Goal: Task Accomplishment & Management: Manage account settings

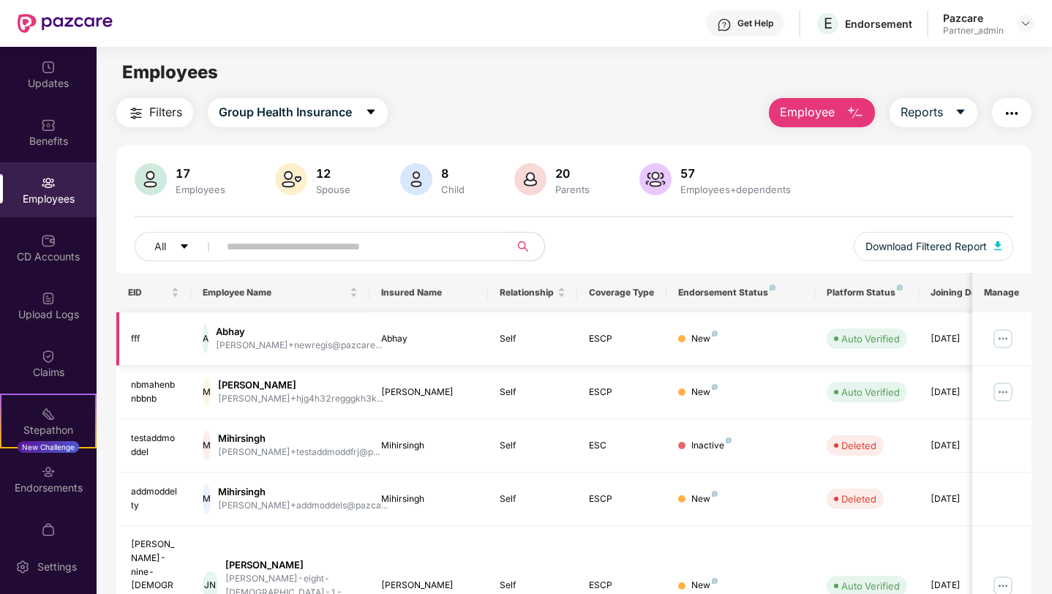
click at [1005, 336] on img at bounding box center [1002, 338] width 23 height 23
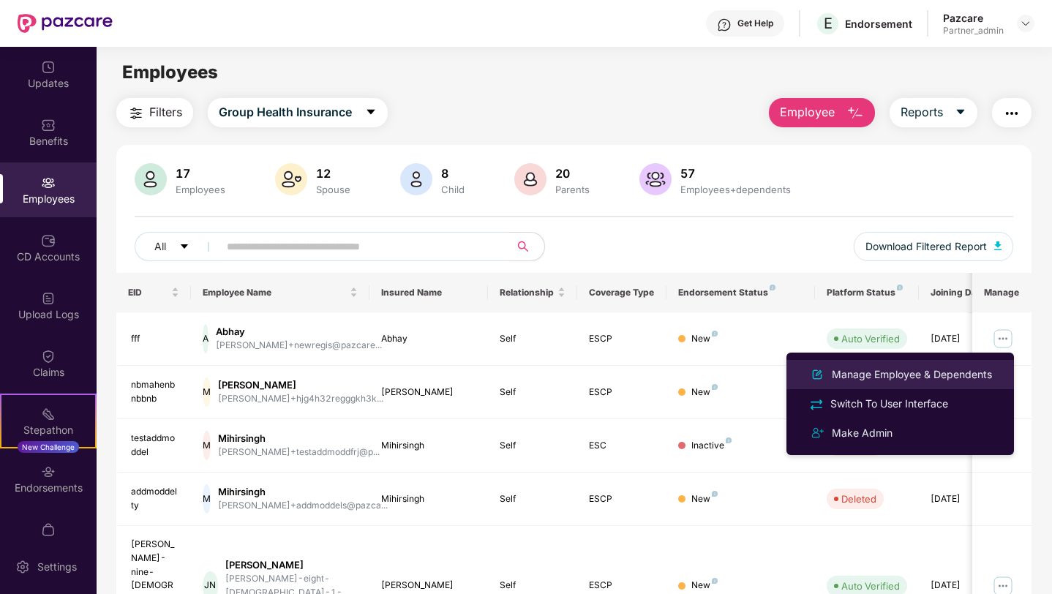
click at [897, 372] on div "Manage Employee & Dependents" at bounding box center [912, 374] width 166 height 16
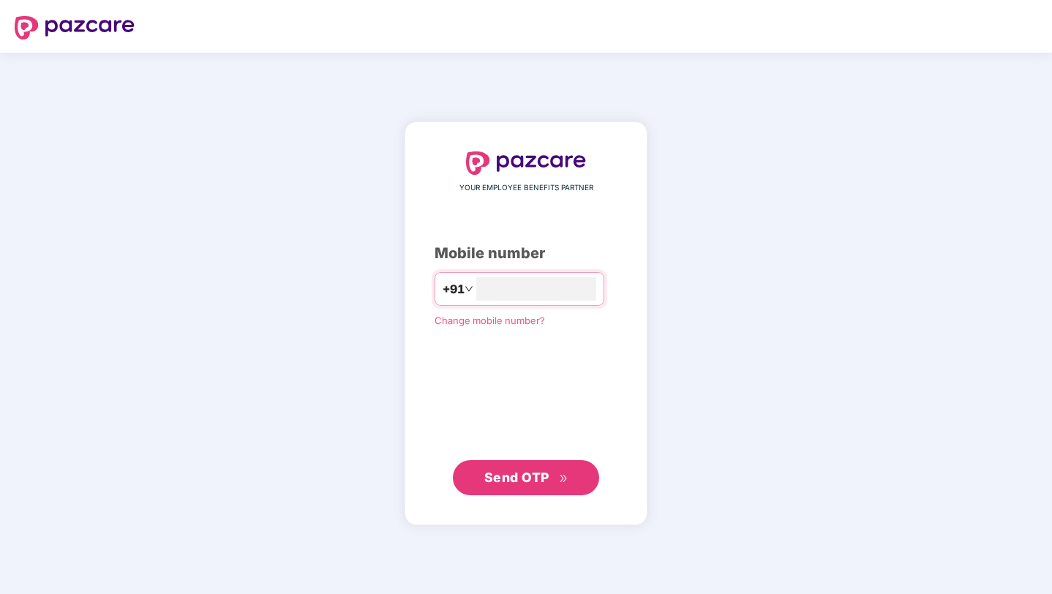
type input "**********"
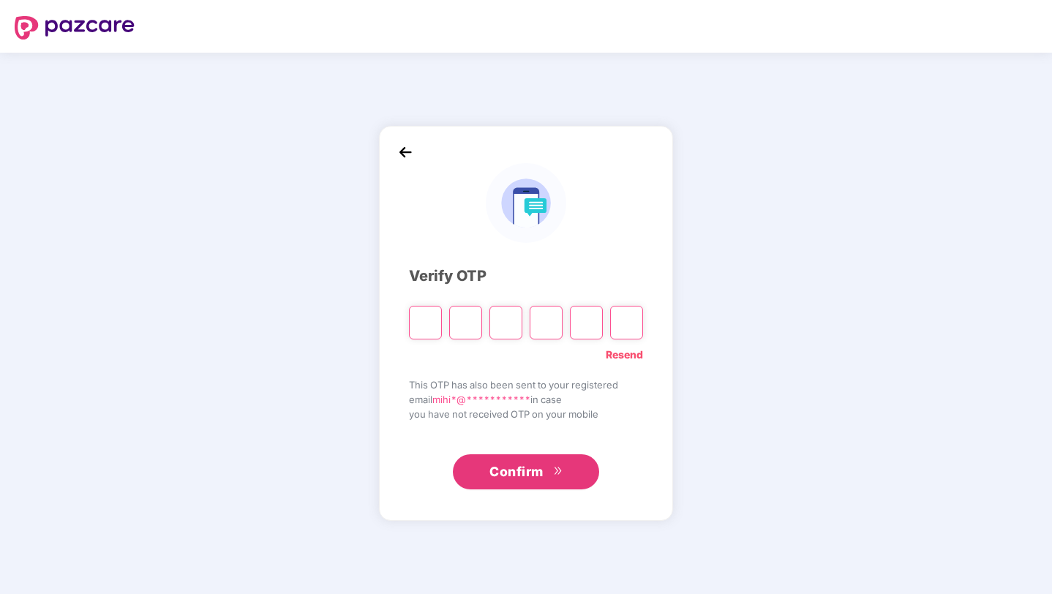
type input "*"
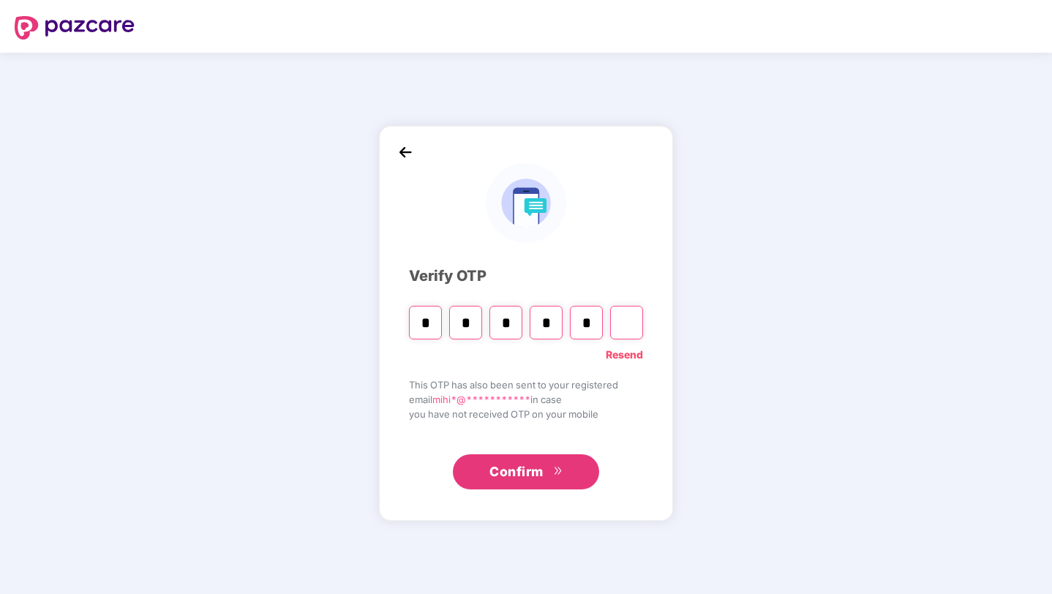
type input "*"
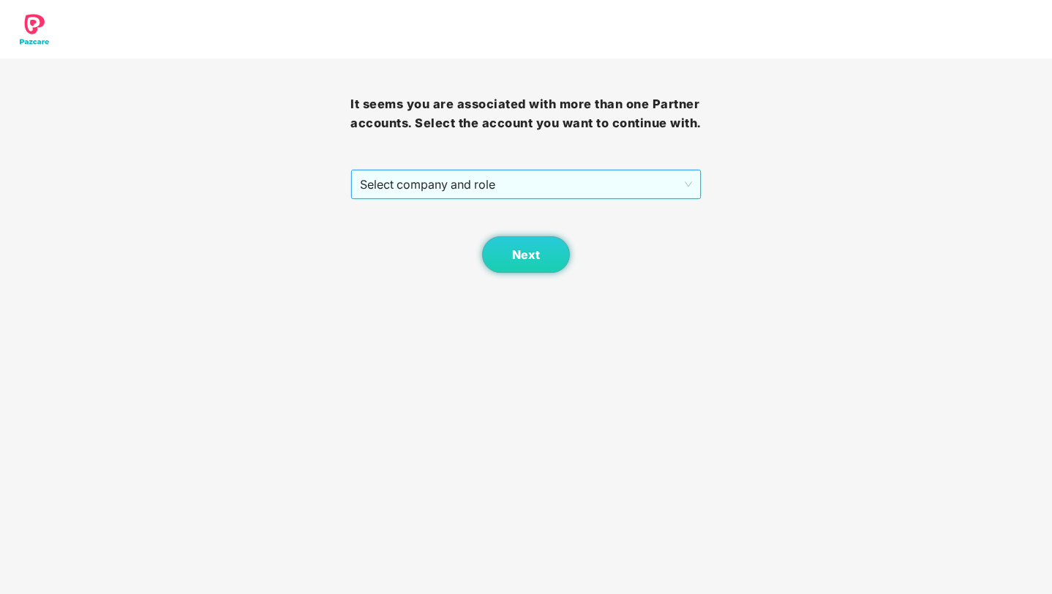
click at [680, 198] on span "Select company and role" at bounding box center [525, 184] width 331 height 28
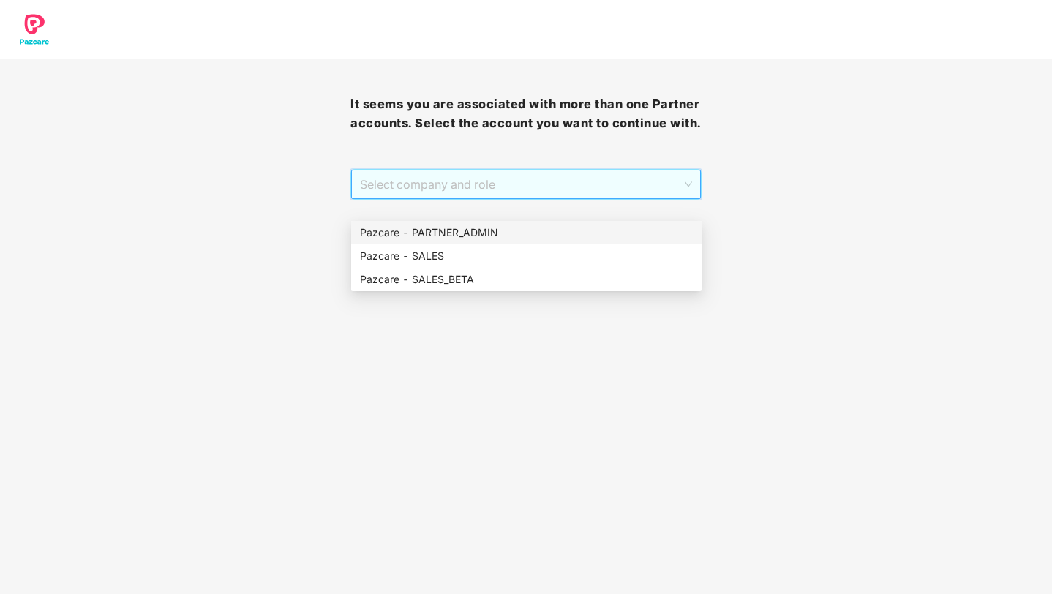
click at [551, 234] on div "Pazcare - PARTNER_ADMIN" at bounding box center [526, 233] width 333 height 16
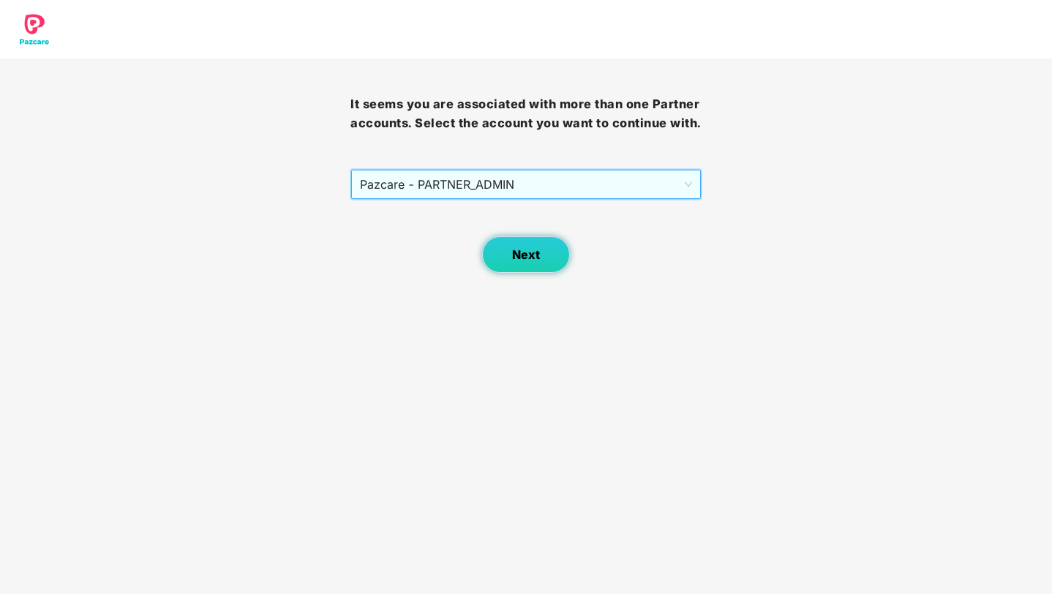
click at [535, 262] on span "Next" at bounding box center [526, 255] width 28 height 14
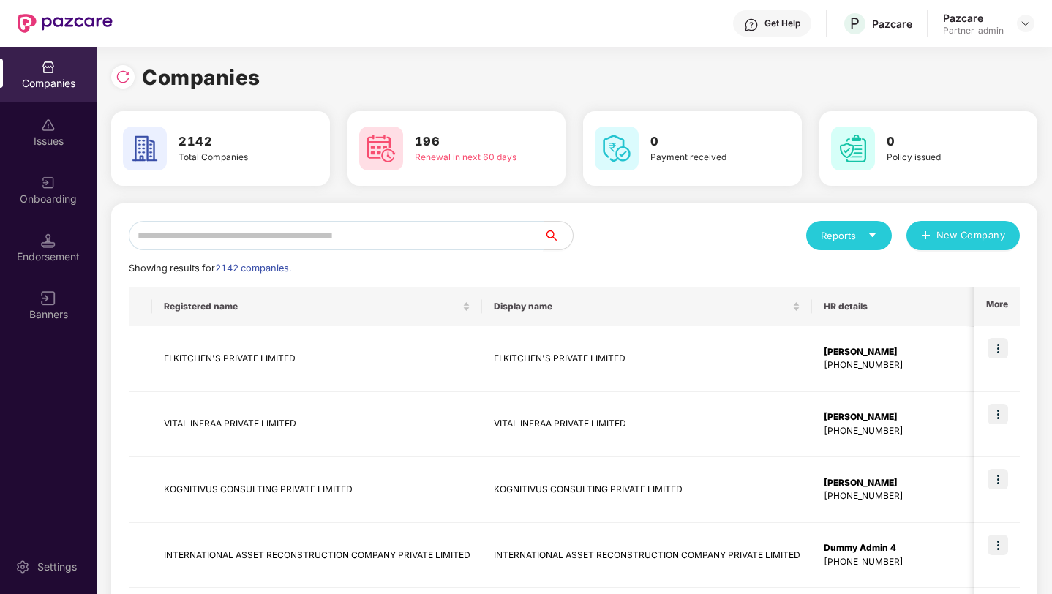
click at [450, 236] on input "text" at bounding box center [336, 235] width 415 height 29
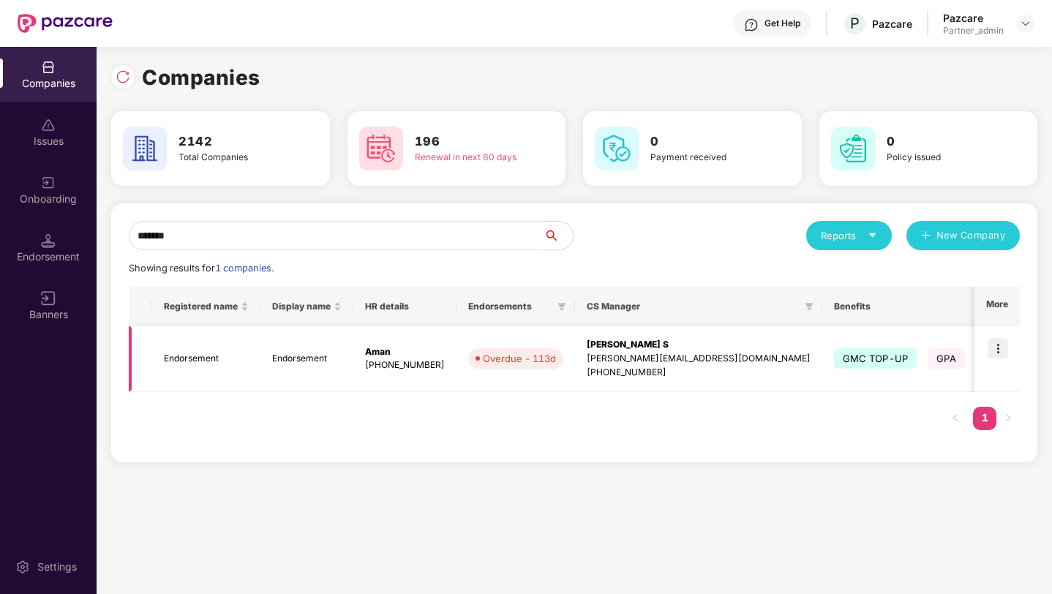
type input "*******"
click at [1010, 343] on td at bounding box center [996, 359] width 45 height 66
click at [995, 350] on img at bounding box center [997, 348] width 20 height 20
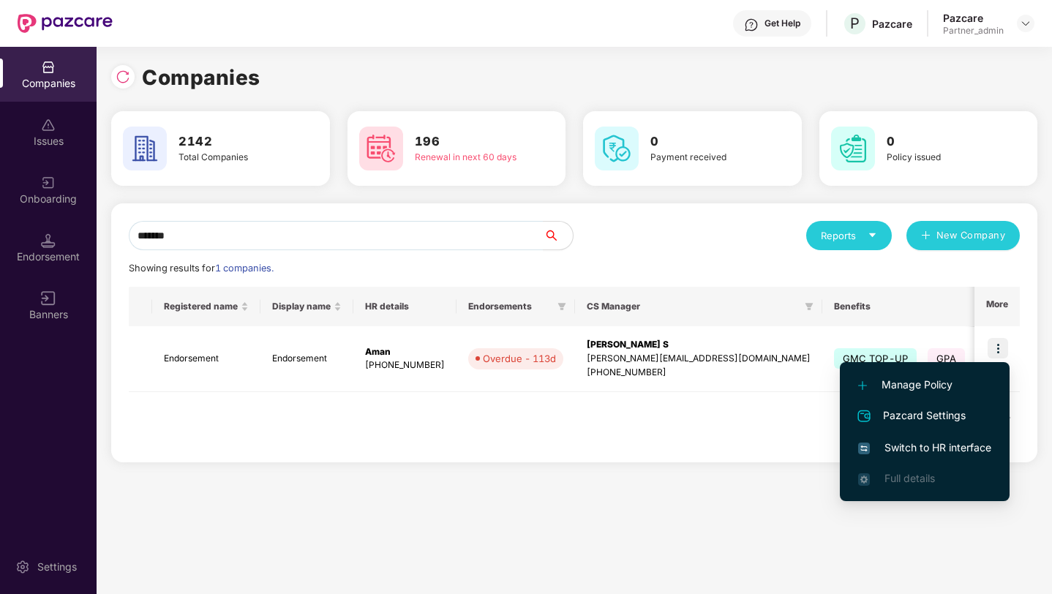
click at [910, 445] on span "Switch to HR interface" at bounding box center [924, 448] width 133 height 16
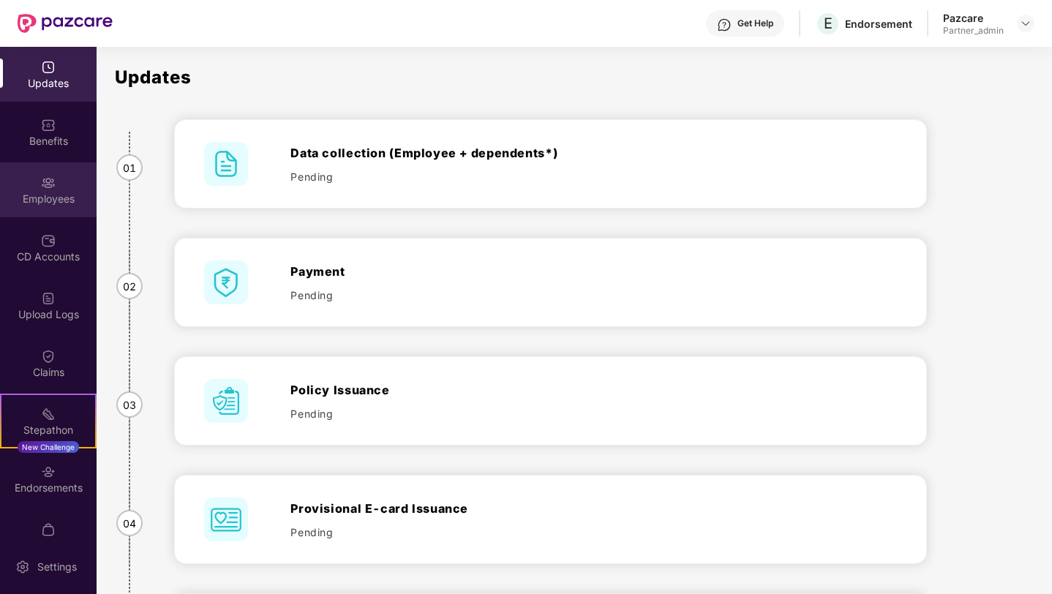
click at [75, 201] on div "Employees" at bounding box center [48, 199] width 97 height 15
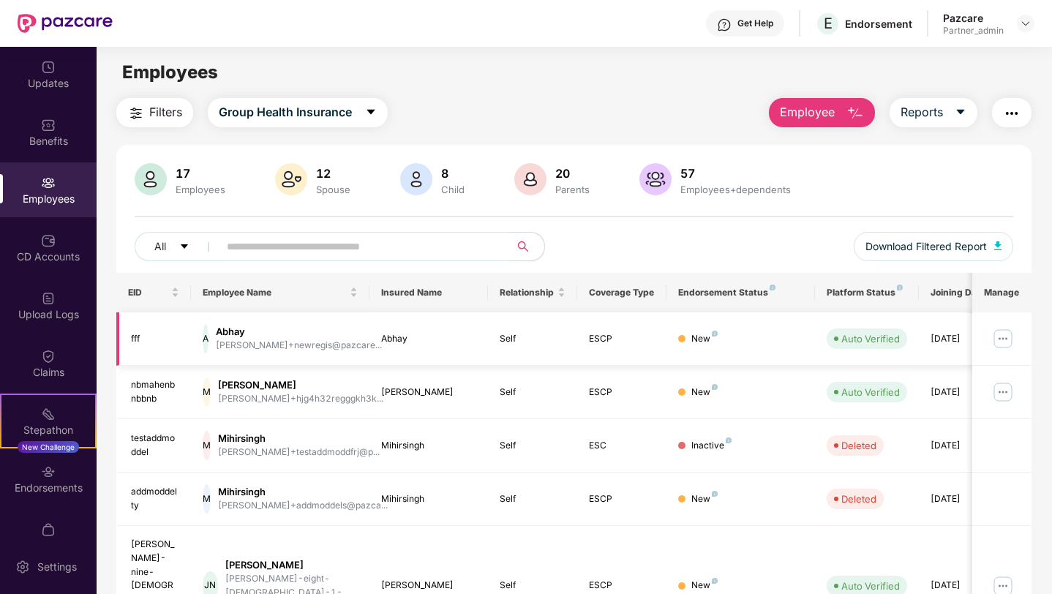
click at [1002, 343] on img at bounding box center [1002, 338] width 23 height 23
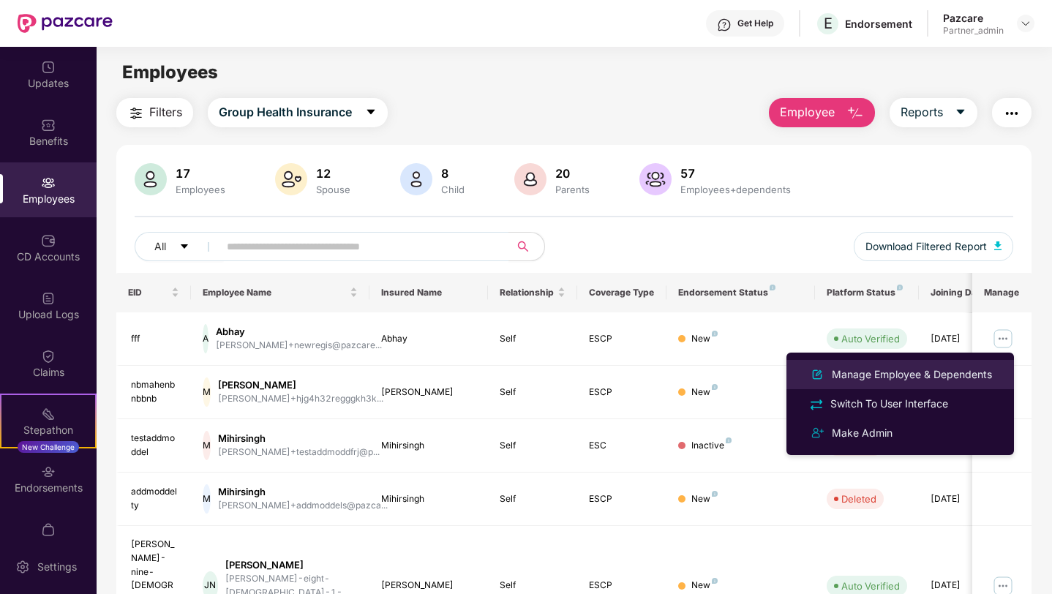
click at [907, 373] on div "Manage Employee & Dependents" at bounding box center [912, 374] width 166 height 16
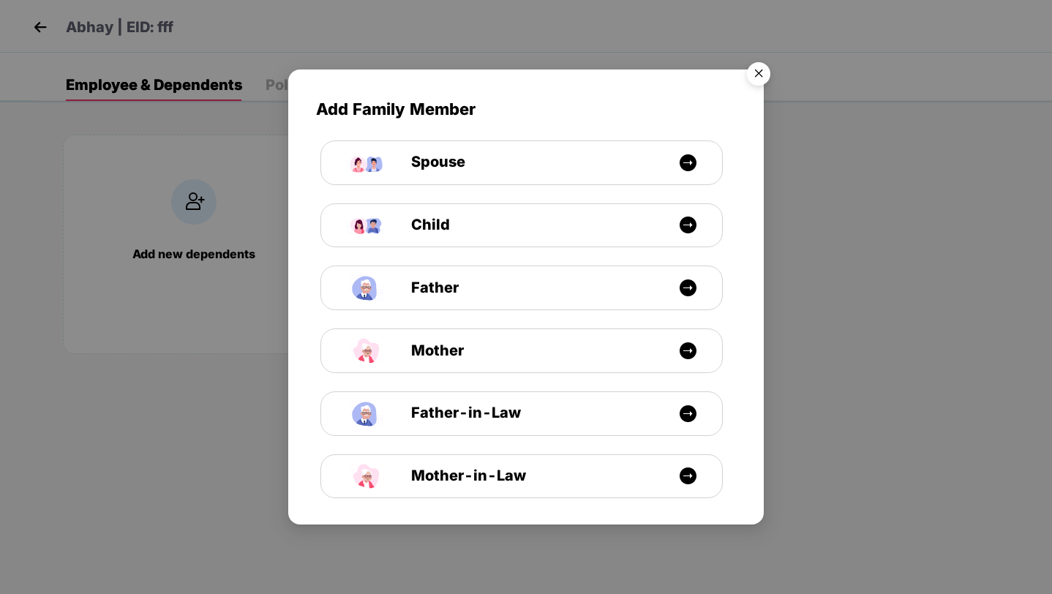
click at [755, 79] on img "Close" at bounding box center [758, 76] width 41 height 41
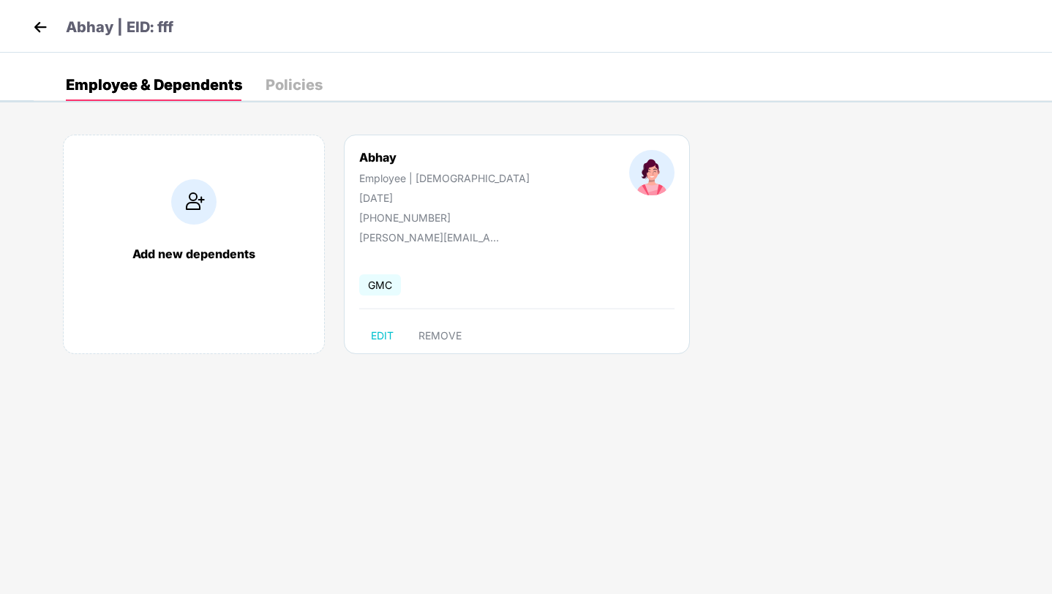
click at [35, 23] on img at bounding box center [40, 27] width 22 height 22
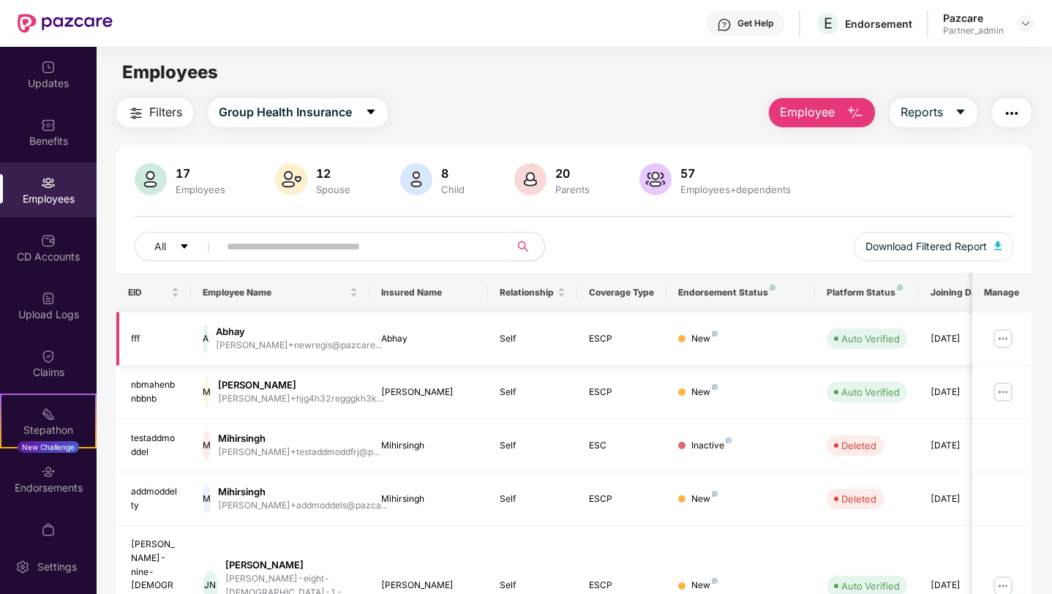
click at [998, 338] on img at bounding box center [1002, 338] width 23 height 23
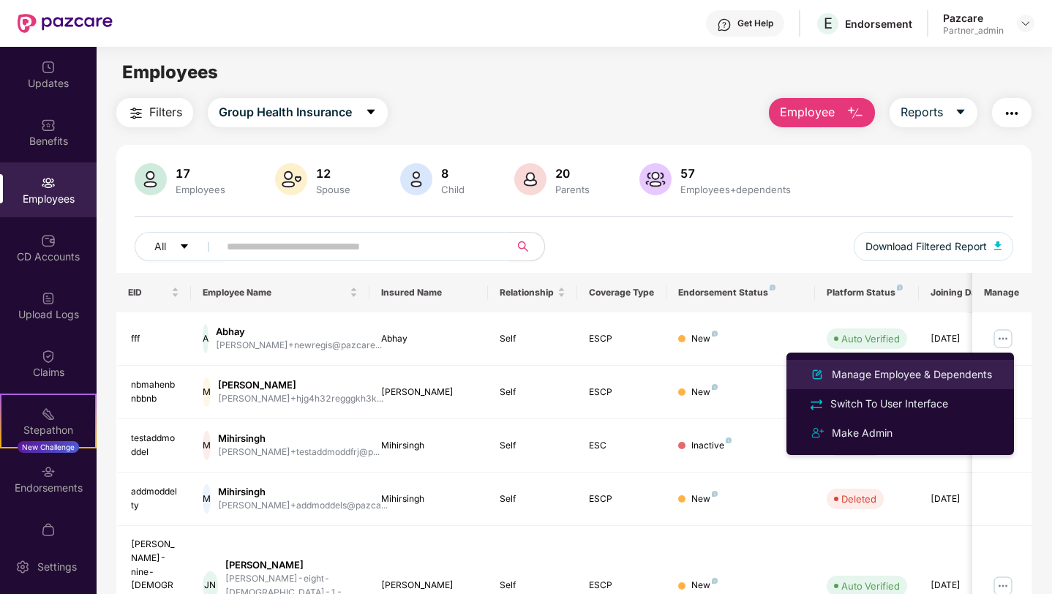
click at [886, 372] on div "Manage Employee & Dependents" at bounding box center [912, 374] width 166 height 16
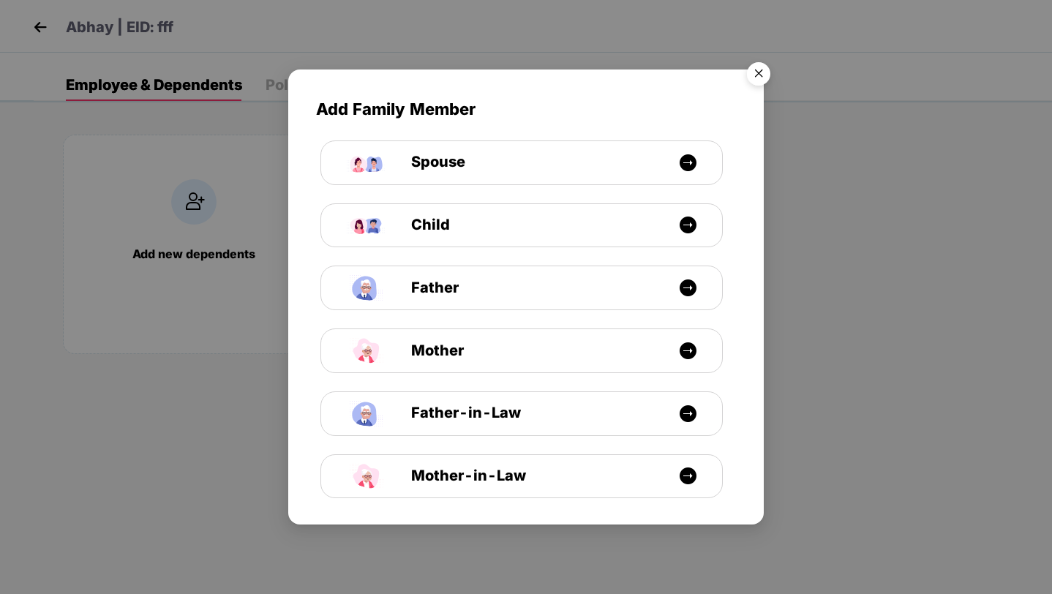
click at [755, 70] on img "Close" at bounding box center [758, 76] width 41 height 41
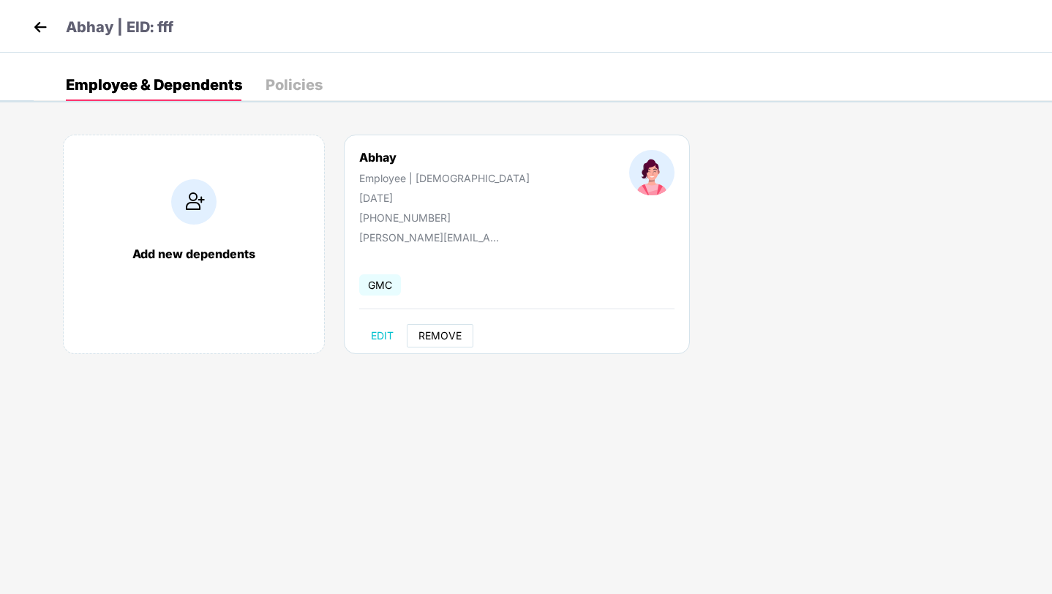
click at [431, 333] on span "REMOVE" at bounding box center [439, 336] width 43 height 12
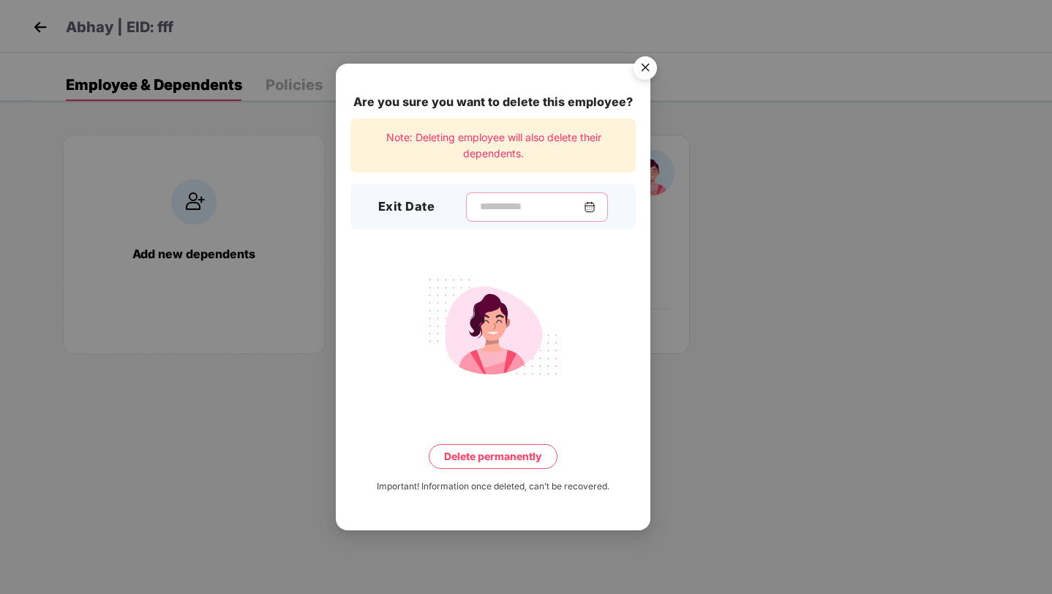
click at [523, 206] on input at bounding box center [530, 206] width 105 height 15
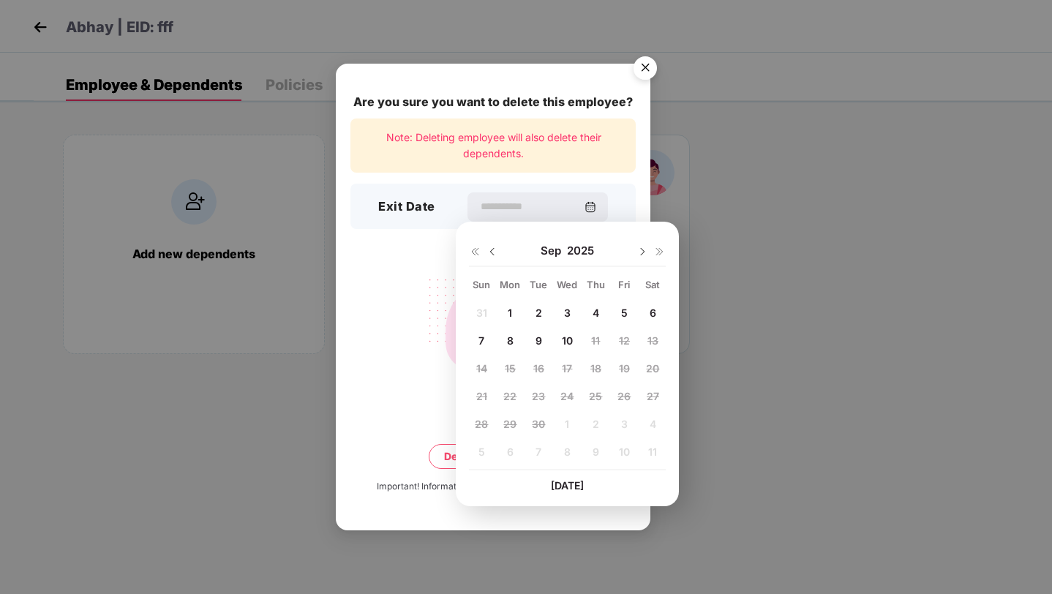
click at [570, 337] on span "10" at bounding box center [567, 340] width 11 height 12
type input "**********"
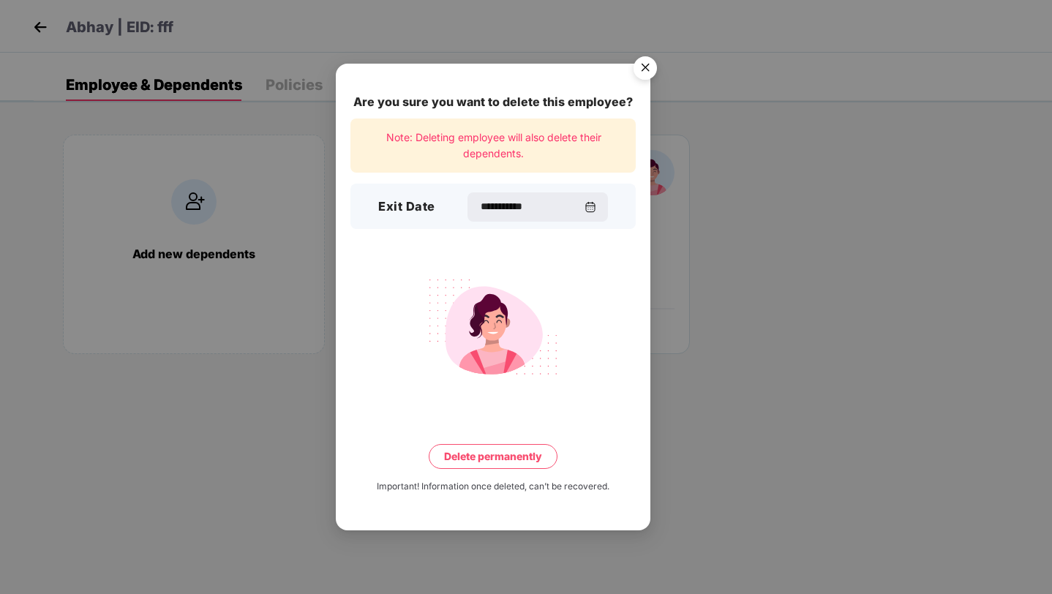
click at [462, 460] on button "Delete permanently" at bounding box center [493, 456] width 129 height 25
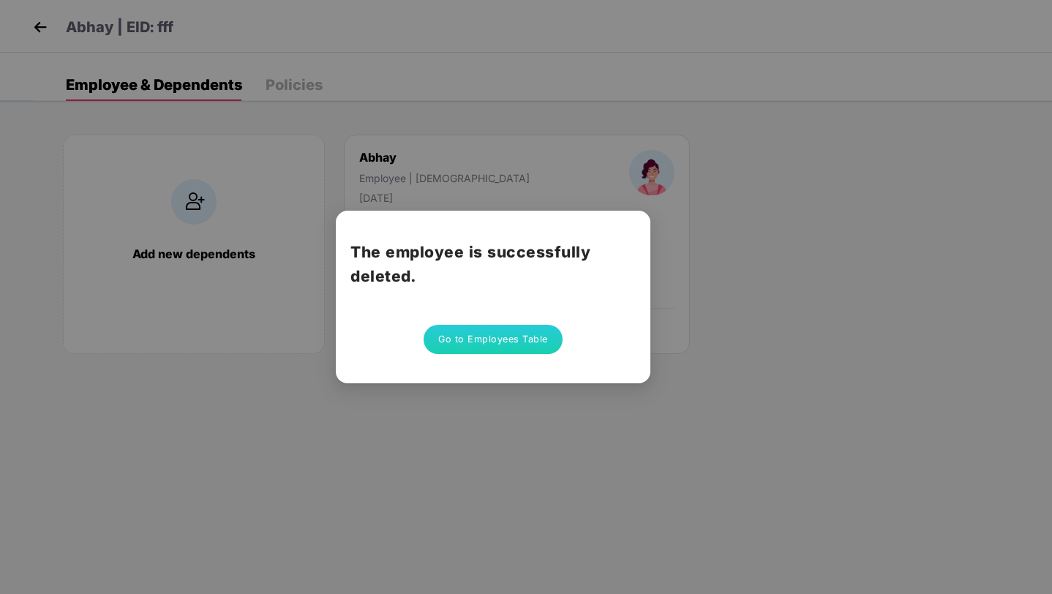
click at [491, 344] on button "Go to Employees Table" at bounding box center [492, 339] width 139 height 29
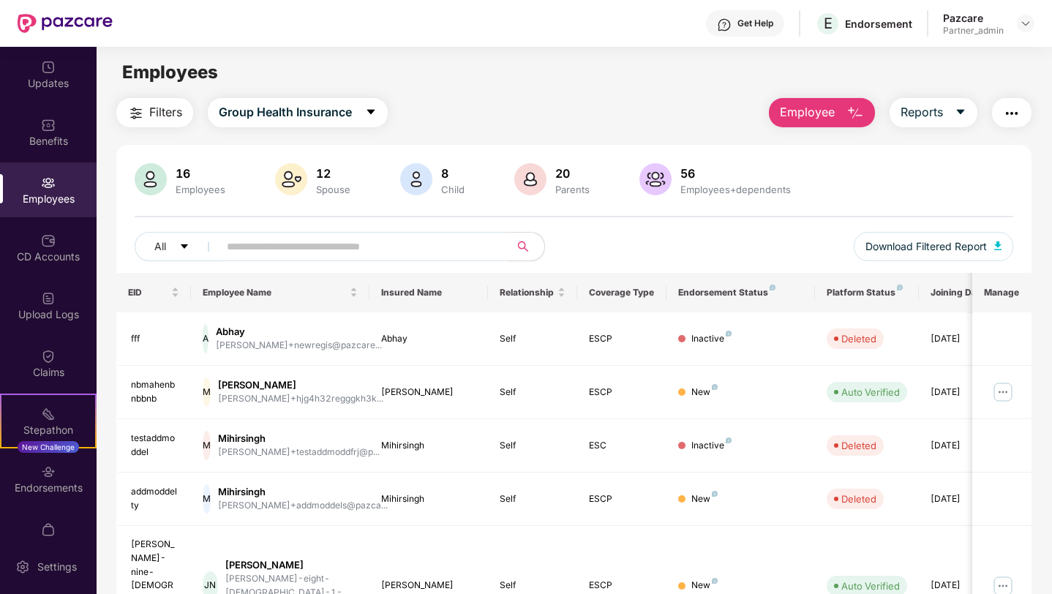
click at [798, 114] on span "Employee" at bounding box center [807, 112] width 55 height 18
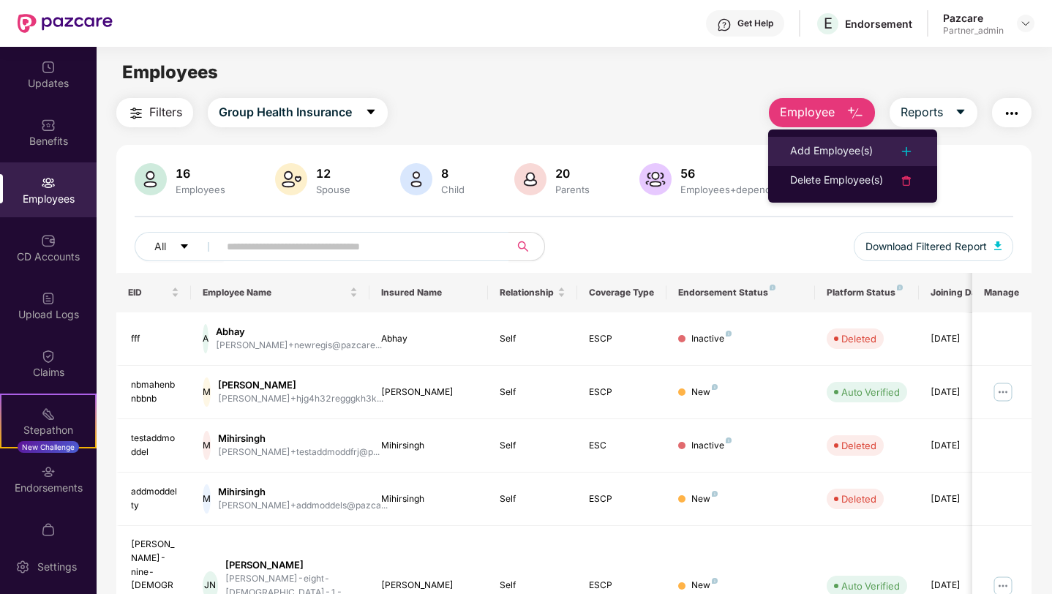
click at [804, 147] on div "Add Employee(s)" at bounding box center [831, 152] width 83 height 18
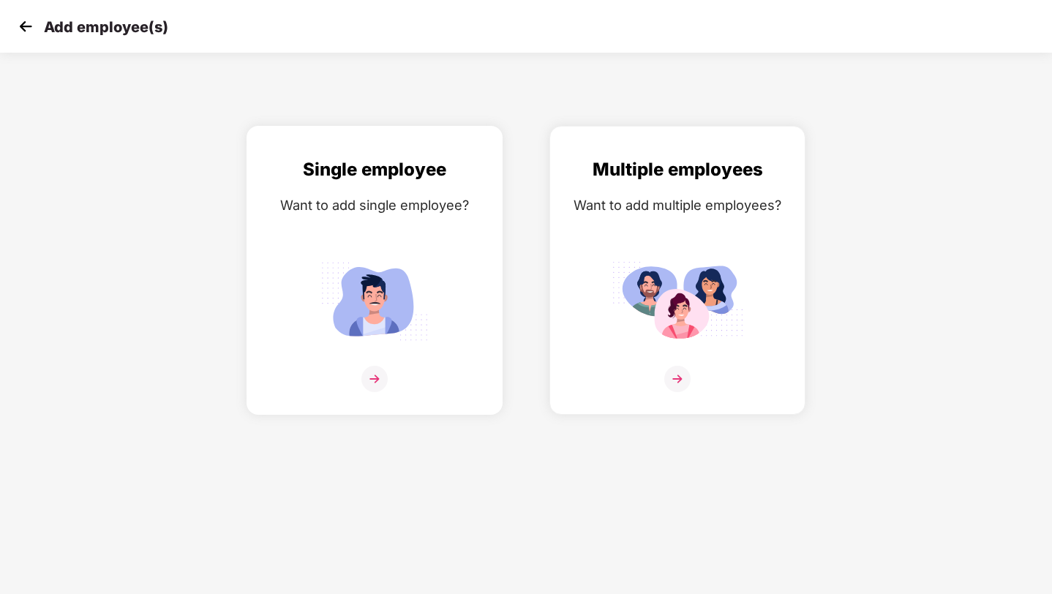
click at [426, 210] on div "Want to add single employee?" at bounding box center [374, 205] width 225 height 21
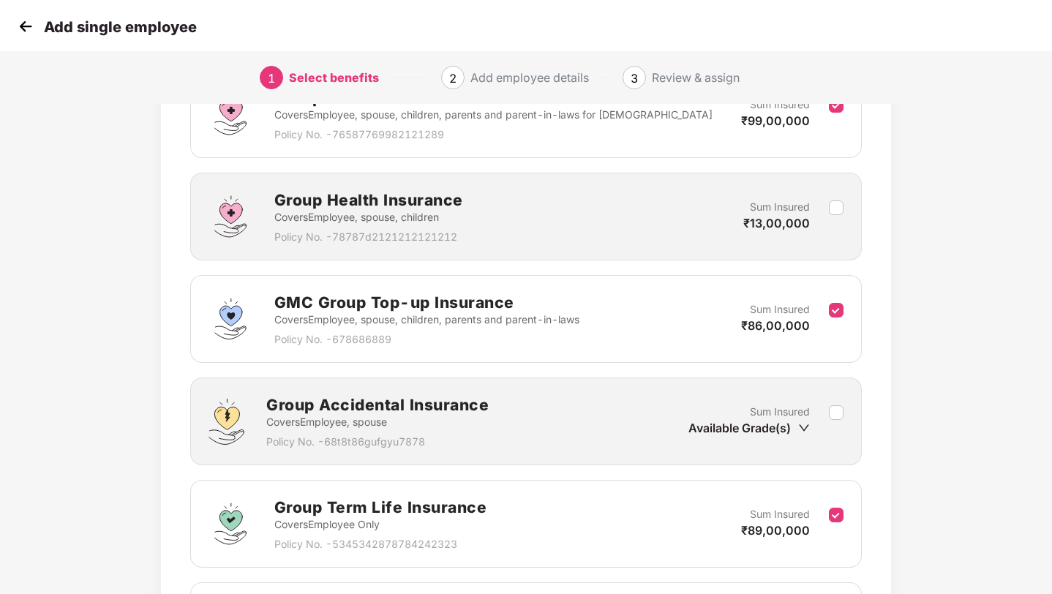
scroll to position [361, 0]
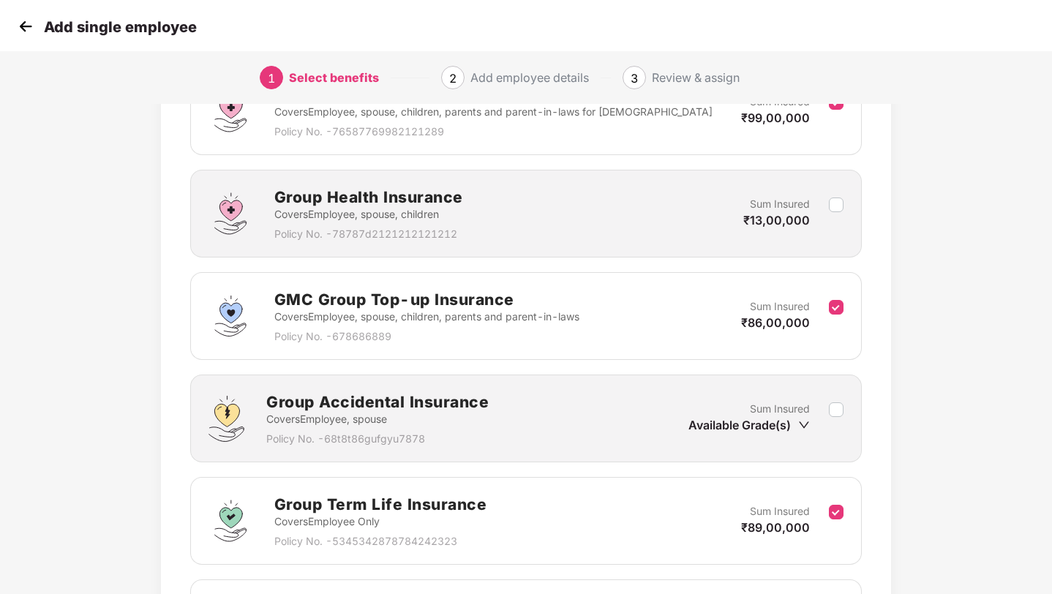
click at [23, 21] on img at bounding box center [26, 26] width 22 height 22
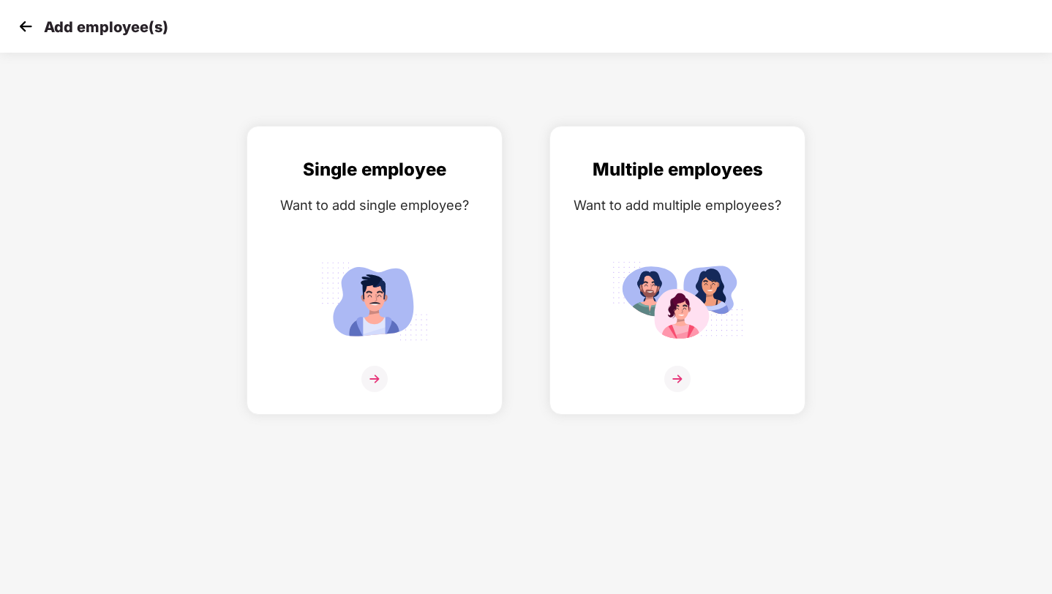
click at [23, 21] on img at bounding box center [26, 26] width 22 height 22
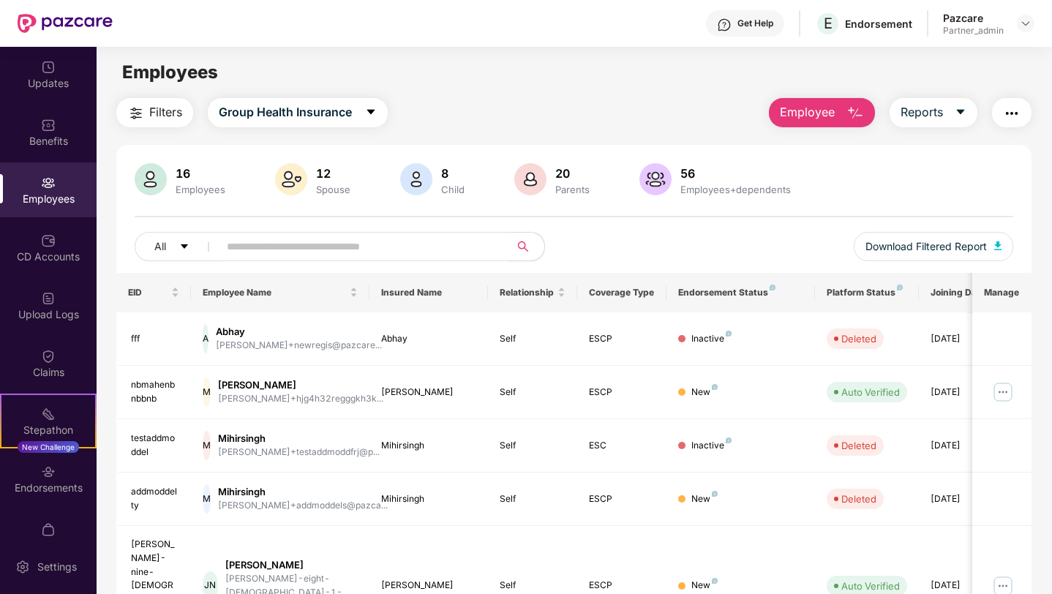
click at [791, 109] on span "Employee" at bounding box center [807, 112] width 55 height 18
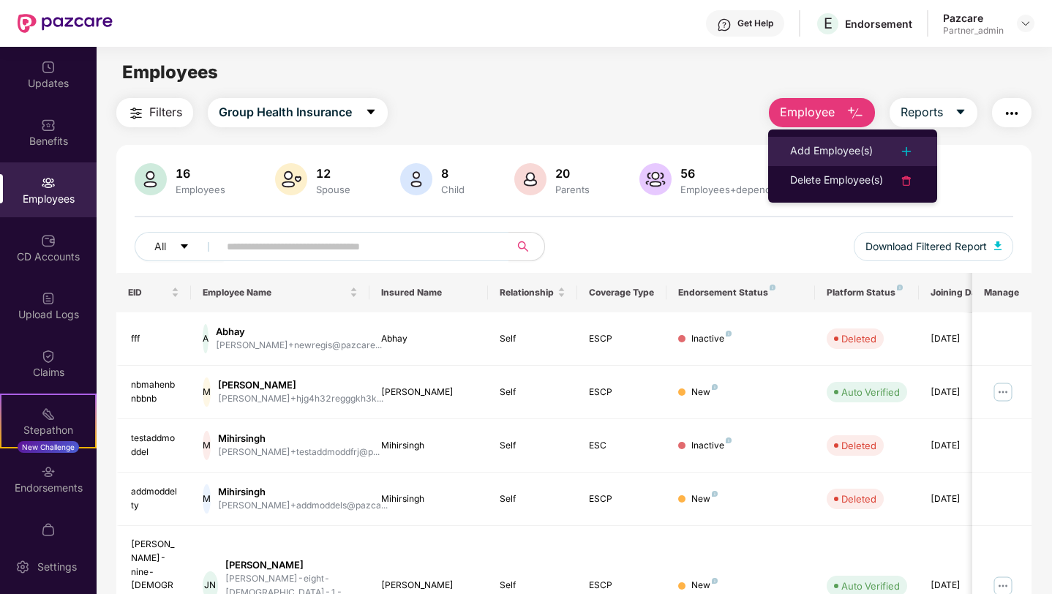
click at [796, 160] on li "Add Employee(s)" at bounding box center [852, 151] width 169 height 29
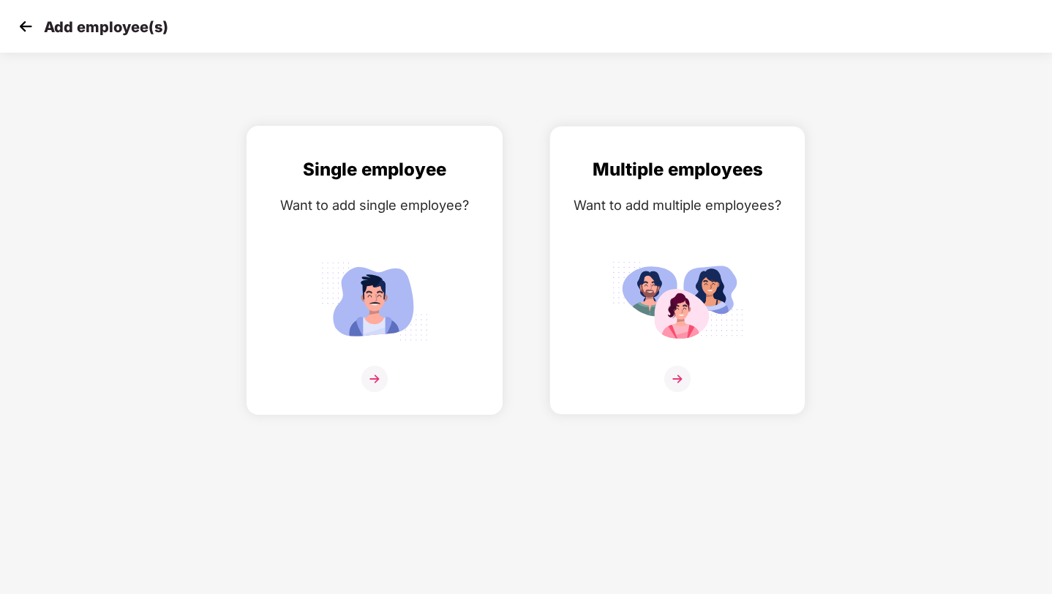
click at [397, 262] on img at bounding box center [375, 300] width 132 height 91
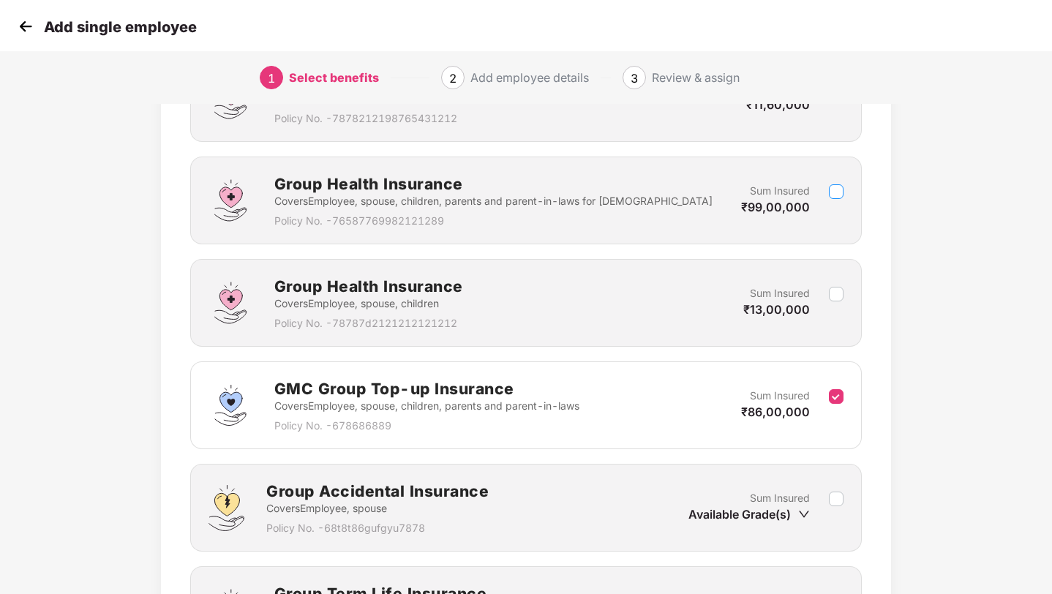
scroll to position [765, 0]
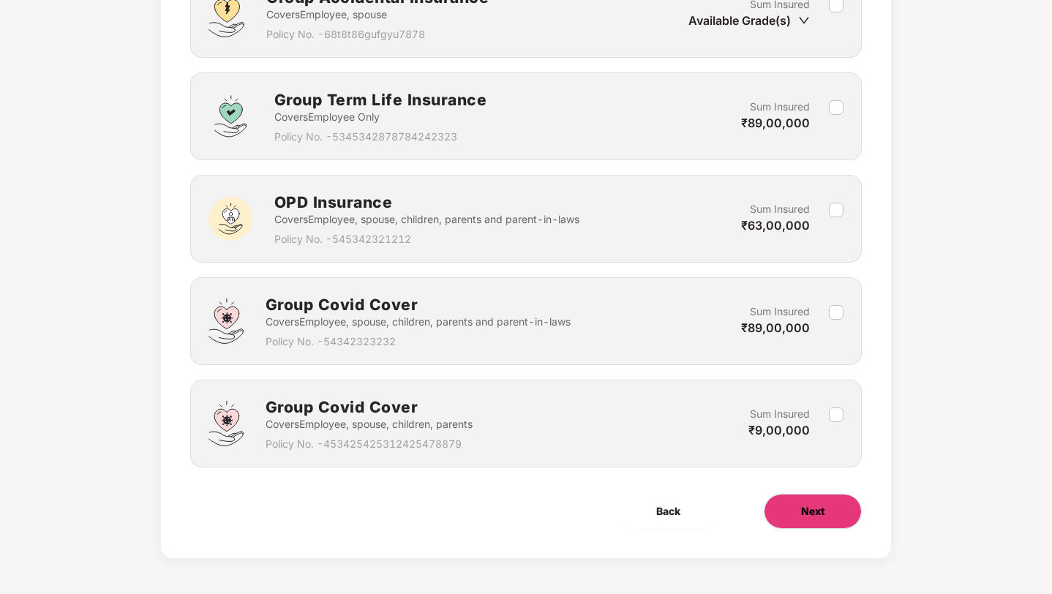
click at [785, 511] on button "Next" at bounding box center [812, 511] width 98 height 35
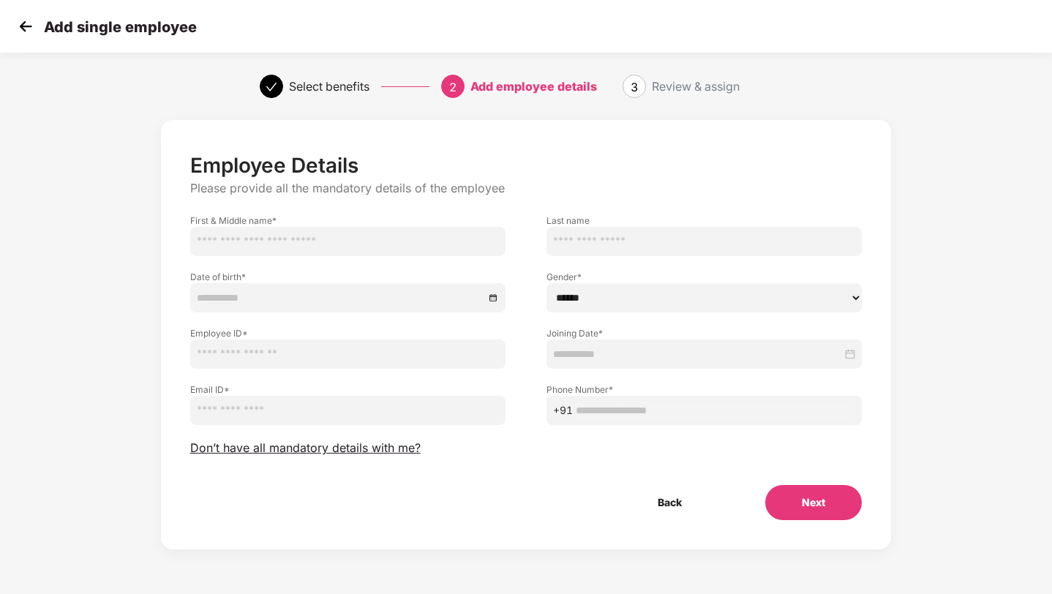
click at [311, 237] on input "text" at bounding box center [347, 241] width 315 height 29
type input "*****"
click at [293, 299] on input at bounding box center [340, 298] width 287 height 16
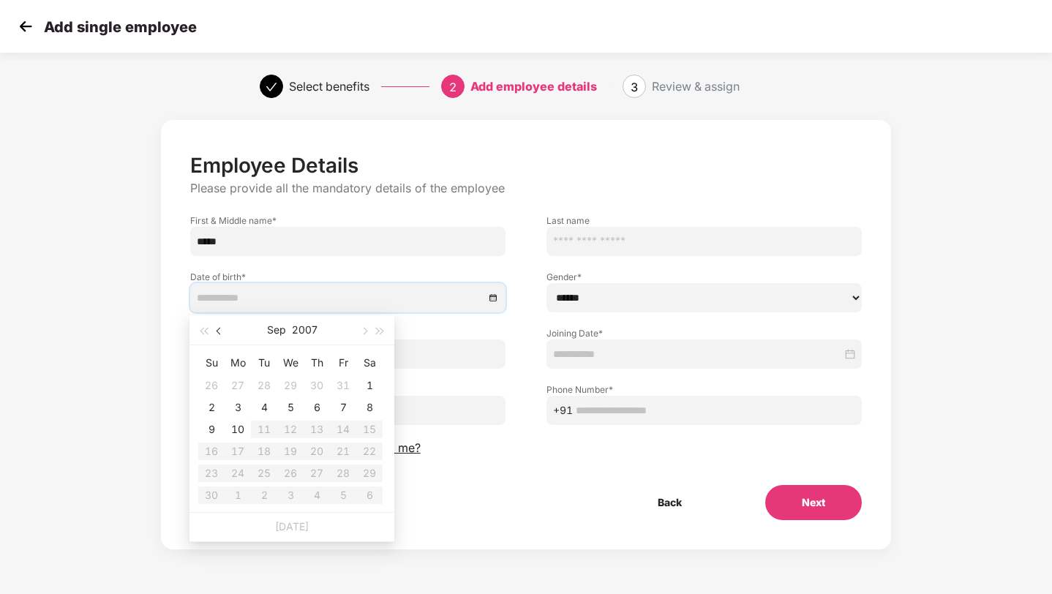
click at [218, 332] on span "button" at bounding box center [219, 331] width 7 height 7
type input "**********"
click at [287, 469] on div "29" at bounding box center [291, 473] width 18 height 18
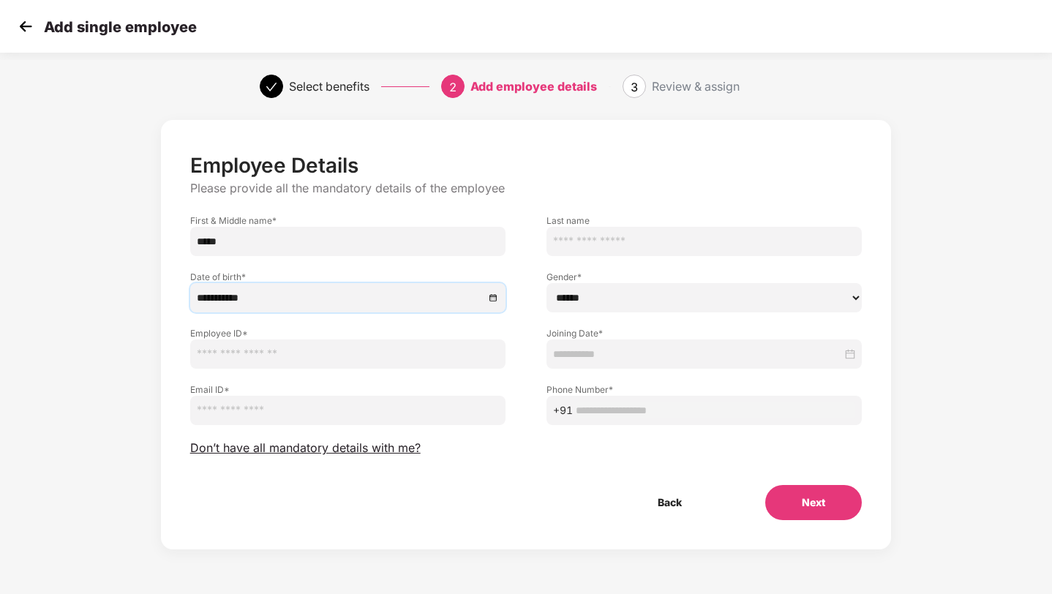
click at [583, 303] on select "****** **** ******" at bounding box center [703, 297] width 315 height 29
select select "****"
click at [613, 353] on input at bounding box center [697, 354] width 289 height 16
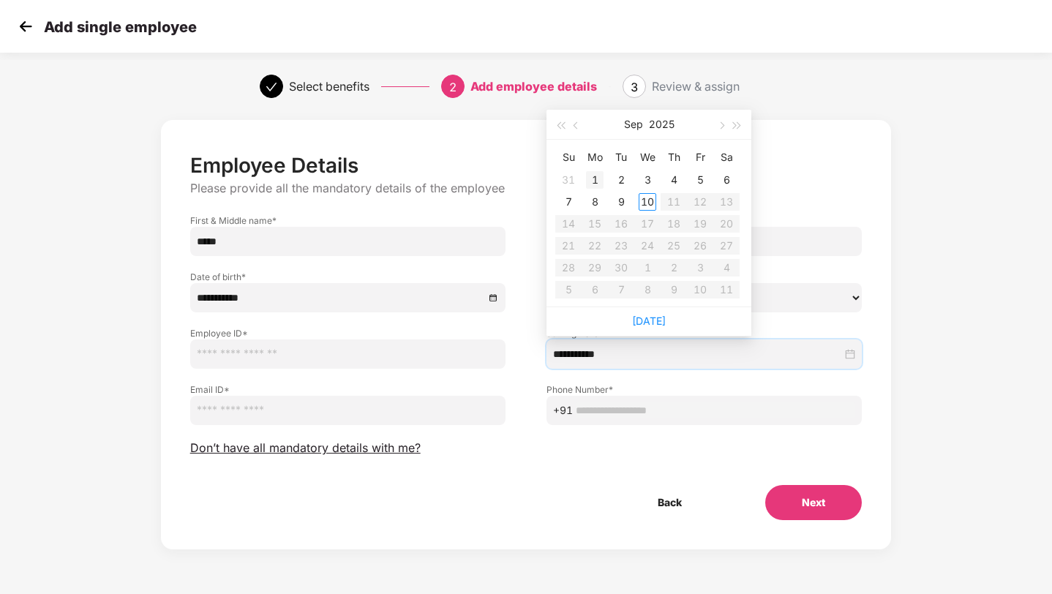
type input "**********"
click at [597, 178] on div "1" at bounding box center [595, 180] width 18 height 18
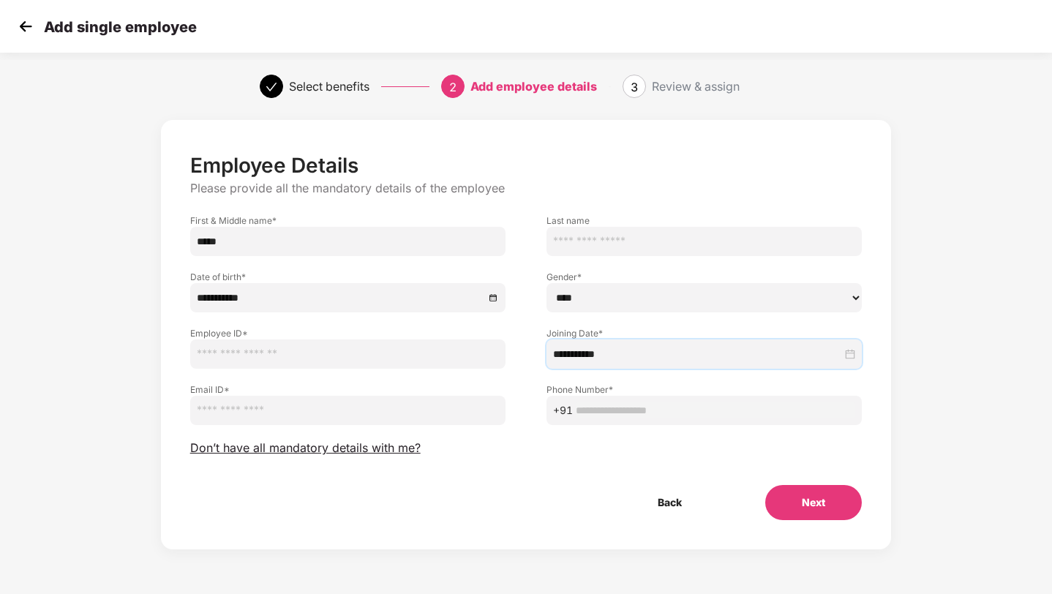
click at [305, 350] on input "text" at bounding box center [347, 353] width 315 height 29
type input "***"
click at [333, 376] on div "Email ID *" at bounding box center [348, 397] width 356 height 56
click at [304, 407] on input "email" at bounding box center [347, 410] width 315 height 29
type input "**********"
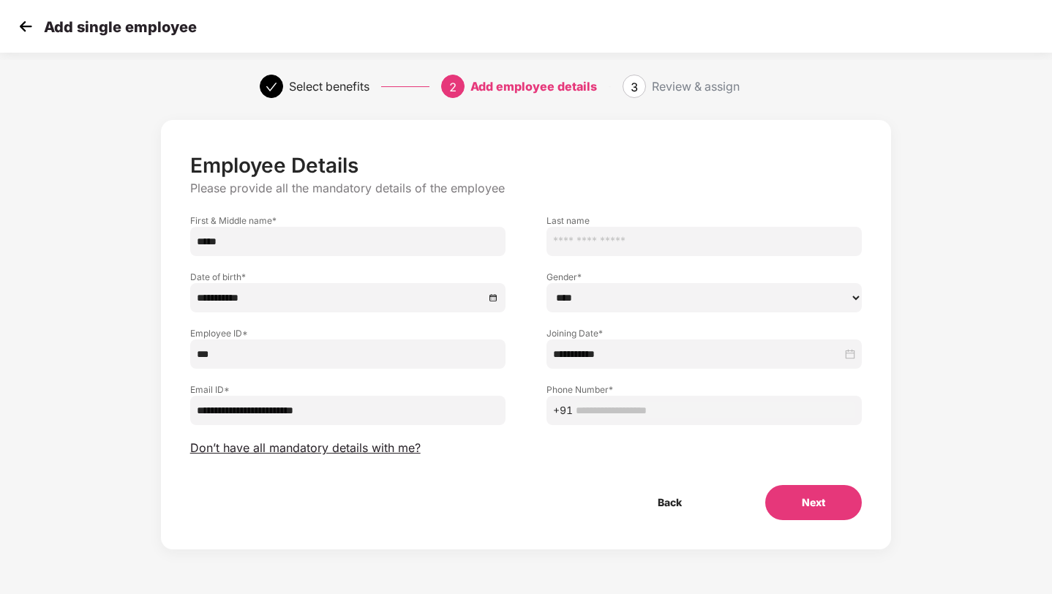
click at [616, 410] on input "text" at bounding box center [715, 410] width 279 height 16
click at [567, 470] on div "**********" at bounding box center [526, 336] width 672 height 367
click at [603, 408] on input "*********" at bounding box center [715, 410] width 279 height 16
type input "**********"
click at [804, 497] on button "Next" at bounding box center [813, 502] width 97 height 35
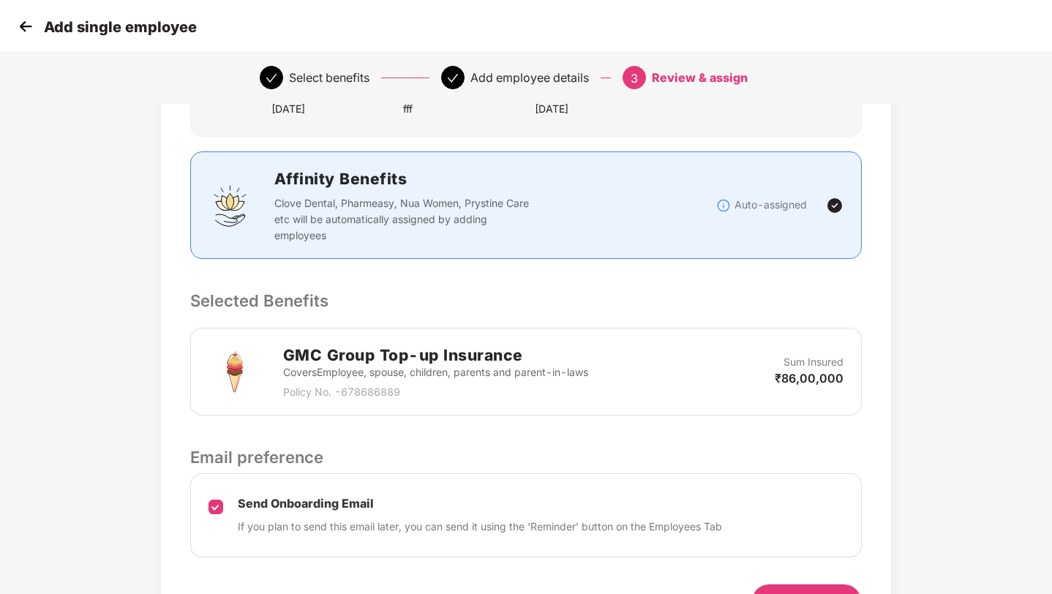
scroll to position [265, 0]
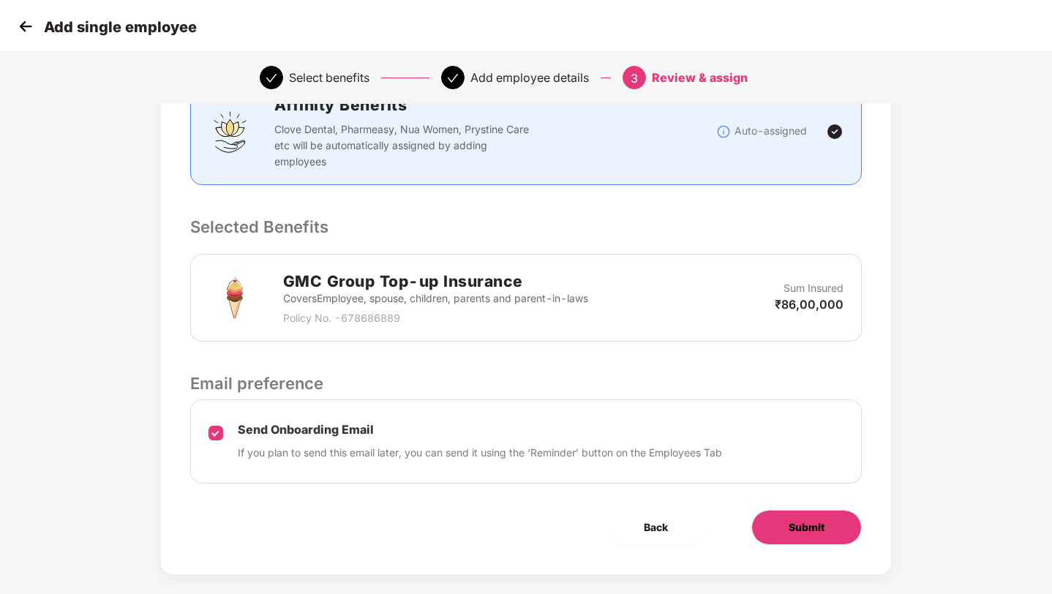
click at [810, 519] on span "Submit" at bounding box center [806, 527] width 36 height 16
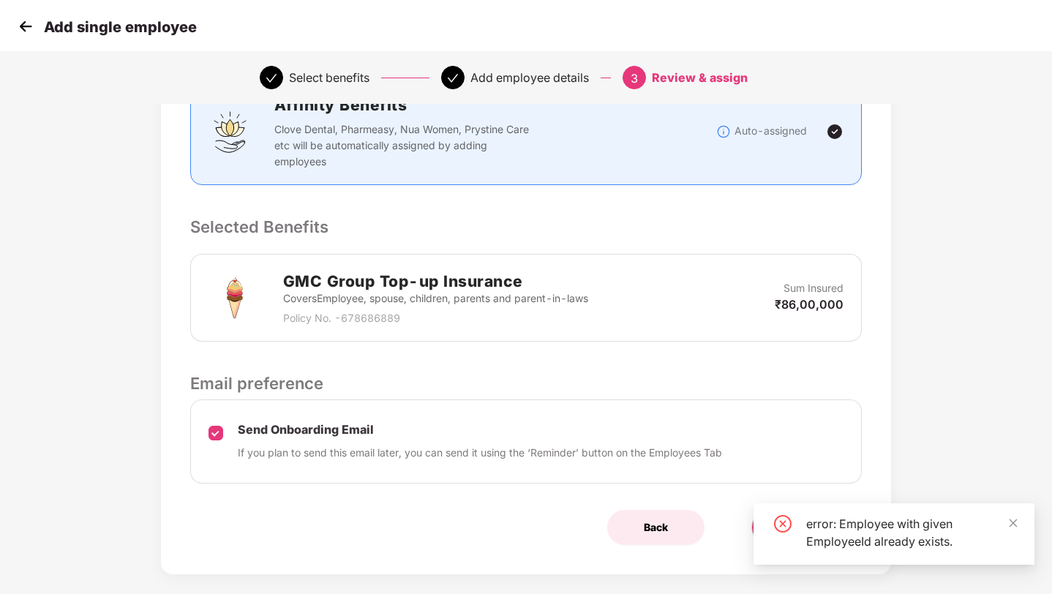
click at [660, 519] on span "Back" at bounding box center [656, 527] width 24 height 16
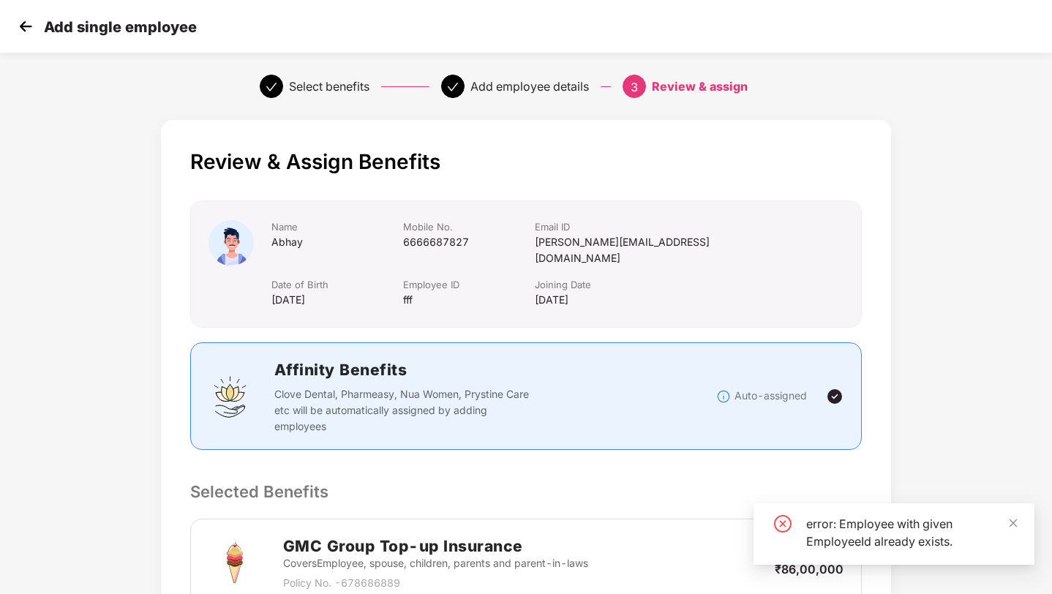
select select "****"
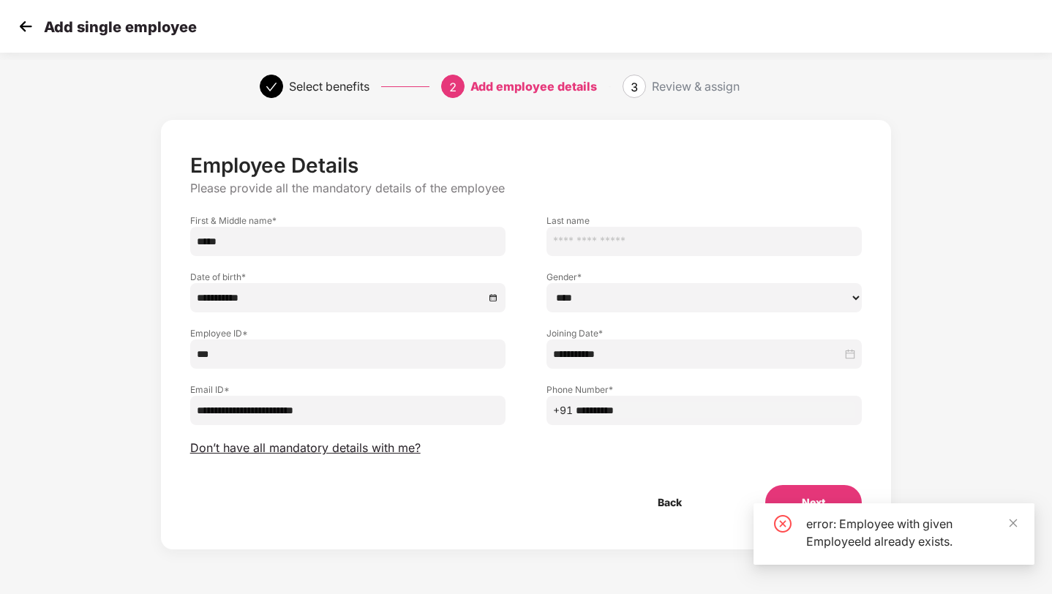
click at [219, 354] on input "***" at bounding box center [347, 353] width 315 height 29
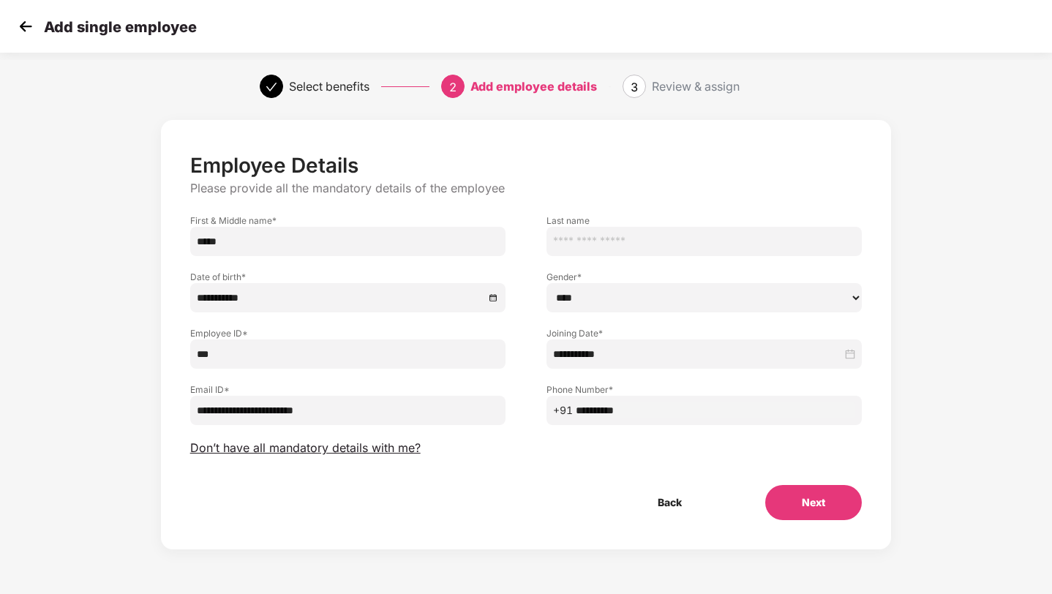
type input "****"
click at [801, 497] on button "Next" at bounding box center [813, 502] width 97 height 35
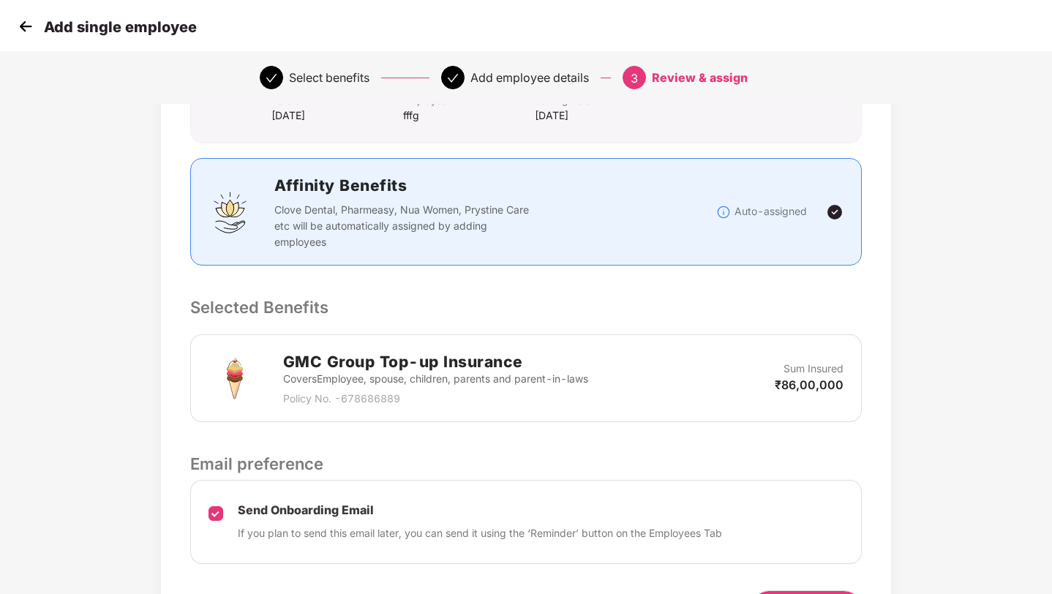
scroll to position [265, 0]
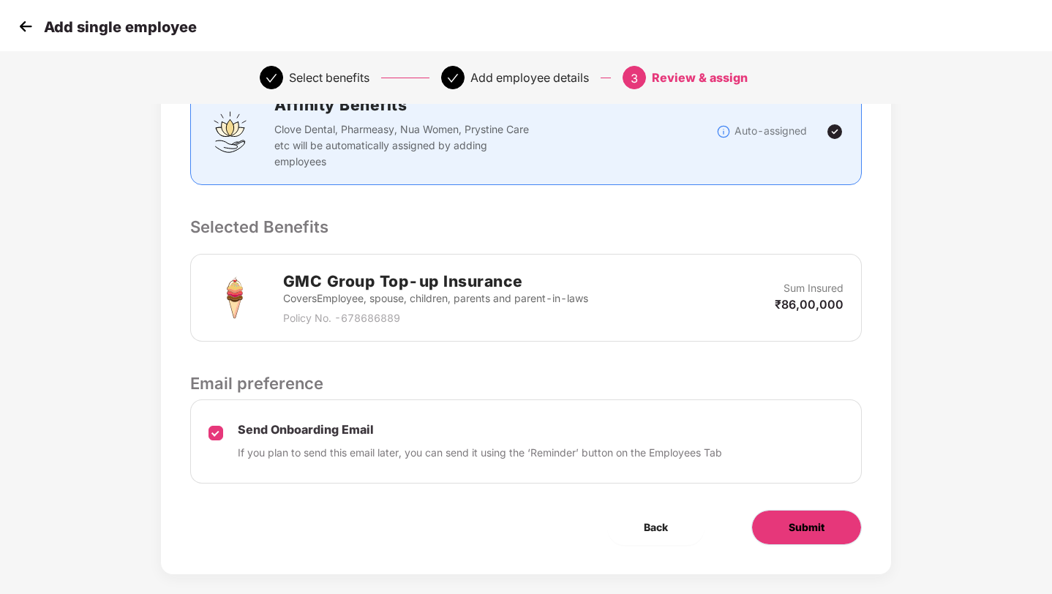
click at [795, 510] on button "Submit" at bounding box center [806, 527] width 110 height 35
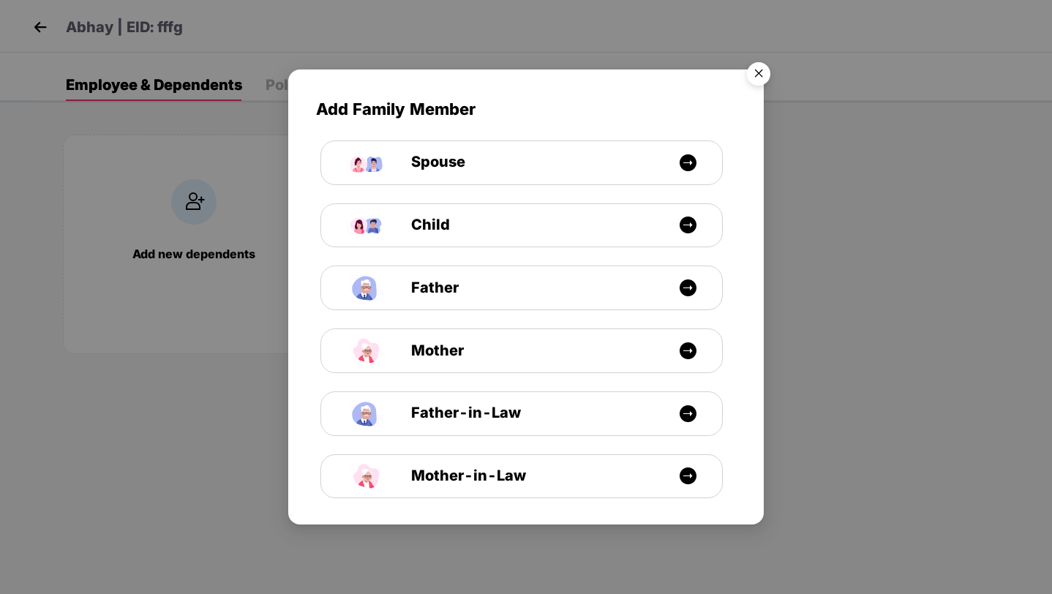
click at [759, 78] on img "Close" at bounding box center [758, 76] width 41 height 41
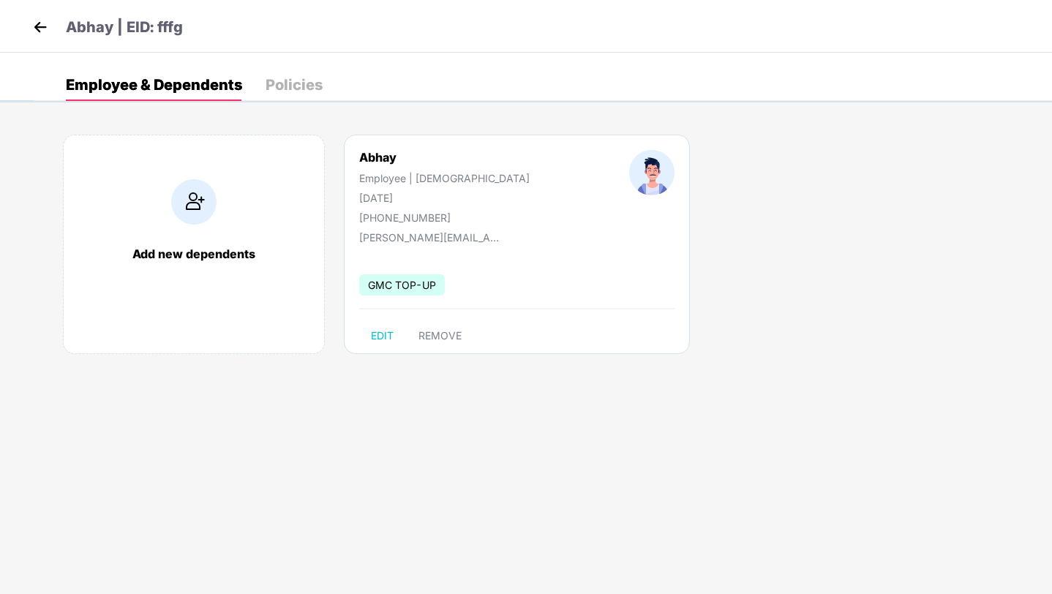
click at [44, 26] on img at bounding box center [40, 27] width 22 height 22
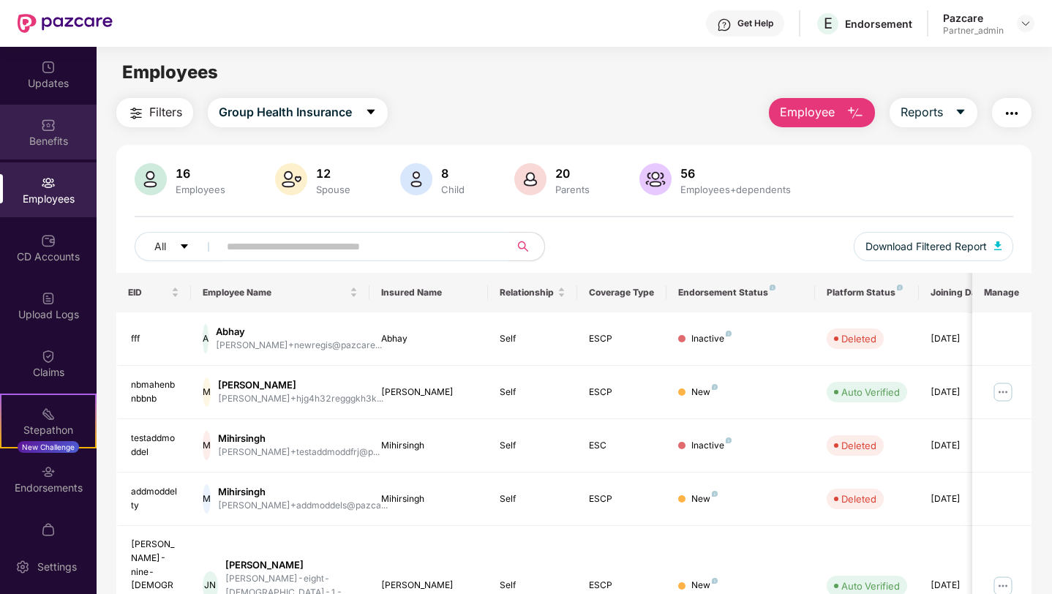
click at [35, 137] on div "Benefits" at bounding box center [48, 141] width 97 height 15
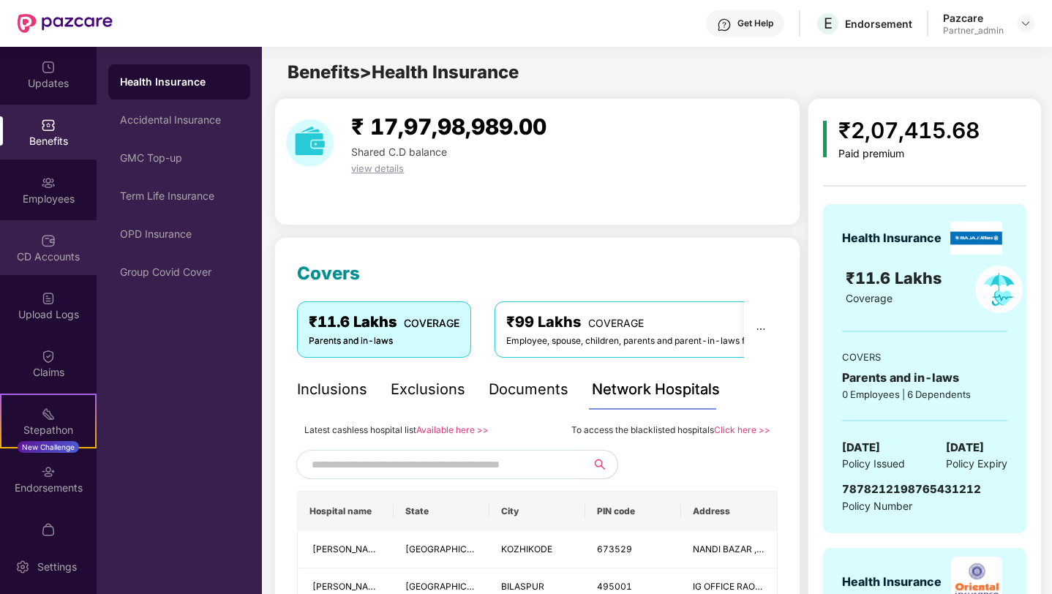
click at [52, 250] on div "CD Accounts" at bounding box center [48, 256] width 97 height 15
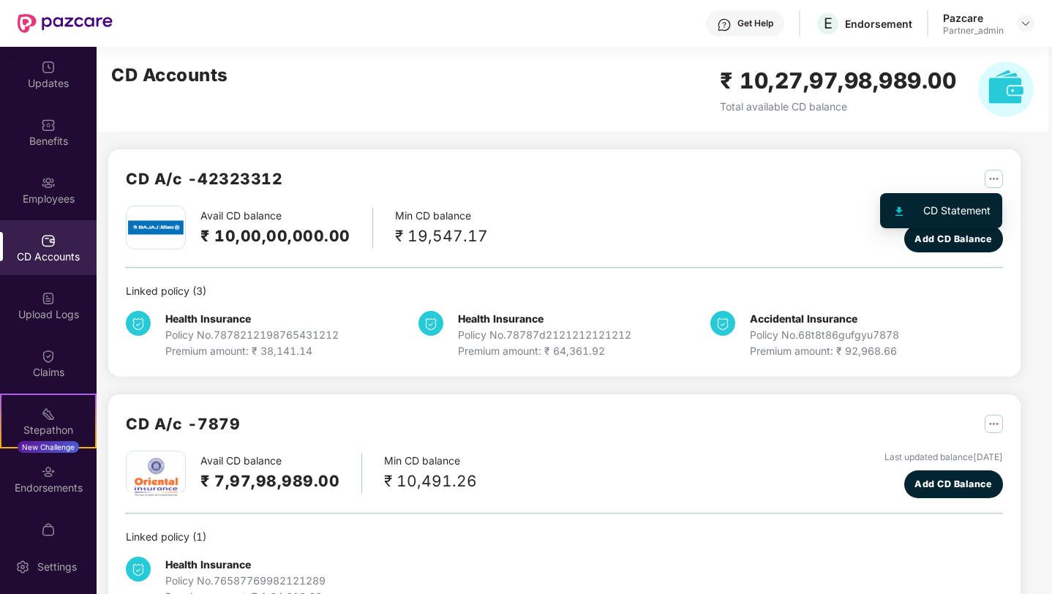
click at [998, 176] on img "button" at bounding box center [993, 179] width 18 height 18
click at [798, 127] on div "CD Accounts ₹ 10,27,97,98,989.00 Total available CD balance" at bounding box center [572, 89] width 951 height 85
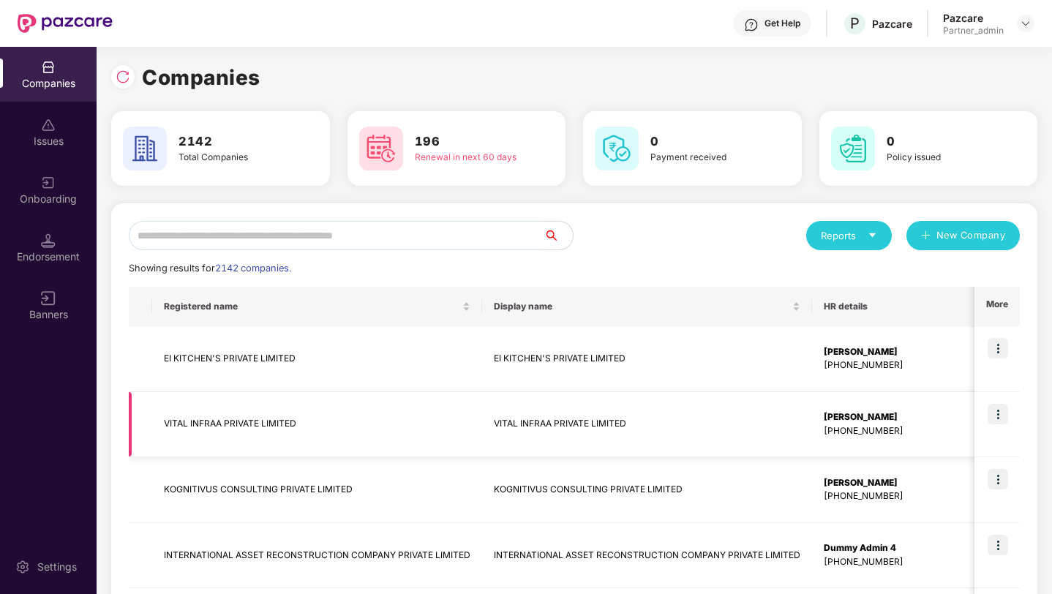
scroll to position [469, 0]
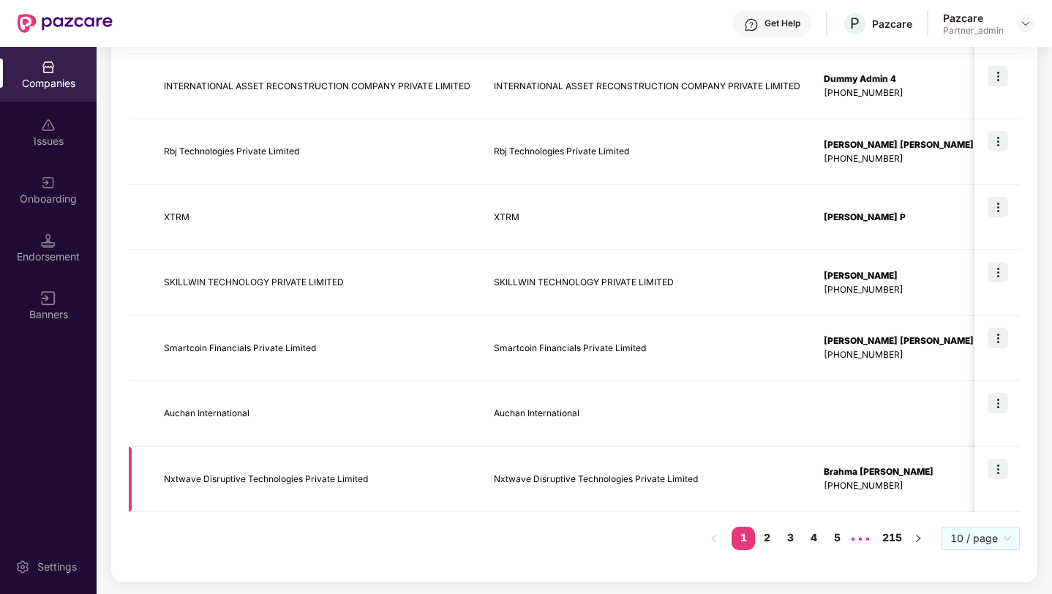
click at [998, 470] on img at bounding box center [997, 469] width 20 height 20
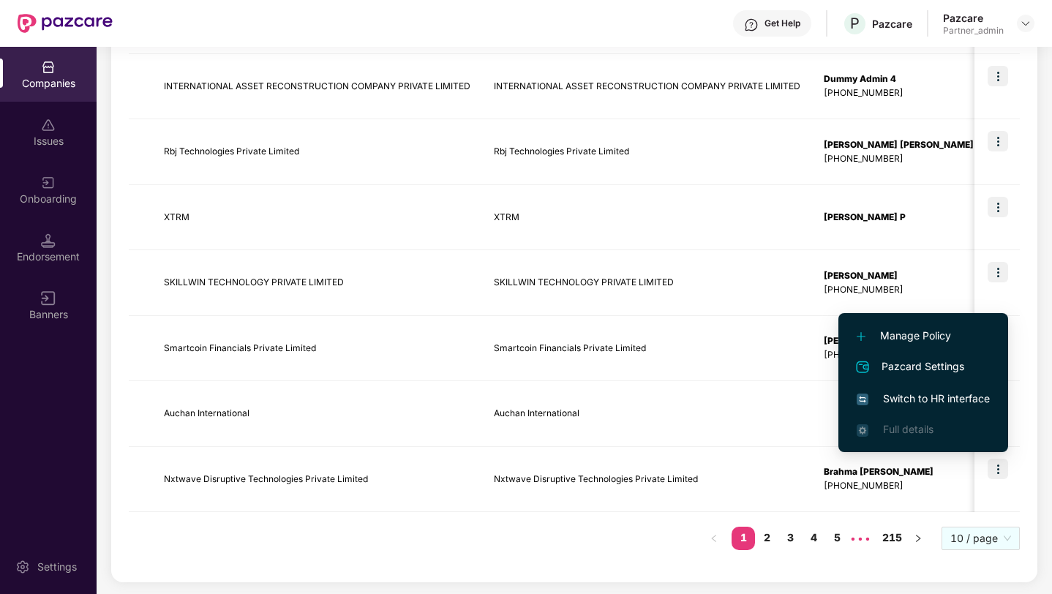
click at [912, 397] on span "Switch to HR interface" at bounding box center [922, 399] width 133 height 16
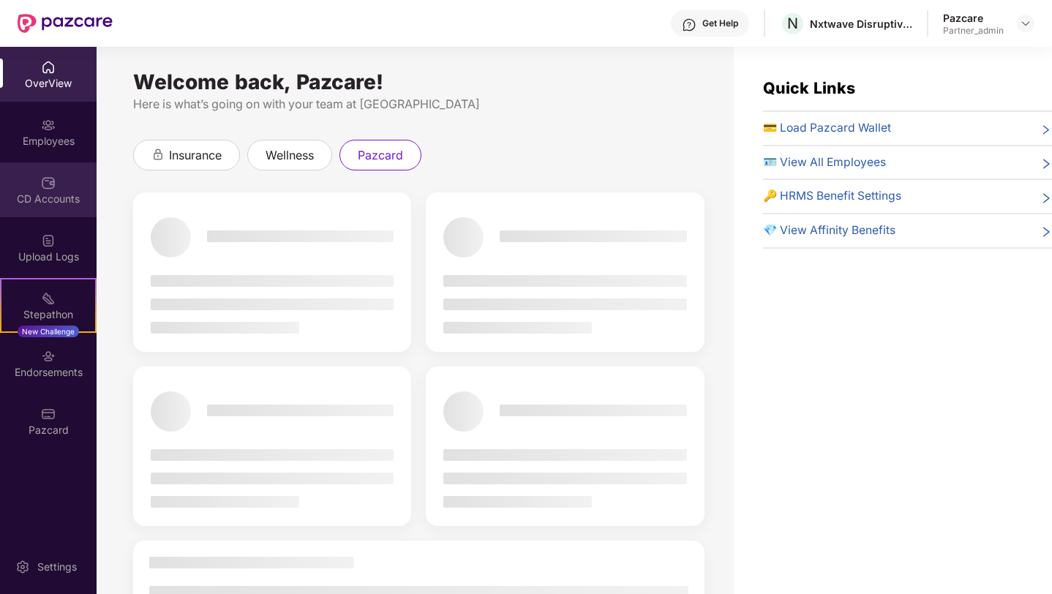
click at [54, 177] on img at bounding box center [48, 183] width 15 height 15
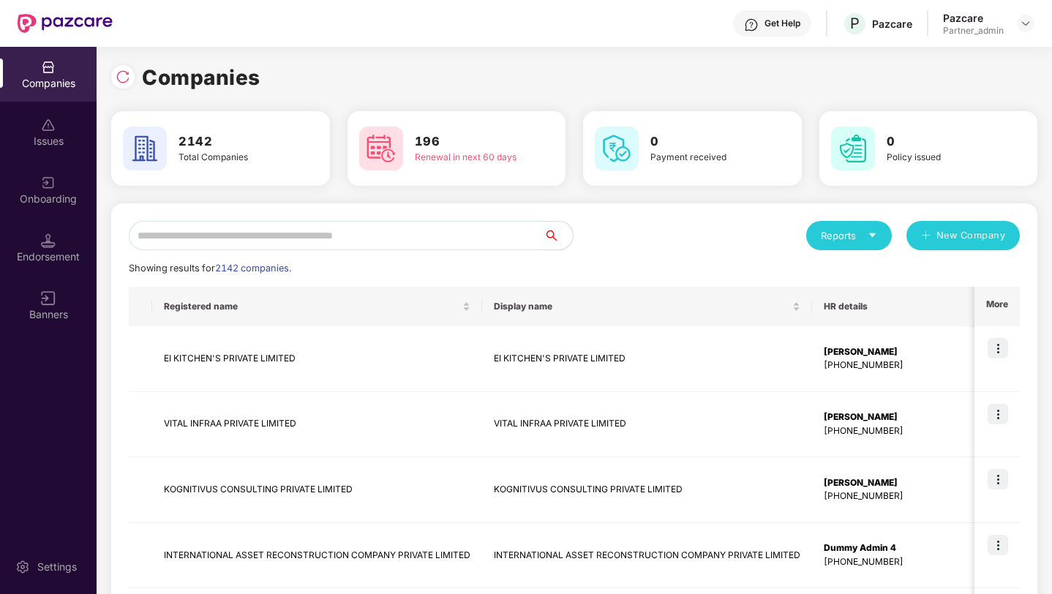
click at [234, 241] on input "text" at bounding box center [336, 235] width 415 height 29
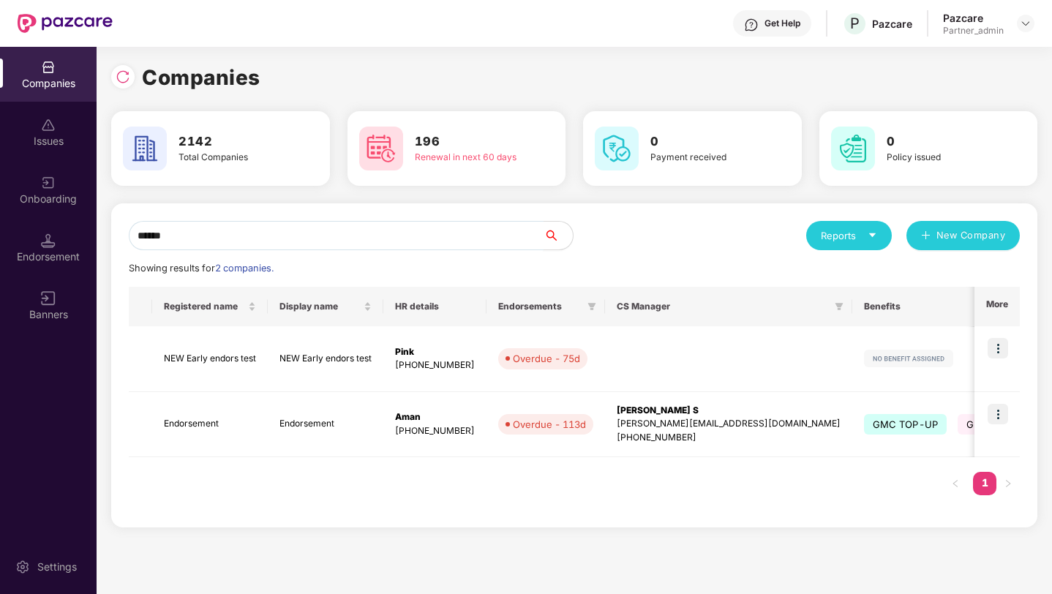
type input "*******"
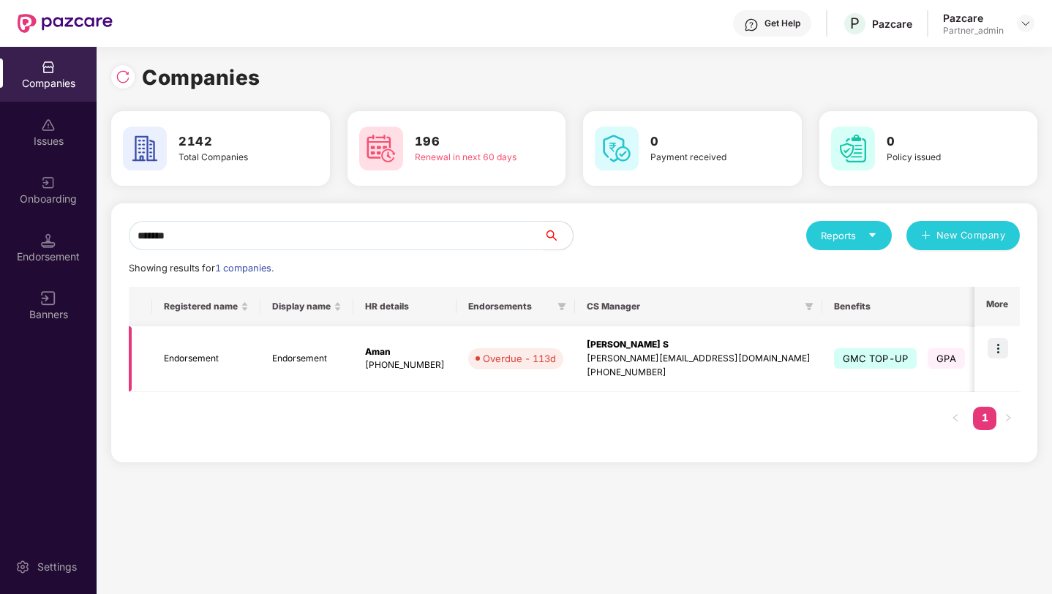
click at [233, 361] on td "Endorsement" at bounding box center [206, 359] width 108 height 66
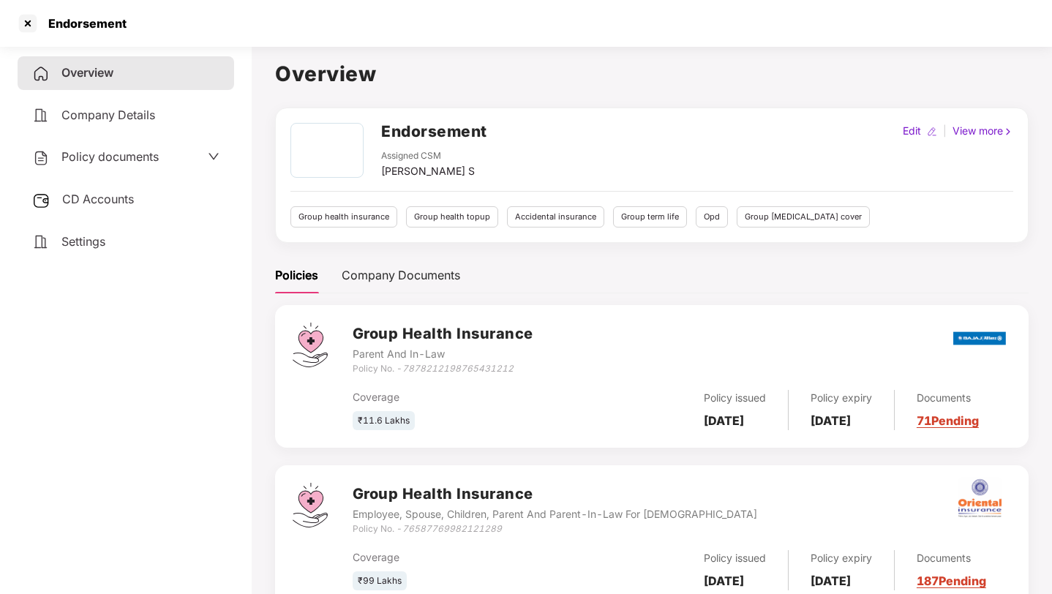
click at [160, 204] on div "CD Accounts" at bounding box center [126, 200] width 216 height 34
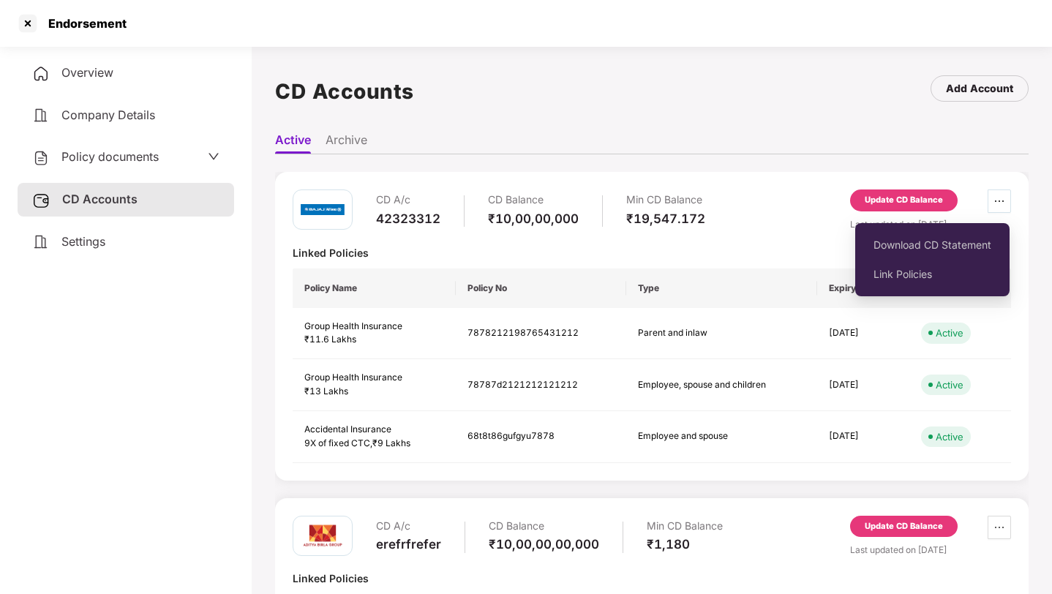
click at [998, 198] on icon "ellipsis" at bounding box center [999, 201] width 12 height 12
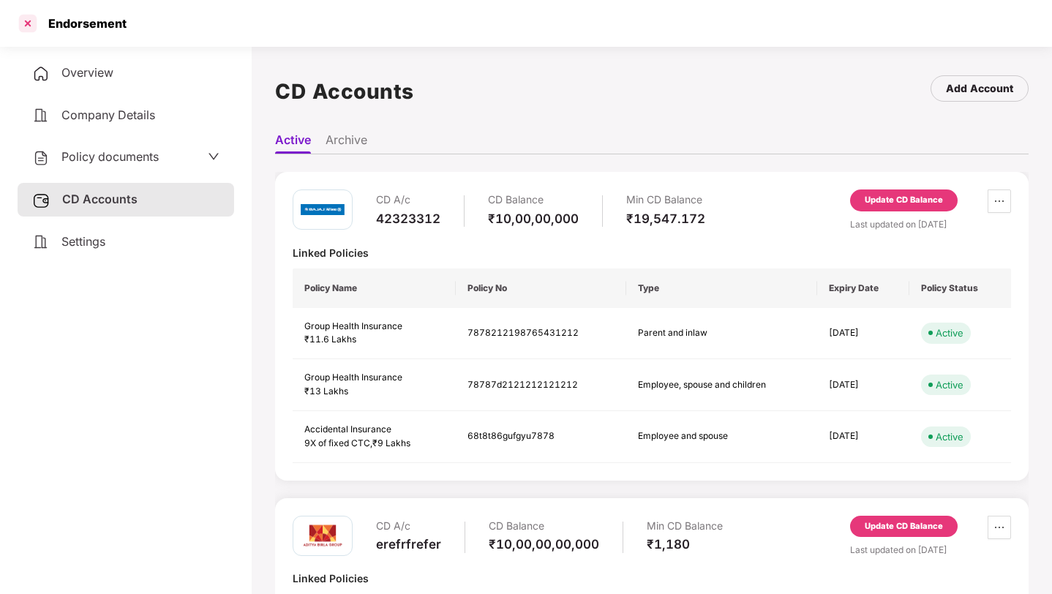
click at [26, 22] on div at bounding box center [27, 23] width 23 height 23
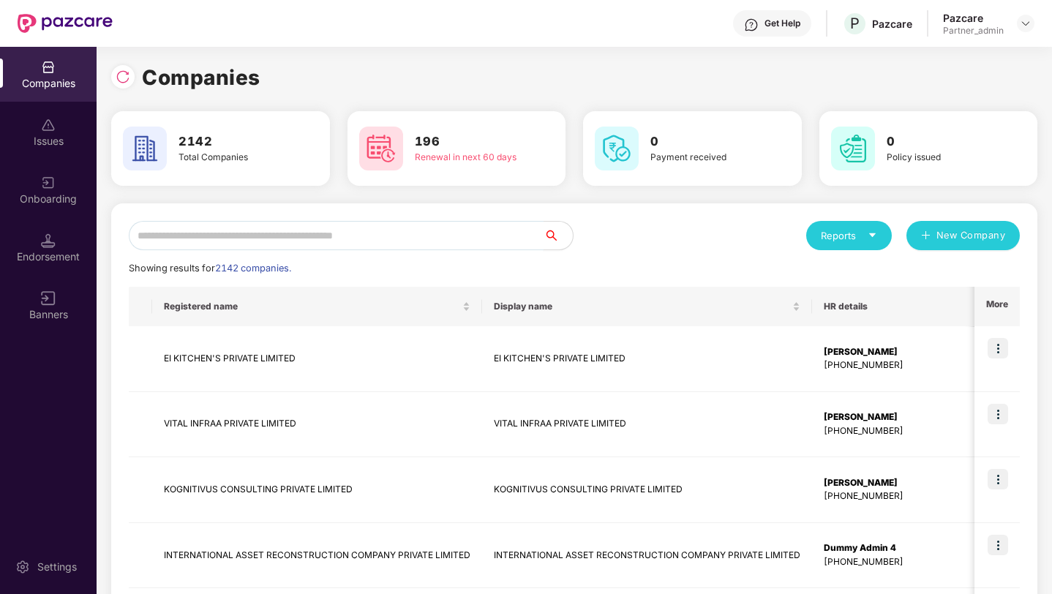
click at [410, 235] on input "text" at bounding box center [336, 235] width 415 height 29
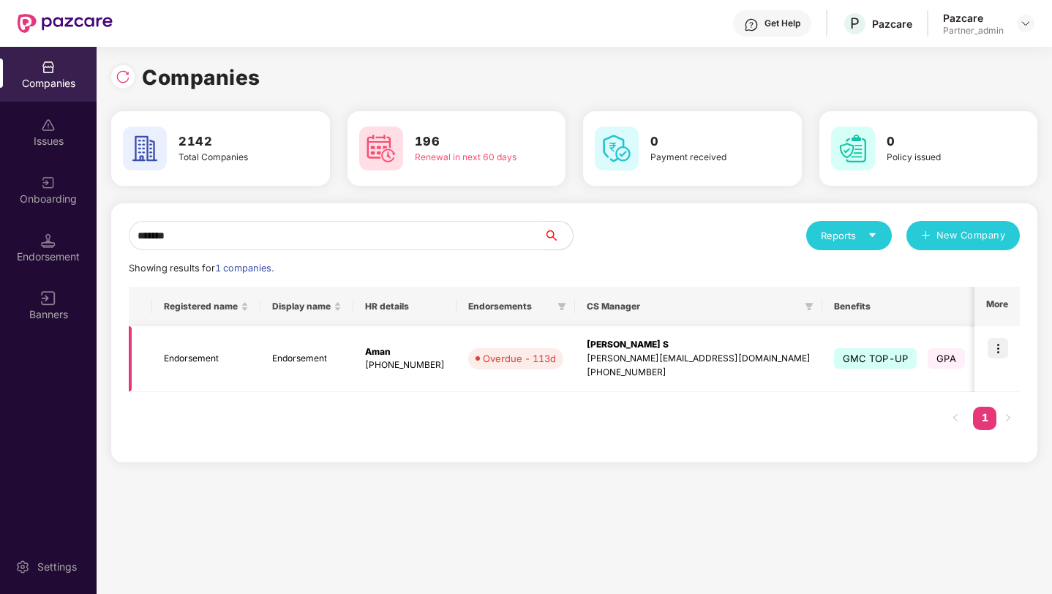
type input "*******"
click at [998, 347] on img at bounding box center [997, 348] width 20 height 20
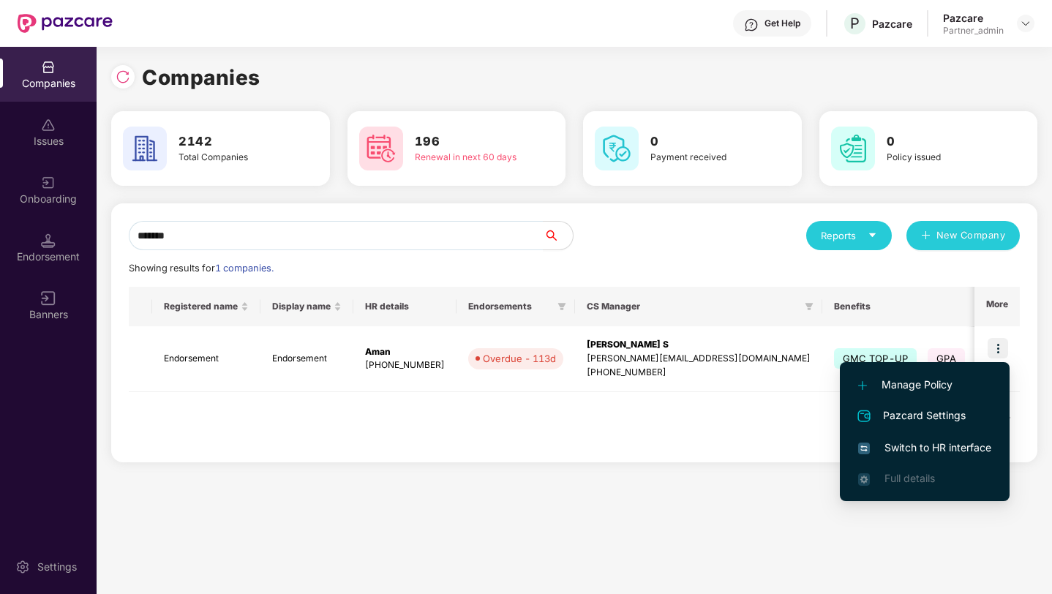
click at [898, 441] on span "Switch to HR interface" at bounding box center [924, 448] width 133 height 16
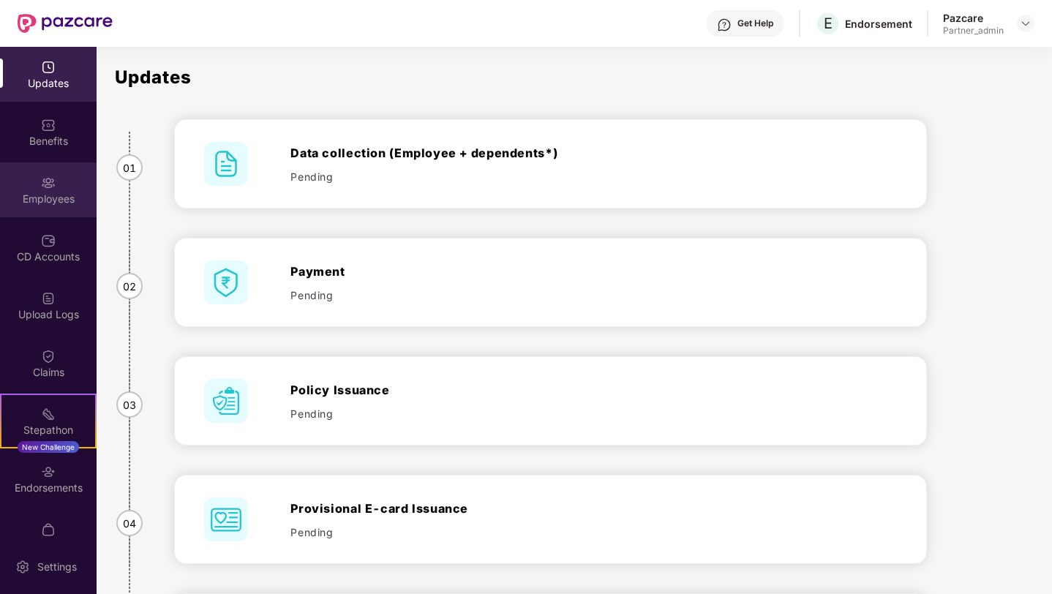
click at [44, 200] on div "Employees" at bounding box center [48, 199] width 97 height 15
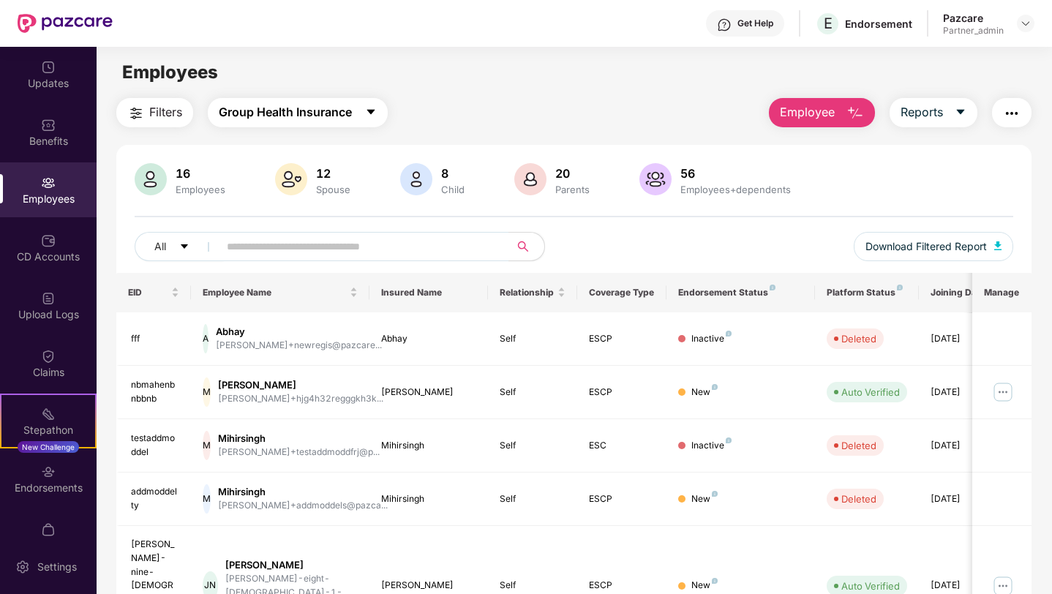
click at [340, 115] on span "Group Health Insurance" at bounding box center [285, 112] width 133 height 18
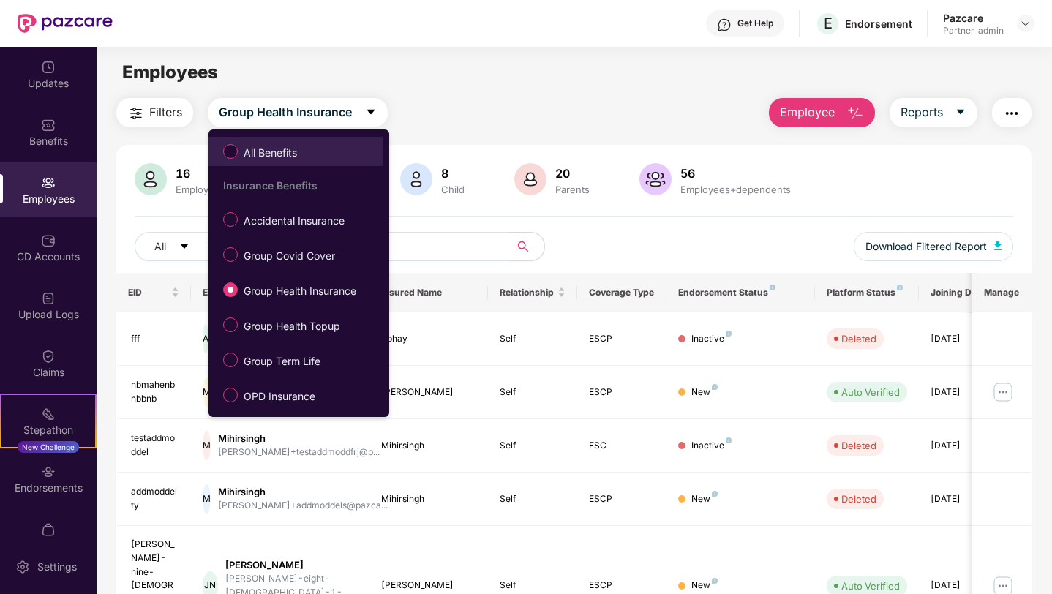
click at [293, 150] on span "All Benefits" at bounding box center [270, 153] width 65 height 16
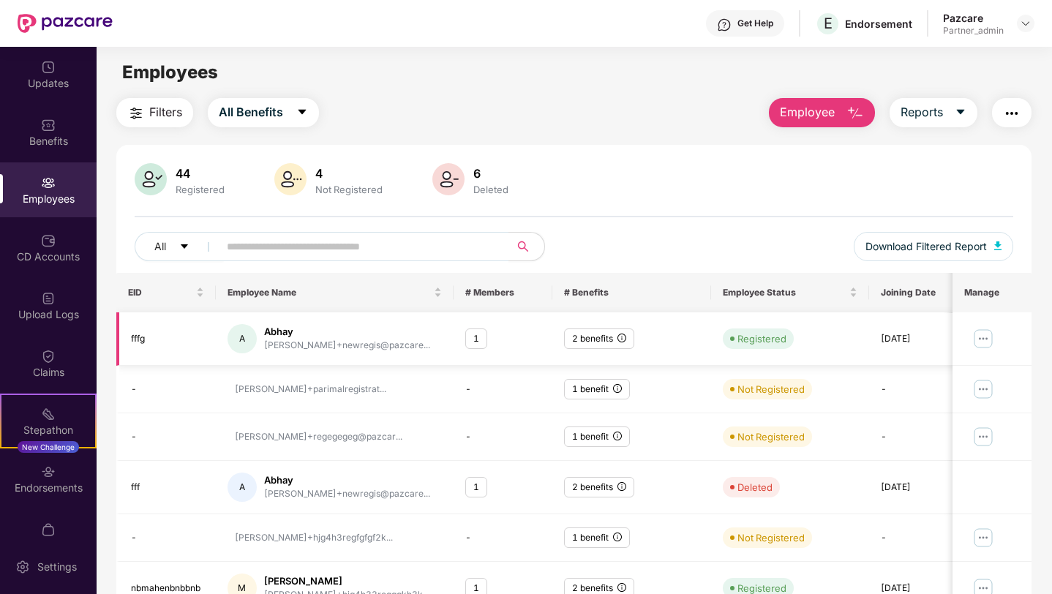
click at [975, 339] on img at bounding box center [981, 338] width 23 height 23
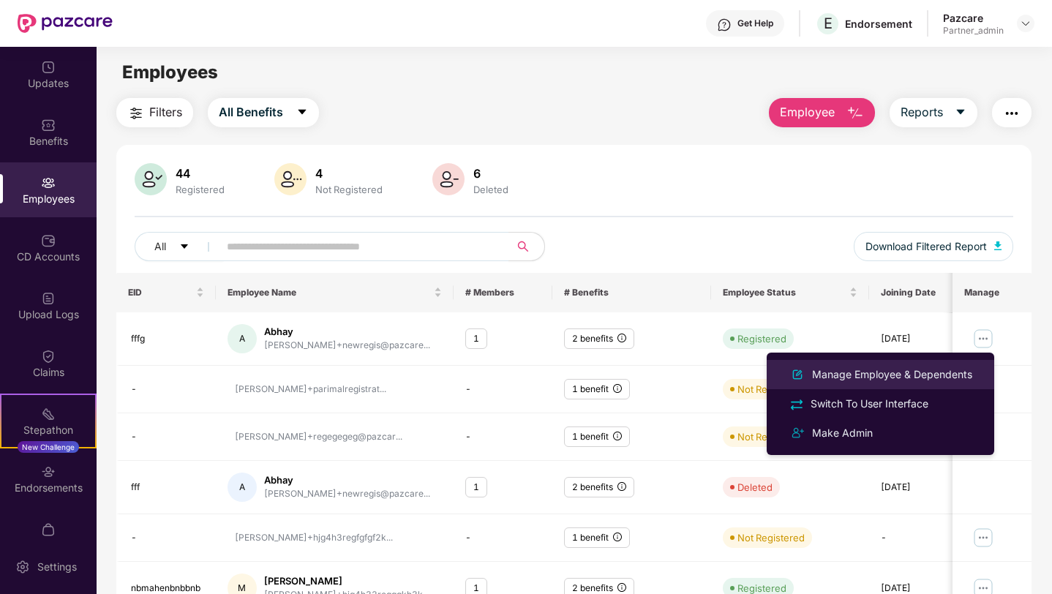
click at [856, 379] on div "Manage Employee & Dependents" at bounding box center [892, 374] width 166 height 16
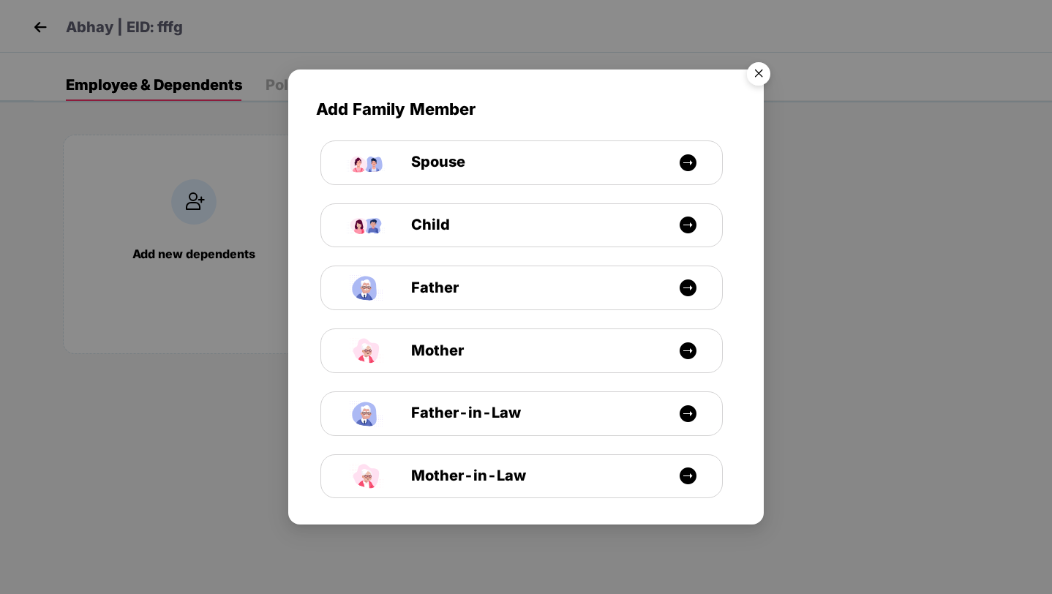
click at [759, 75] on img "Close" at bounding box center [758, 76] width 41 height 41
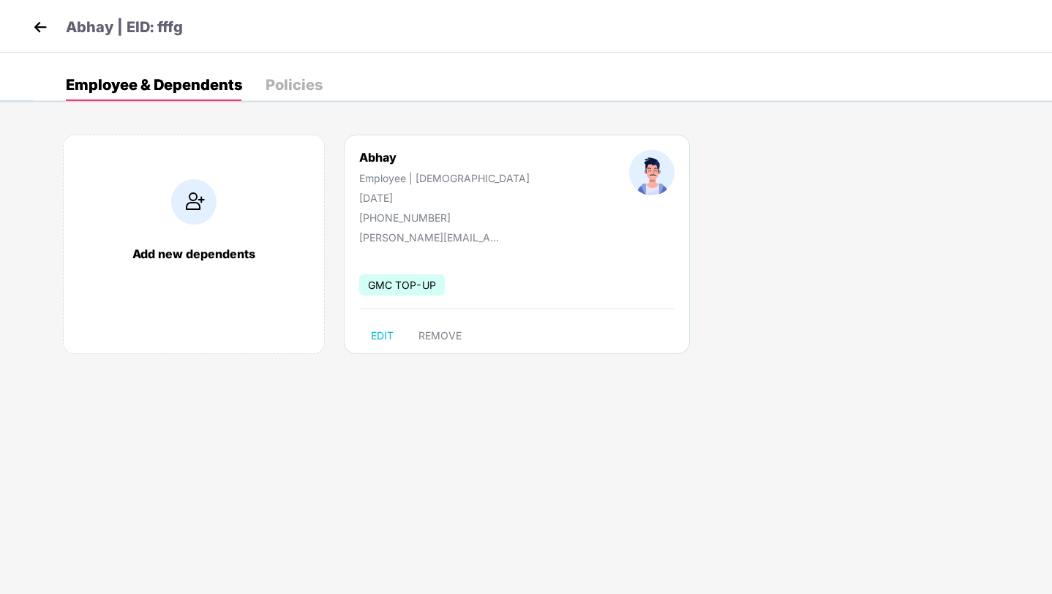
click at [295, 82] on div "Policies" at bounding box center [293, 85] width 57 height 15
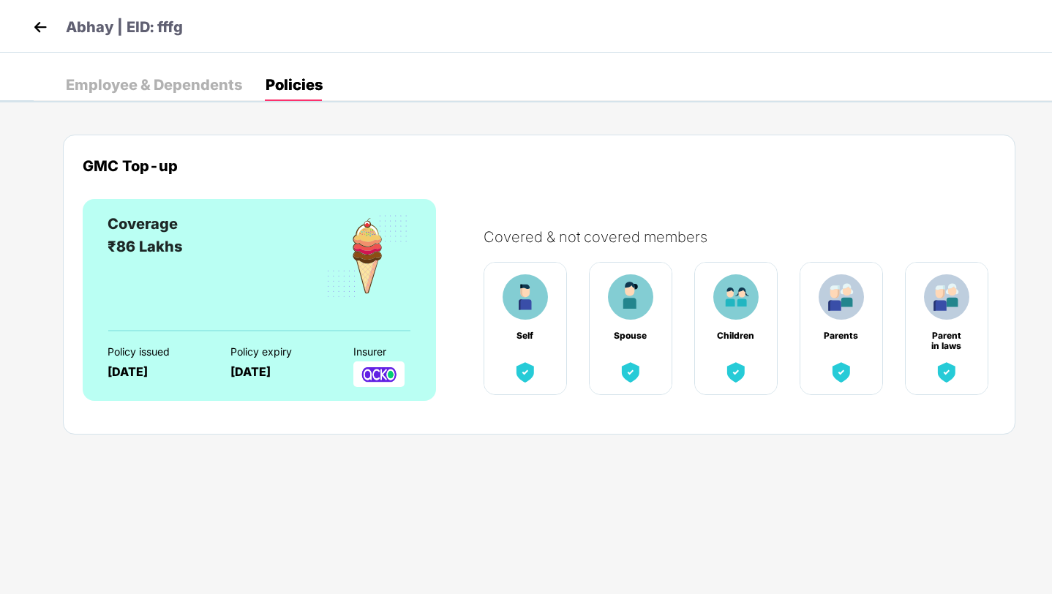
click at [167, 22] on p "Abhay | EID: fffg" at bounding box center [124, 27] width 117 height 23
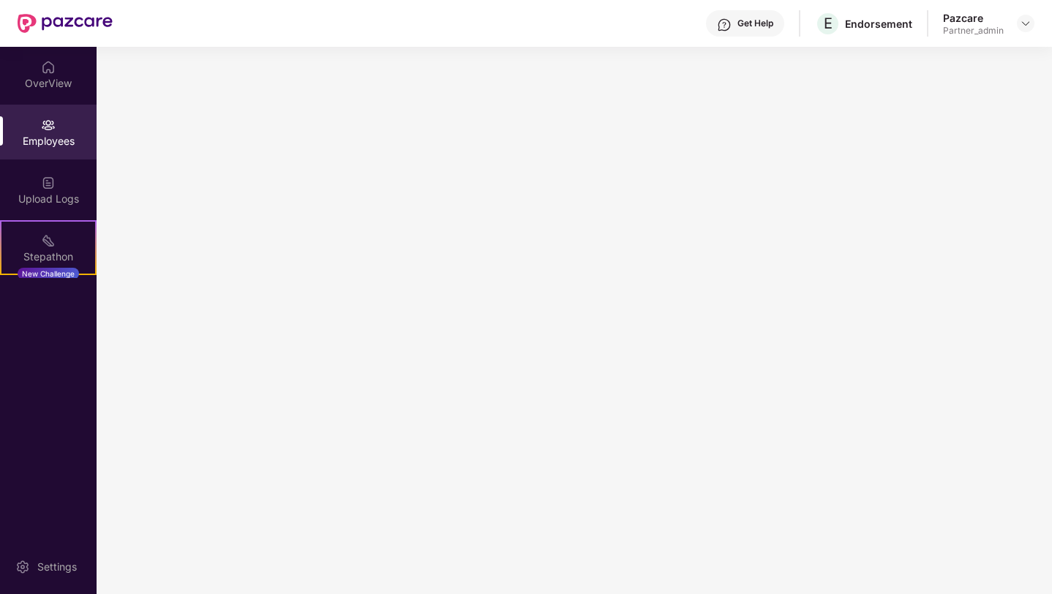
click at [167, 22] on div "Get Help E Endorsement Pazcare Partner_admin" at bounding box center [573, 23] width 921 height 47
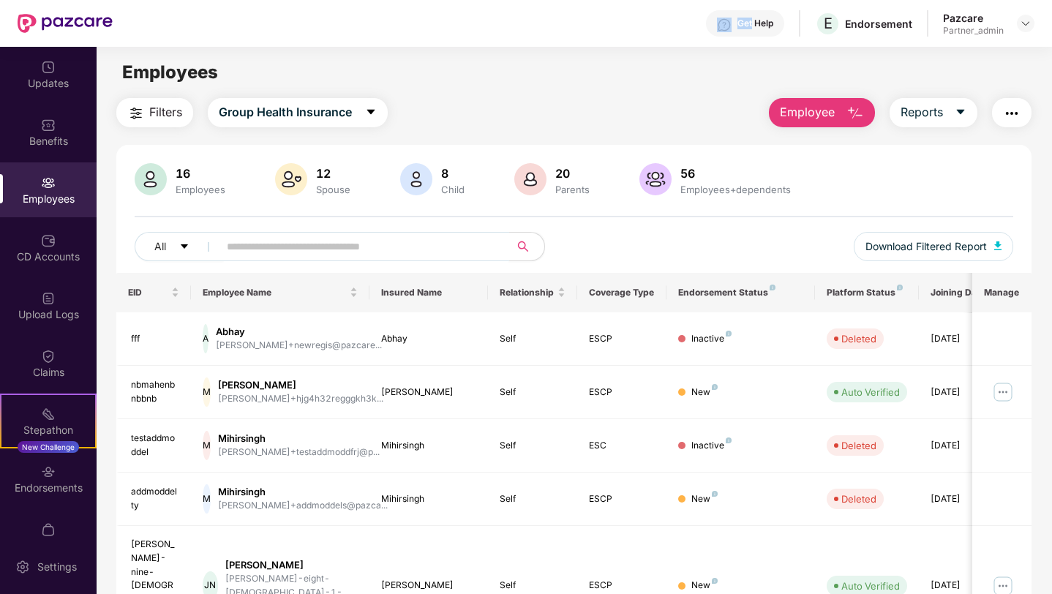
click at [266, 244] on input "text" at bounding box center [358, 246] width 263 height 22
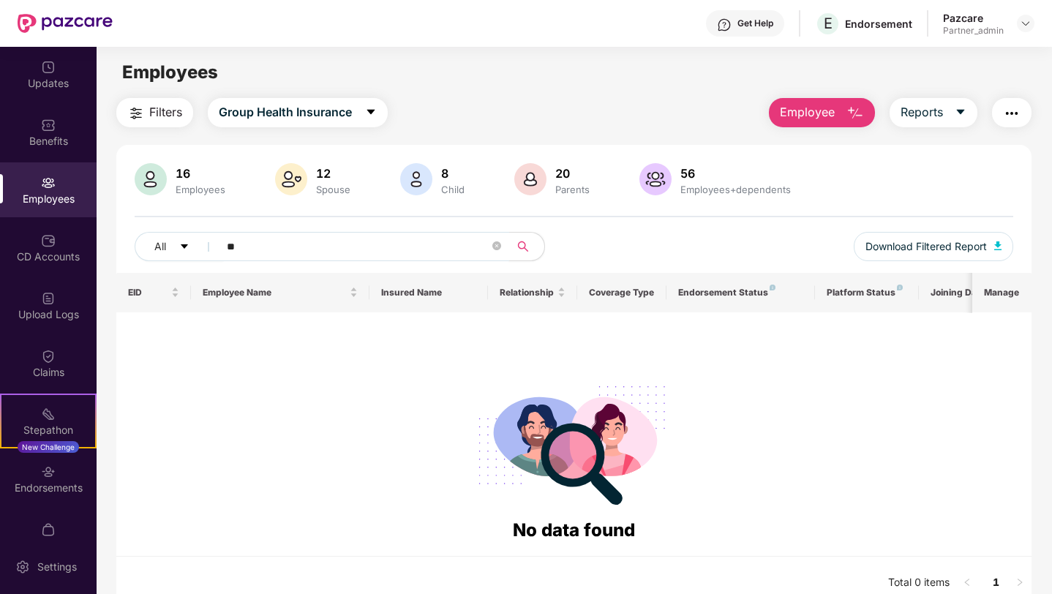
type input "*"
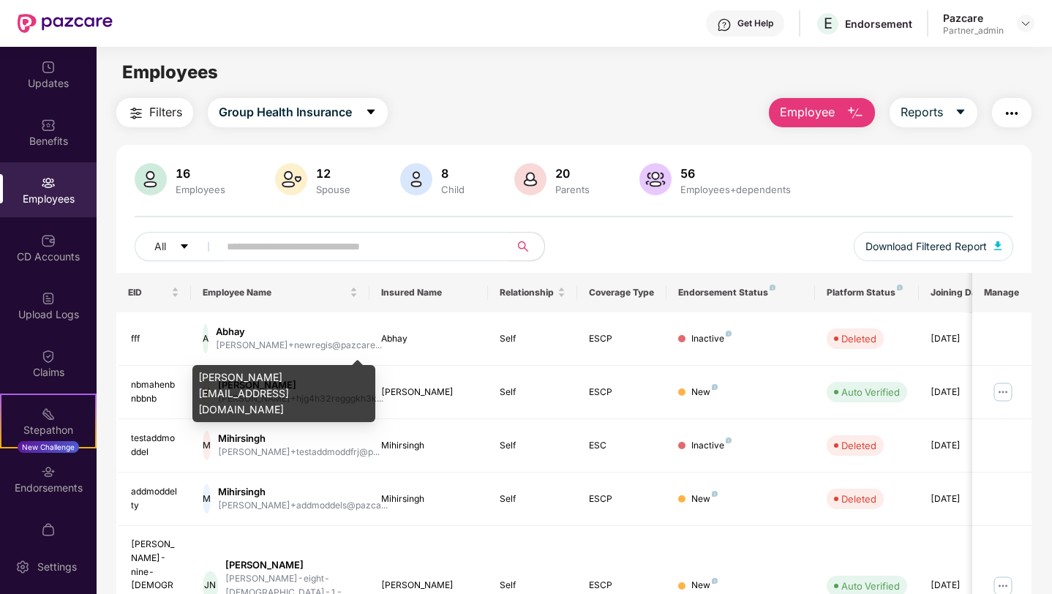
click at [310, 376] on div "[PERSON_NAME][EMAIL_ADDRESS][DOMAIN_NAME]" at bounding box center [283, 393] width 183 height 57
copy div "[PERSON_NAME][EMAIL_ADDRESS][DOMAIN_NAME]"
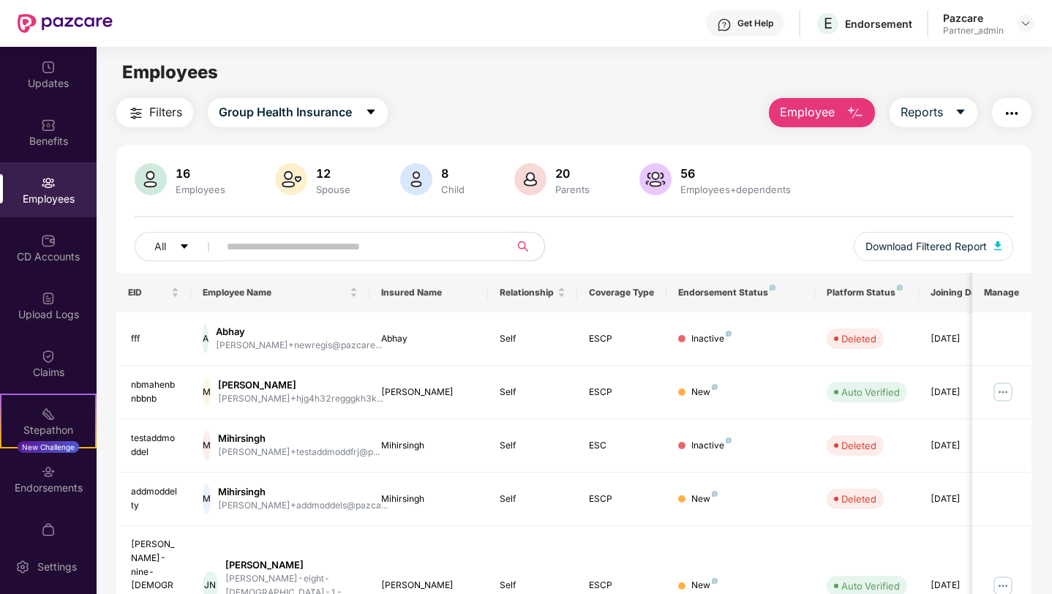
click at [317, 249] on input "text" at bounding box center [358, 246] width 263 height 22
paste input "**********"
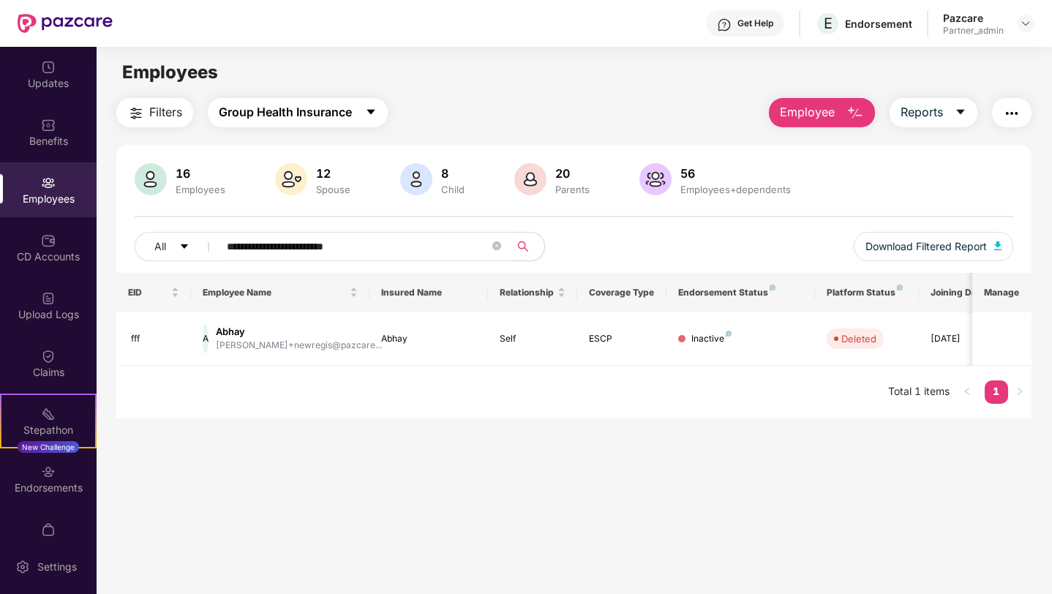
type input "**********"
click at [264, 123] on button "Group Health Insurance" at bounding box center [298, 112] width 180 height 29
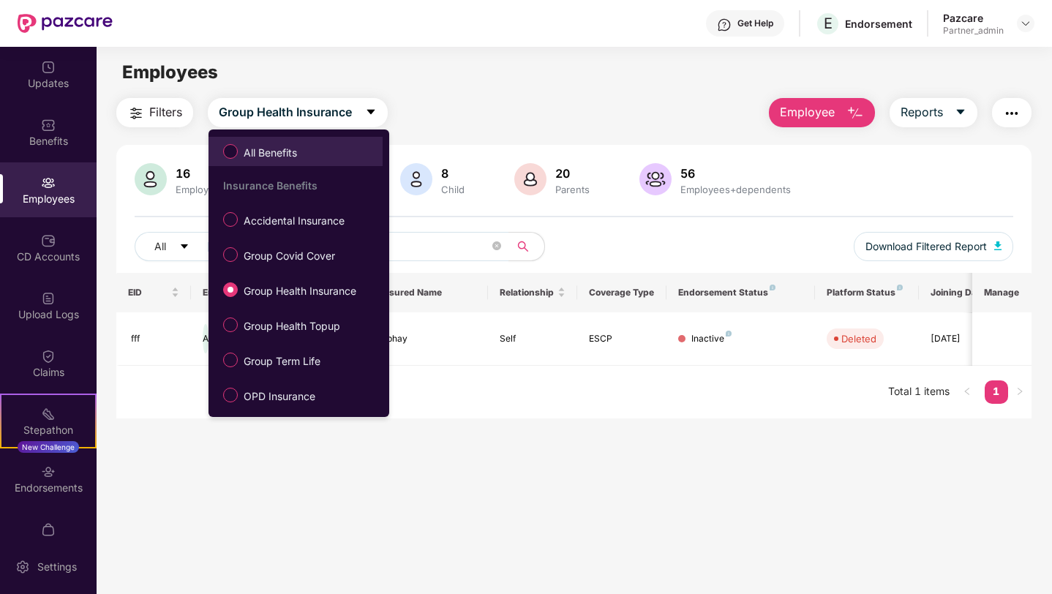
click at [263, 154] on span "All Benefits" at bounding box center [270, 153] width 65 height 16
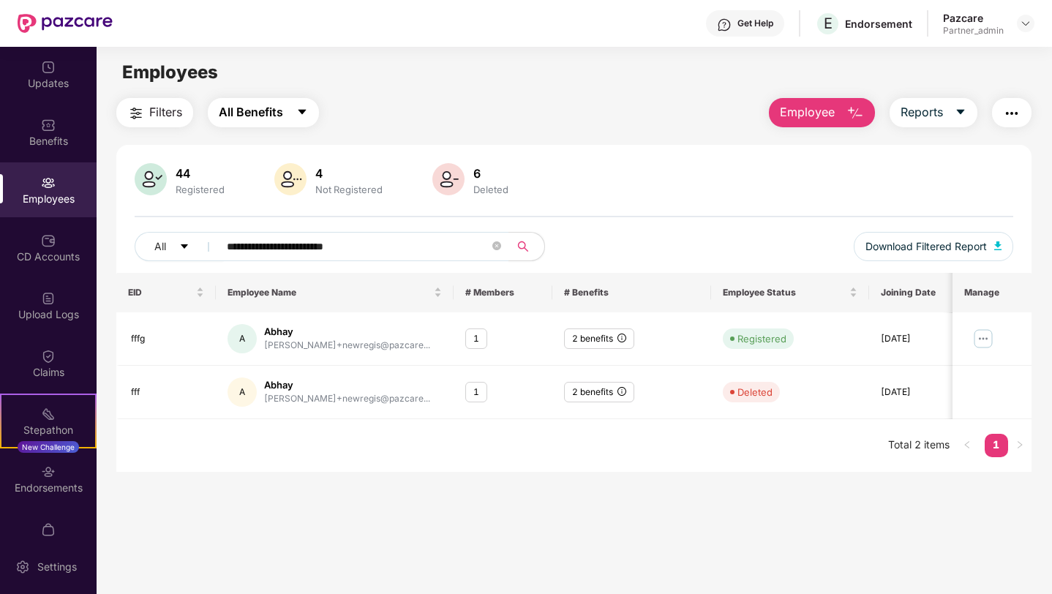
click at [287, 117] on button "All Benefits" at bounding box center [263, 112] width 111 height 29
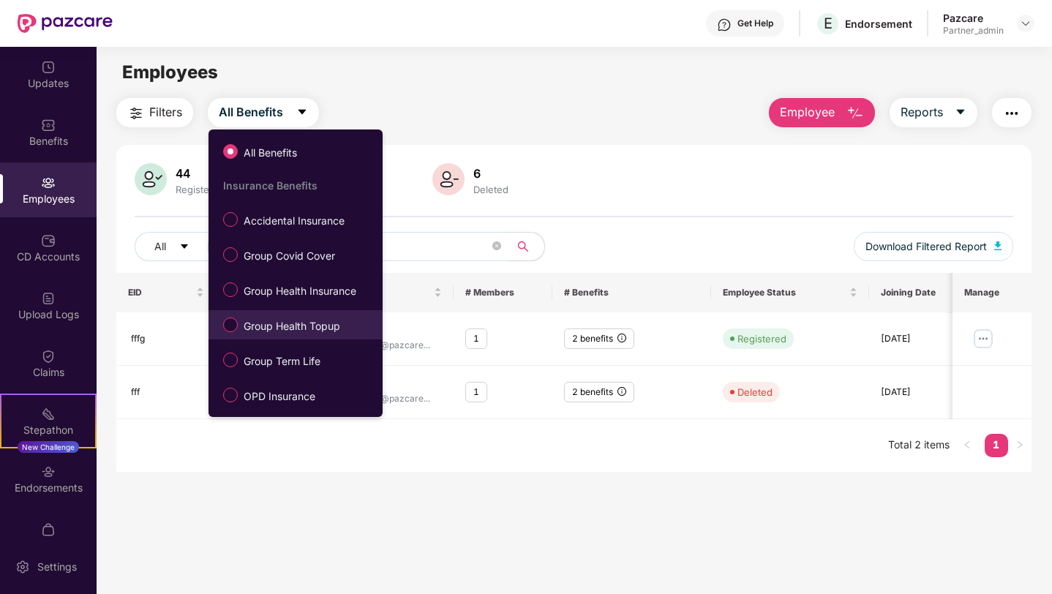
click at [289, 326] on span "Group Health Topup" at bounding box center [292, 326] width 108 height 16
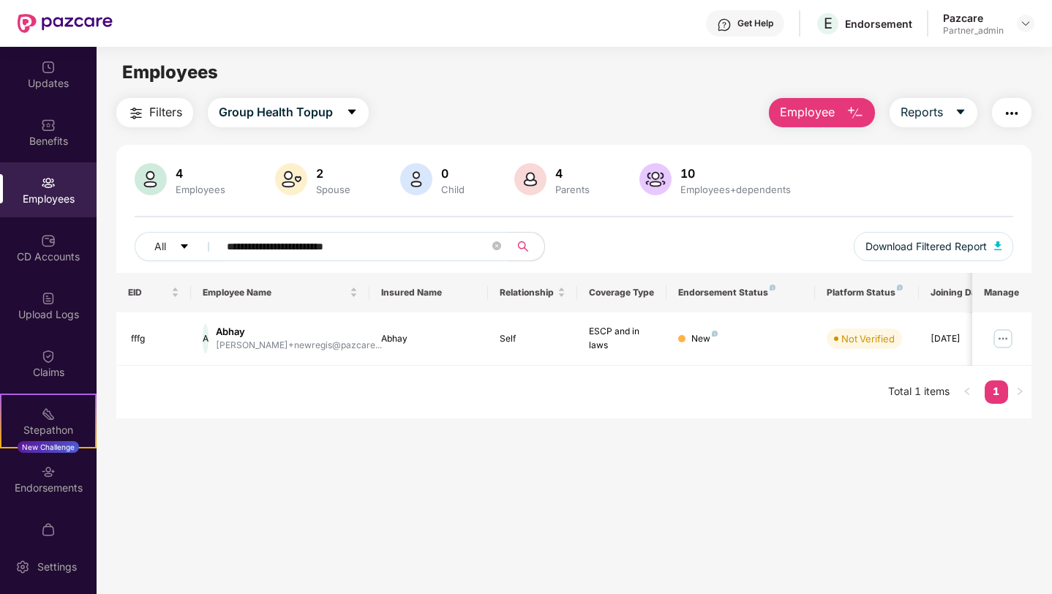
click at [804, 110] on span "Employee" at bounding box center [807, 112] width 55 height 18
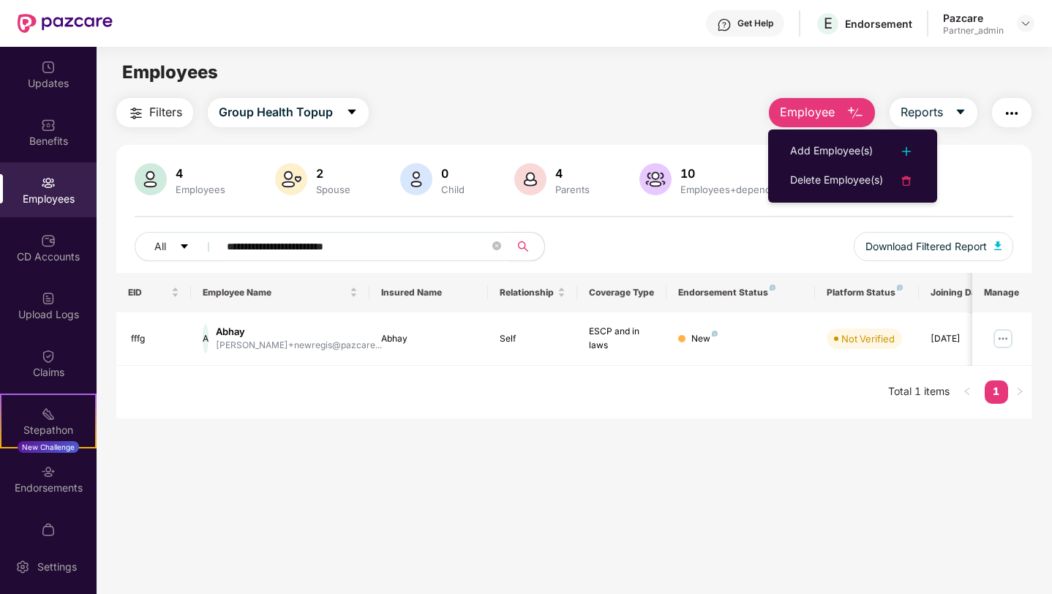
click at [753, 395] on div "EID Employee Name Insured Name Relationship Coverage Type Endorsement Status Pl…" at bounding box center [573, 346] width 915 height 146
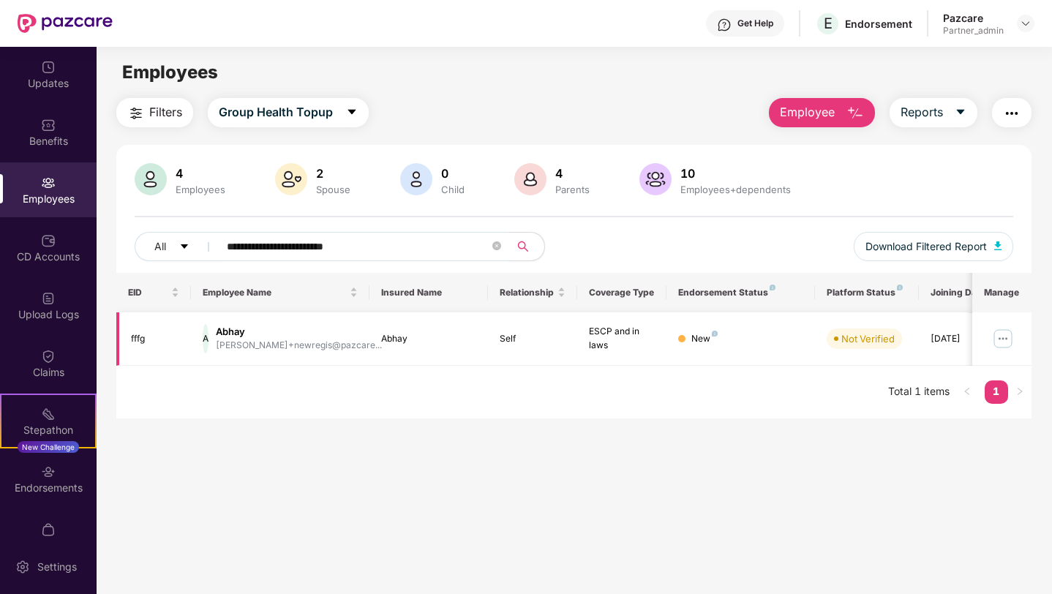
click at [1002, 336] on img at bounding box center [1002, 338] width 23 height 23
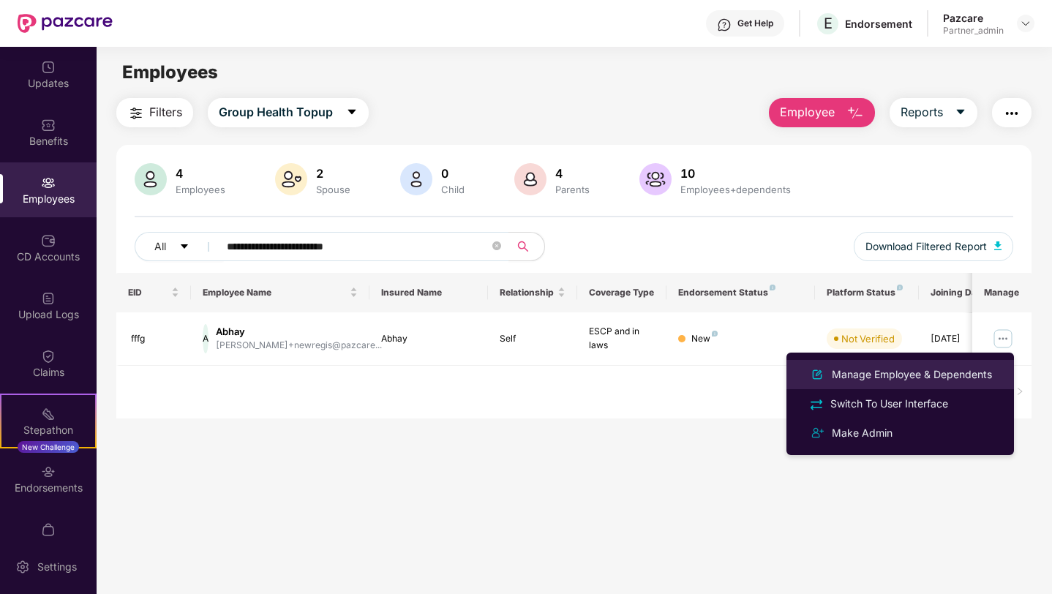
click at [866, 375] on div "Manage Employee & Dependents" at bounding box center [912, 374] width 166 height 16
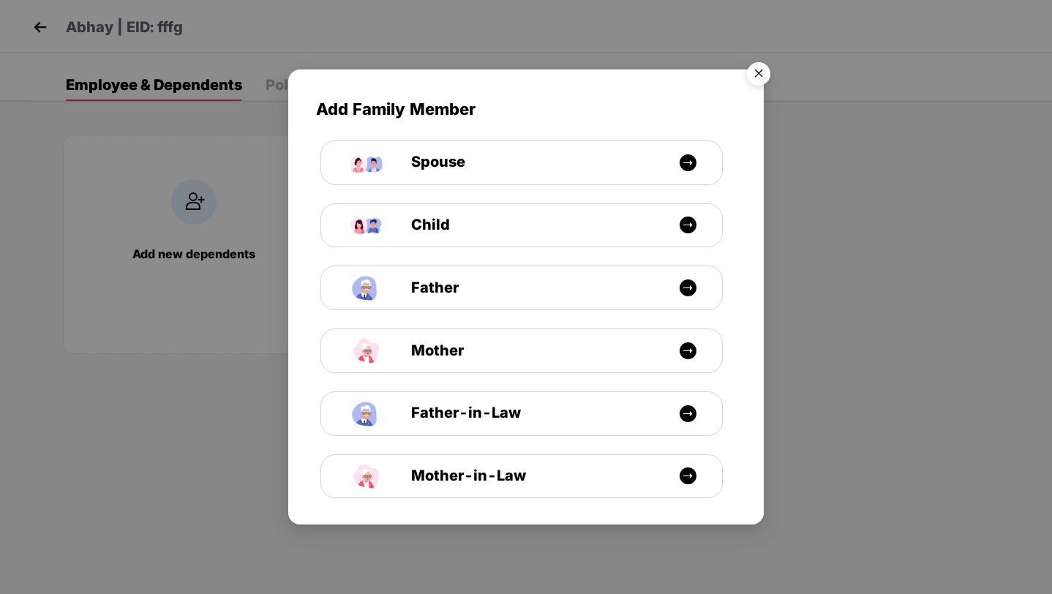
click at [759, 72] on img "Close" at bounding box center [758, 76] width 41 height 41
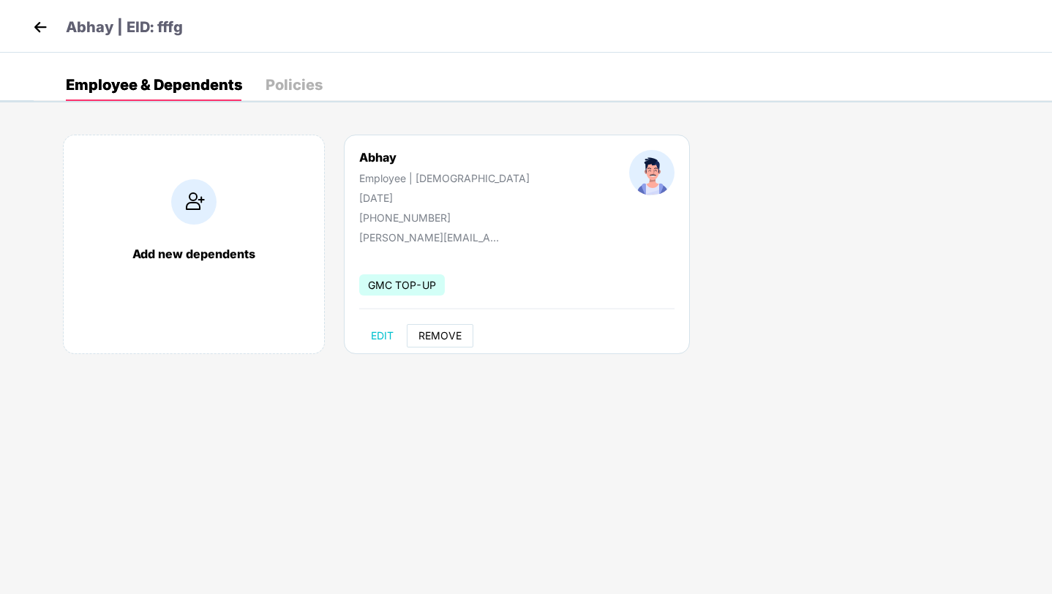
click at [444, 325] on button "REMOVE" at bounding box center [440, 335] width 67 height 23
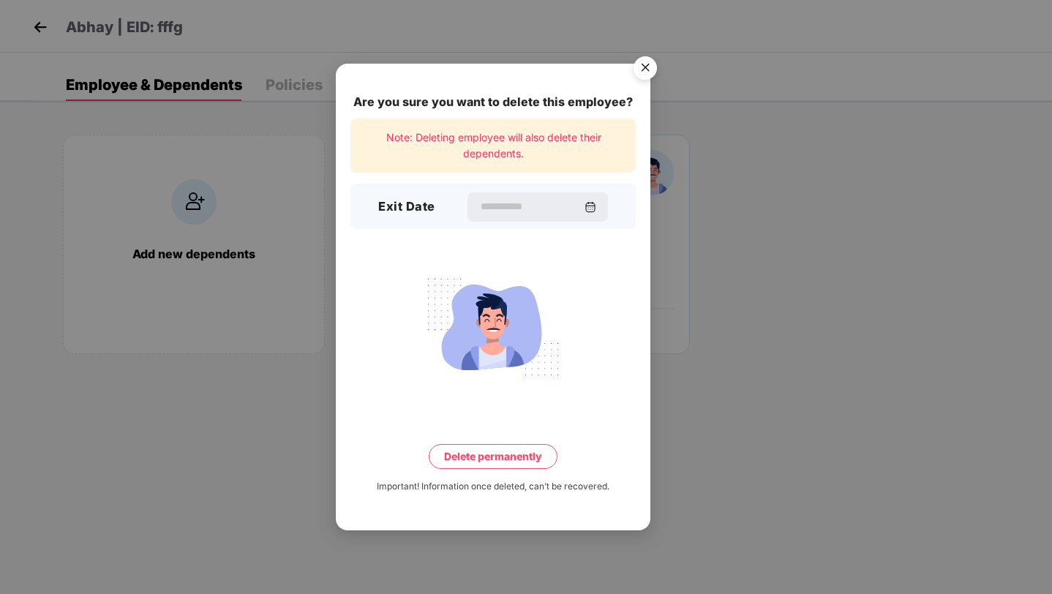
click at [645, 68] on img "Close" at bounding box center [645, 70] width 41 height 41
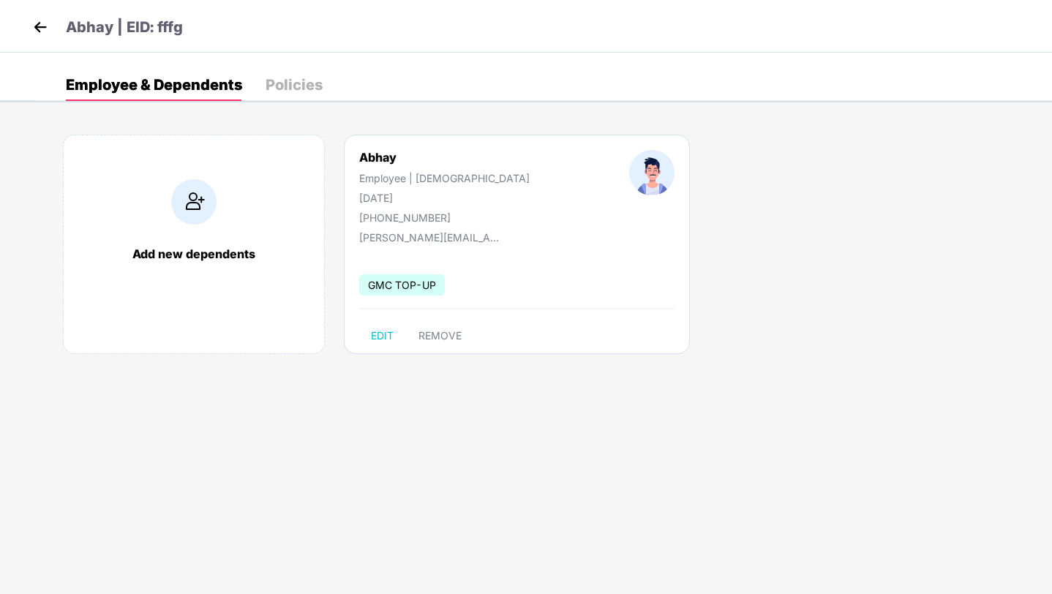
click at [309, 87] on div "Policies" at bounding box center [293, 85] width 57 height 15
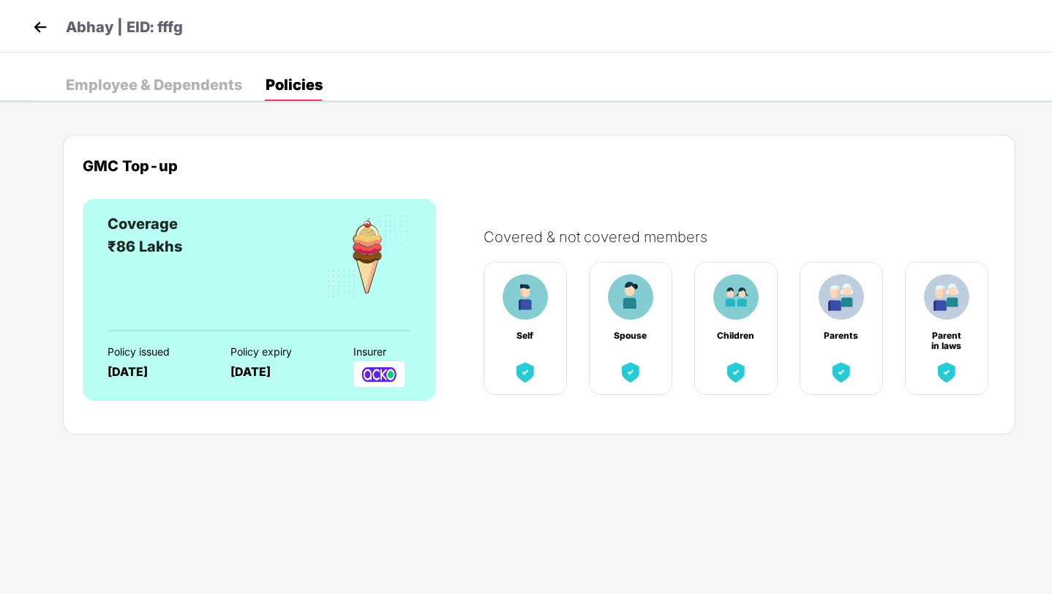
click at [194, 78] on div "Employee & Dependents" at bounding box center [154, 85] width 176 height 15
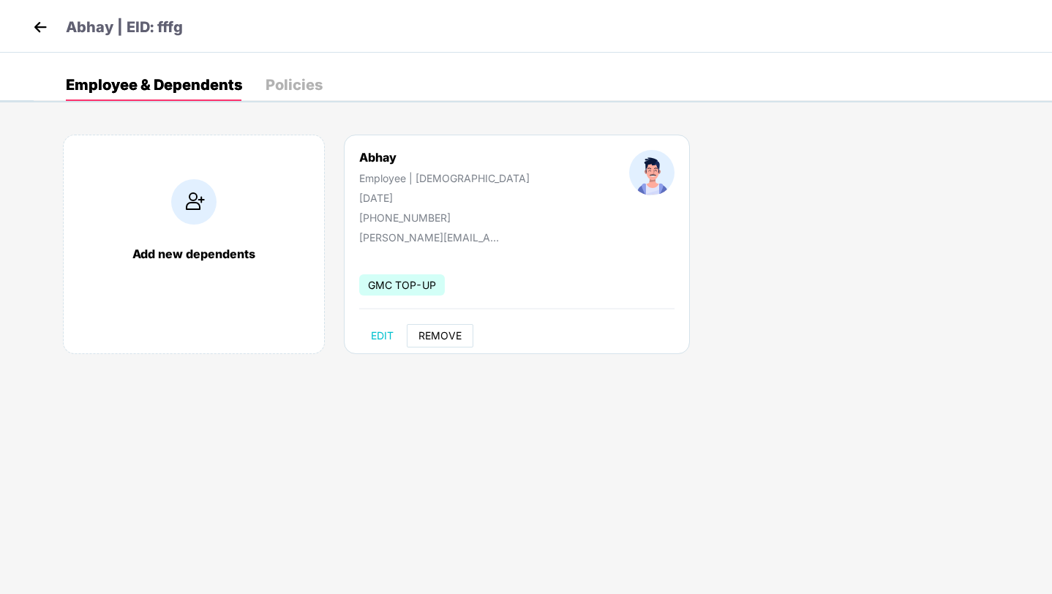
click at [430, 327] on button "REMOVE" at bounding box center [440, 335] width 67 height 23
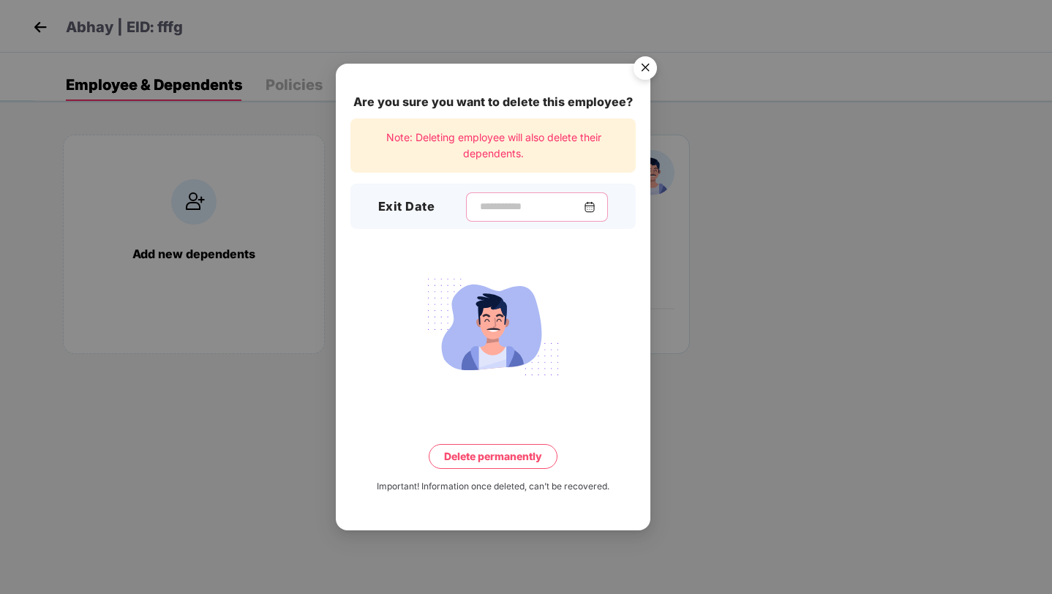
click at [536, 208] on input at bounding box center [530, 206] width 105 height 15
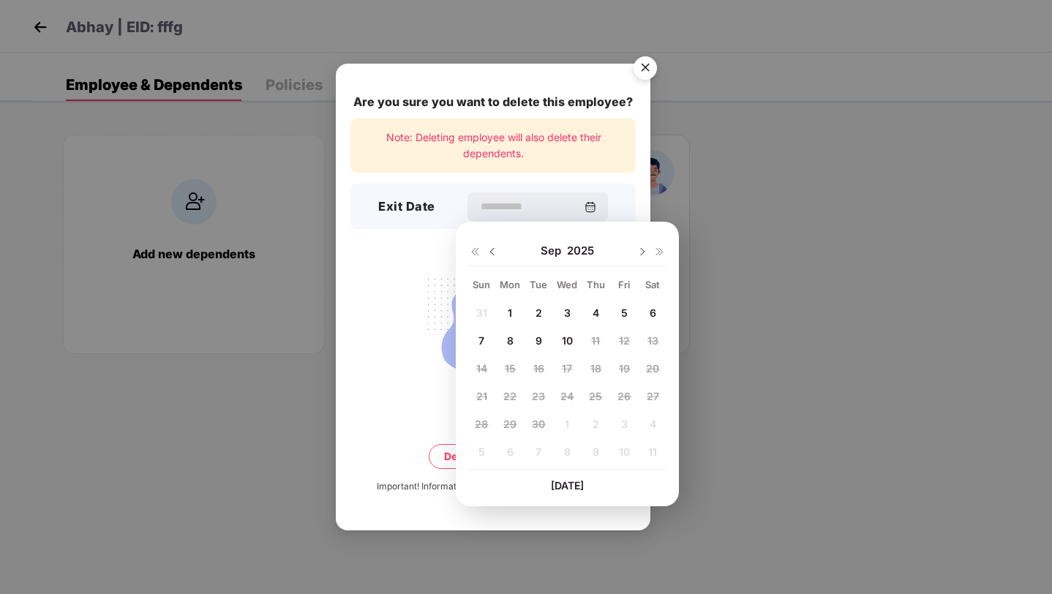
click at [568, 342] on span "10" at bounding box center [567, 340] width 11 height 12
type input "**********"
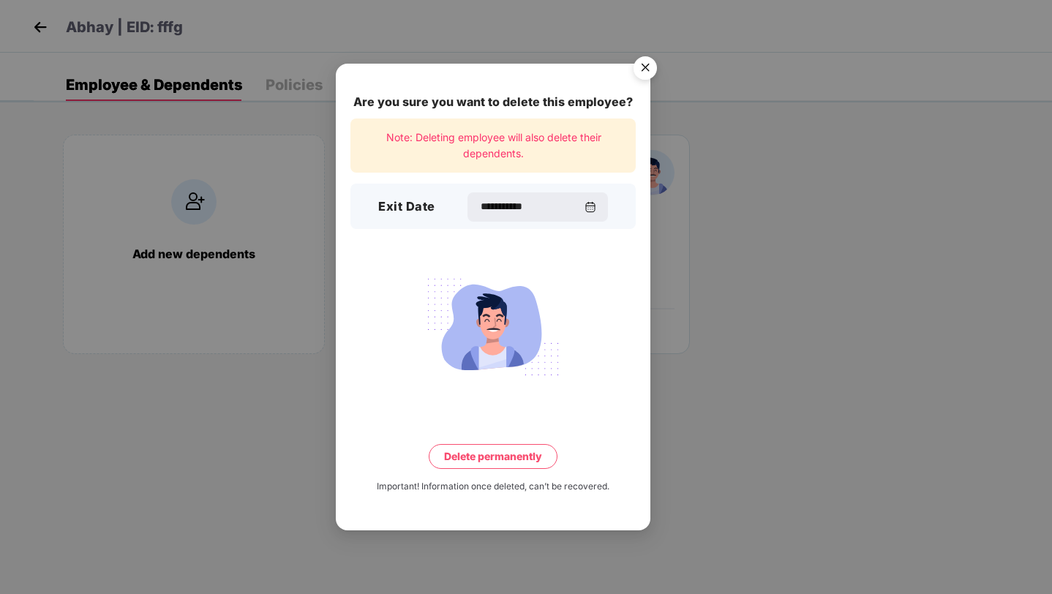
click at [474, 458] on button "Delete permanently" at bounding box center [493, 456] width 129 height 25
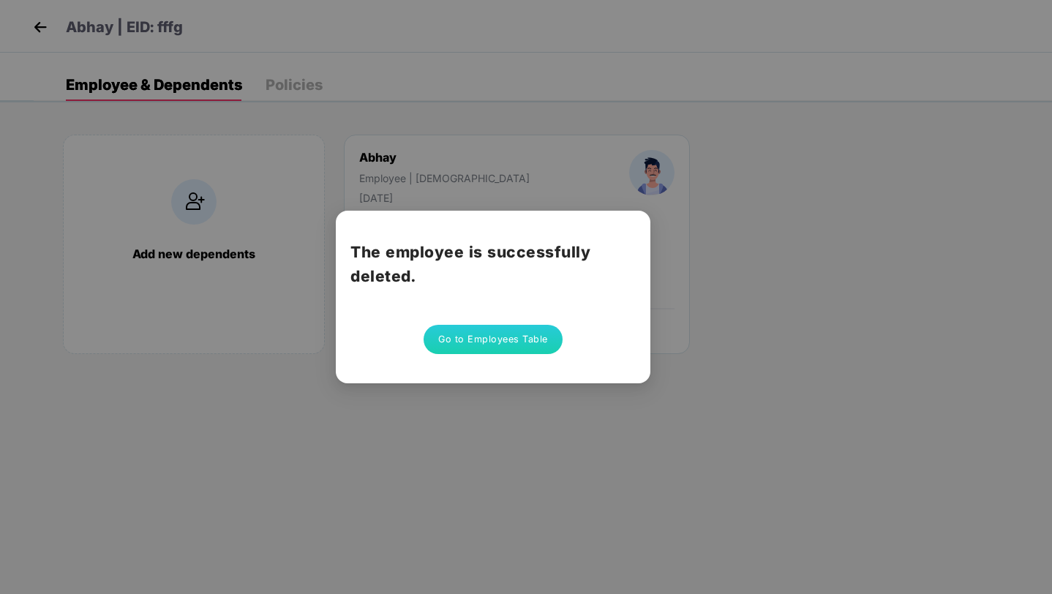
click at [488, 343] on button "Go to Employees Table" at bounding box center [492, 339] width 139 height 29
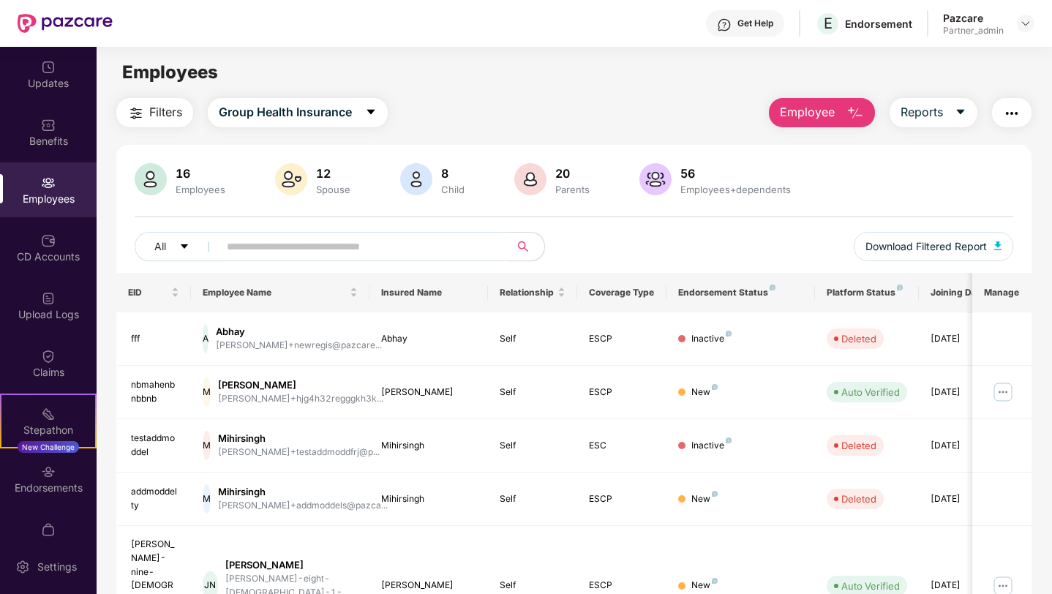
click at [846, 112] on img "button" at bounding box center [855, 114] width 18 height 18
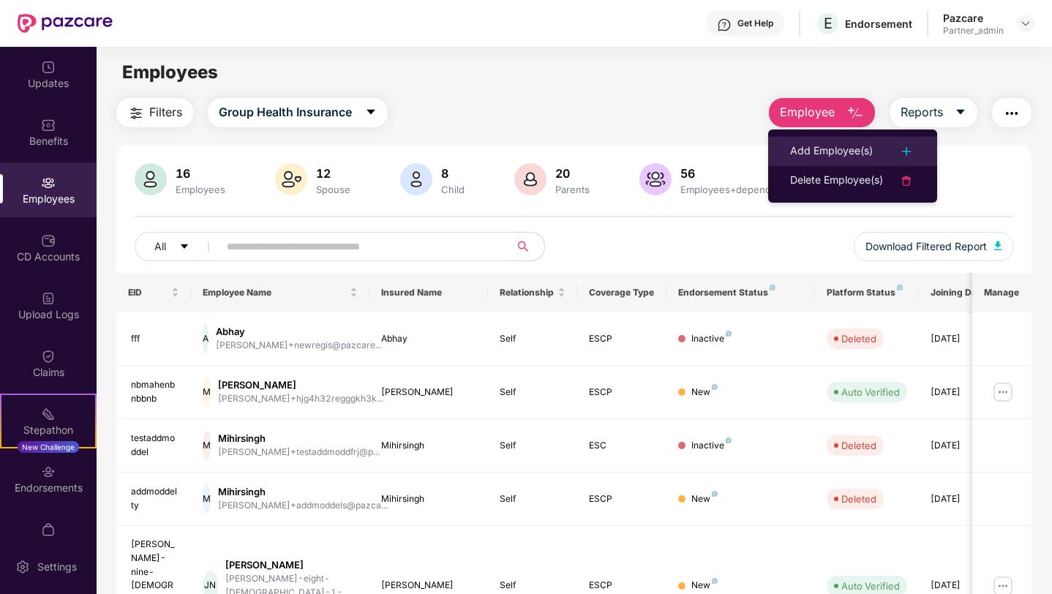
click at [823, 147] on div "Add Employee(s)" at bounding box center [831, 152] width 83 height 18
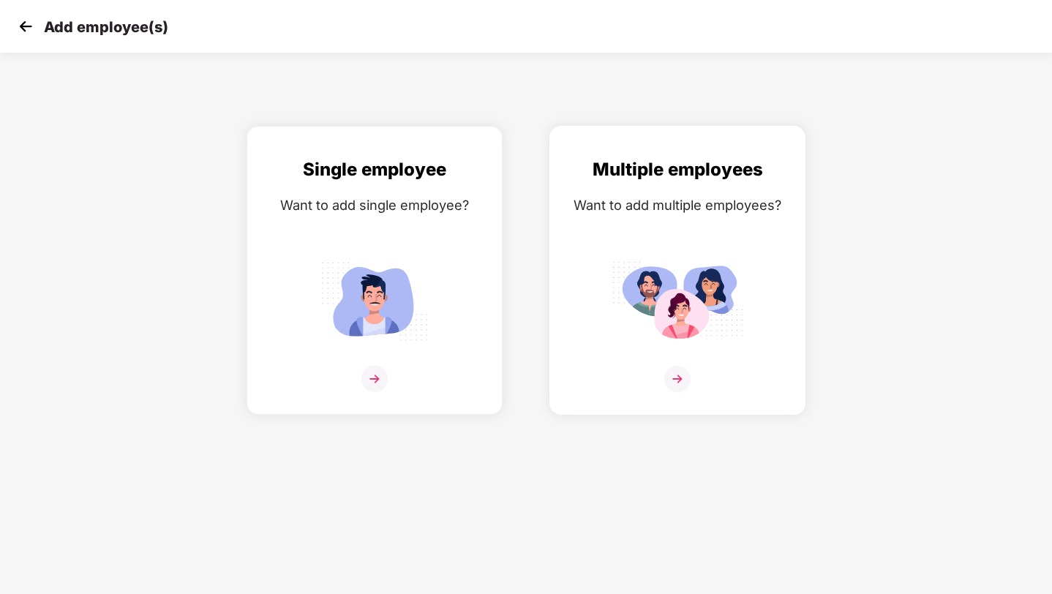
click at [714, 268] on img at bounding box center [677, 300] width 132 height 91
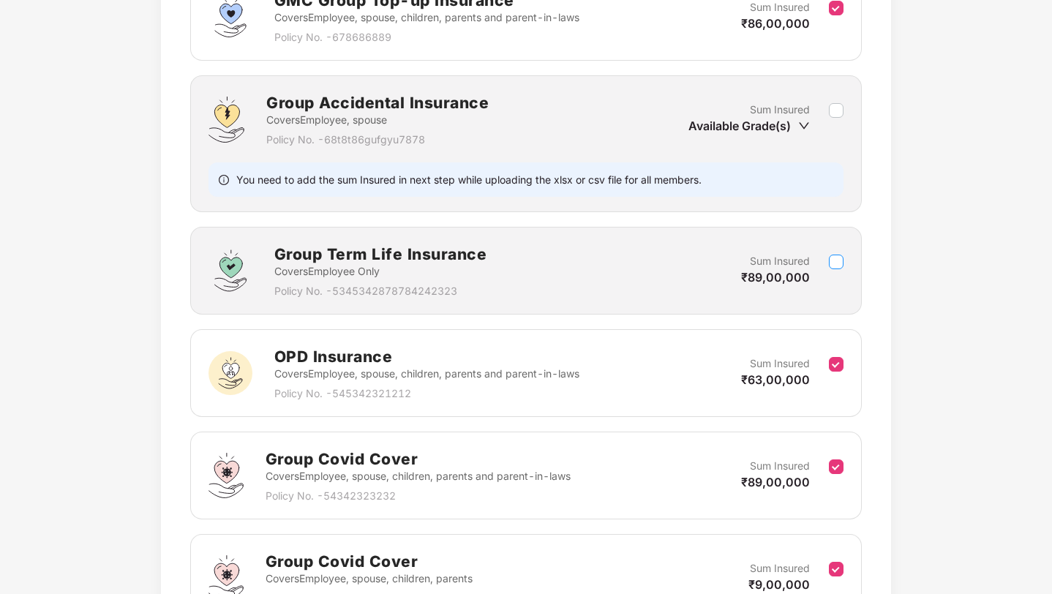
scroll to position [728, 0]
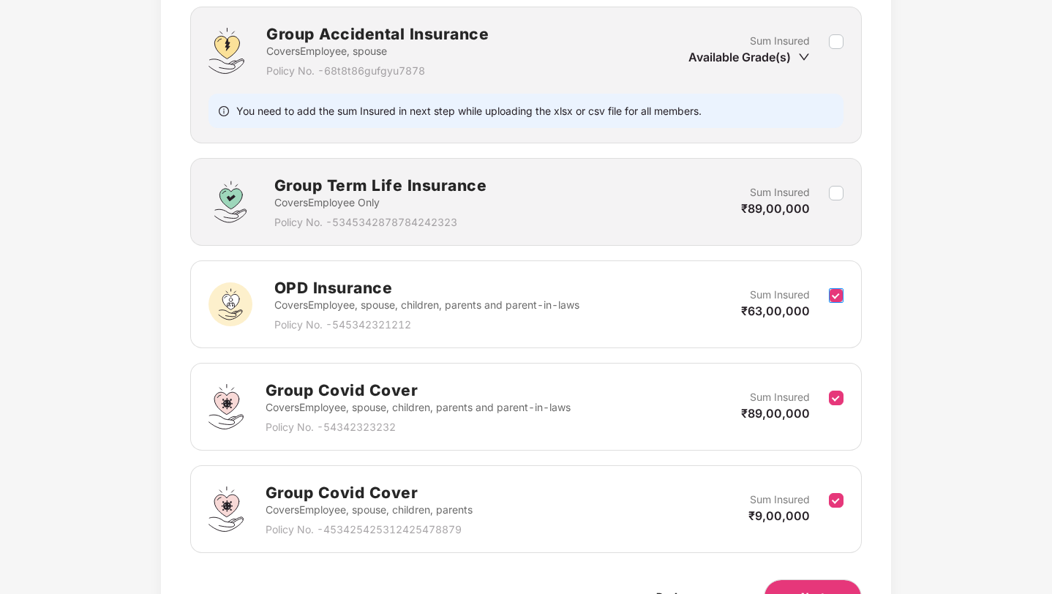
click at [840, 303] on label at bounding box center [836, 305] width 15 height 36
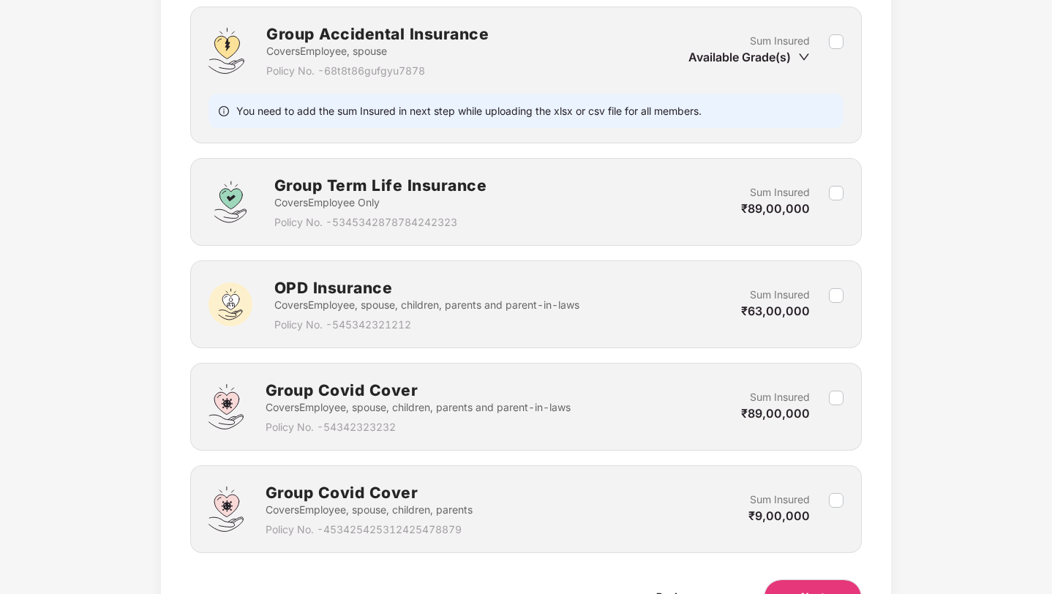
scroll to position [814, 0]
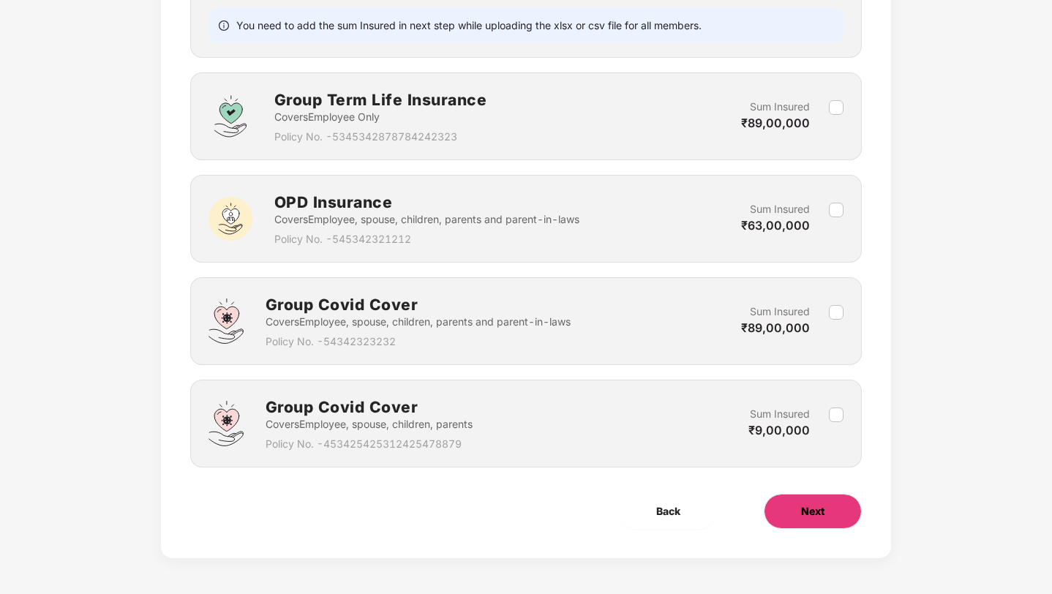
click at [802, 510] on span "Next" at bounding box center [812, 511] width 23 height 16
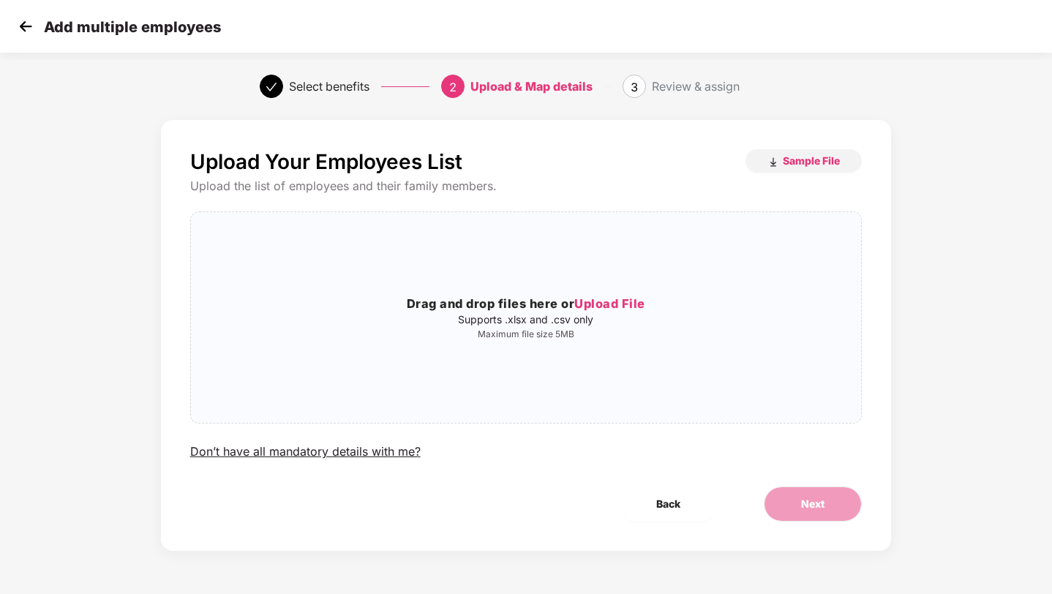
scroll to position [0, 0]
click at [808, 165] on span "Sample File" at bounding box center [811, 161] width 57 height 14
click at [588, 315] on p "Supports .xlsx and .csv only" at bounding box center [526, 320] width 671 height 12
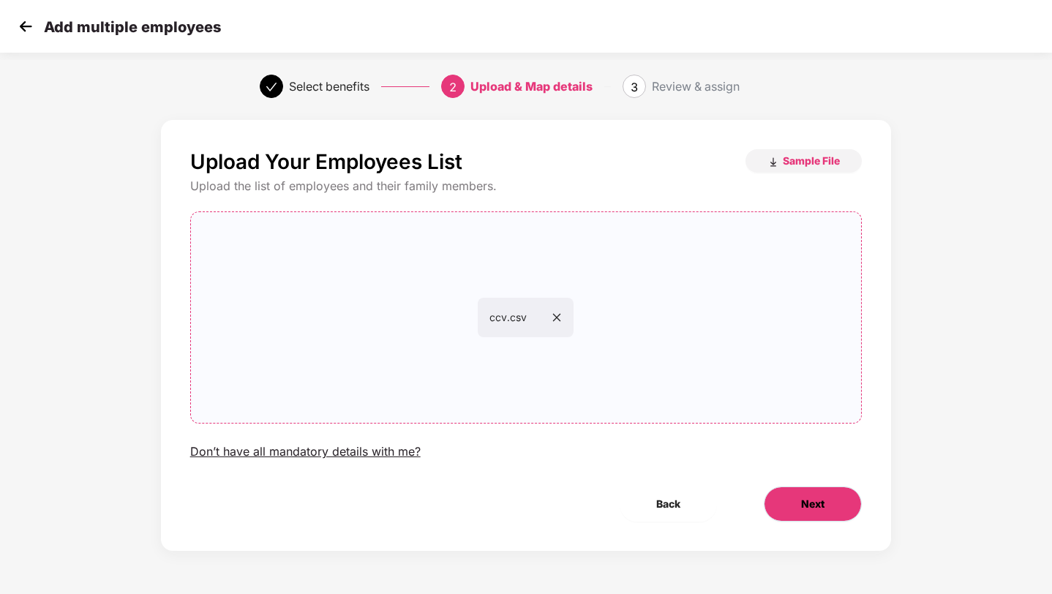
click at [795, 501] on button "Next" at bounding box center [812, 503] width 98 height 35
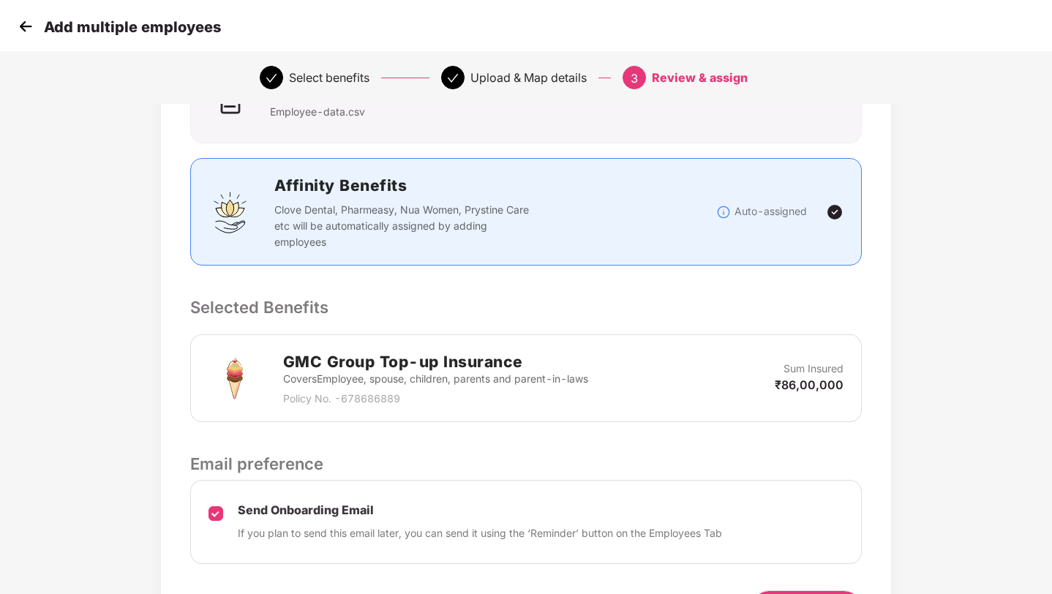
scroll to position [237, 0]
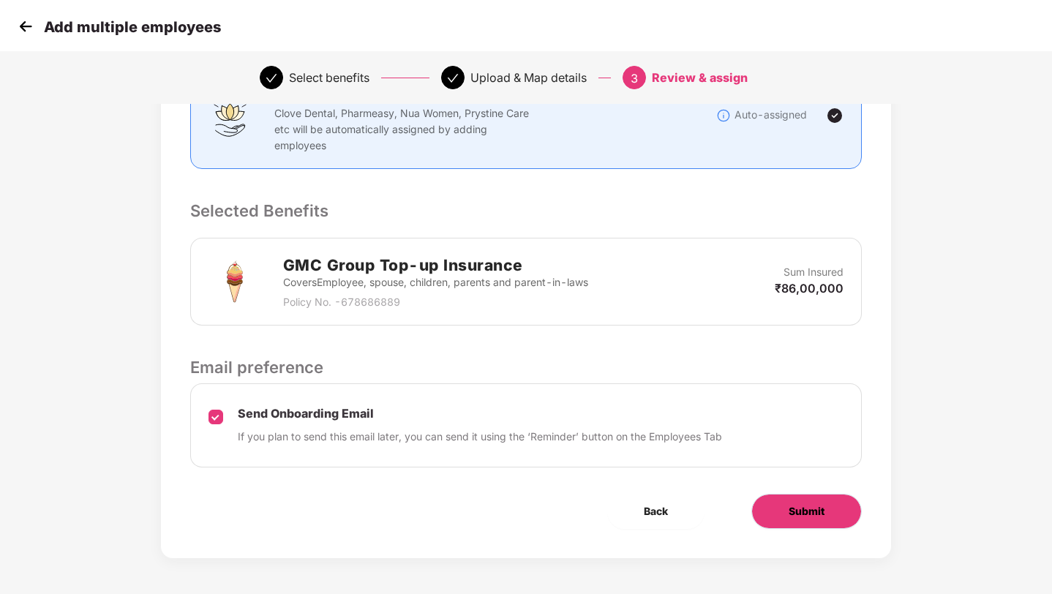
click at [789, 508] on span "Submit" at bounding box center [806, 511] width 36 height 16
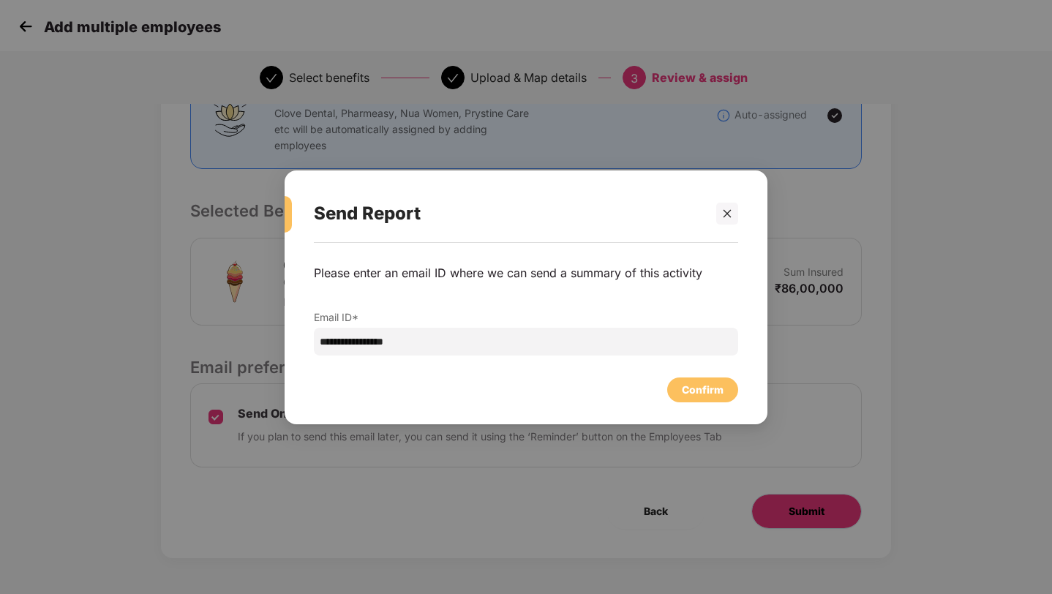
scroll to position [0, 0]
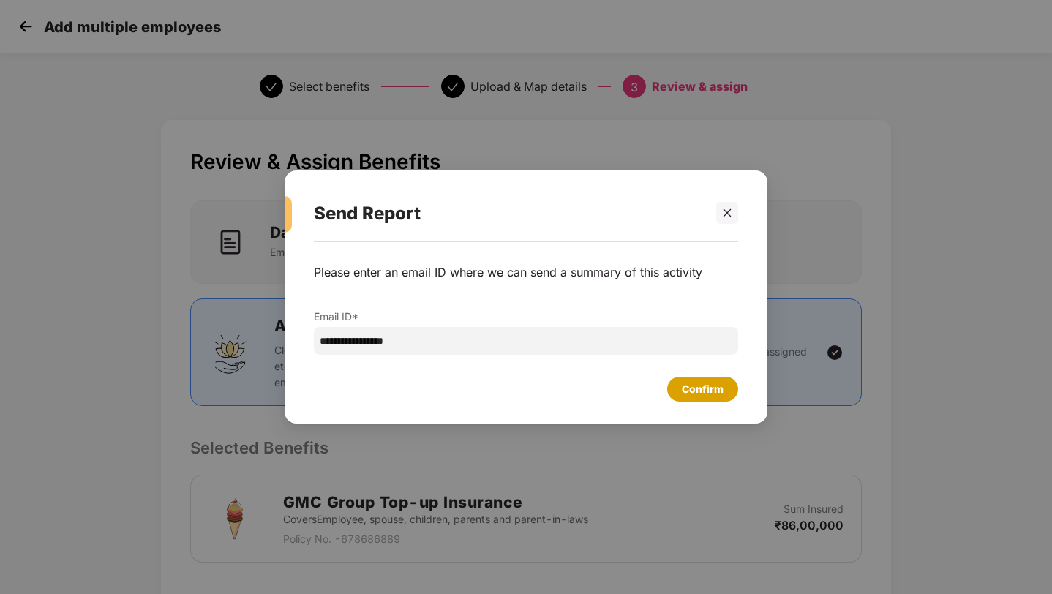
click at [696, 393] on div "Confirm" at bounding box center [703, 389] width 42 height 16
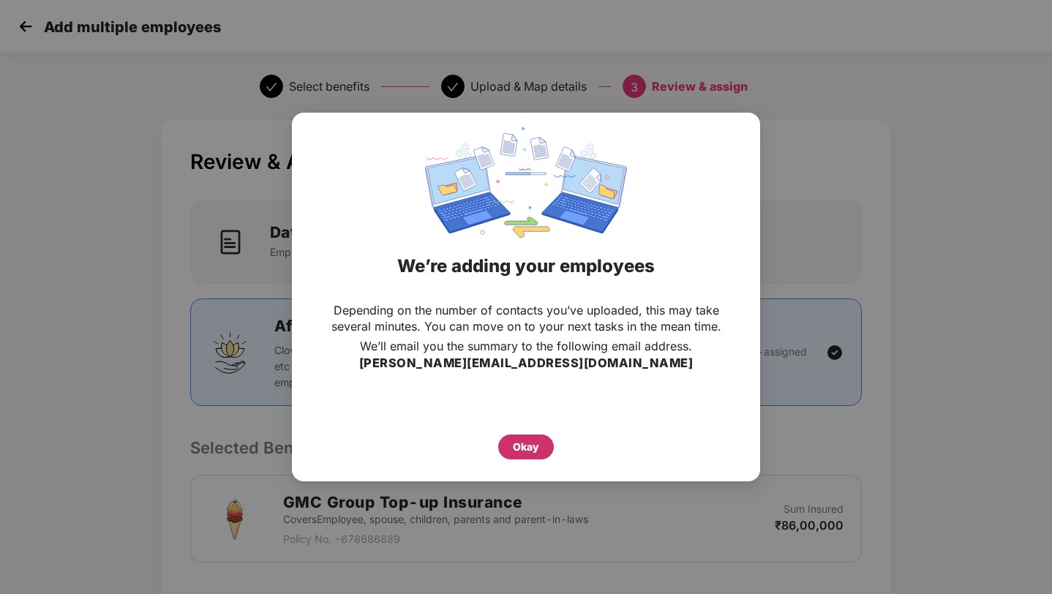
click at [519, 445] on div "Okay" at bounding box center [526, 447] width 26 height 16
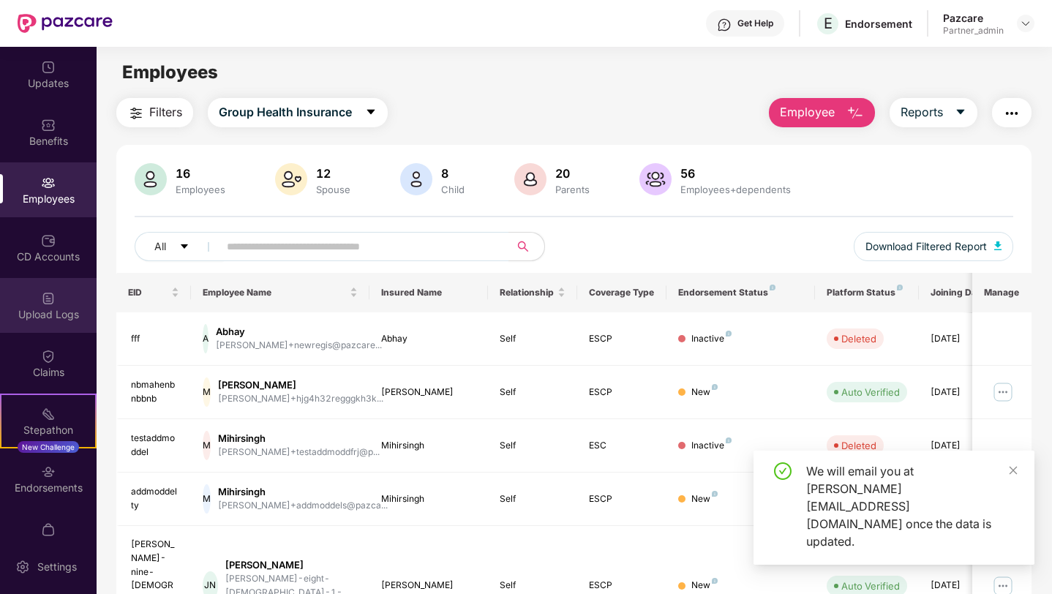
click at [58, 312] on div "Upload Logs" at bounding box center [48, 314] width 97 height 15
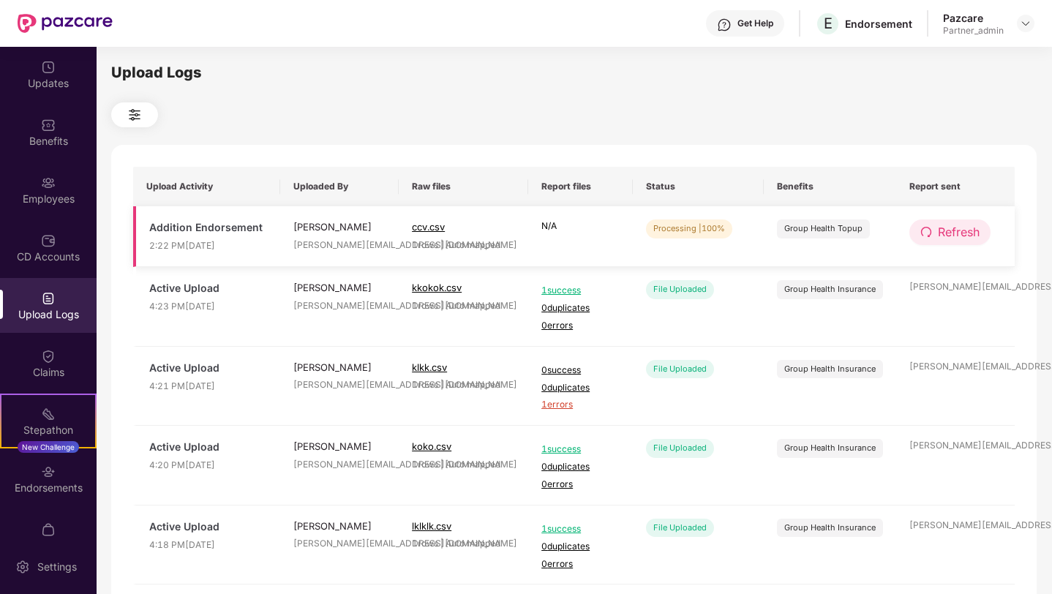
click at [973, 233] on span "Refresh" at bounding box center [959, 232] width 42 height 18
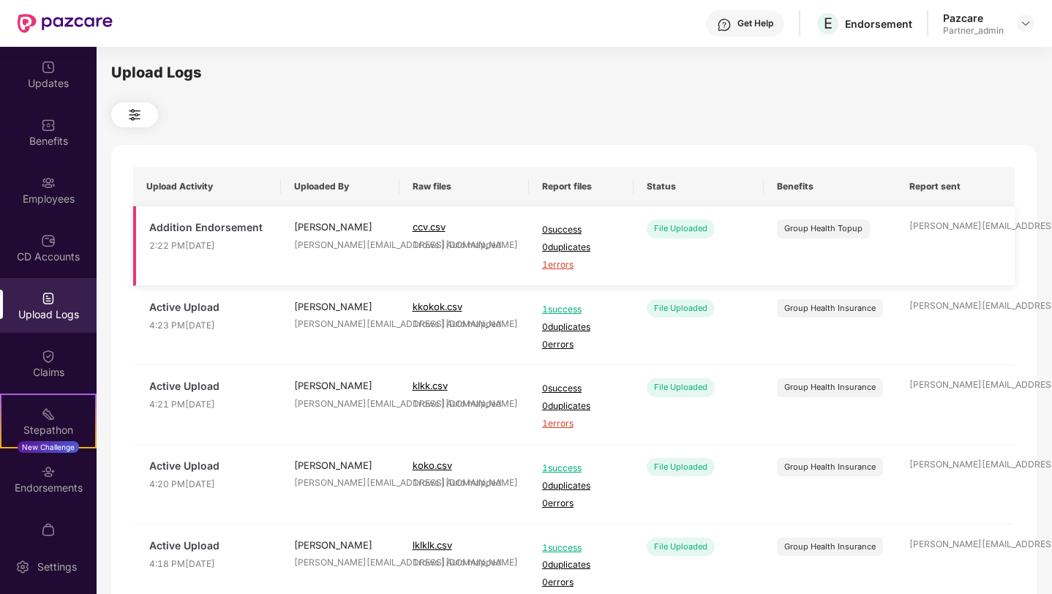
click at [556, 265] on span "1 errors" at bounding box center [581, 265] width 78 height 14
click at [42, 196] on div "Employees" at bounding box center [48, 199] width 97 height 15
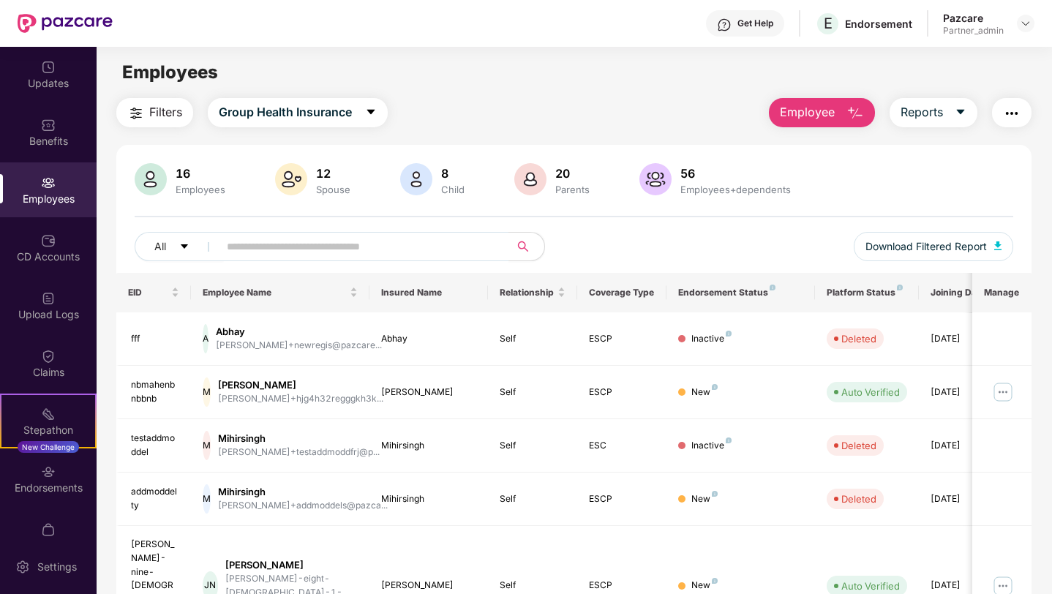
click at [829, 112] on span "Employee" at bounding box center [807, 112] width 55 height 18
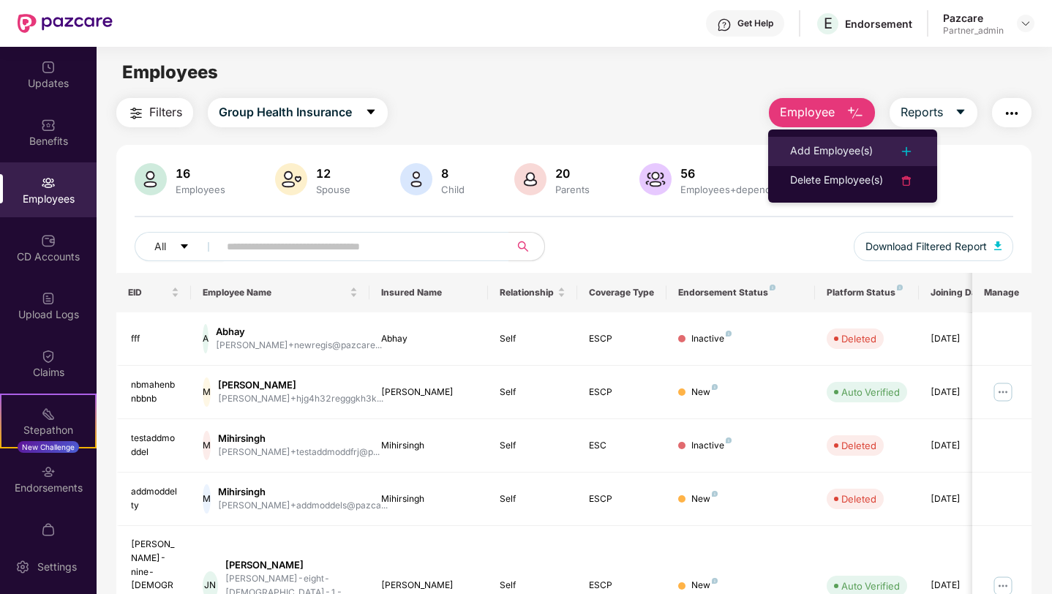
click at [824, 151] on div "Add Employee(s)" at bounding box center [831, 152] width 83 height 18
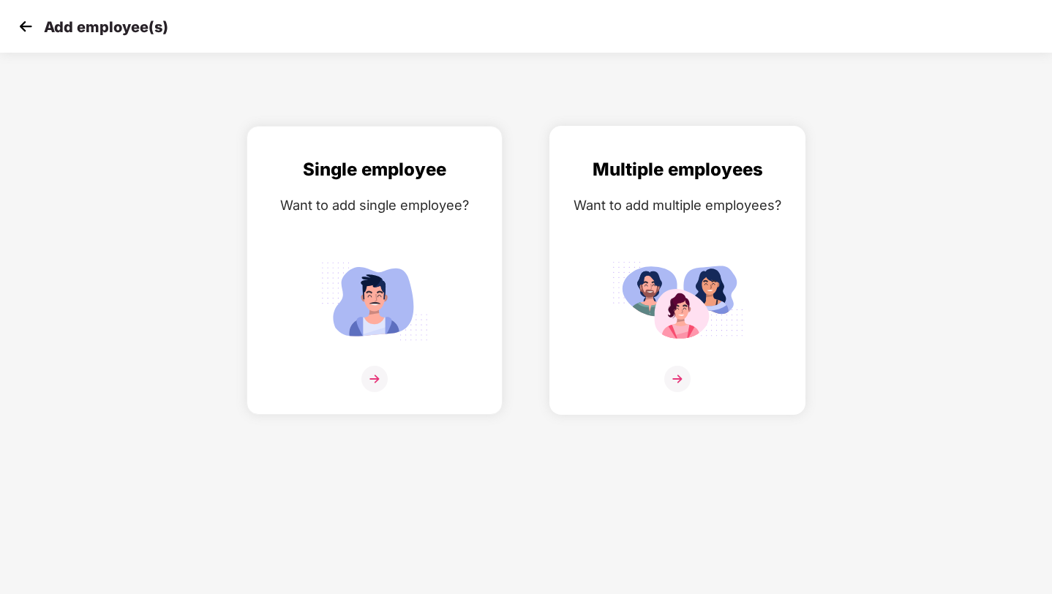
click at [604, 238] on div "Multiple employees Want to add multiple employees?" at bounding box center [677, 283] width 225 height 254
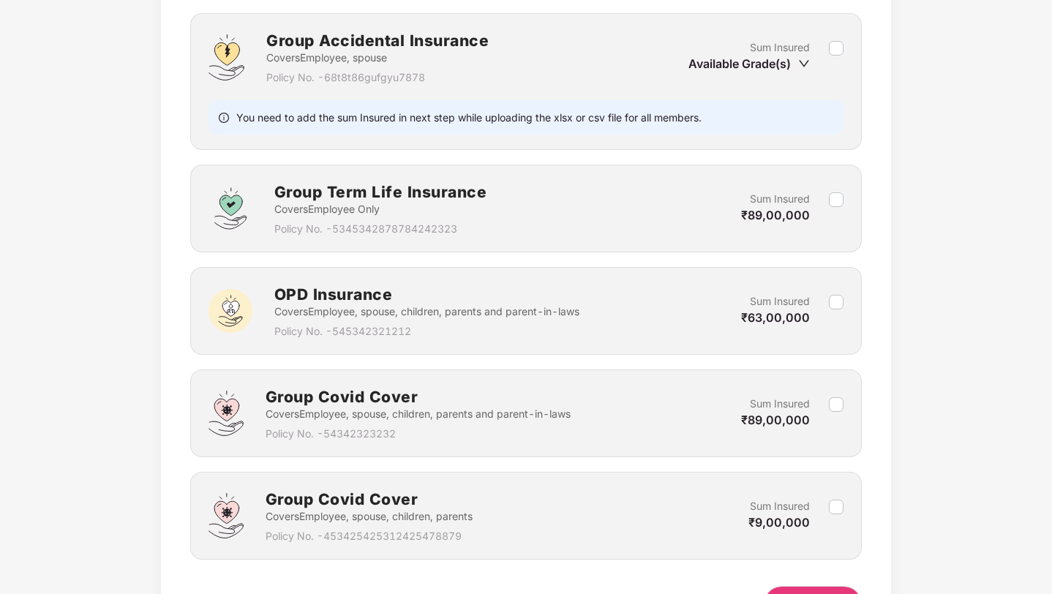
scroll to position [814, 0]
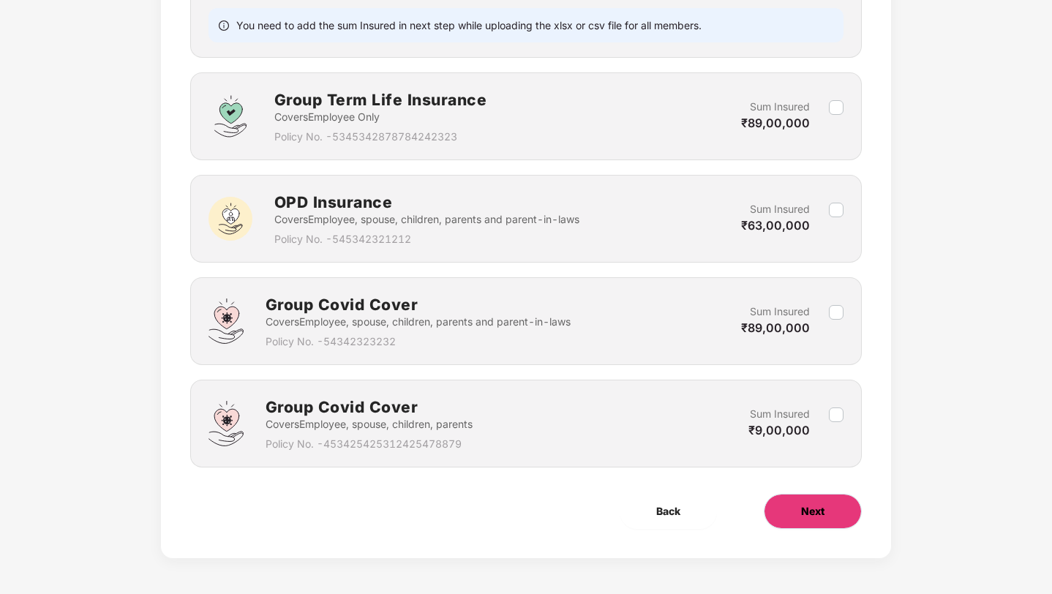
click at [814, 512] on span "Next" at bounding box center [812, 511] width 23 height 16
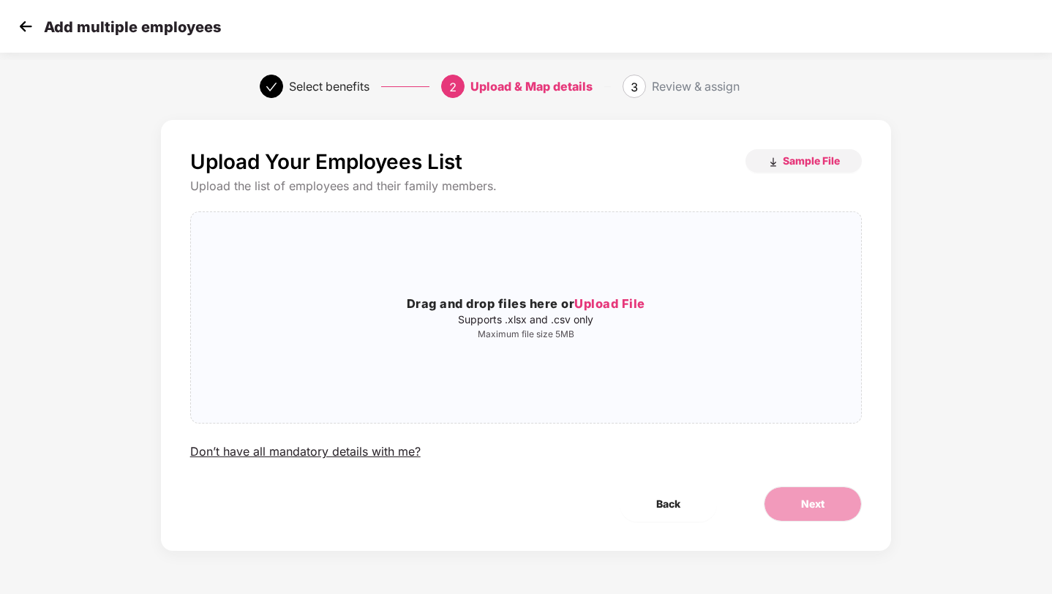
scroll to position [0, 0]
click at [518, 347] on div "Drag and drop files here or Upload File Supports .xlsx and .csv only Maximum fi…" at bounding box center [526, 317] width 671 height 187
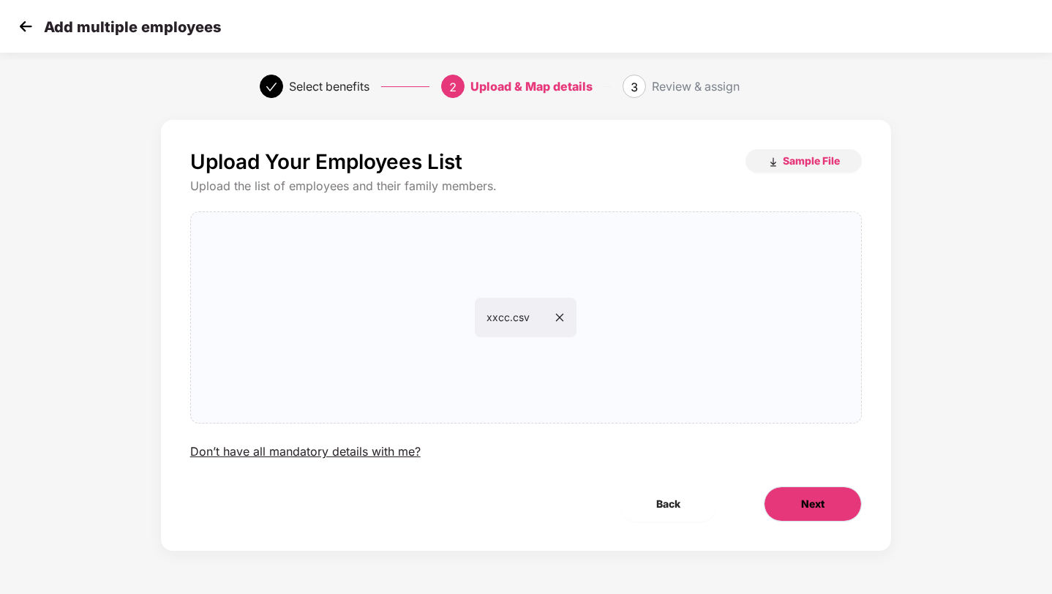
click at [807, 505] on span "Next" at bounding box center [812, 504] width 23 height 16
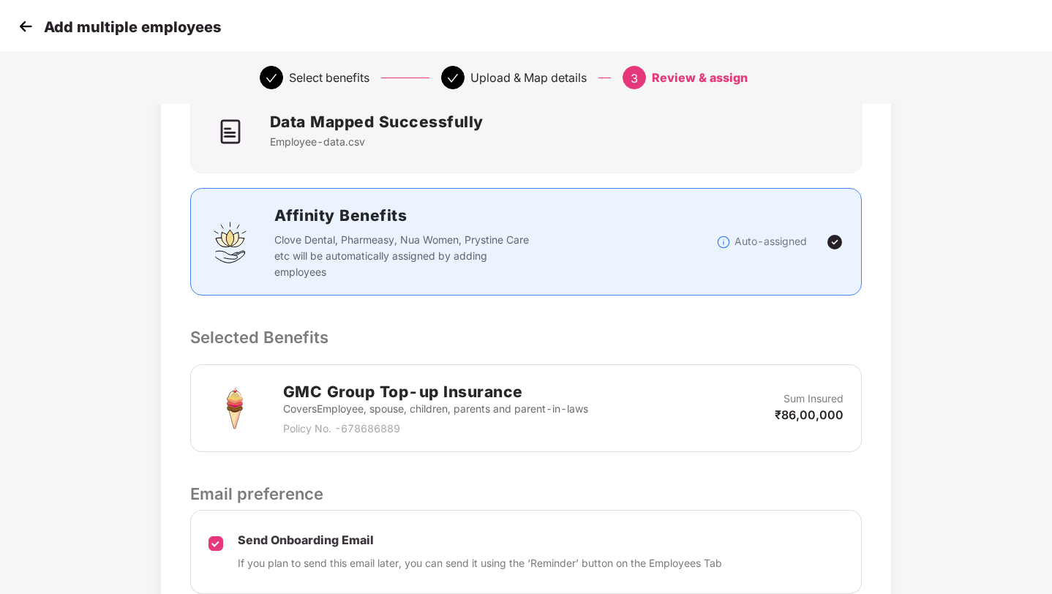
scroll to position [237, 0]
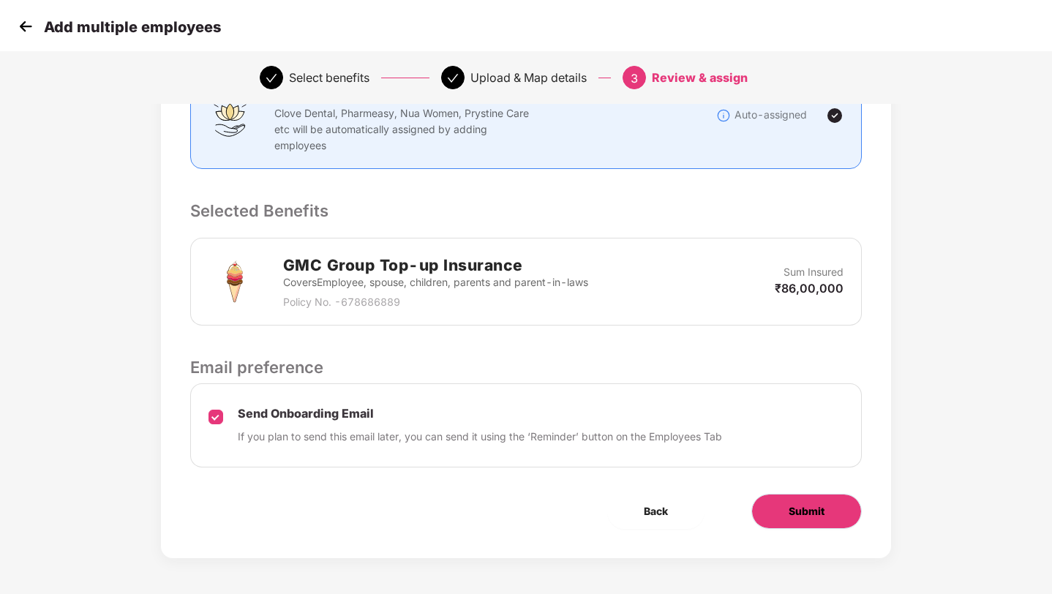
click at [809, 511] on span "Submit" at bounding box center [806, 511] width 36 height 16
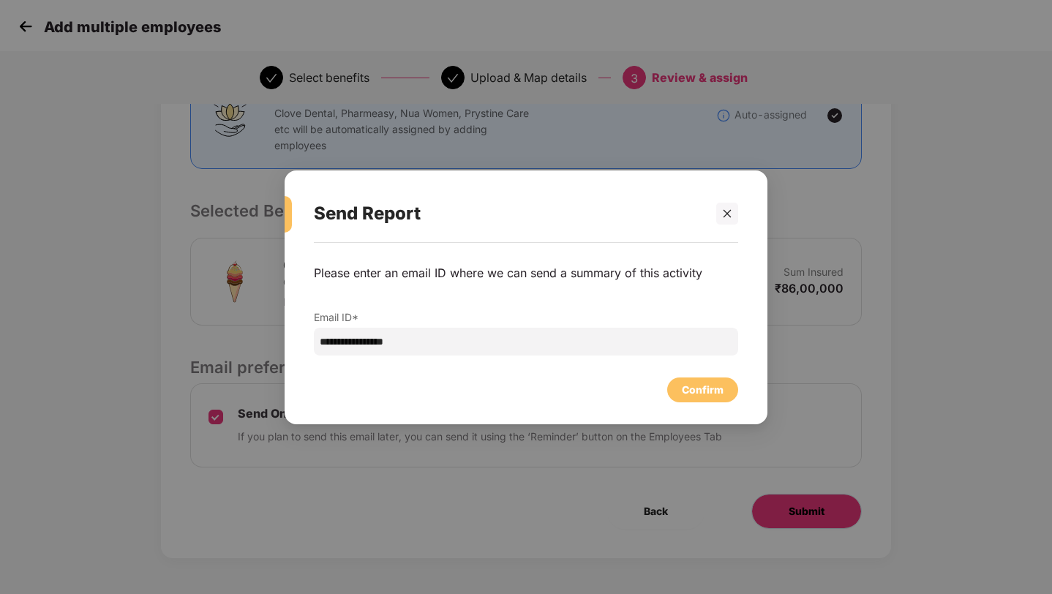
scroll to position [0, 0]
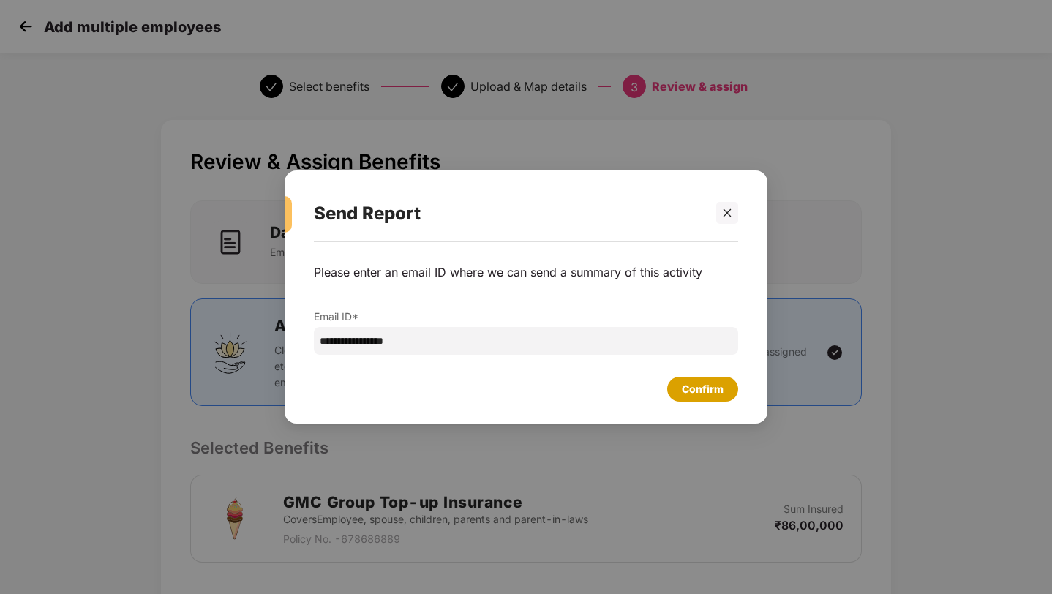
click at [694, 393] on div "Confirm" at bounding box center [703, 389] width 42 height 16
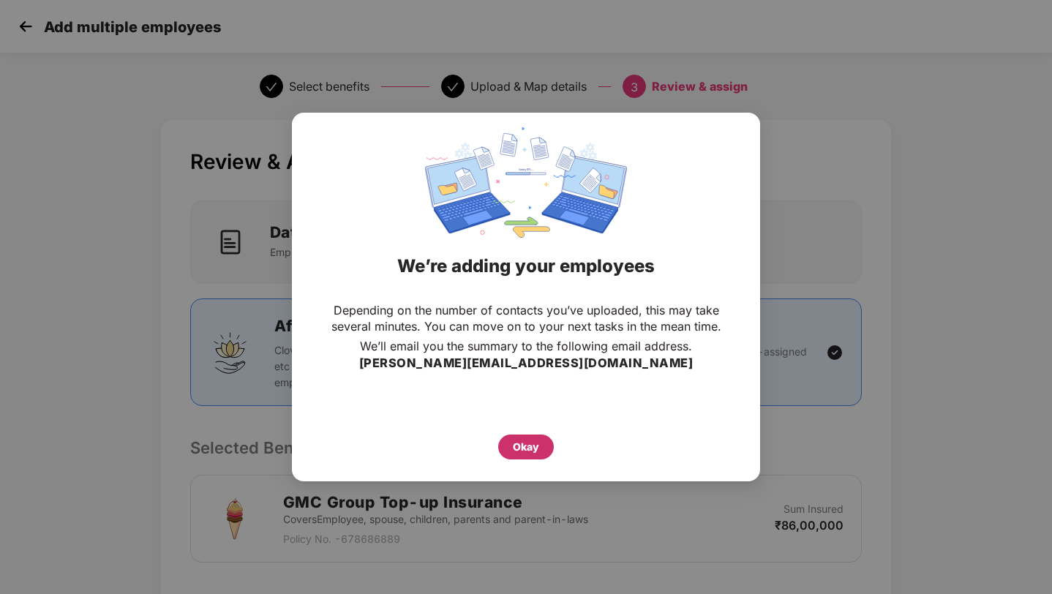
click at [535, 449] on div "Okay" at bounding box center [526, 447] width 26 height 16
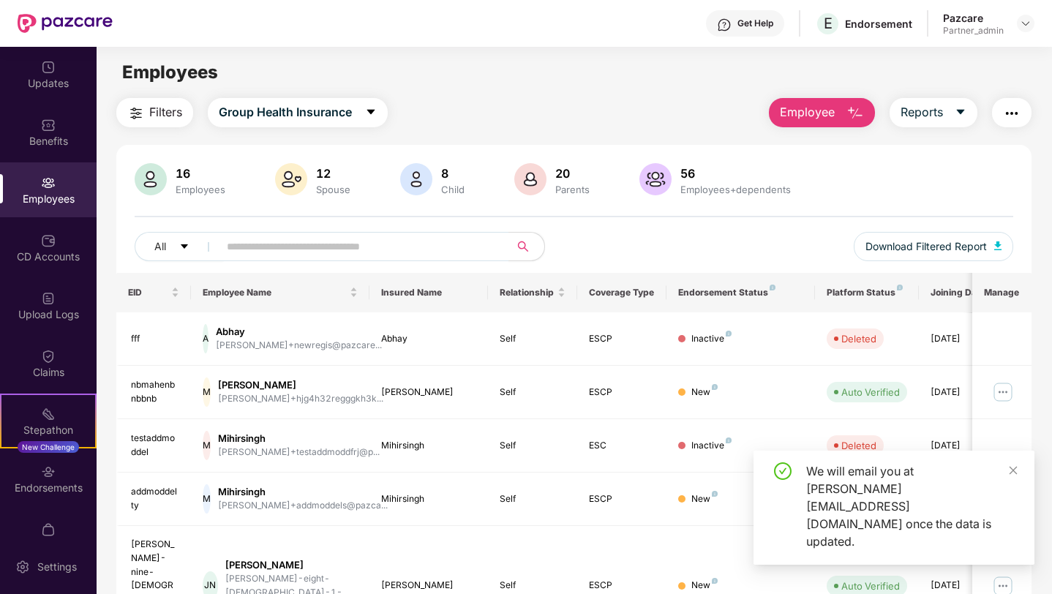
click at [48, 312] on div "Upload Logs" at bounding box center [48, 314] width 97 height 15
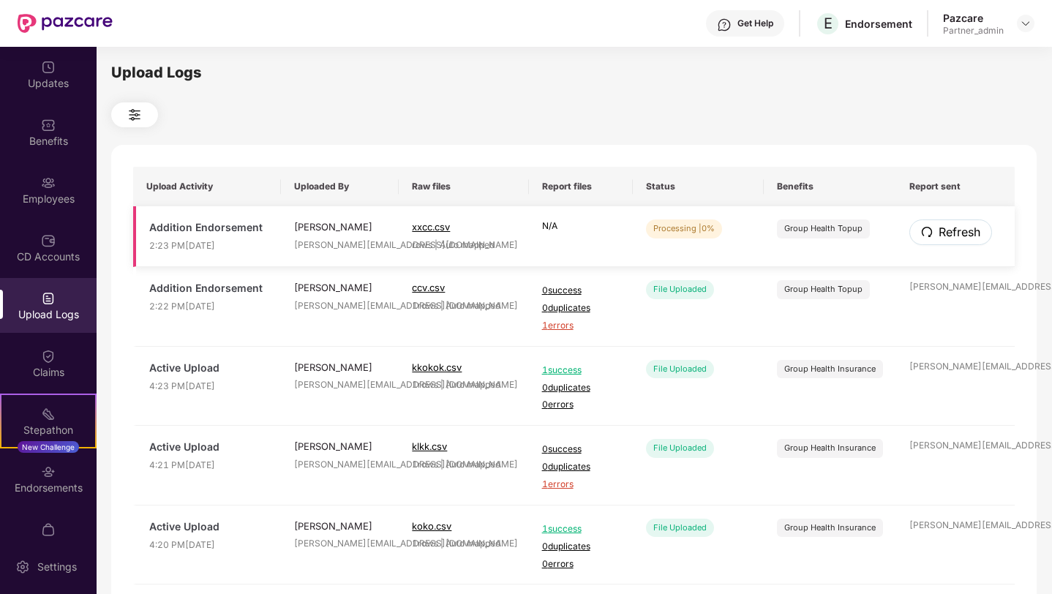
click at [954, 227] on span "Refresh" at bounding box center [959, 232] width 42 height 18
click at [957, 230] on span "Refresh" at bounding box center [959, 232] width 42 height 18
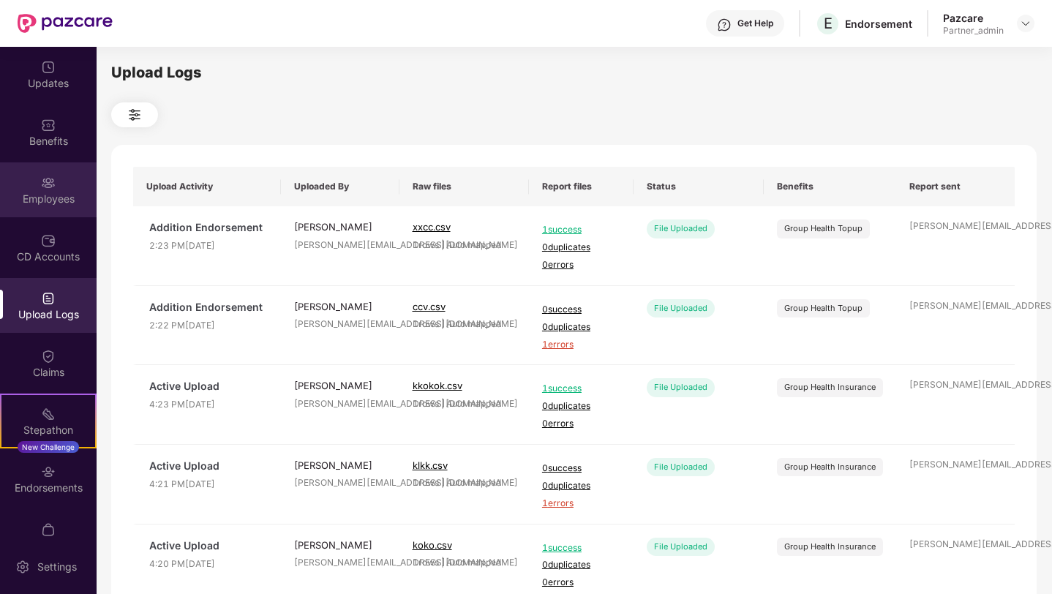
click at [42, 192] on div "Employees" at bounding box center [48, 199] width 97 height 15
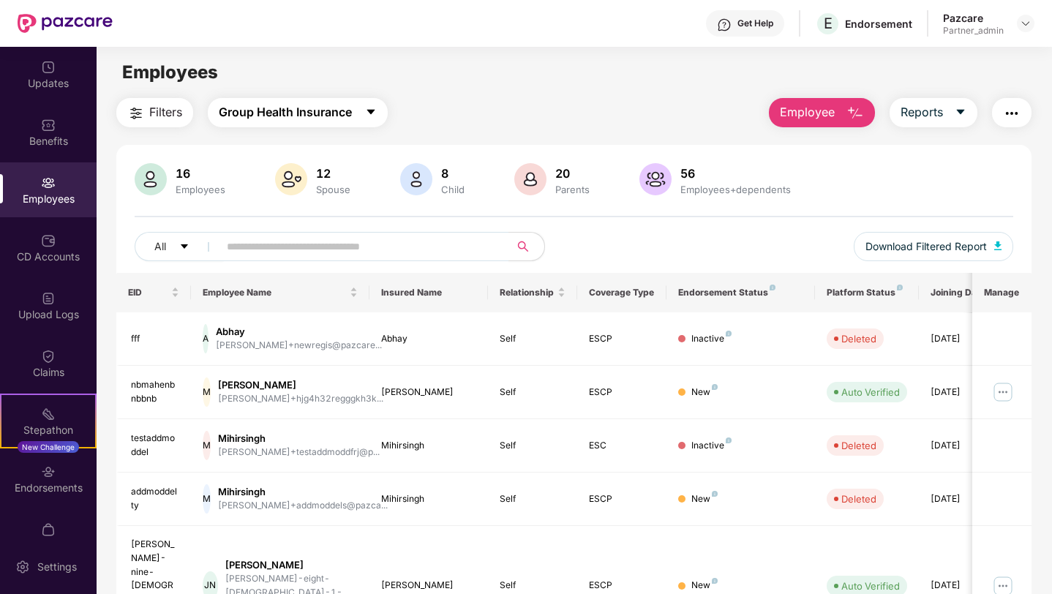
click at [360, 121] on button "Group Health Insurance" at bounding box center [298, 112] width 180 height 29
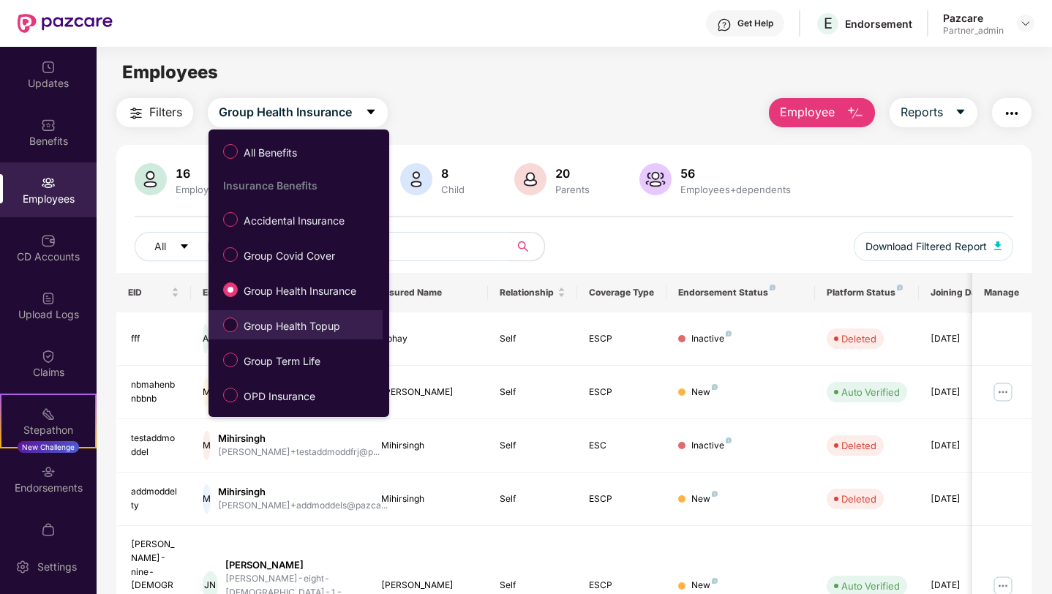
click at [298, 320] on span "Group Health Topup" at bounding box center [292, 326] width 108 height 16
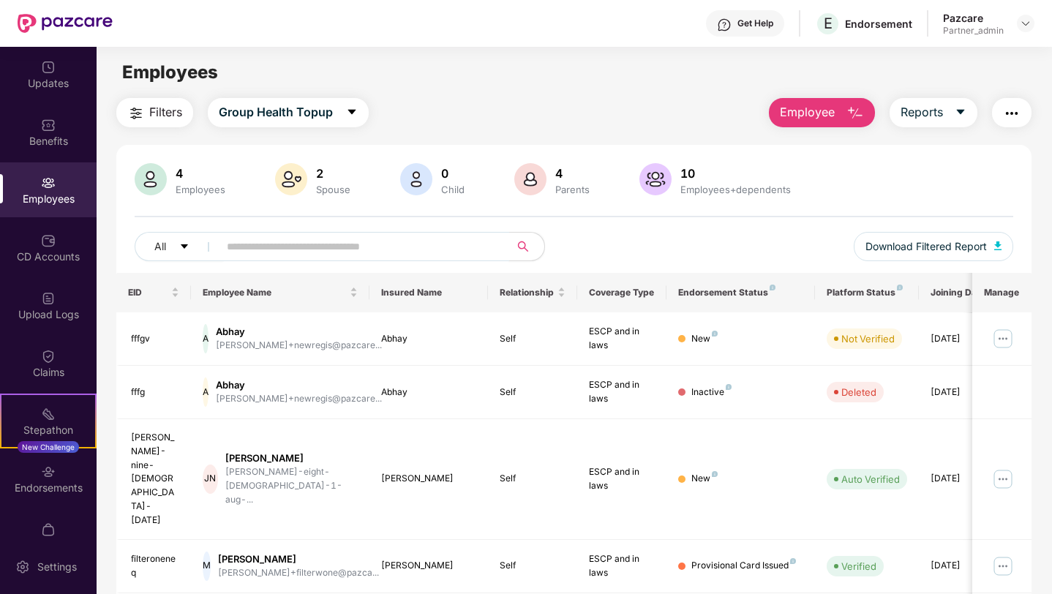
click at [434, 246] on input "text" at bounding box center [358, 246] width 263 height 22
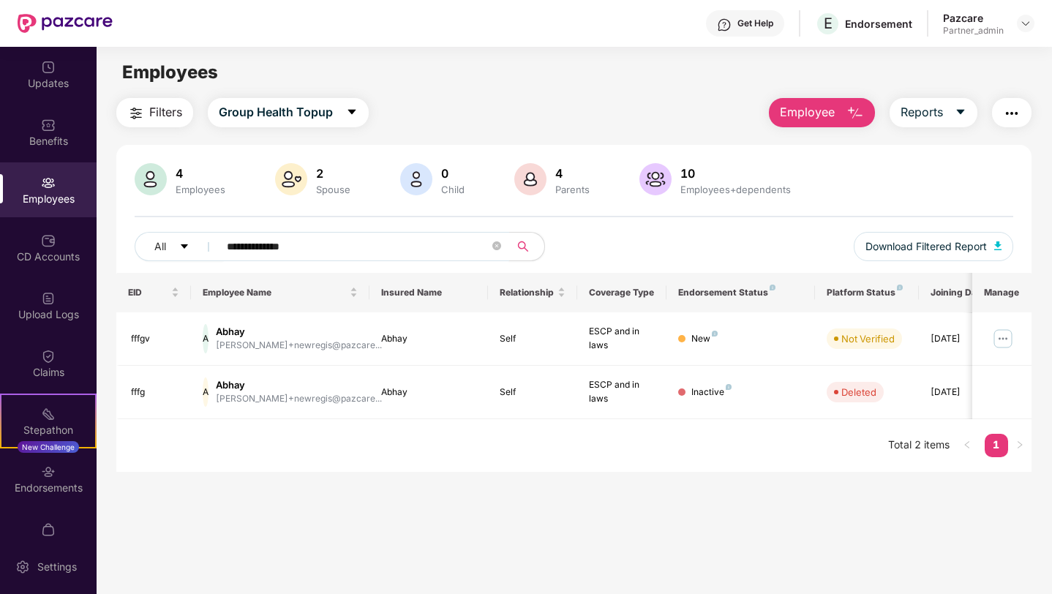
type input "**********"
click at [61, 126] on div "Benefits" at bounding box center [48, 132] width 97 height 55
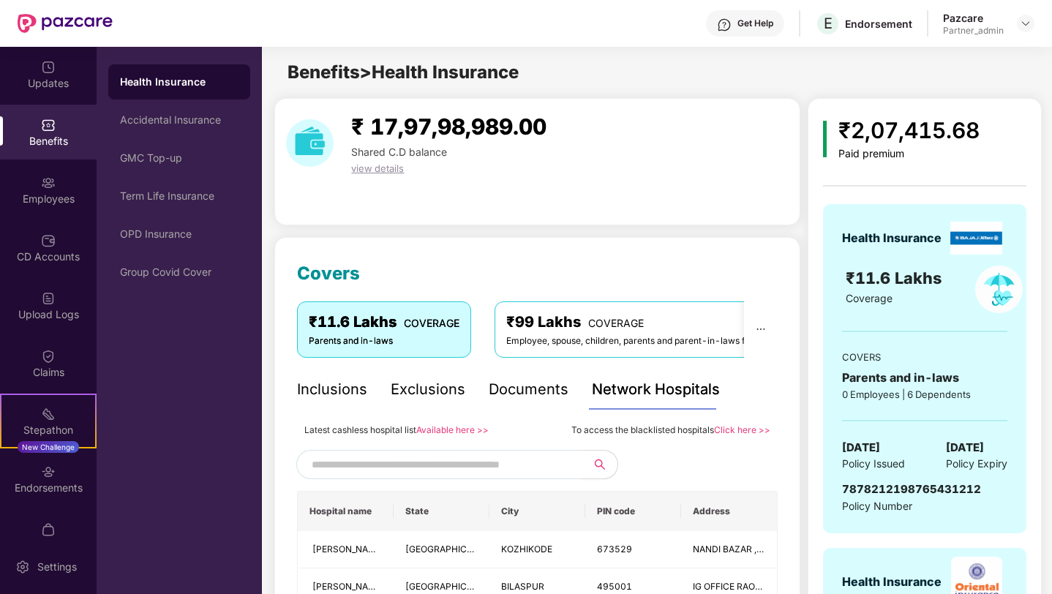
click at [337, 387] on div "Inclusions" at bounding box center [332, 389] width 70 height 23
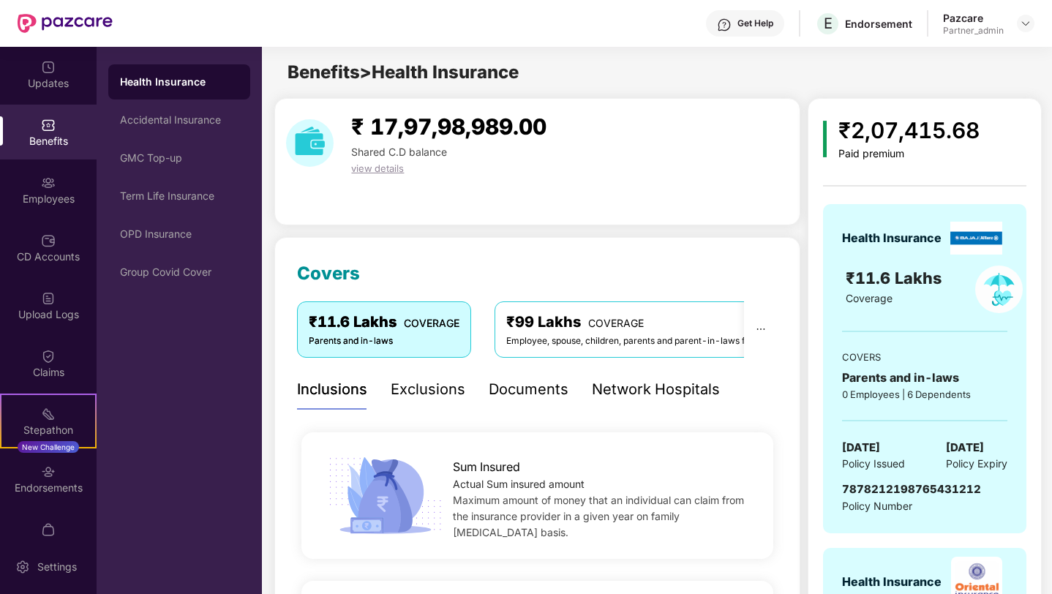
click at [370, 171] on span "view details" at bounding box center [377, 168] width 53 height 12
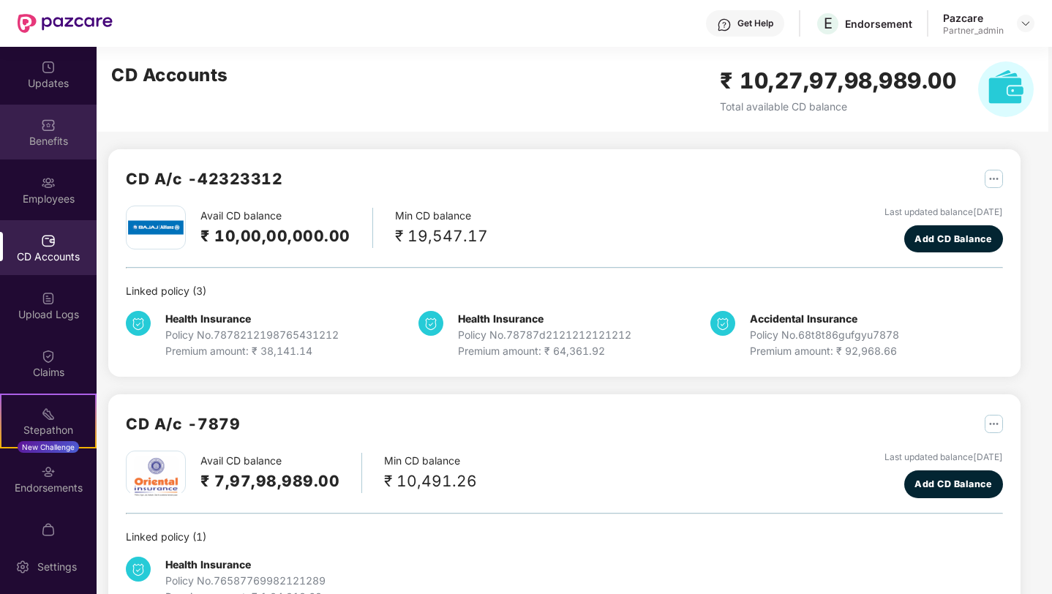
click at [48, 149] on div "Benefits" at bounding box center [48, 132] width 97 height 55
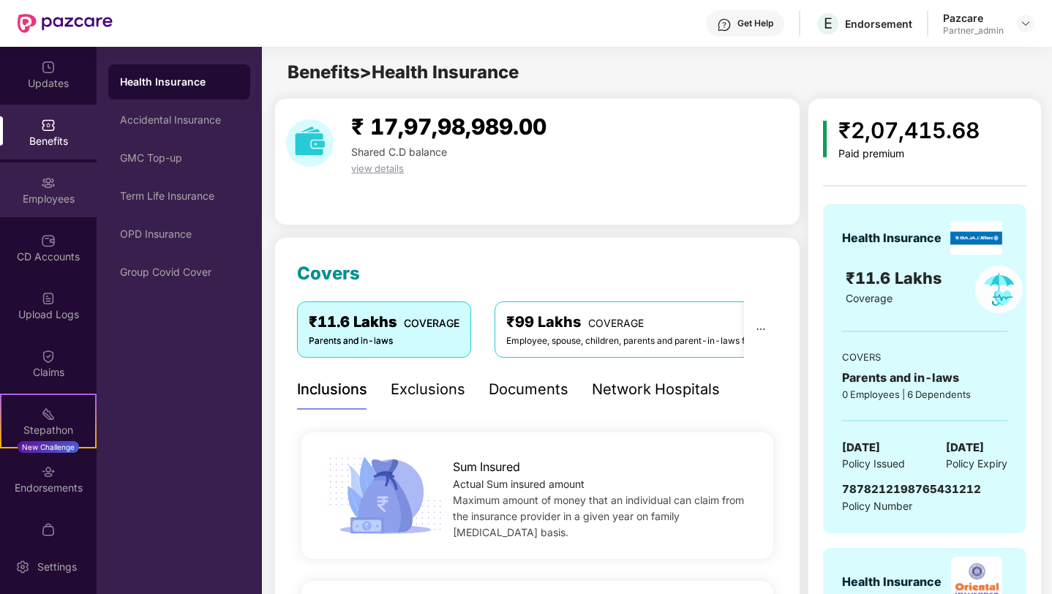
scroll to position [28, 0]
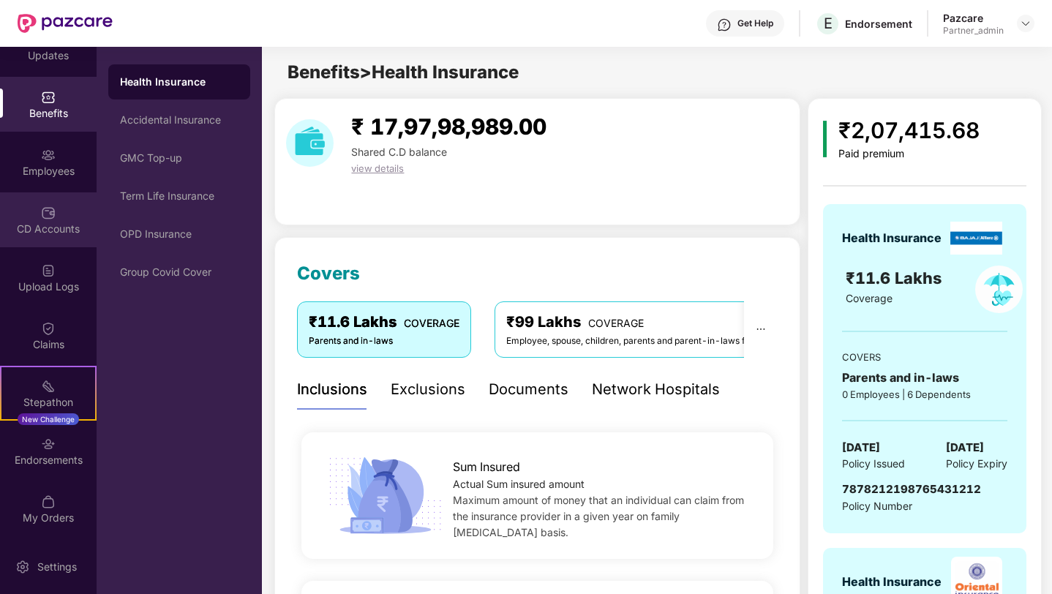
click at [39, 236] on div "CD Accounts" at bounding box center [48, 219] width 97 height 55
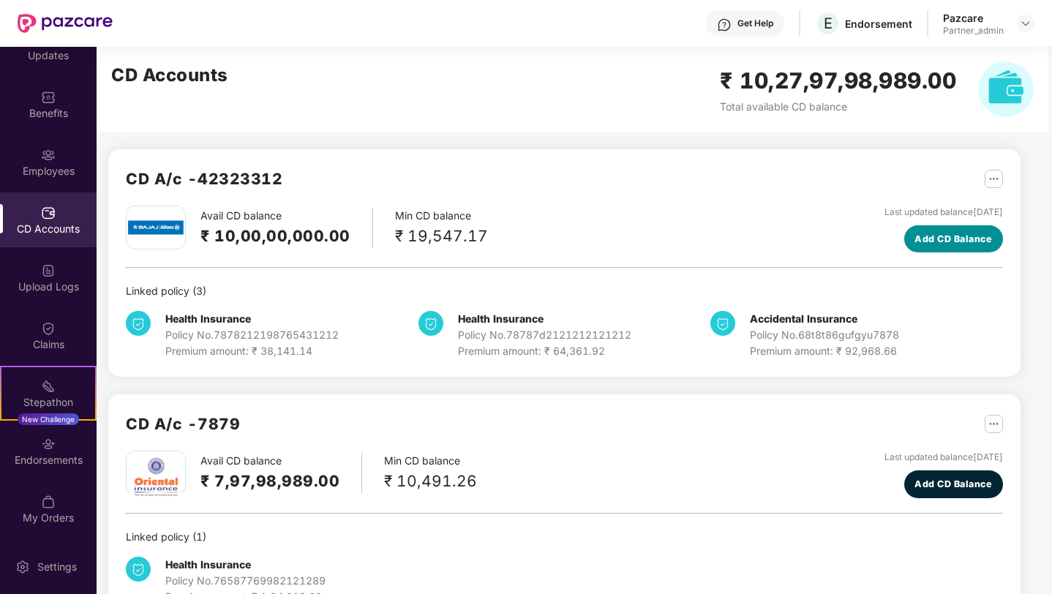
click at [943, 245] on span "Add CD Balance" at bounding box center [953, 239] width 78 height 15
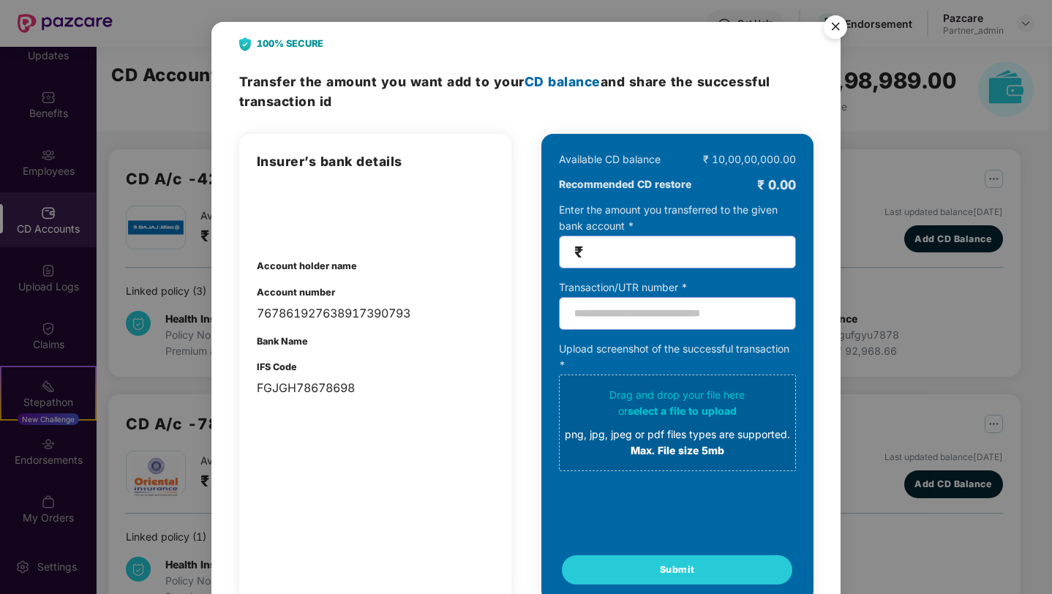
click at [831, 22] on img "Close" at bounding box center [835, 29] width 41 height 41
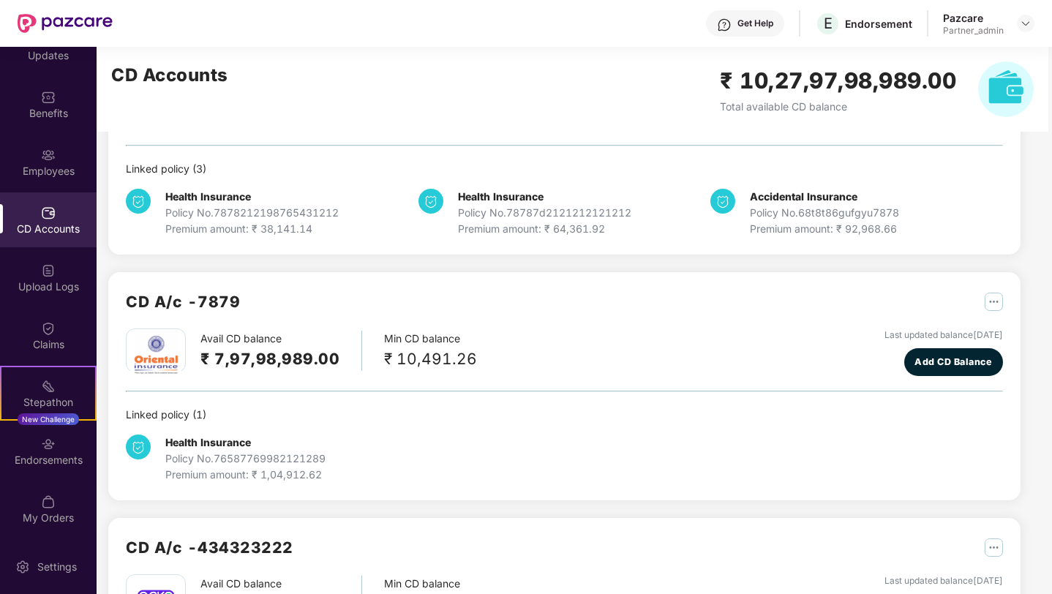
scroll to position [178, 0]
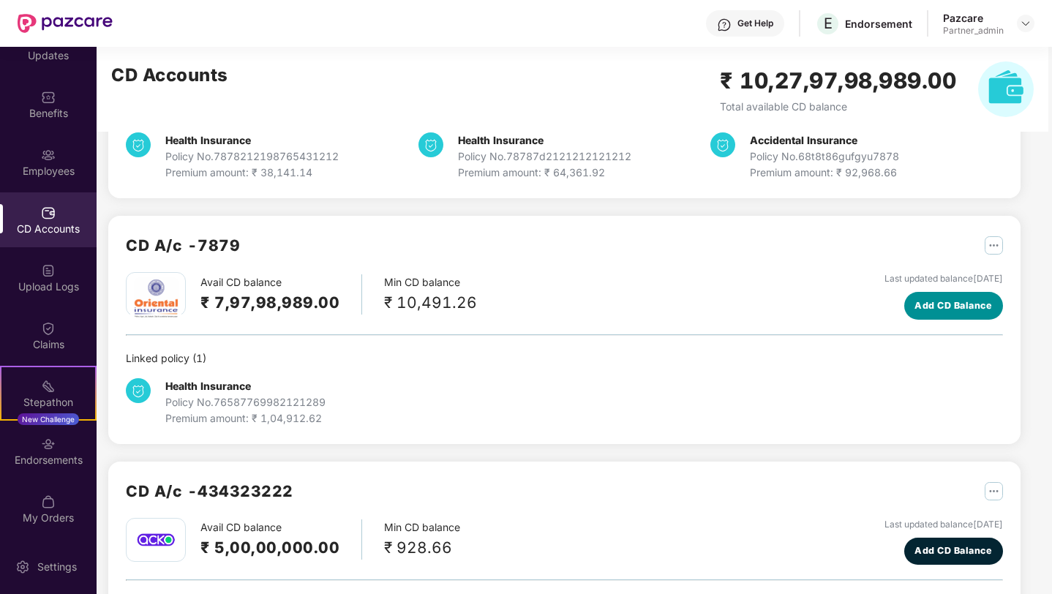
click at [954, 303] on span "Add CD Balance" at bounding box center [953, 305] width 78 height 15
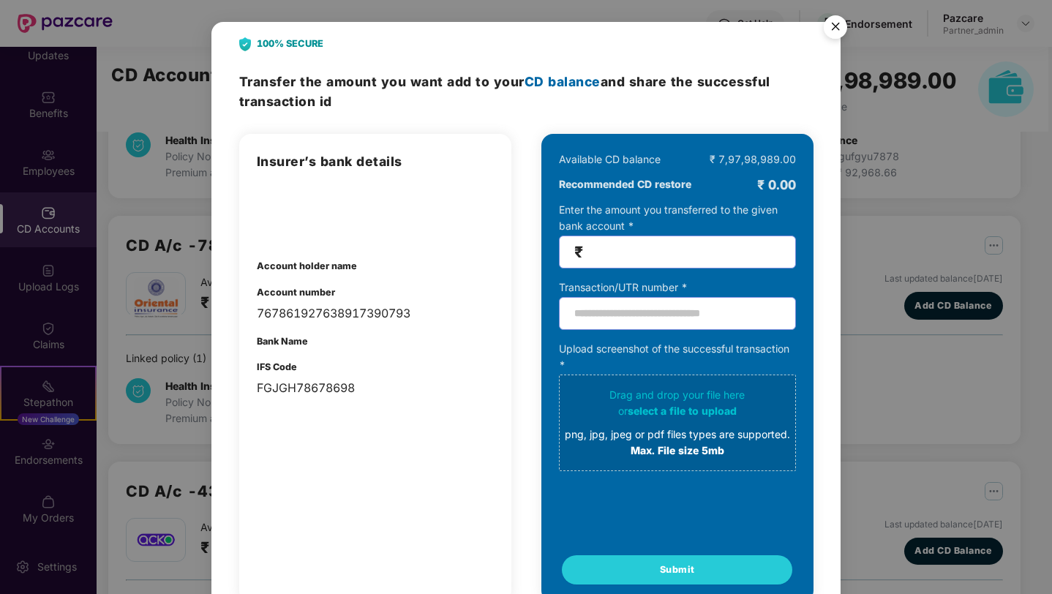
click at [355, 192] on div at bounding box center [375, 211] width 237 height 51
click at [832, 31] on img "Close" at bounding box center [835, 29] width 41 height 41
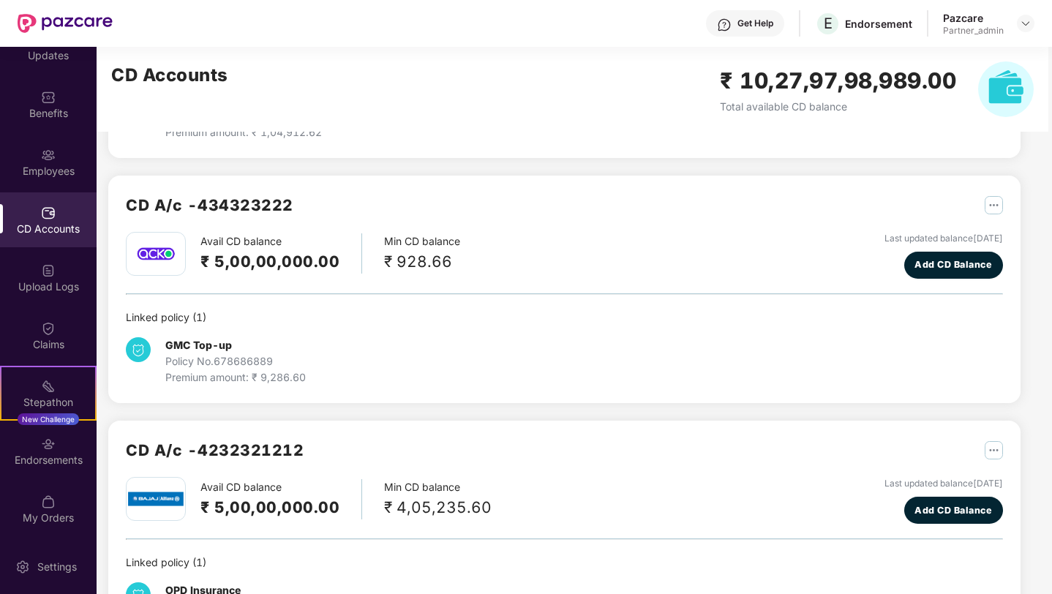
scroll to position [444, 0]
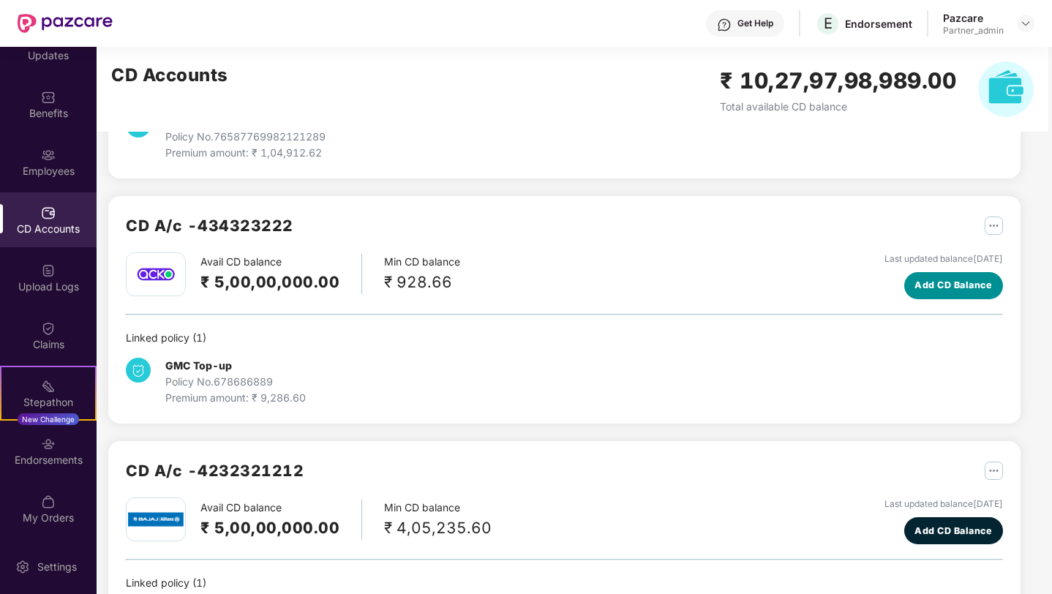
click at [970, 288] on span "Add CD Balance" at bounding box center [953, 285] width 78 height 15
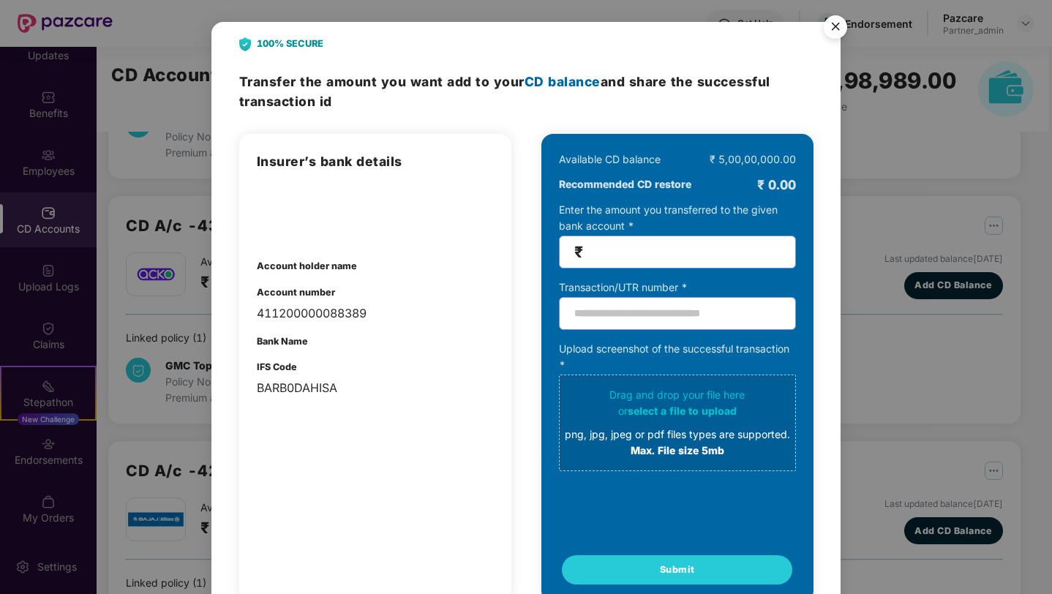
click at [298, 211] on img at bounding box center [295, 211] width 76 height 51
click at [838, 29] on img "Close" at bounding box center [835, 29] width 41 height 41
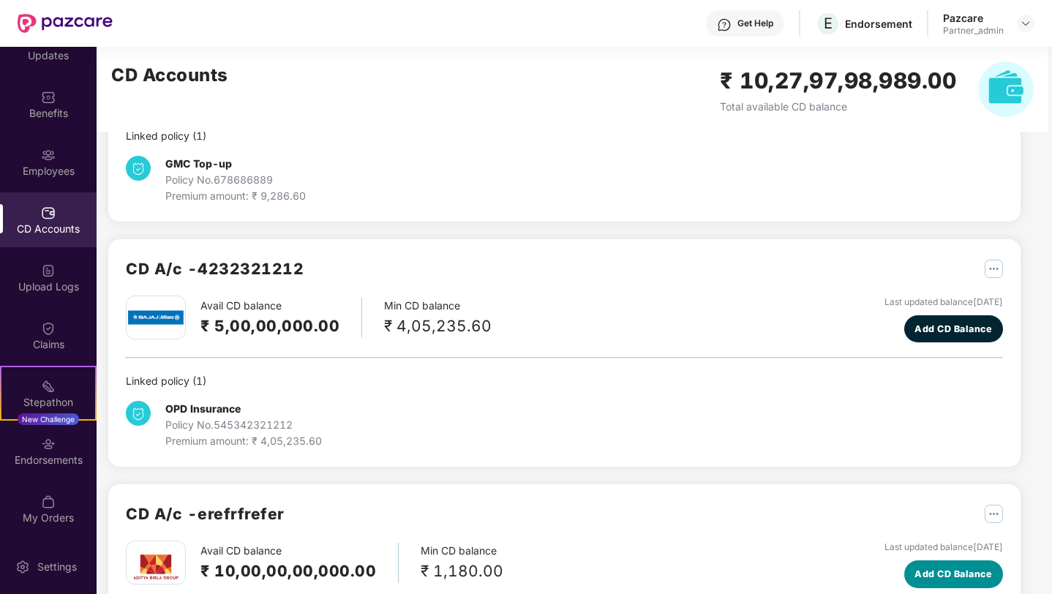
scroll to position [625, 0]
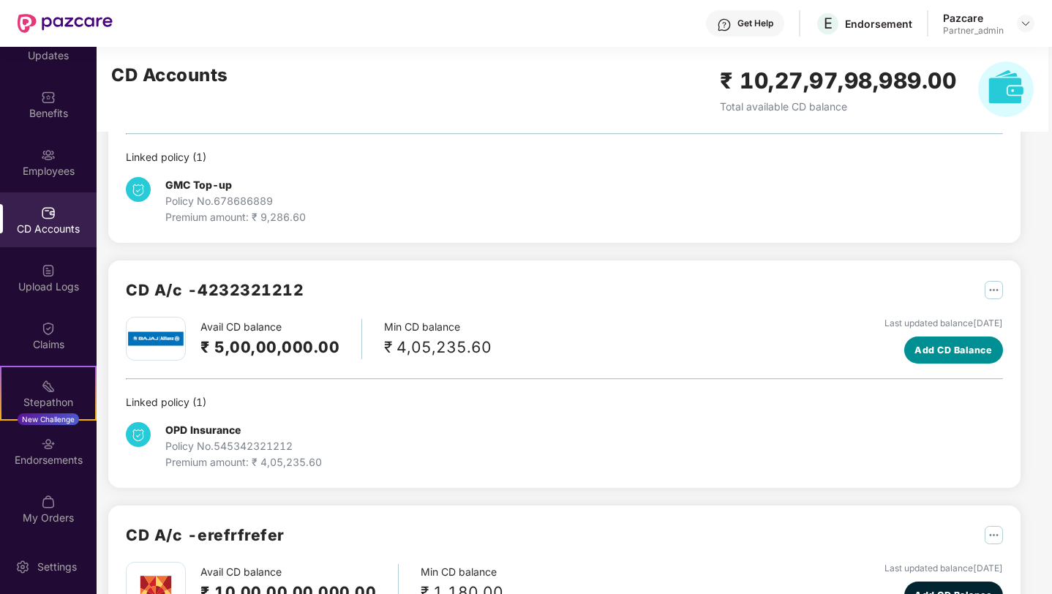
click at [968, 348] on span "Add CD Balance" at bounding box center [953, 350] width 78 height 15
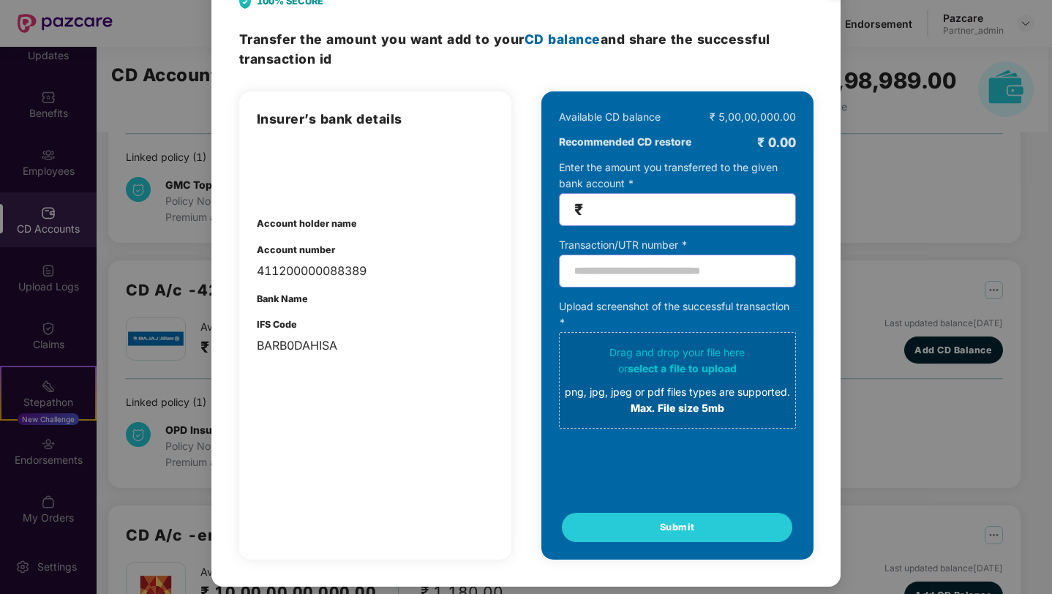
scroll to position [0, 0]
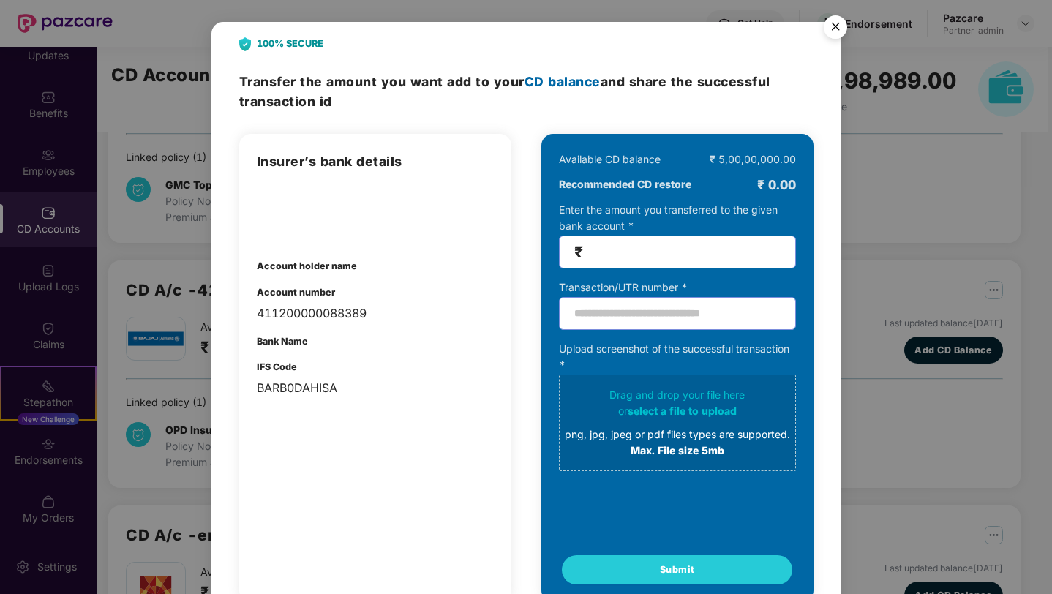
click at [834, 30] on img "Close" at bounding box center [835, 29] width 41 height 41
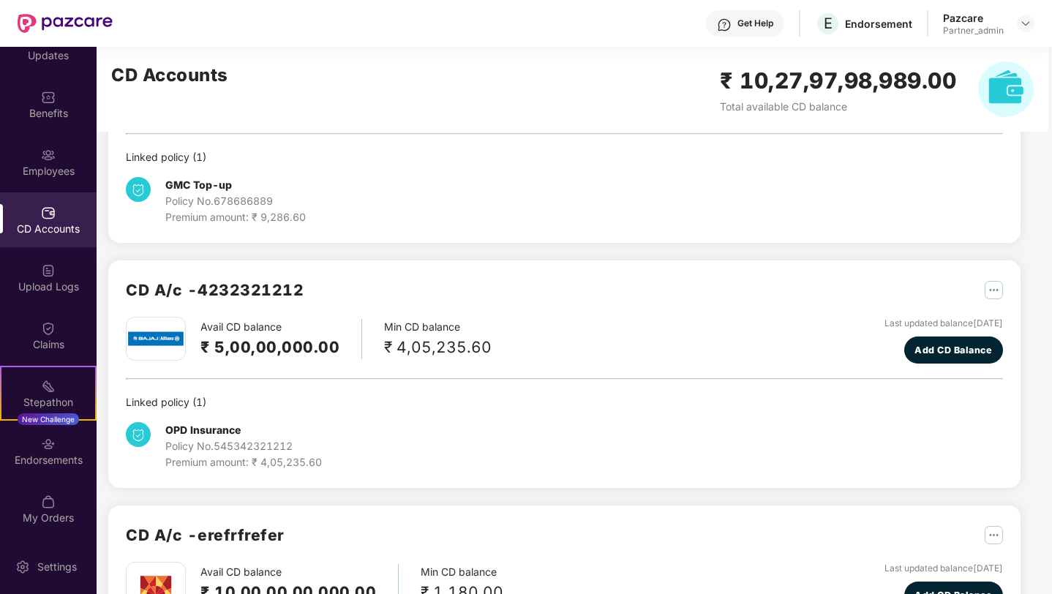
click at [796, 232] on div "CD A/c - 434323222 Avail CD balance ₹ 5,00,00,000.00 Min CD balance ₹ 928.66 La…" at bounding box center [564, 128] width 912 height 227
click at [992, 282] on img "button" at bounding box center [993, 290] width 18 height 18
click at [758, 287] on div "CD A/c - 4232321212" at bounding box center [564, 297] width 877 height 39
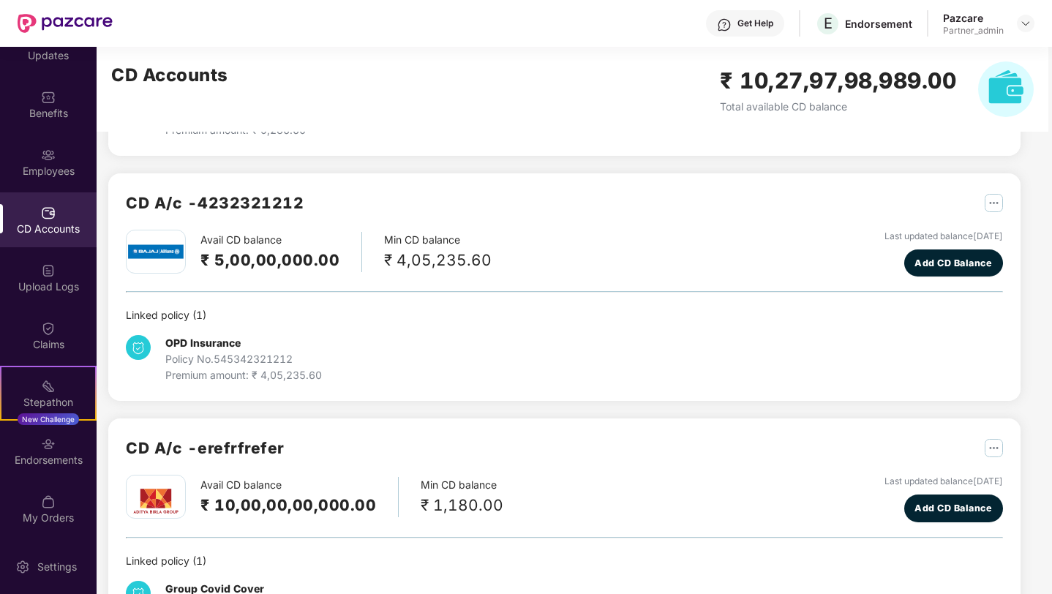
scroll to position [722, 0]
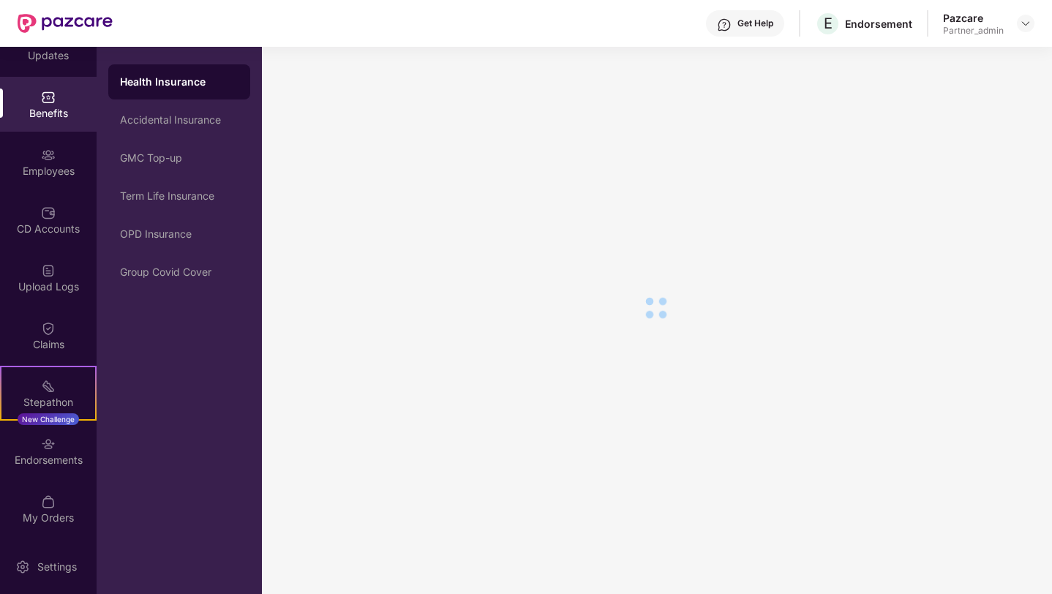
scroll to position [25, 0]
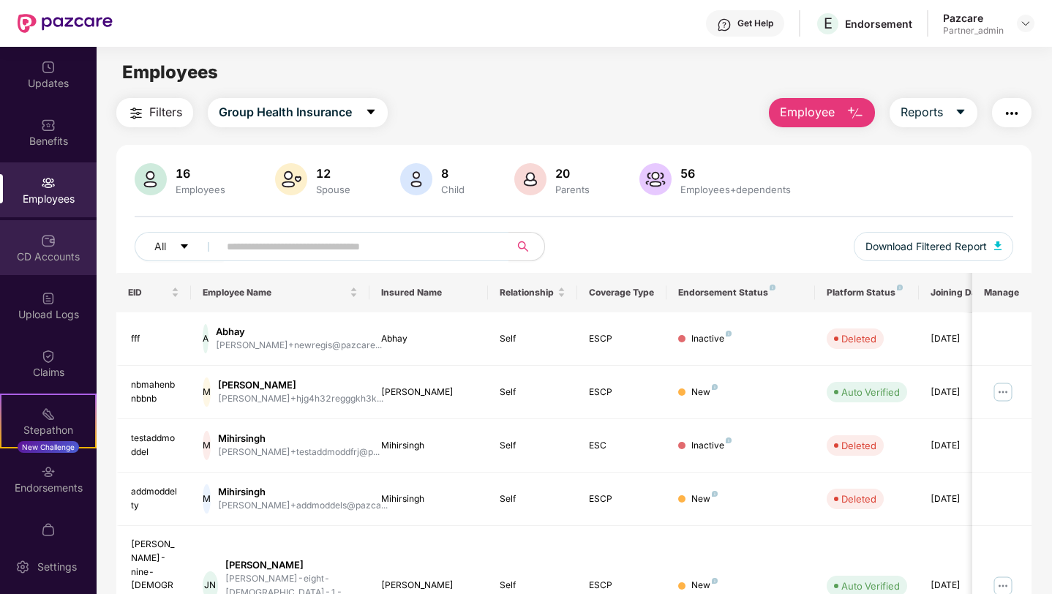
click at [64, 252] on div "CD Accounts" at bounding box center [48, 256] width 97 height 15
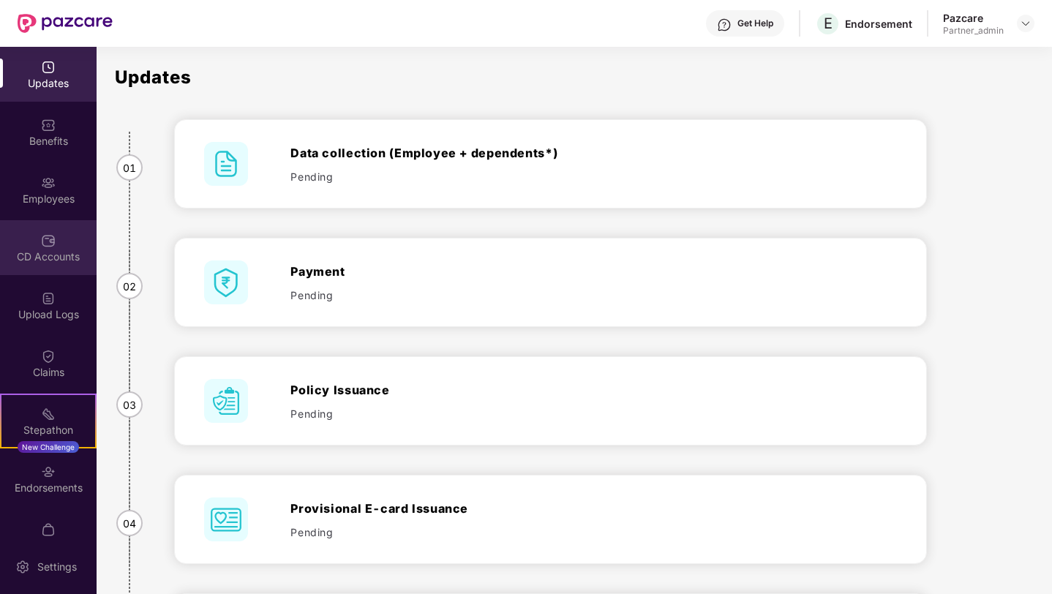
click at [48, 239] on img at bounding box center [48, 240] width 15 height 15
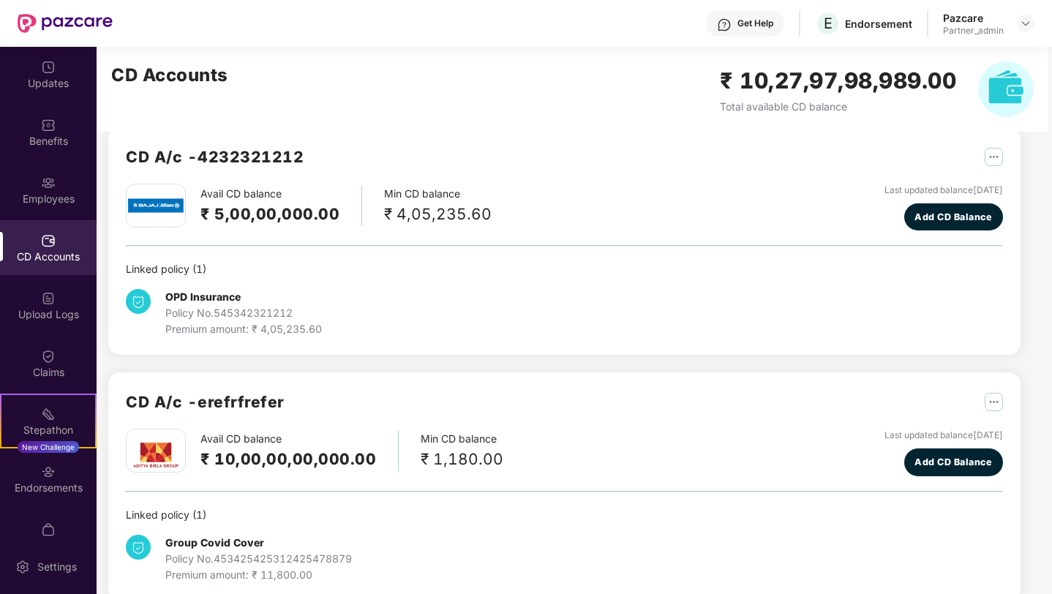
scroll to position [782, 0]
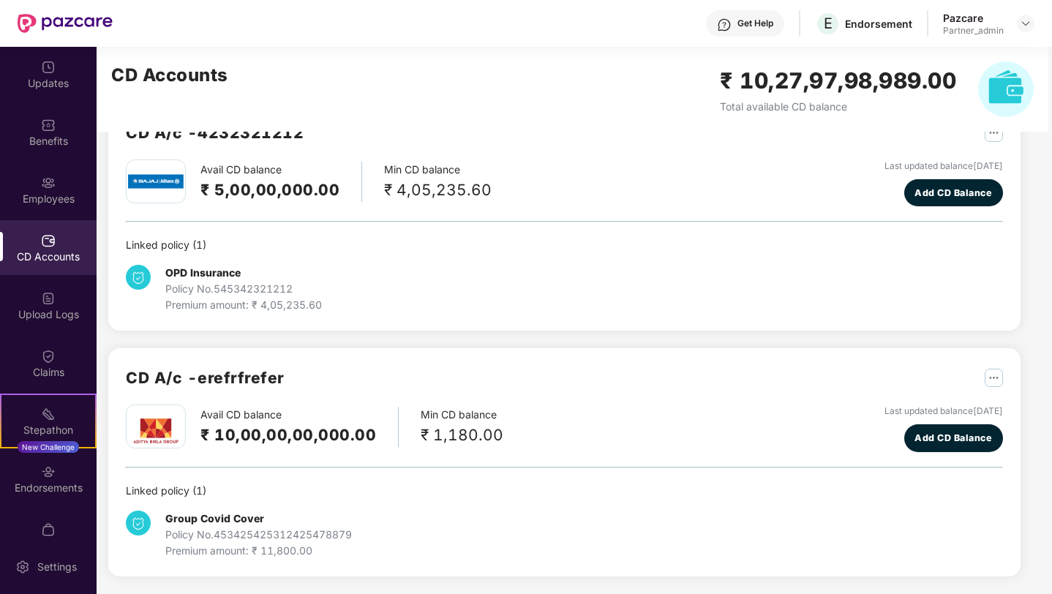
click at [791, 401] on div "CD A/c - erefrfrefer" at bounding box center [564, 385] width 877 height 39
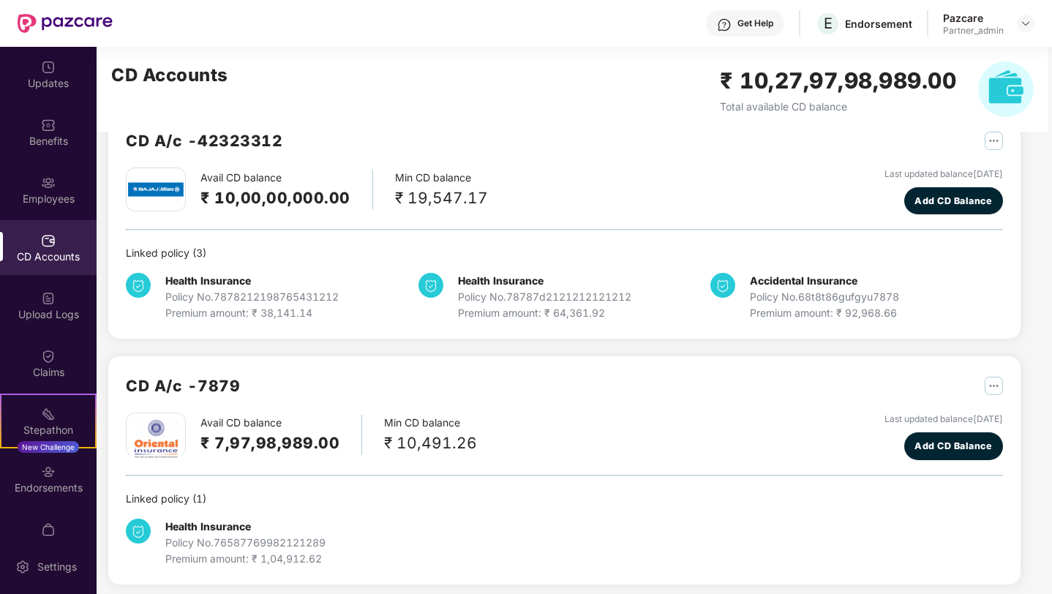
scroll to position [0, 0]
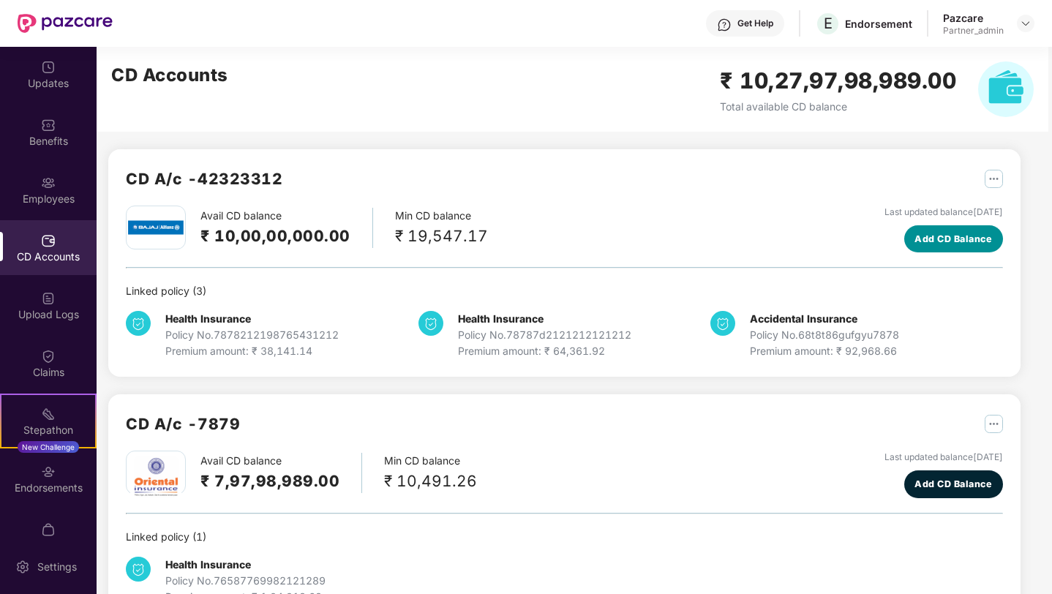
click at [958, 234] on span "Add CD Balance" at bounding box center [953, 239] width 78 height 15
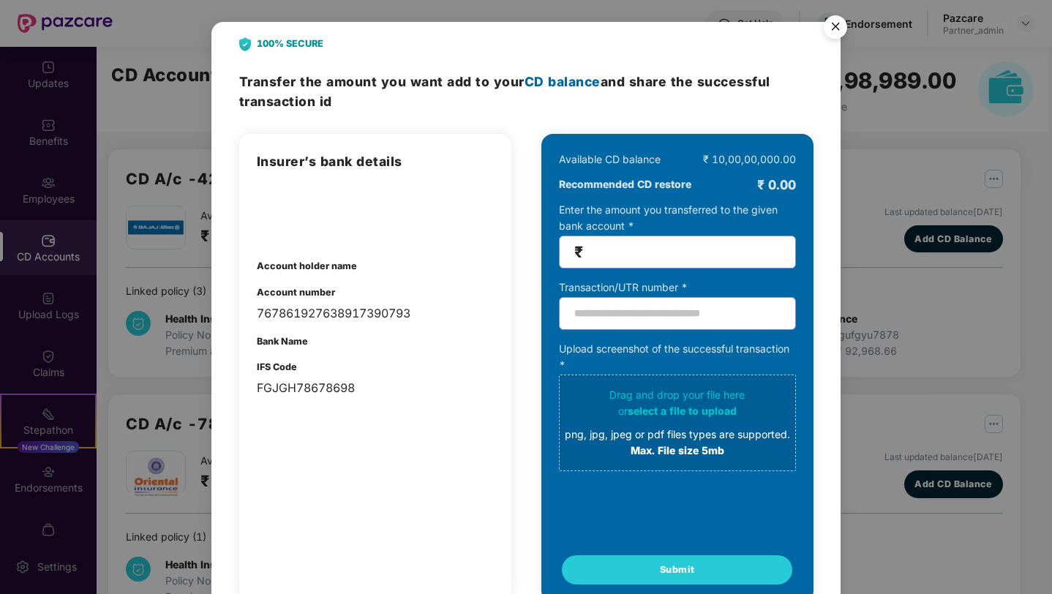
click at [626, 255] on input "number" at bounding box center [683, 252] width 195 height 17
type input "***"
click at [622, 321] on input "text" at bounding box center [677, 313] width 237 height 33
type input "*********"
click at [643, 418] on div "or select a file to upload" at bounding box center [677, 411] width 225 height 16
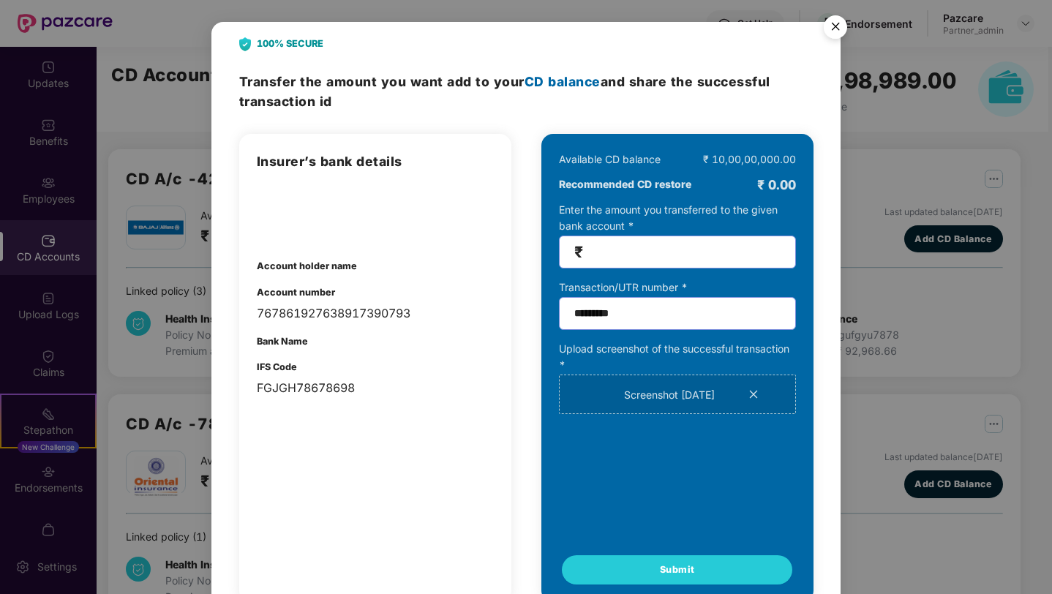
scroll to position [42, 0]
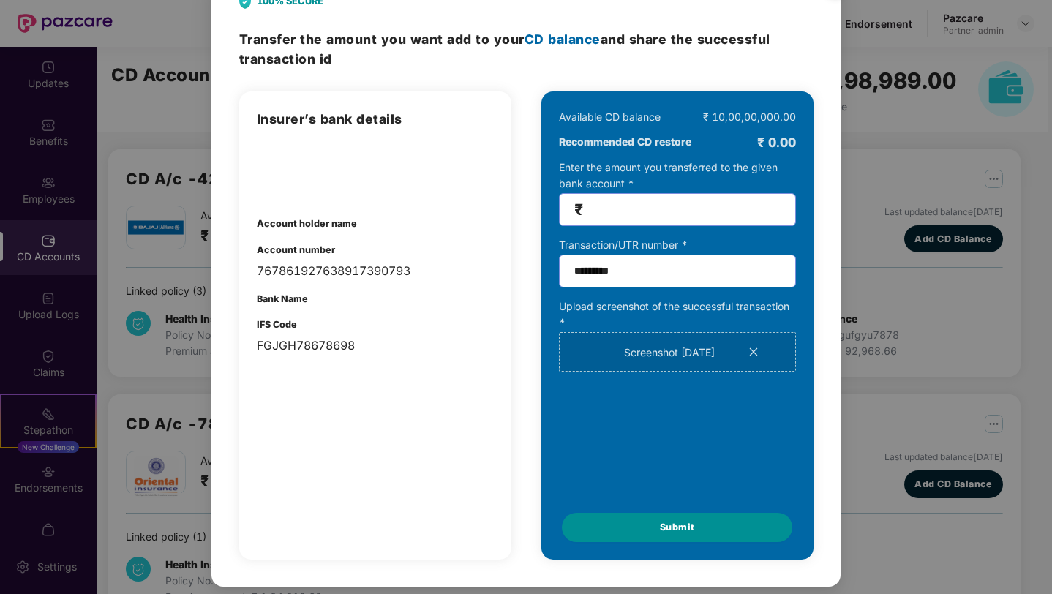
click at [664, 527] on span "Submit" at bounding box center [677, 527] width 35 height 15
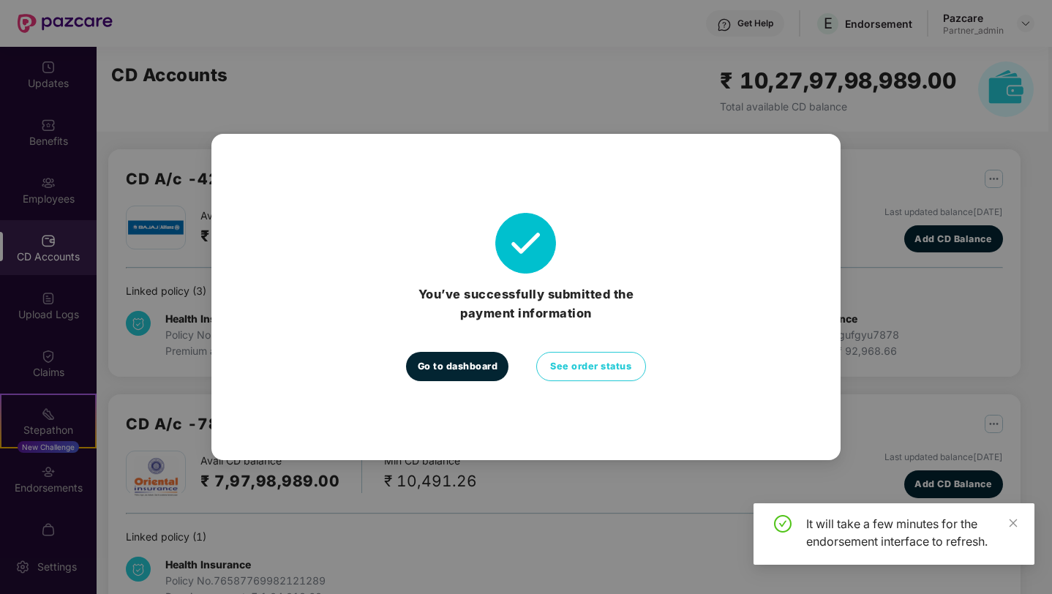
click at [492, 369] on span "Go to dashboard" at bounding box center [458, 366] width 80 height 15
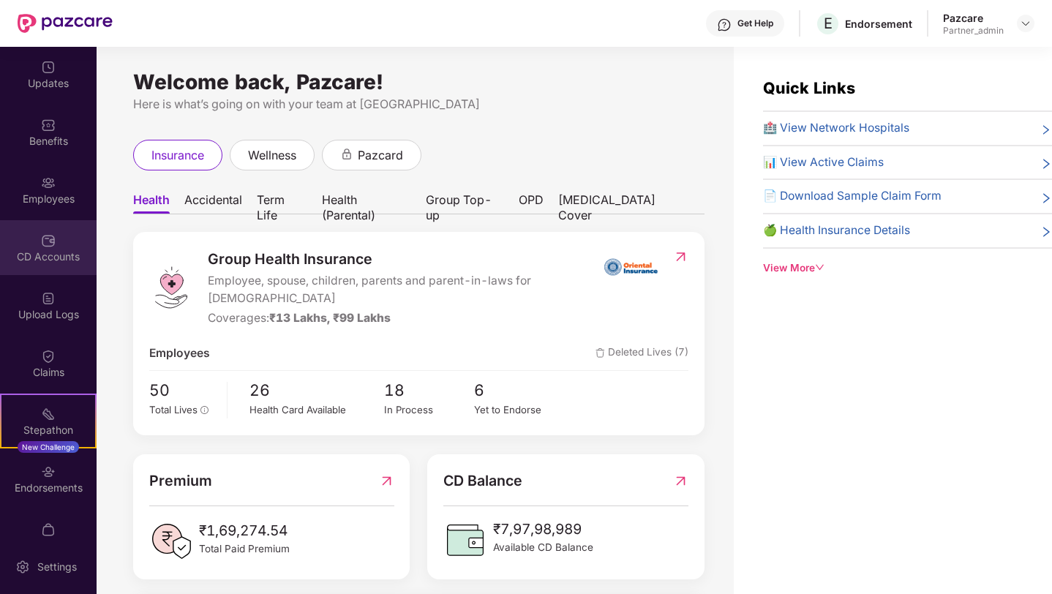
click at [61, 238] on div "CD Accounts" at bounding box center [48, 247] width 97 height 55
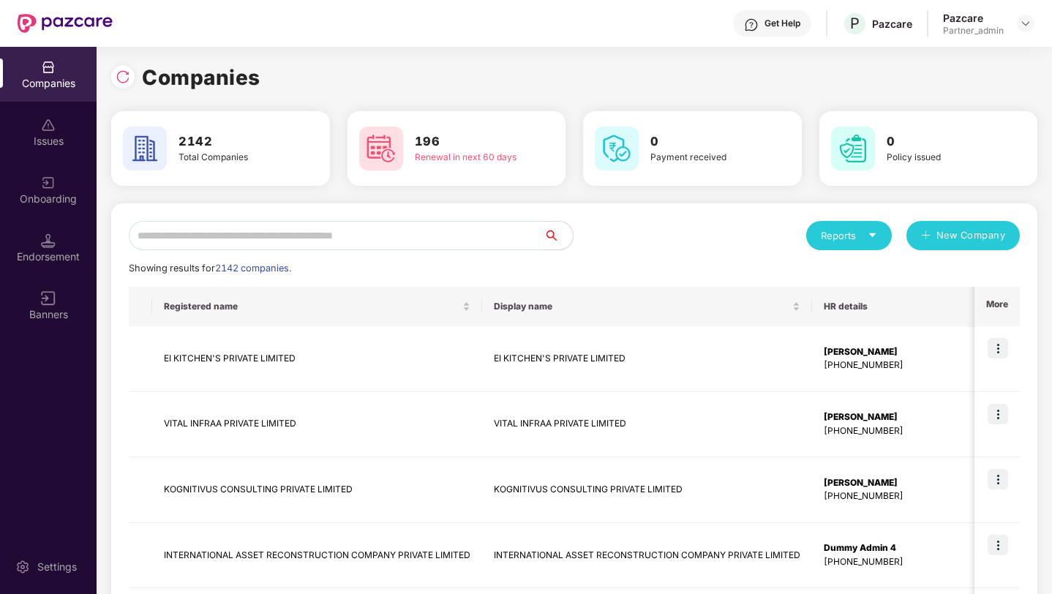
click at [299, 230] on input "text" at bounding box center [336, 235] width 415 height 29
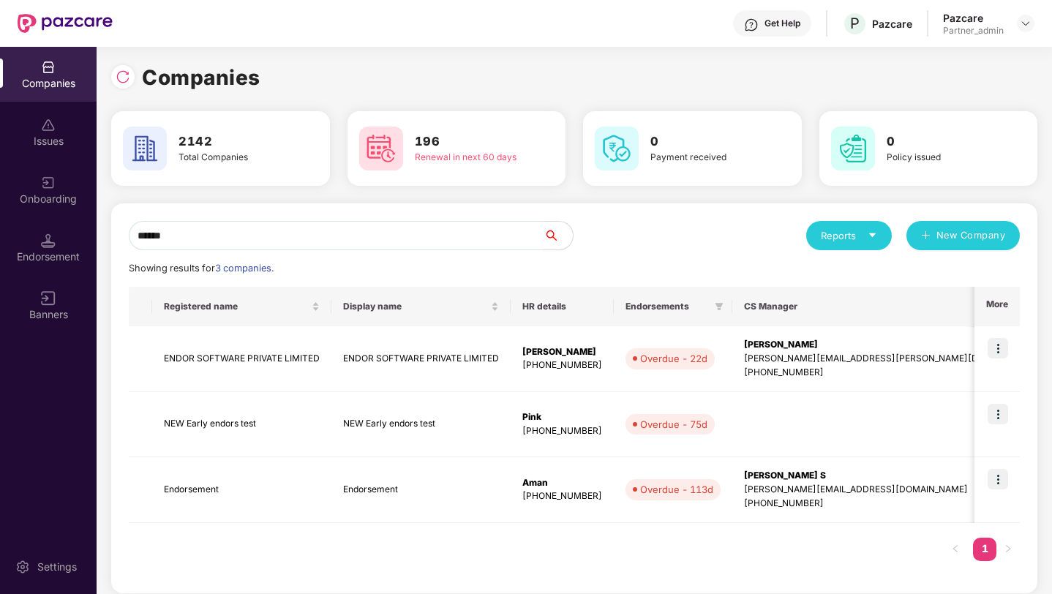
type input "*******"
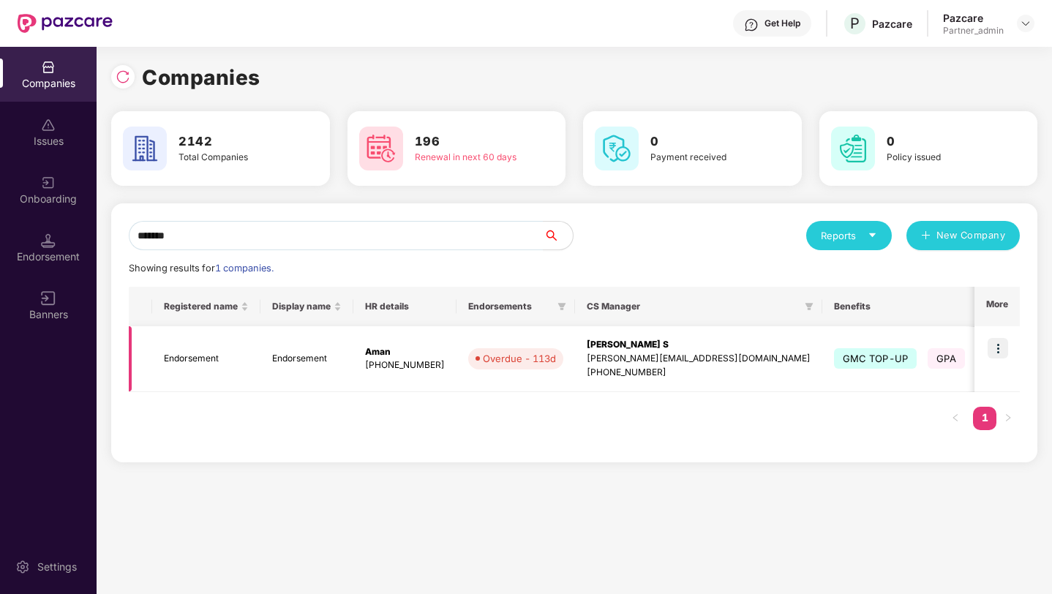
click at [195, 361] on td "Endorsement" at bounding box center [206, 359] width 108 height 66
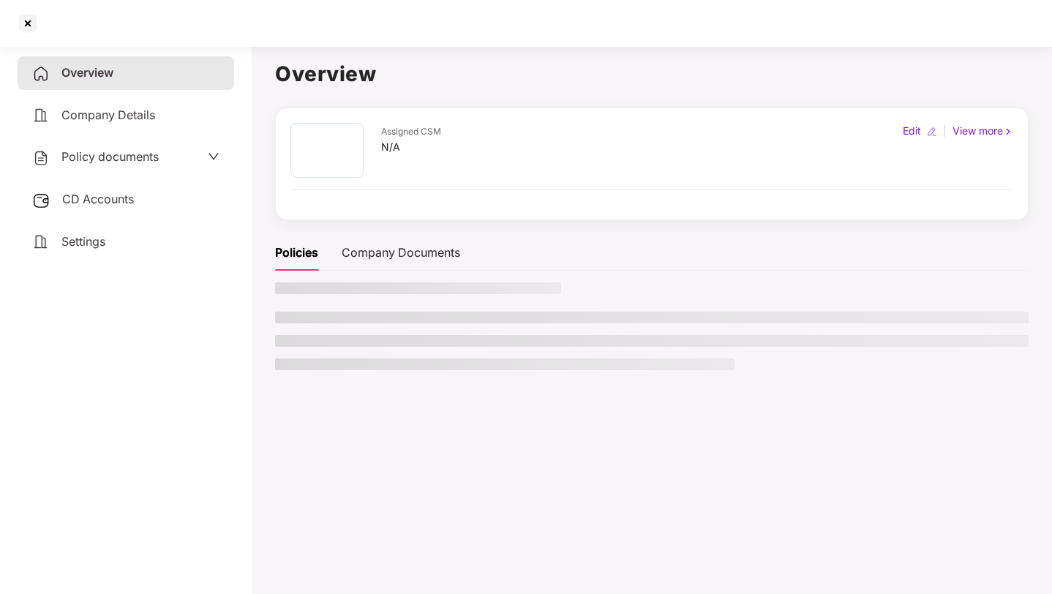
click at [97, 196] on span "CD Accounts" at bounding box center [98, 199] width 72 height 15
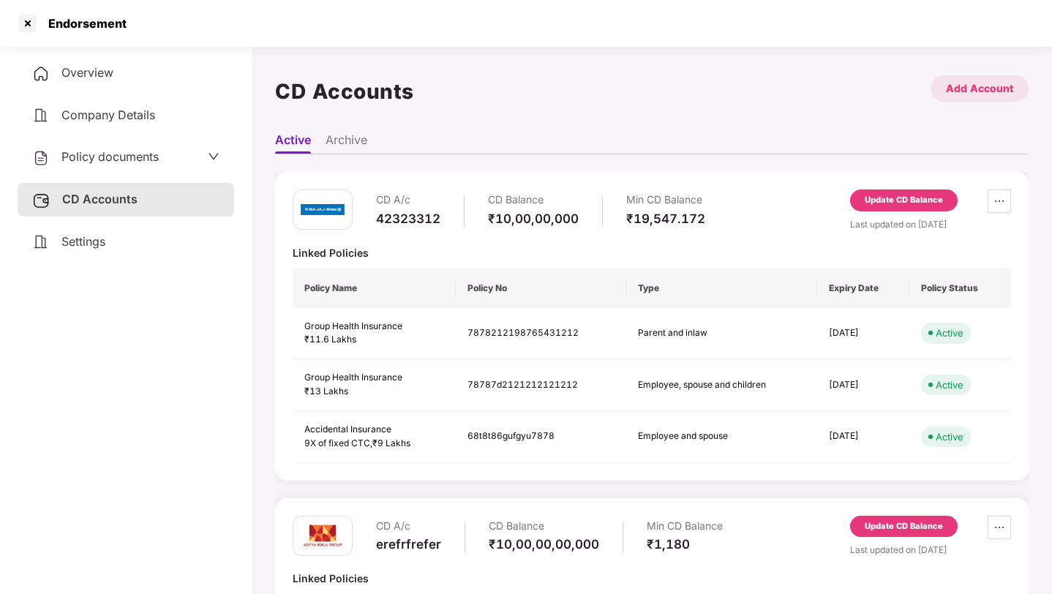
click at [962, 91] on div "Add Account" at bounding box center [979, 88] width 67 height 16
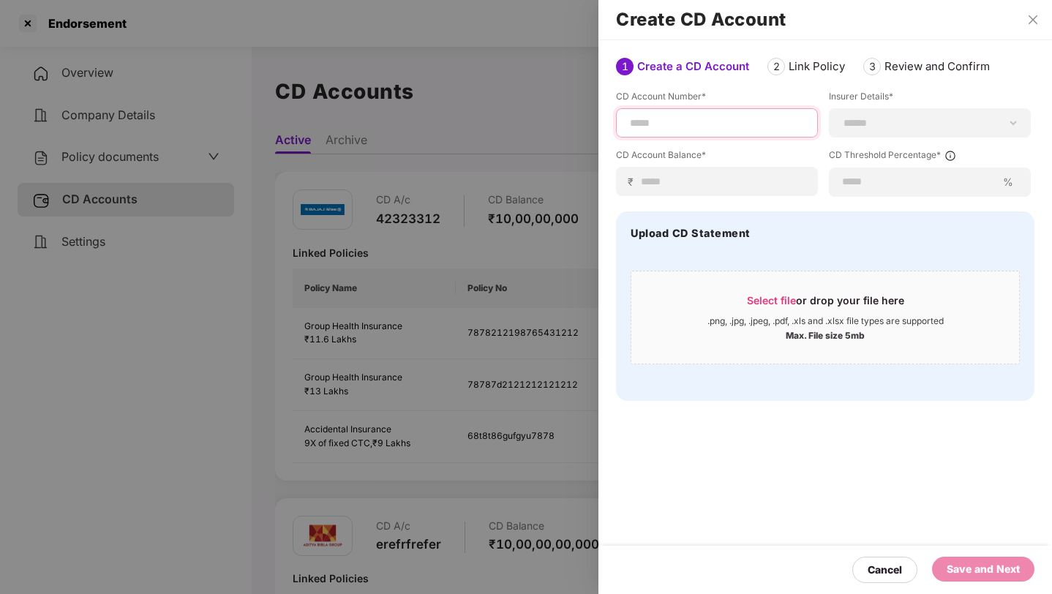
click at [661, 118] on input at bounding box center [716, 123] width 177 height 15
type input "*********"
click at [857, 118] on select "**********" at bounding box center [929, 123] width 177 height 12
select select "****"
click at [706, 178] on input at bounding box center [722, 181] width 165 height 15
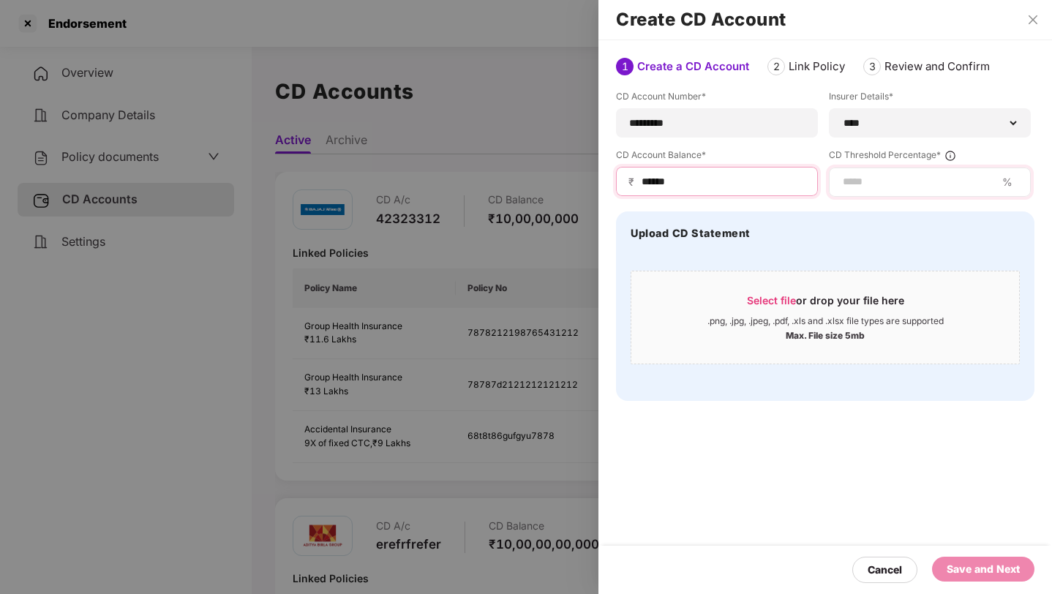
type input "******"
click at [886, 178] on input at bounding box center [918, 181] width 155 height 15
type input "**"
click at [813, 204] on div "**********" at bounding box center [825, 245] width 418 height 311
click at [969, 570] on div "Save and Next" at bounding box center [982, 569] width 73 height 16
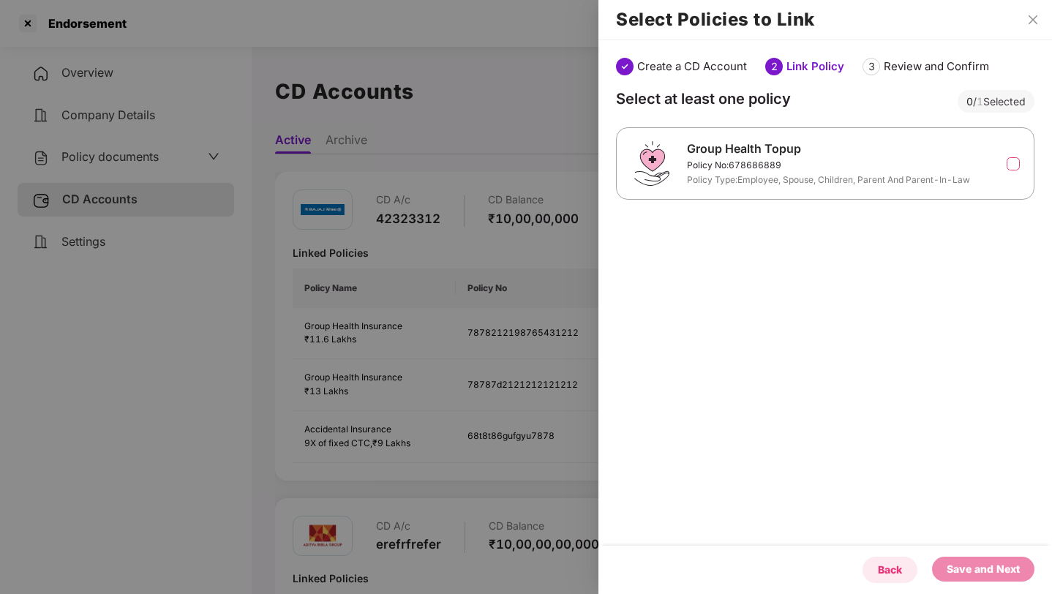
click at [875, 570] on div "Back" at bounding box center [889, 570] width 55 height 26
select select "****"
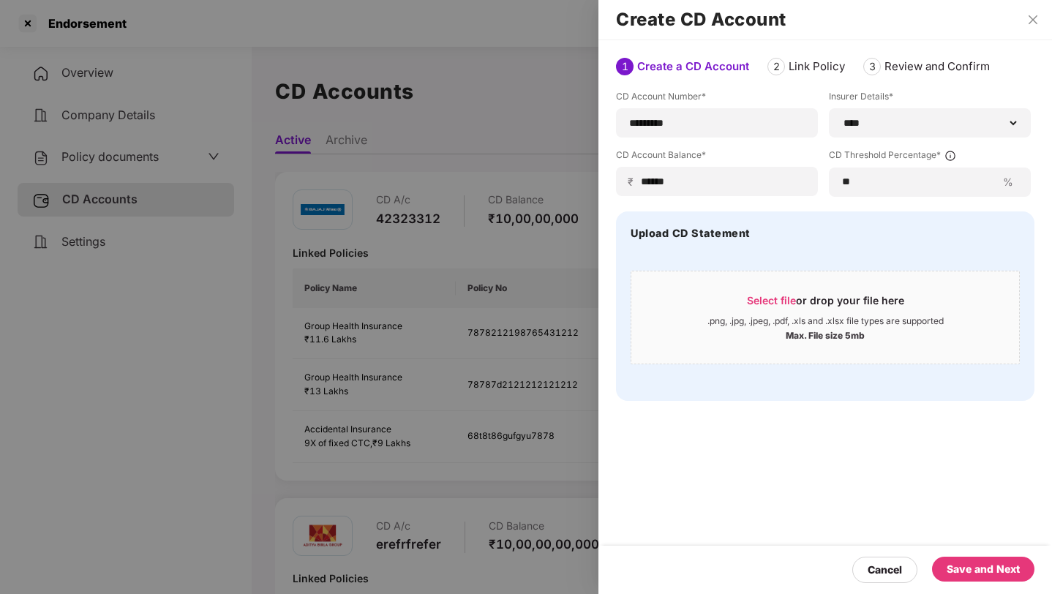
click at [962, 568] on div "Save and Next" at bounding box center [982, 569] width 73 height 16
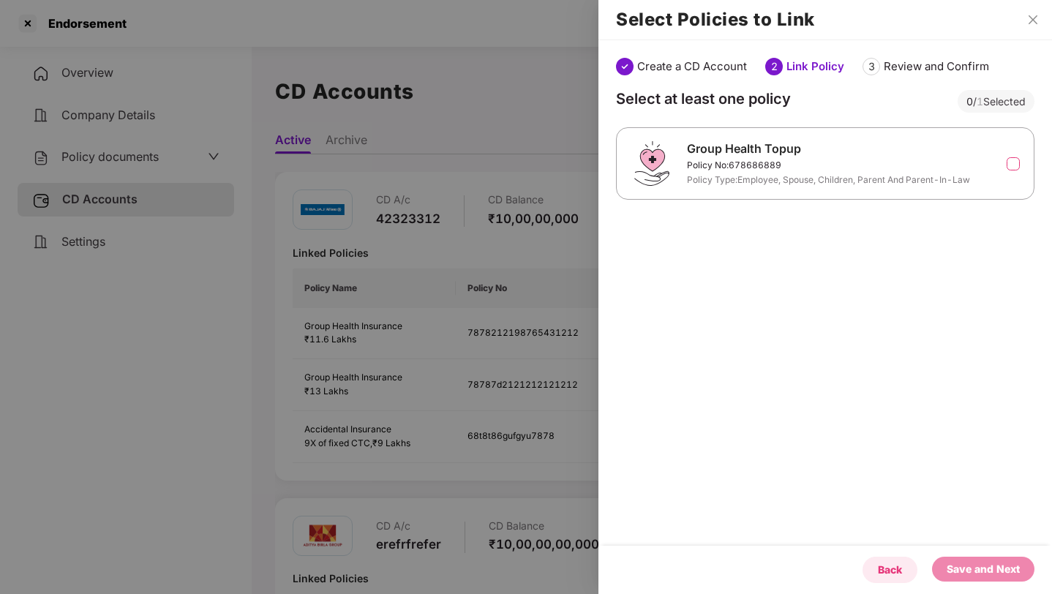
click at [885, 566] on div "Back" at bounding box center [890, 570] width 24 height 16
select select "****"
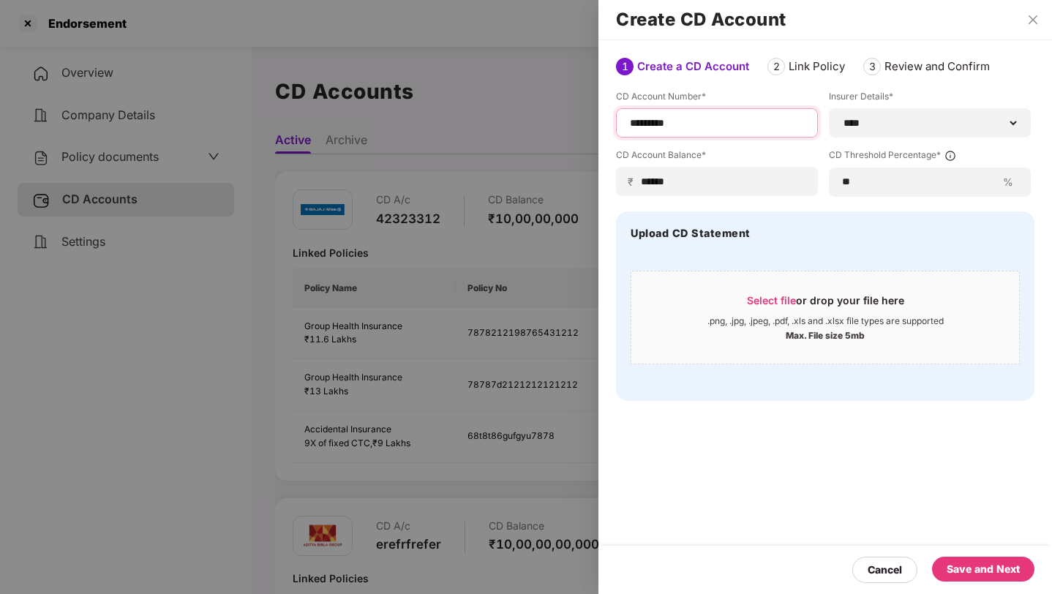
click at [637, 127] on input "*********" at bounding box center [716, 123] width 177 height 15
click at [965, 569] on div "Save and Next" at bounding box center [982, 569] width 73 height 16
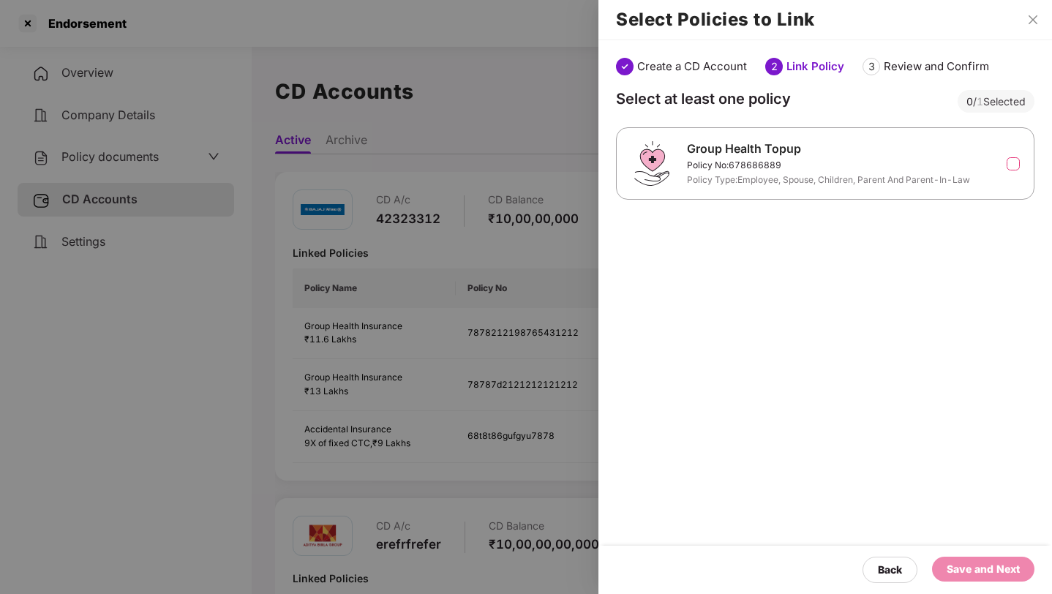
click at [1013, 165] on label at bounding box center [1012, 163] width 13 height 13
click at [974, 561] on div "Save and Next" at bounding box center [982, 569] width 73 height 16
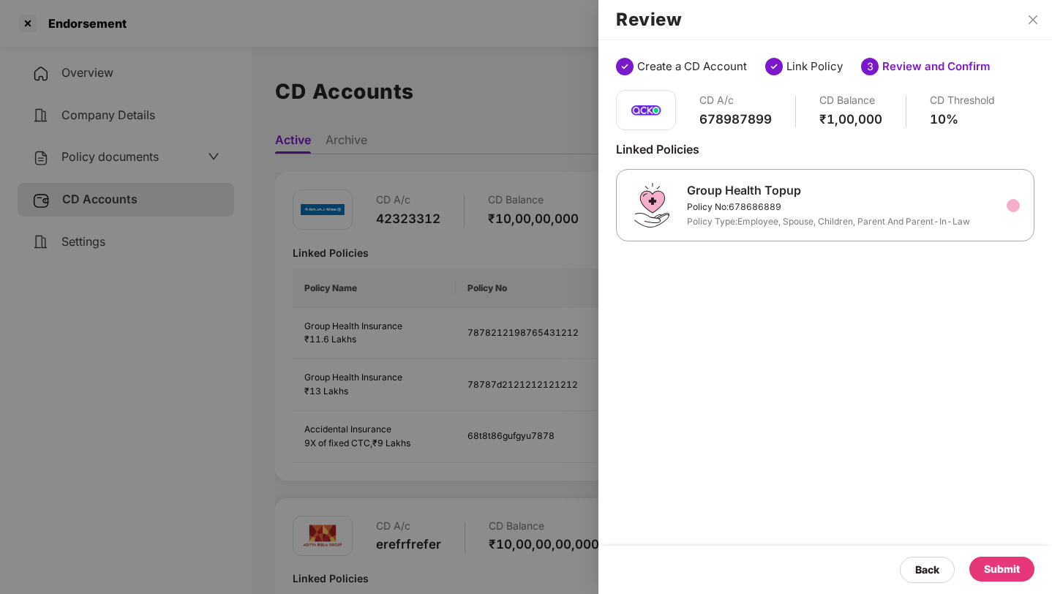
click at [738, 122] on div "678987899" at bounding box center [735, 119] width 72 height 16
click at [845, 121] on div "₹1,00,000" at bounding box center [850, 119] width 63 height 16
click at [933, 124] on div "10%" at bounding box center [961, 119] width 65 height 16
click at [1000, 563] on div "Submit" at bounding box center [1002, 569] width 36 height 16
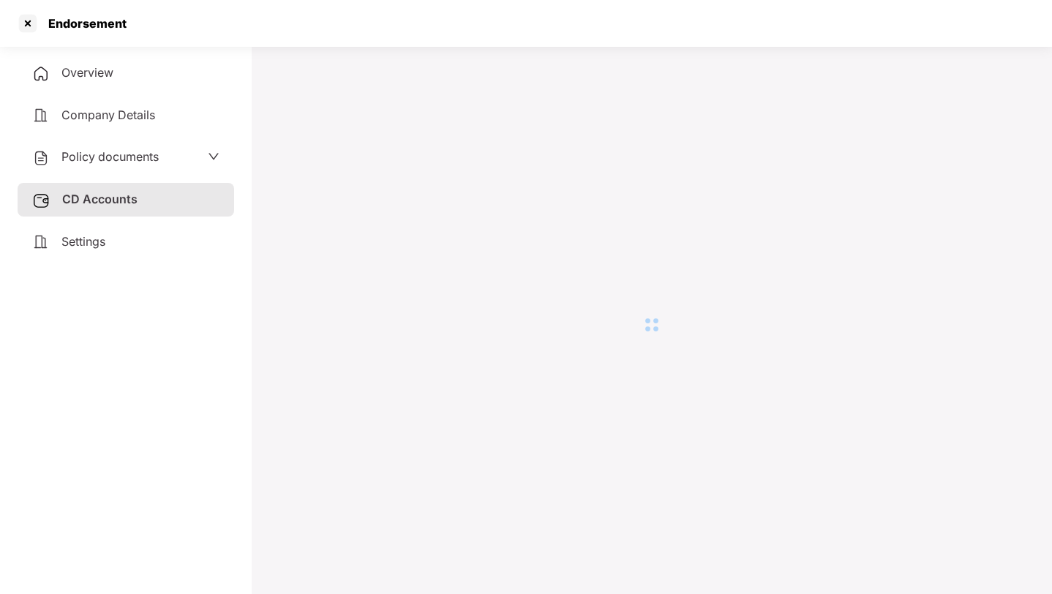
click at [111, 200] on span "CD Accounts" at bounding box center [99, 199] width 75 height 15
click at [105, 236] on span "Settings" at bounding box center [83, 241] width 44 height 15
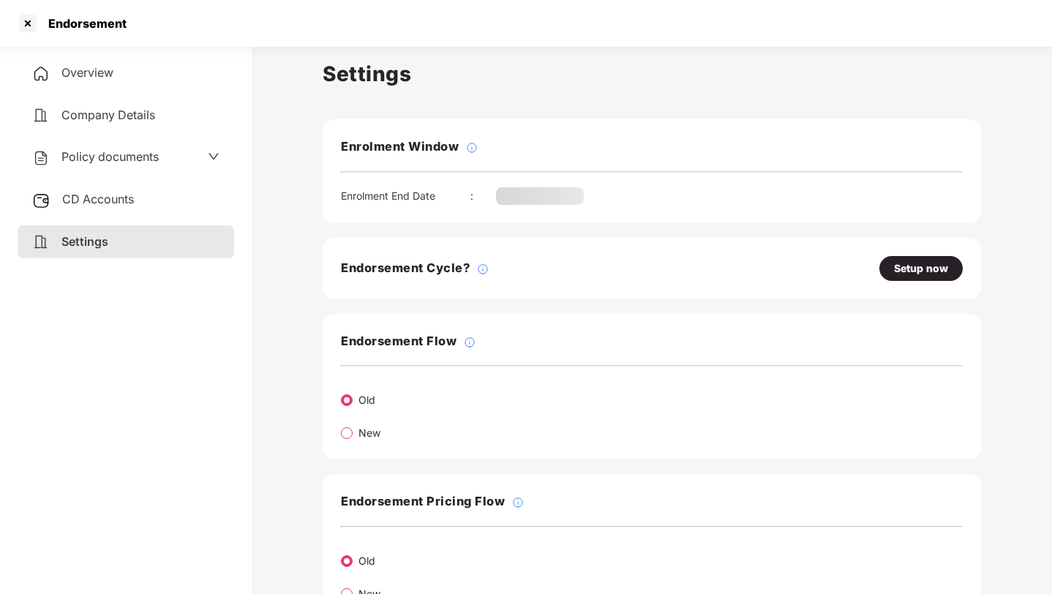
click at [114, 195] on span "CD Accounts" at bounding box center [98, 199] width 72 height 15
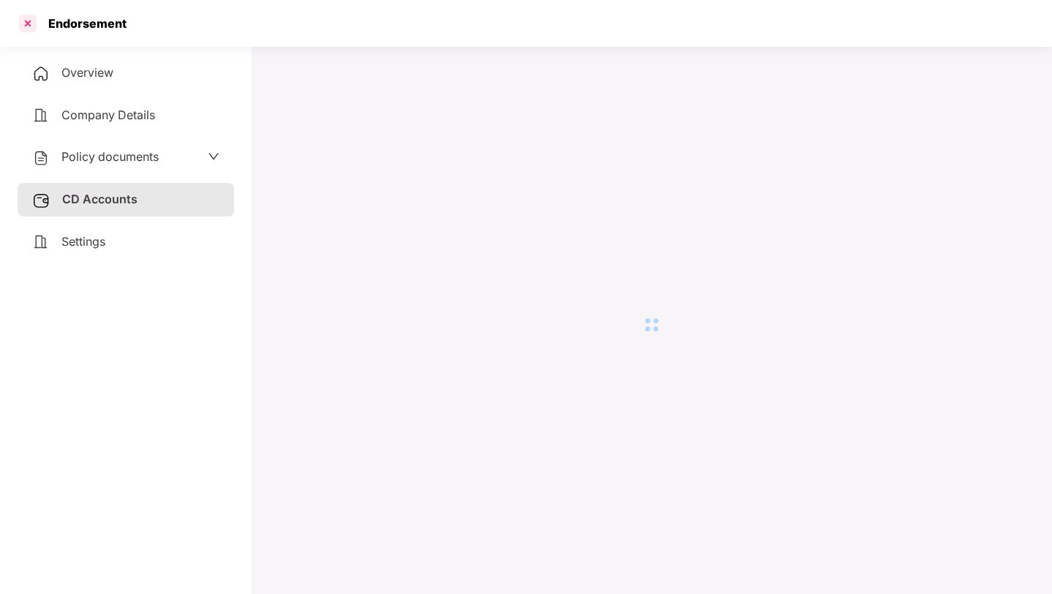
click at [34, 29] on div at bounding box center [27, 23] width 23 height 23
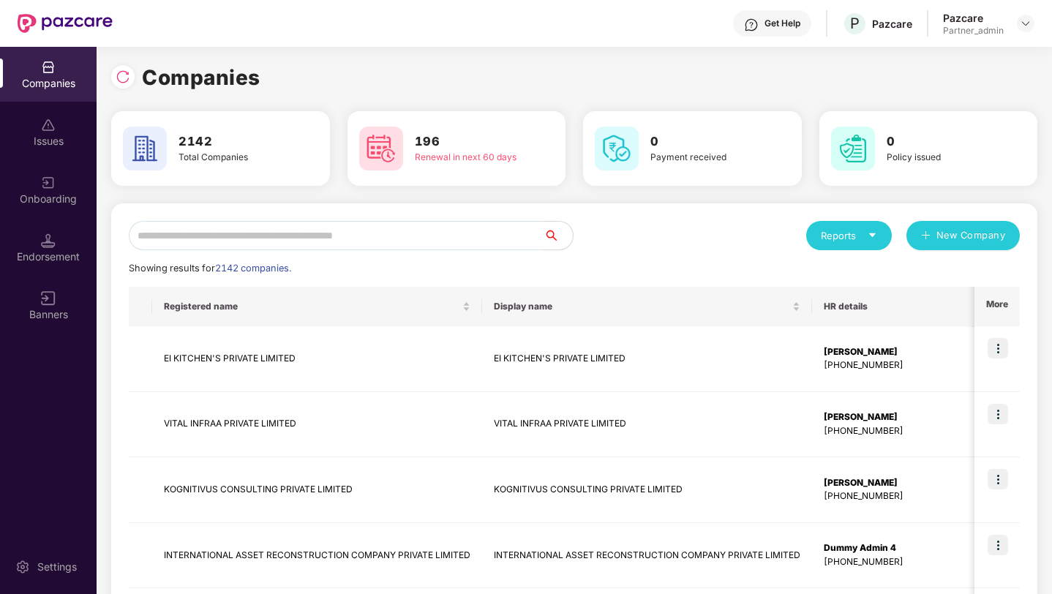
click at [232, 234] on input "text" at bounding box center [336, 235] width 415 height 29
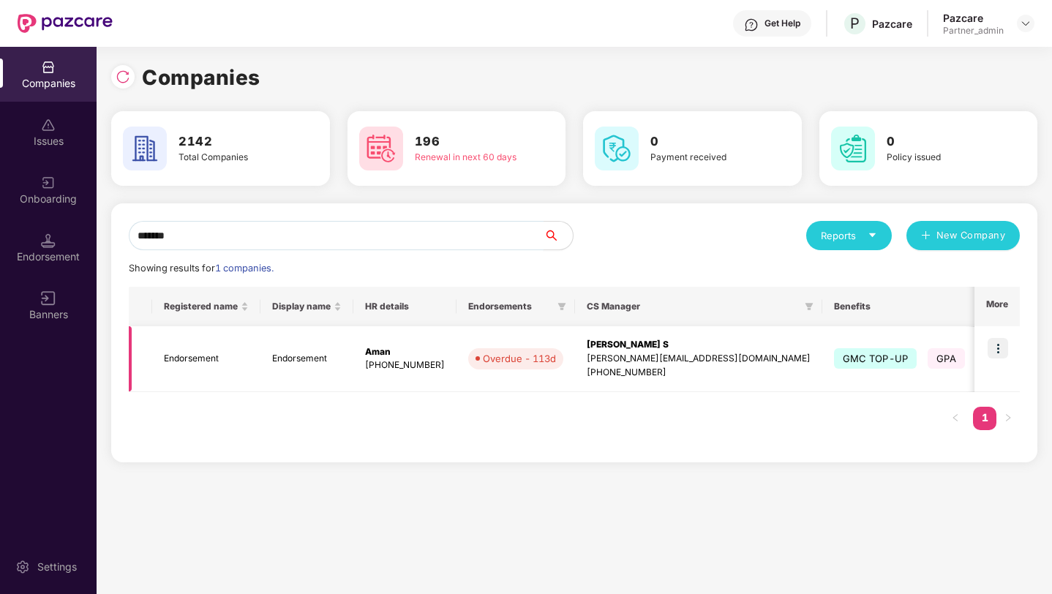
type input "*******"
click at [1003, 348] on img at bounding box center [997, 348] width 20 height 20
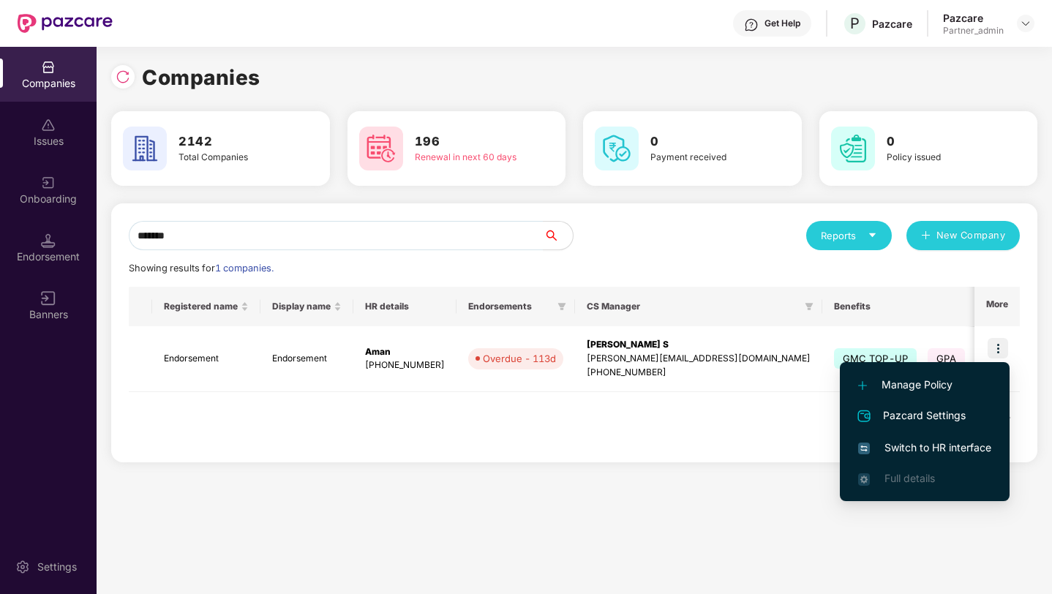
click at [917, 449] on span "Switch to HR interface" at bounding box center [924, 448] width 133 height 16
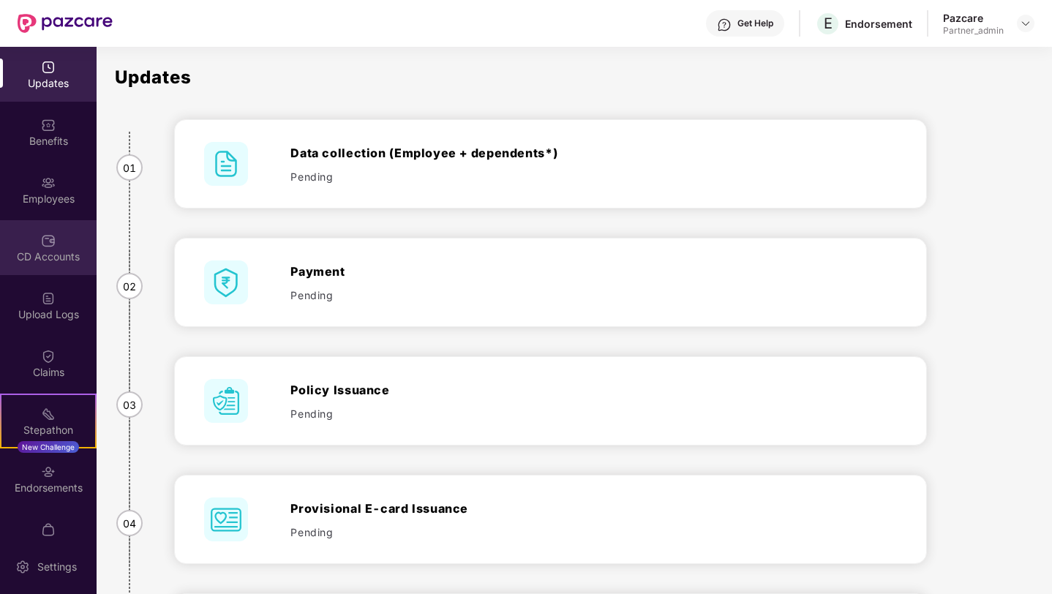
click at [36, 259] on div "CD Accounts" at bounding box center [48, 256] width 97 height 15
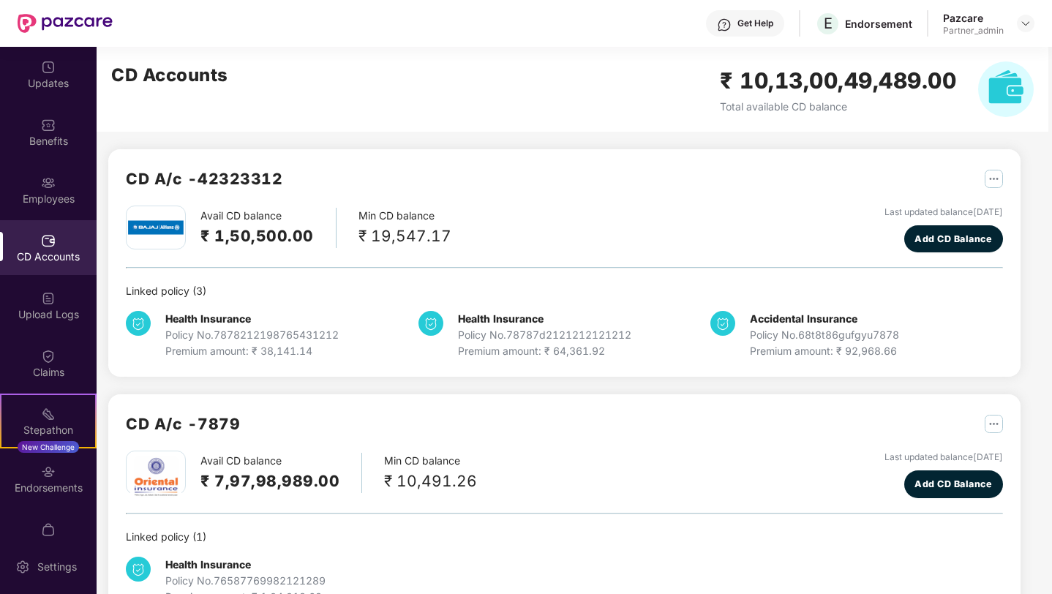
click at [240, 230] on h2 "₹ 1,50,500.00" at bounding box center [256, 236] width 113 height 24
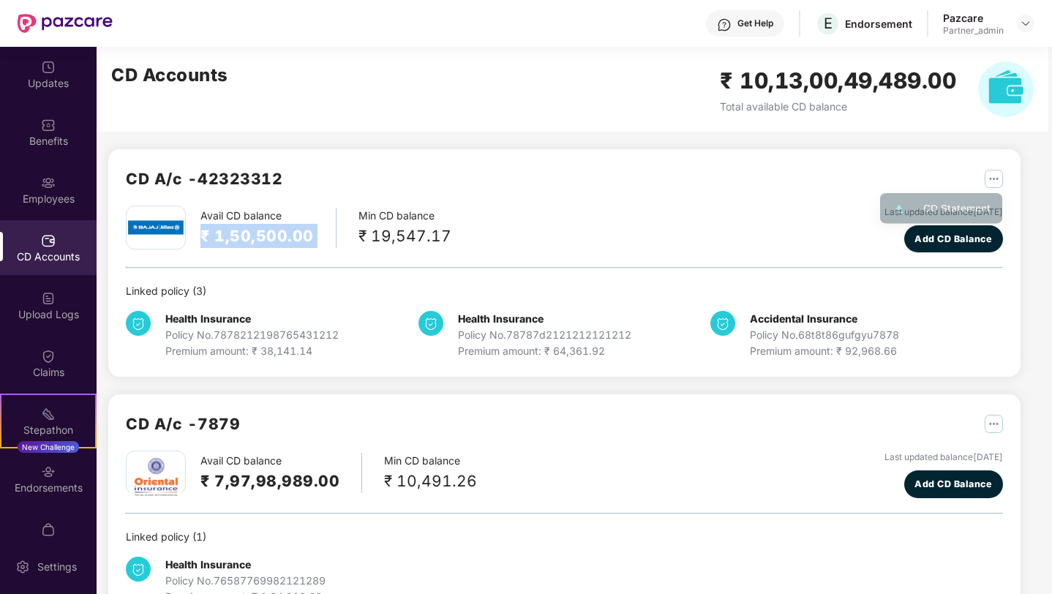
click at [984, 173] on img "button" at bounding box center [993, 179] width 18 height 18
click at [998, 173] on img "button" at bounding box center [993, 179] width 18 height 18
click at [992, 180] on img "button" at bounding box center [993, 179] width 18 height 18
click at [953, 212] on div "CD Statement" at bounding box center [956, 211] width 67 height 16
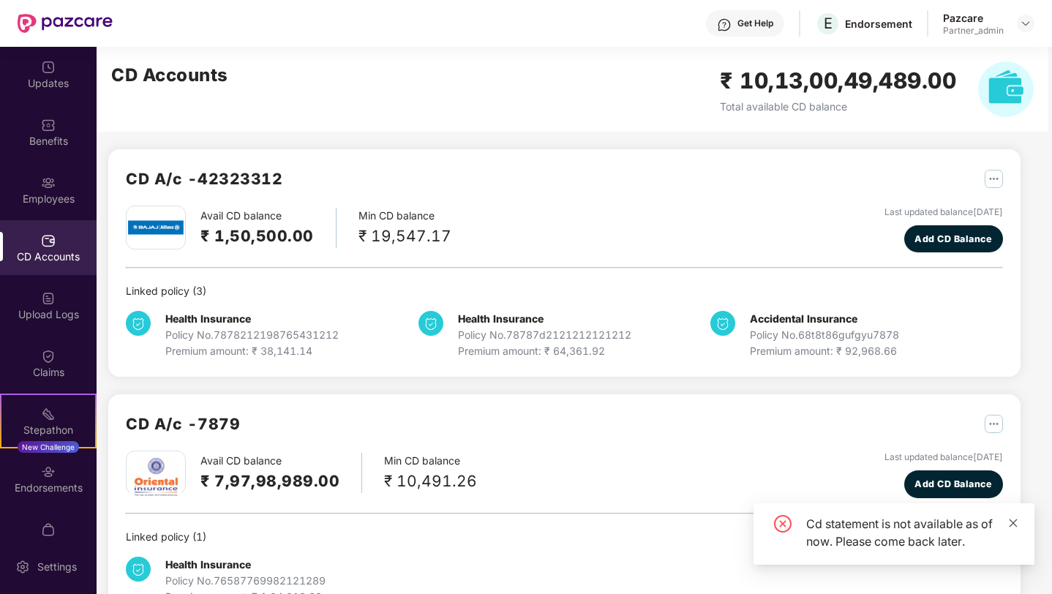
click at [1014, 523] on icon "close" at bounding box center [1013, 523] width 10 height 10
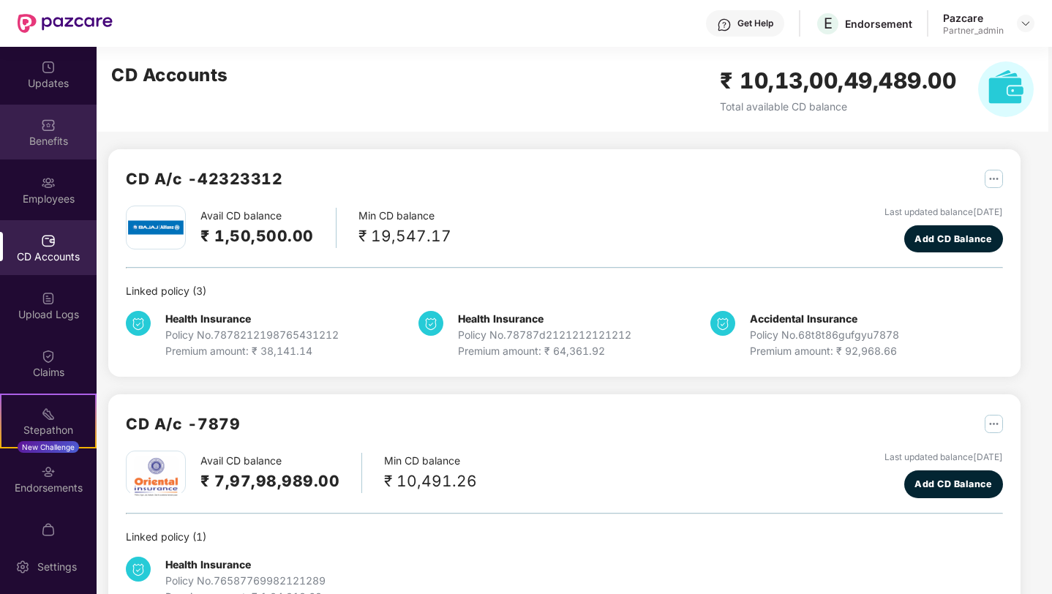
click at [62, 130] on div "Benefits" at bounding box center [48, 132] width 97 height 55
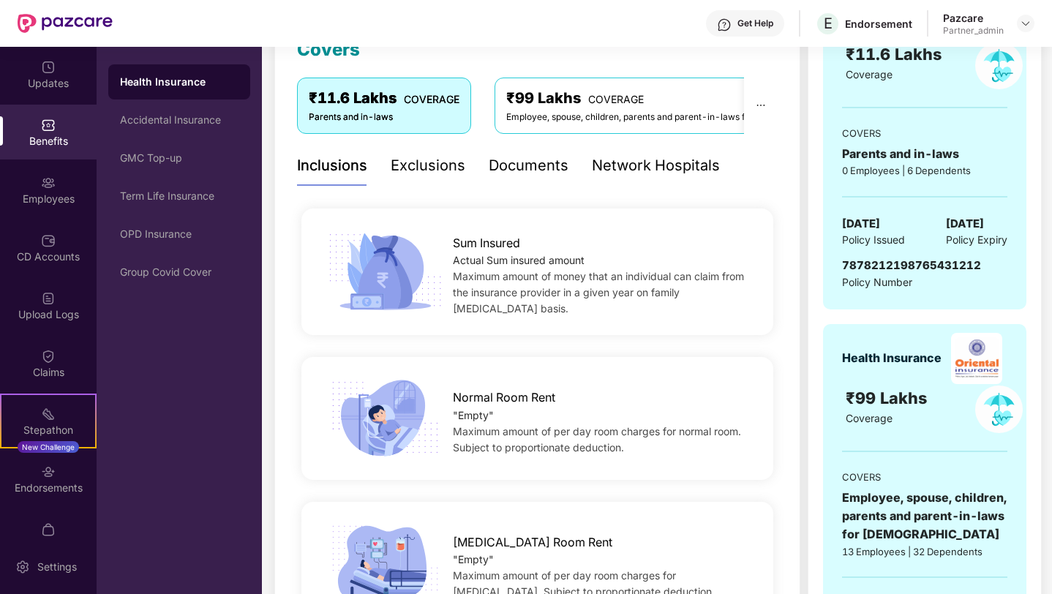
scroll to position [190, 0]
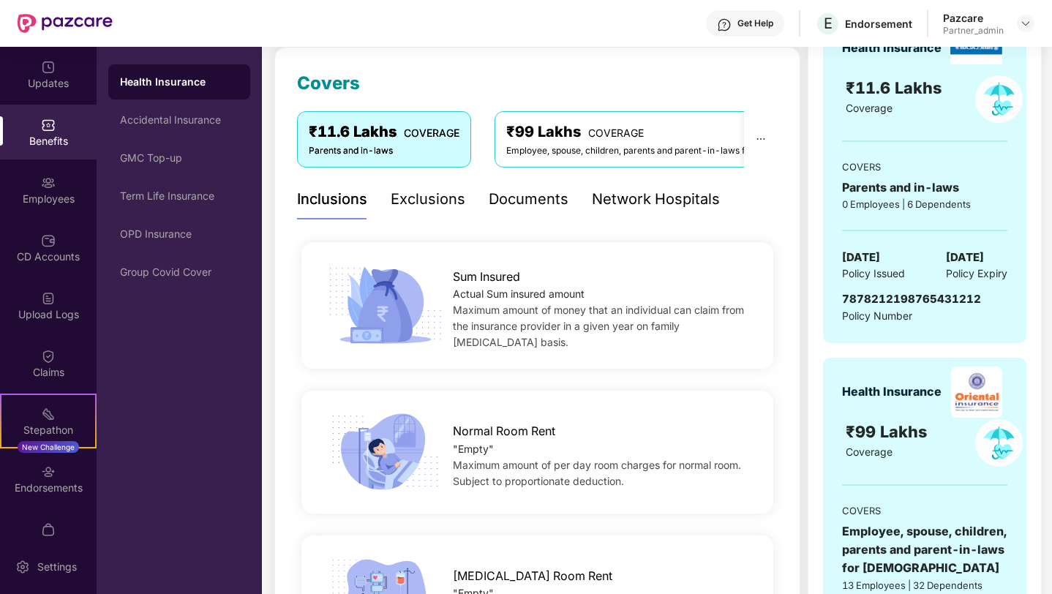
click at [420, 195] on div "Exclusions" at bounding box center [428, 199] width 75 height 23
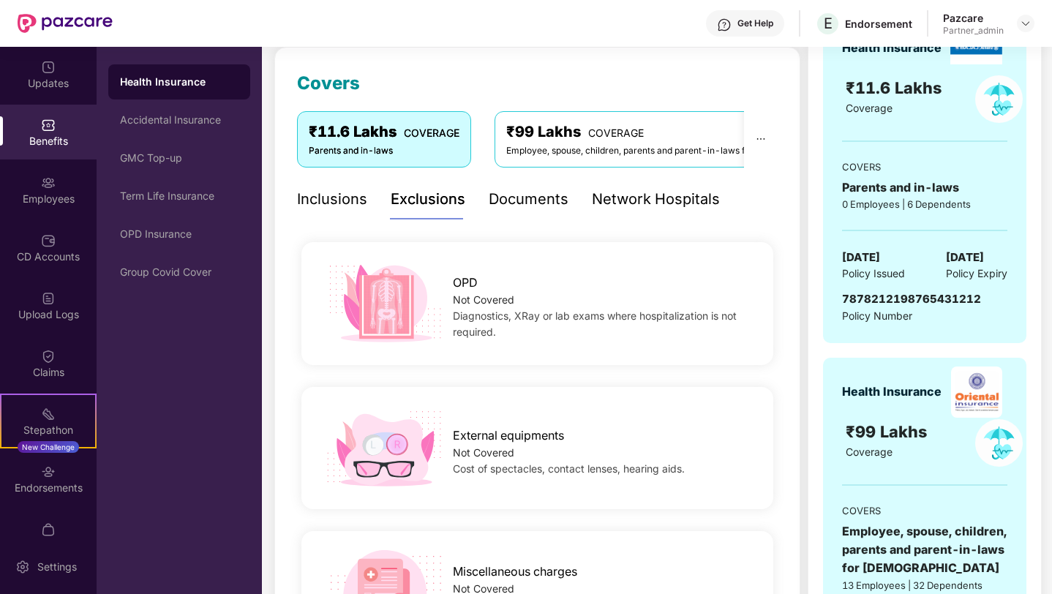
click at [642, 197] on div "Network Hospitals" at bounding box center [656, 199] width 128 height 23
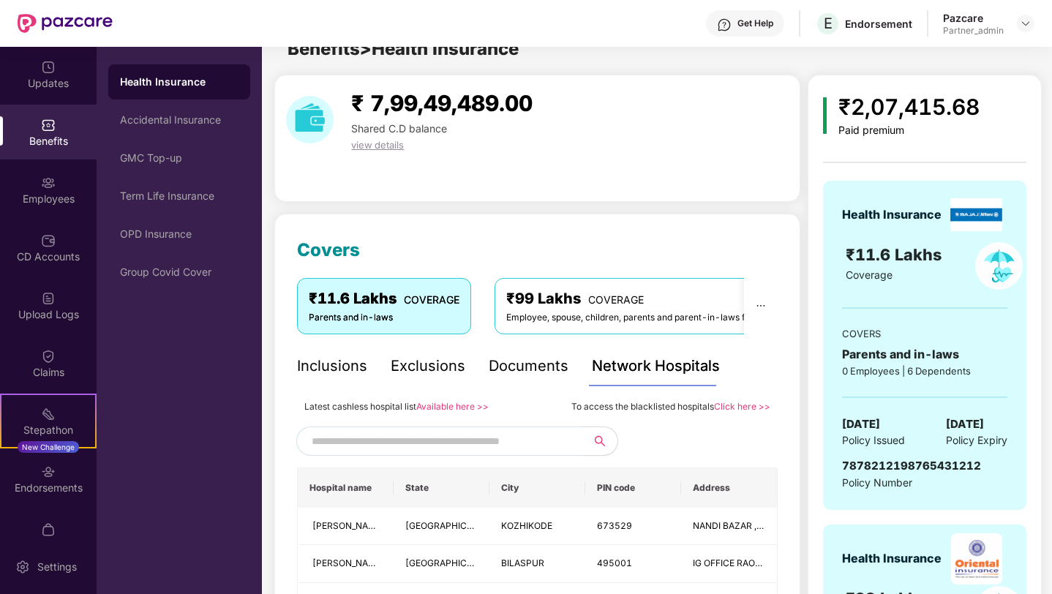
scroll to position [22, 0]
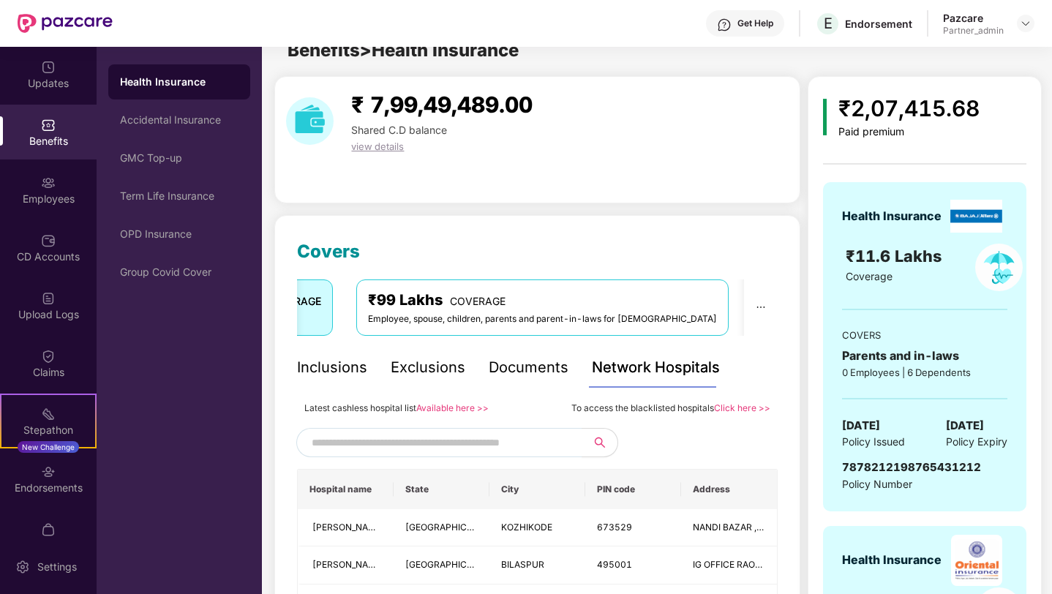
click at [408, 301] on div "₹99 Lakhs COVERAGE" at bounding box center [542, 300] width 349 height 23
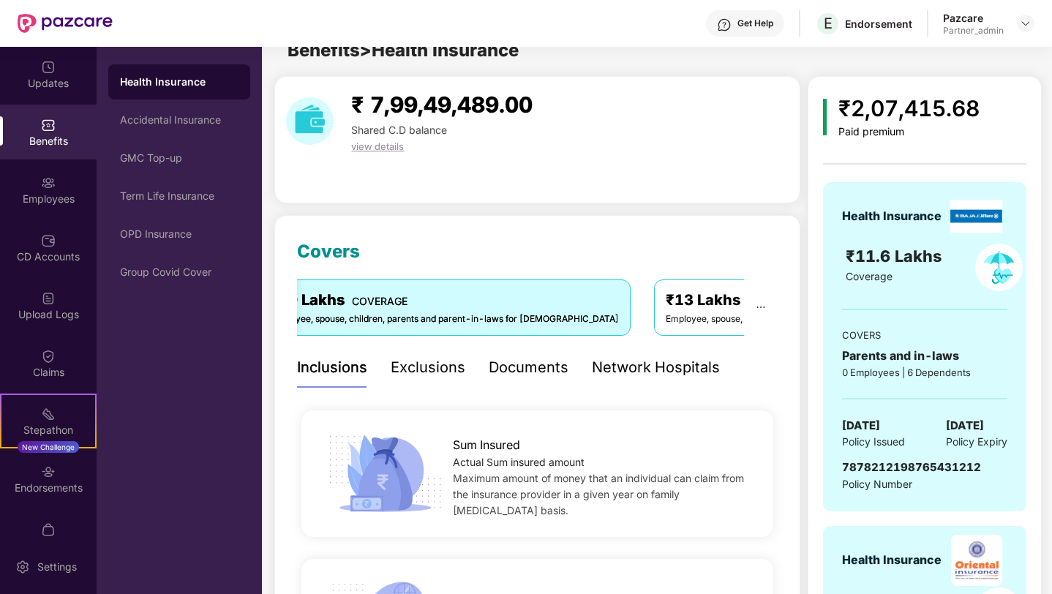
click at [665, 314] on div "Employee, spouse, children" at bounding box center [733, 319] width 137 height 14
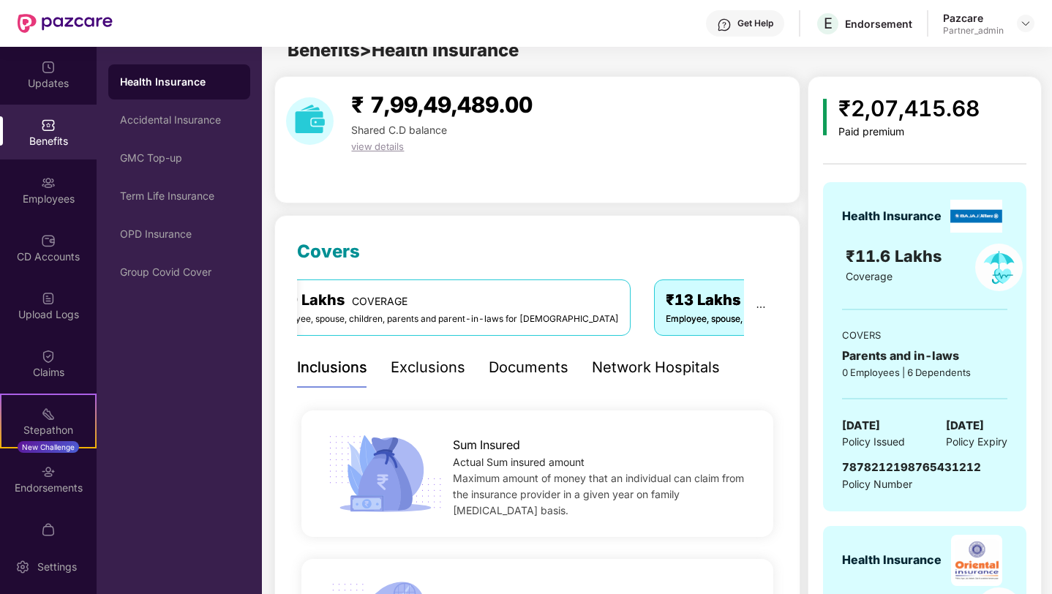
click at [747, 299] on span "COVERAGE" at bounding box center [775, 301] width 56 height 12
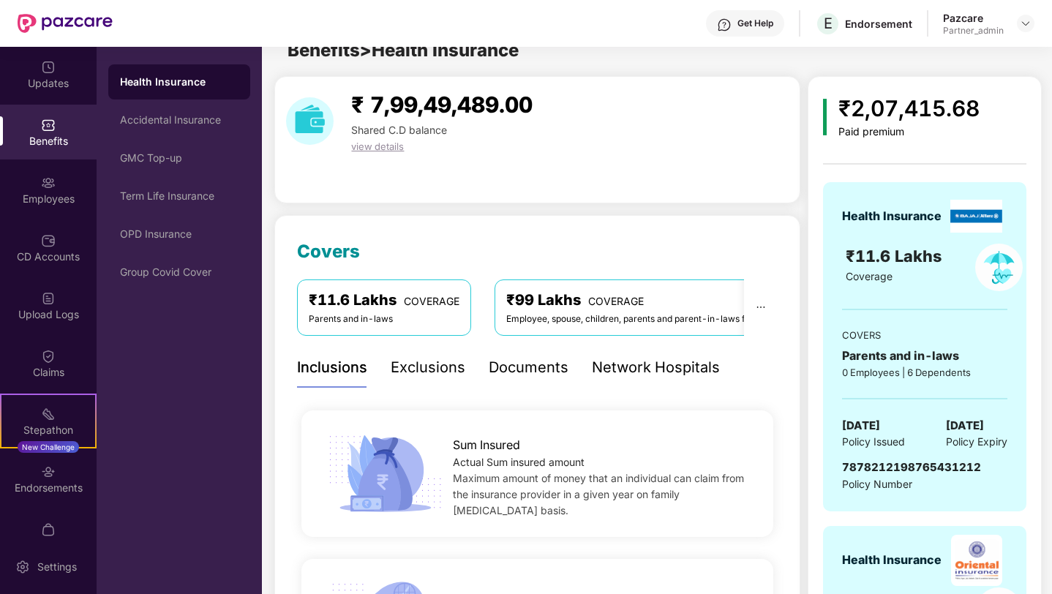
click at [424, 311] on div "₹11.6 Lakhs COVERAGE" at bounding box center [384, 300] width 151 height 23
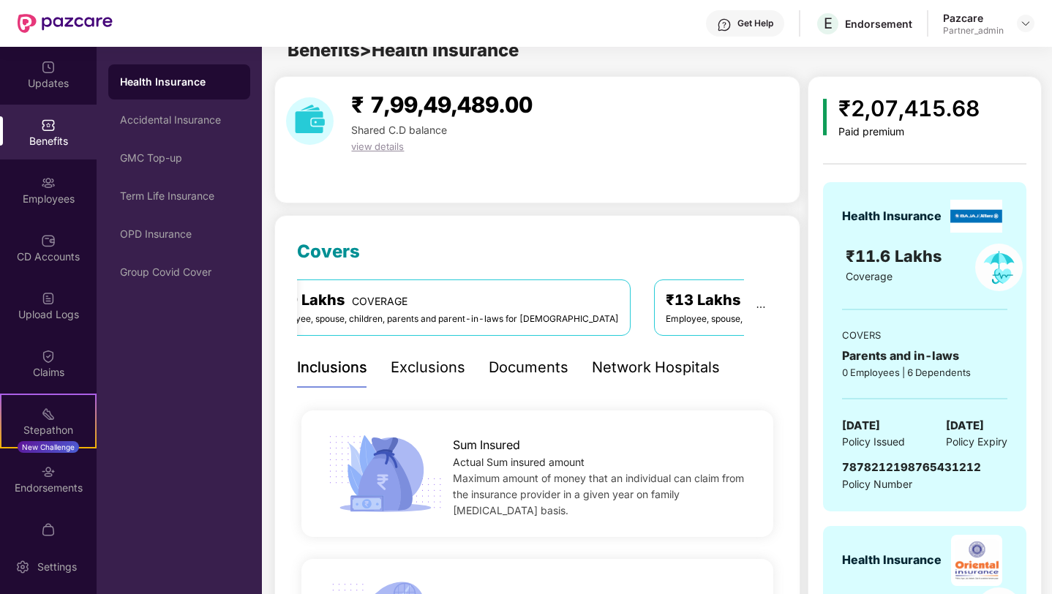
click at [665, 306] on div "₹13 Lakhs COVERAGE" at bounding box center [733, 300] width 137 height 23
click at [870, 113] on div "₹2,07,415.68" at bounding box center [908, 108] width 141 height 34
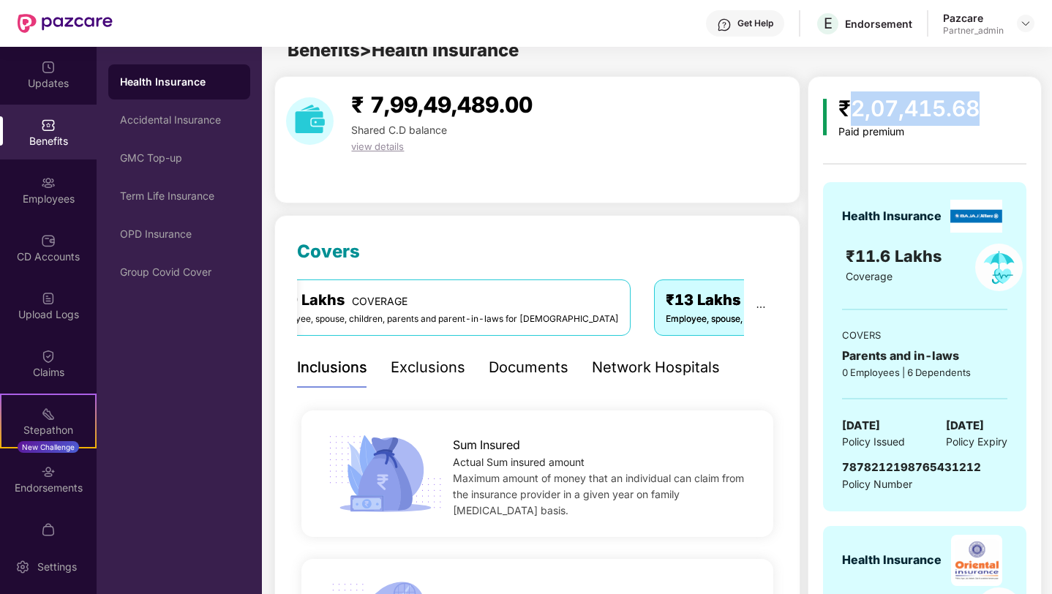
click at [870, 113] on div "₹2,07,415.68" at bounding box center [908, 108] width 141 height 34
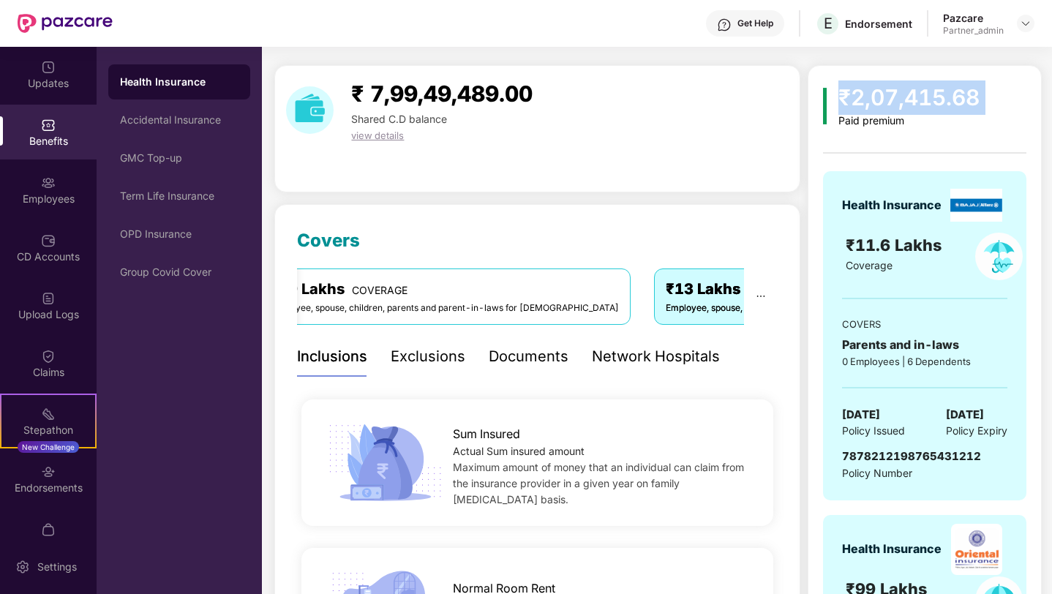
scroll to position [27, 0]
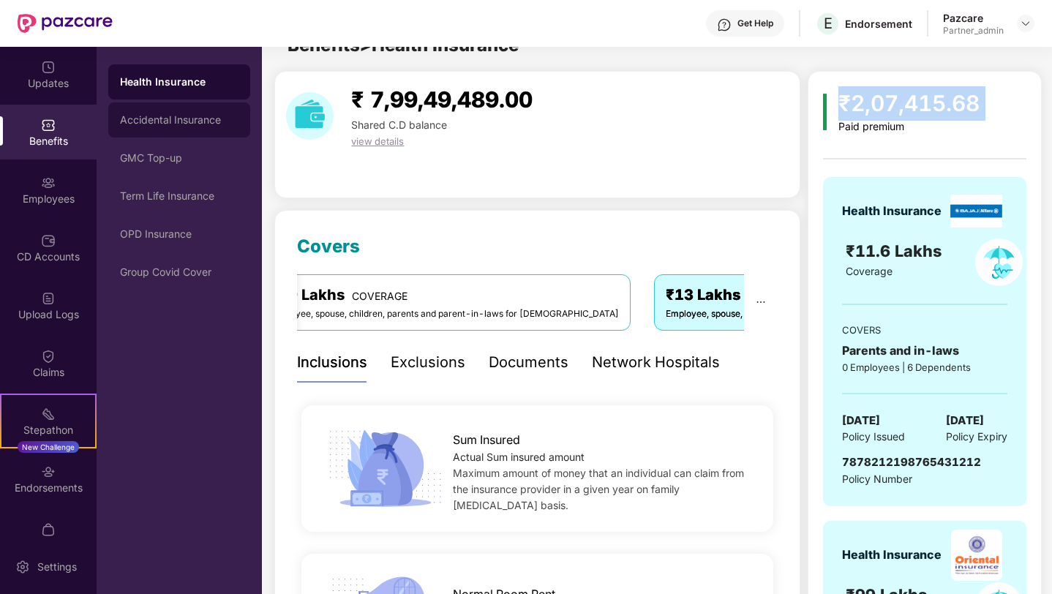
click at [137, 124] on div "Accidental Insurance" at bounding box center [179, 120] width 118 height 12
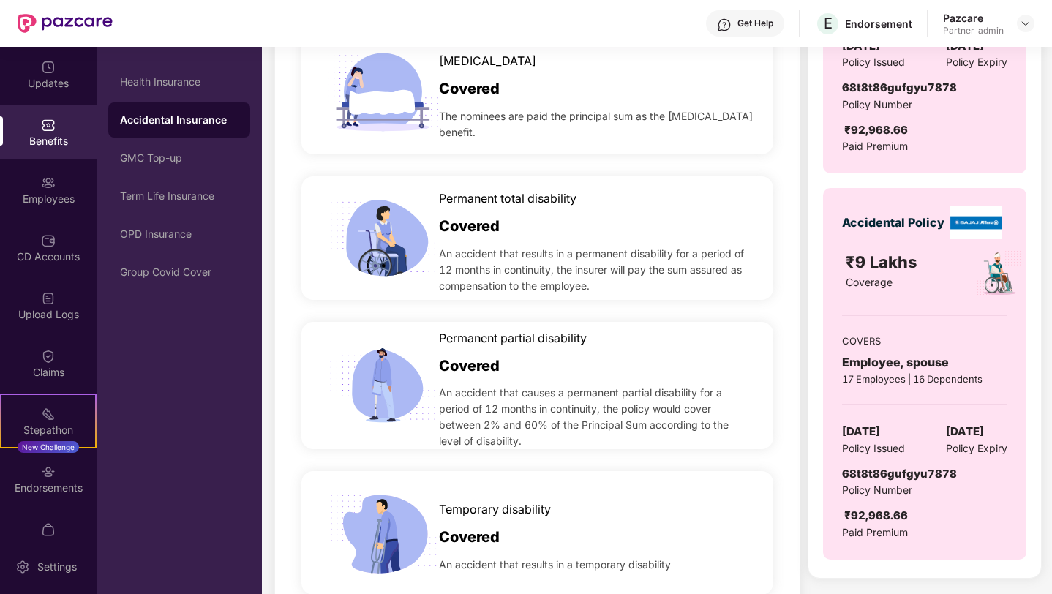
scroll to position [350, 0]
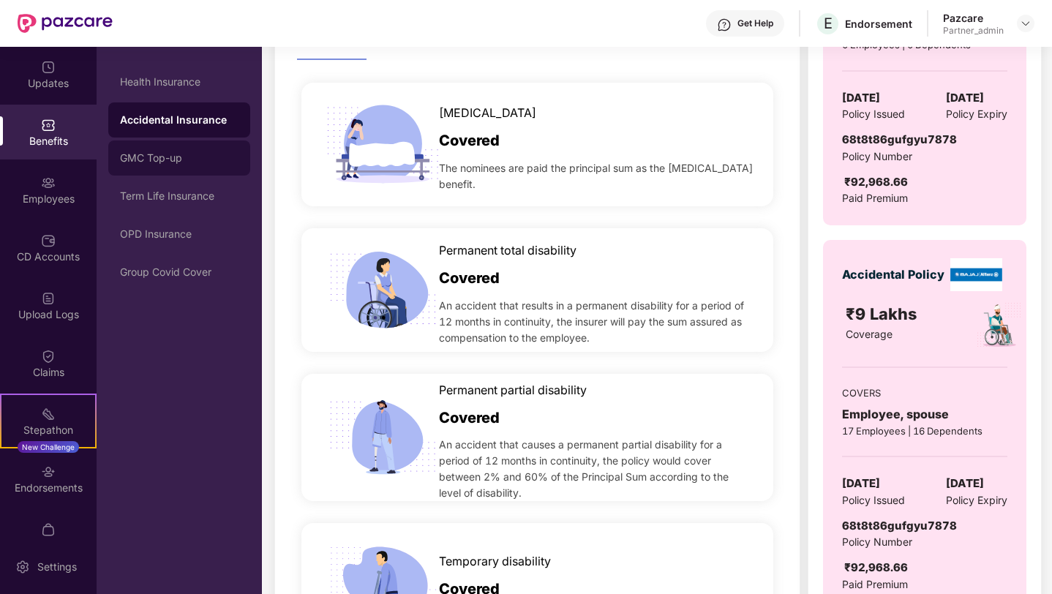
click at [127, 165] on div "GMC Top-up" at bounding box center [179, 157] width 142 height 35
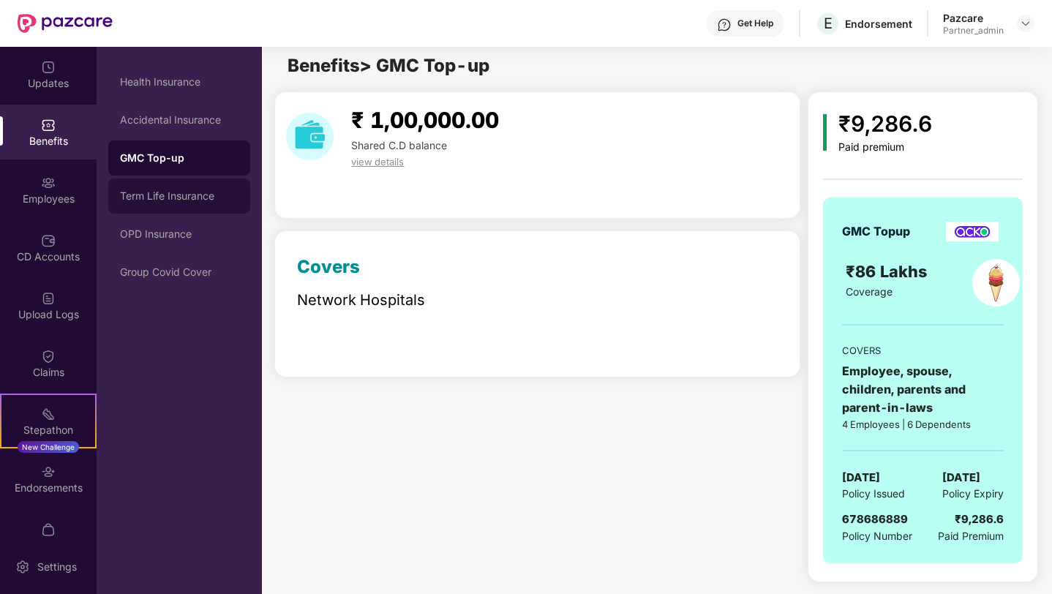
click at [149, 194] on div "Term Life Insurance" at bounding box center [179, 196] width 118 height 12
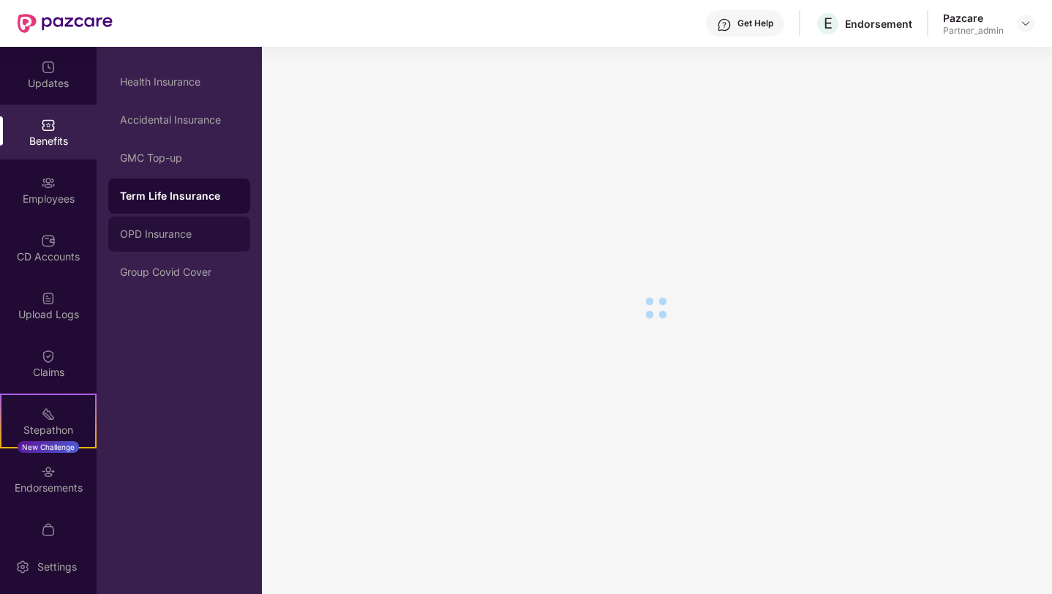
scroll to position [350, 0]
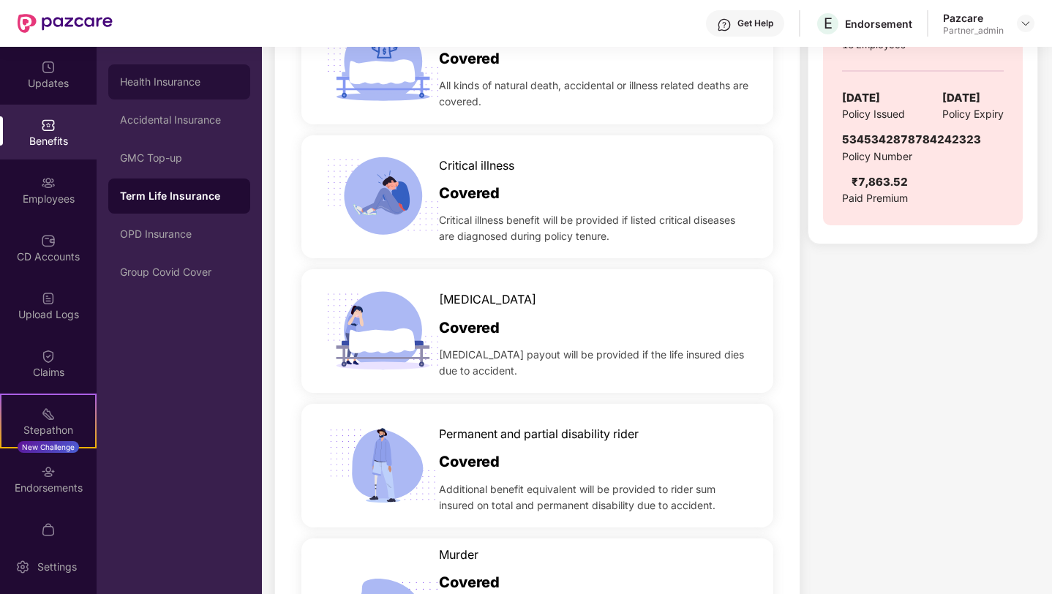
click at [170, 91] on div "Health Insurance" at bounding box center [179, 81] width 142 height 35
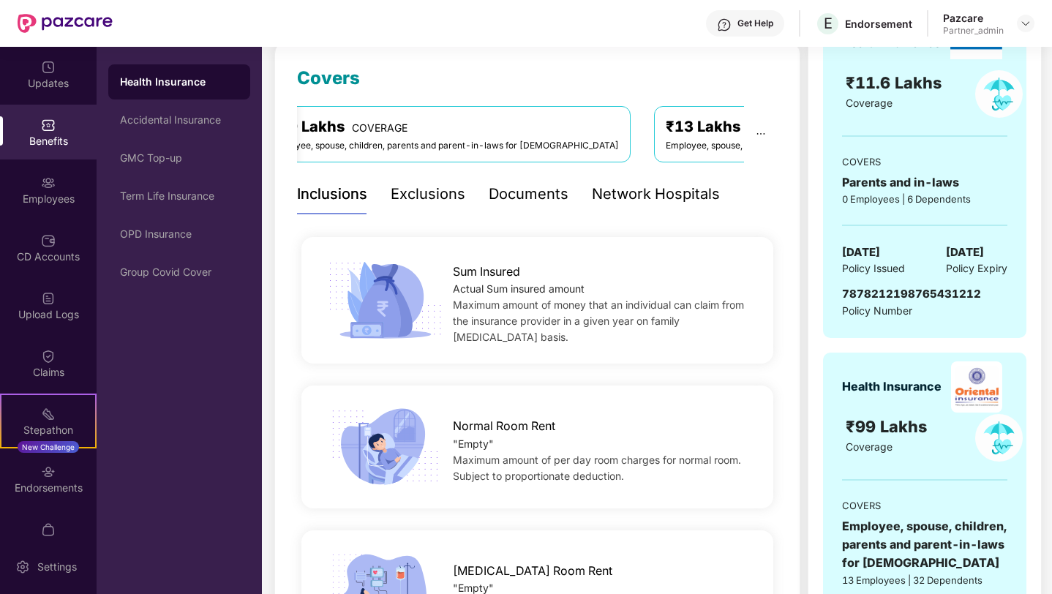
scroll to position [156, 0]
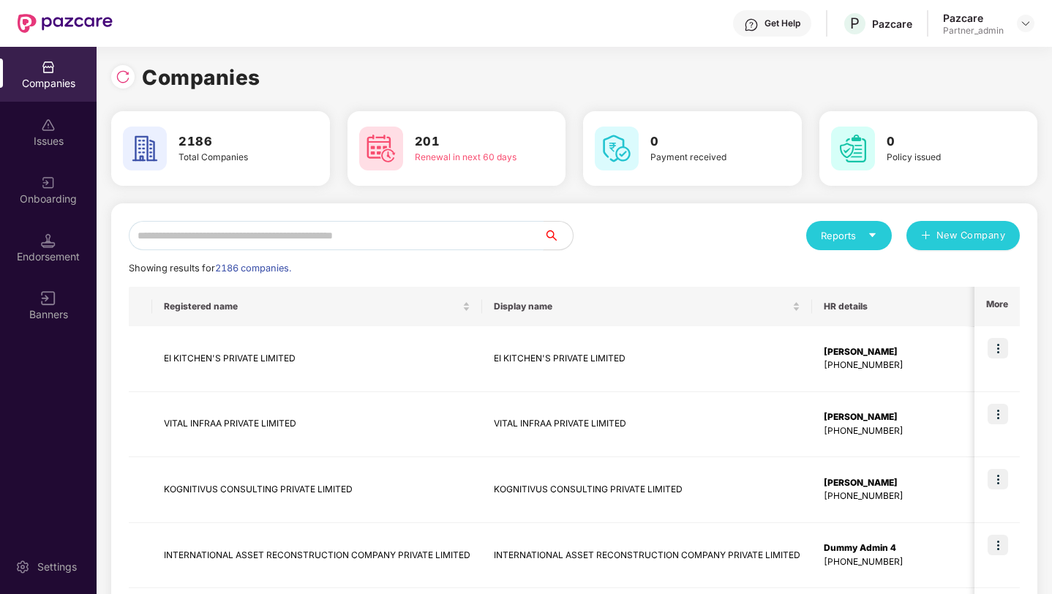
click at [172, 229] on input "text" at bounding box center [336, 235] width 415 height 29
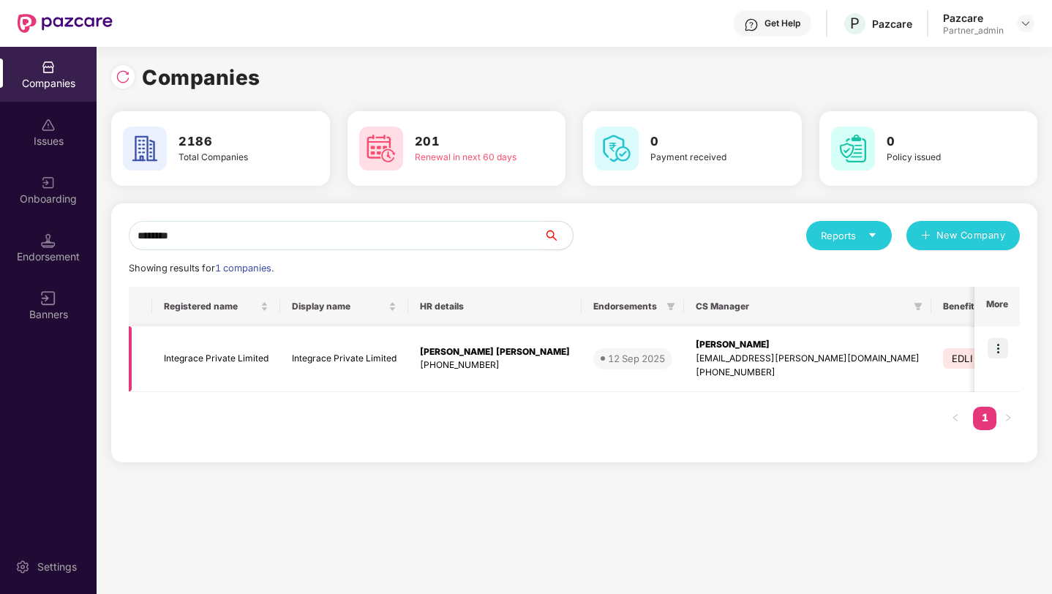
type input "********"
click at [995, 351] on img at bounding box center [997, 348] width 20 height 20
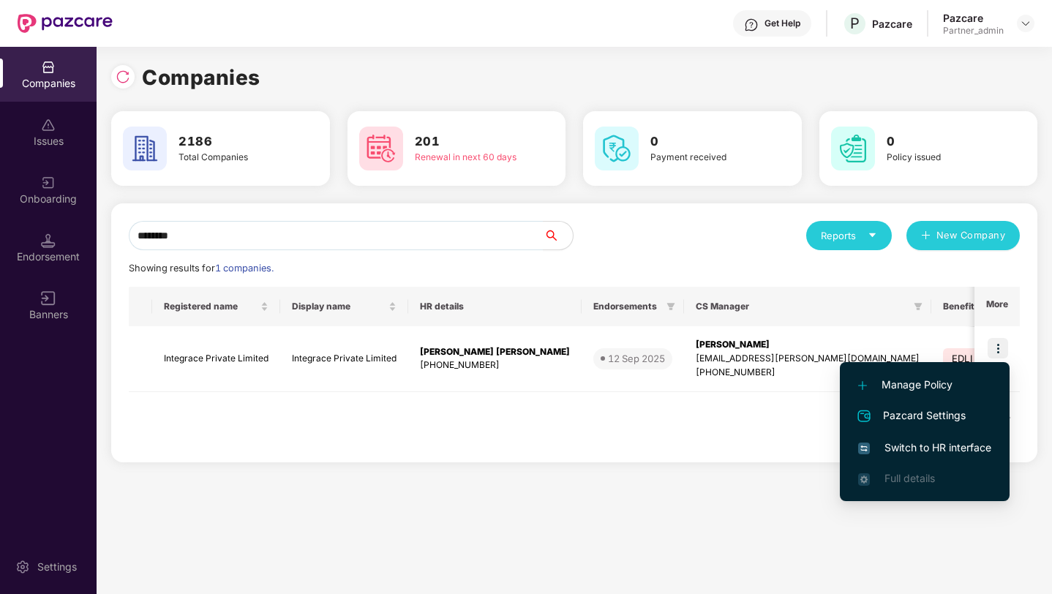
click at [902, 380] on span "Manage Policy" at bounding box center [924, 385] width 133 height 16
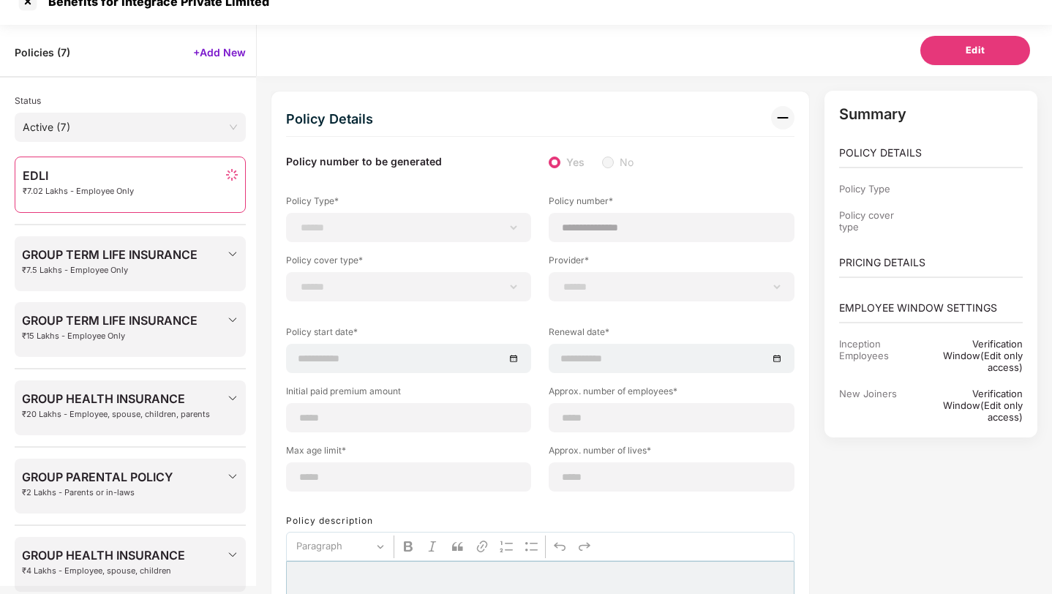
scroll to position [47, 0]
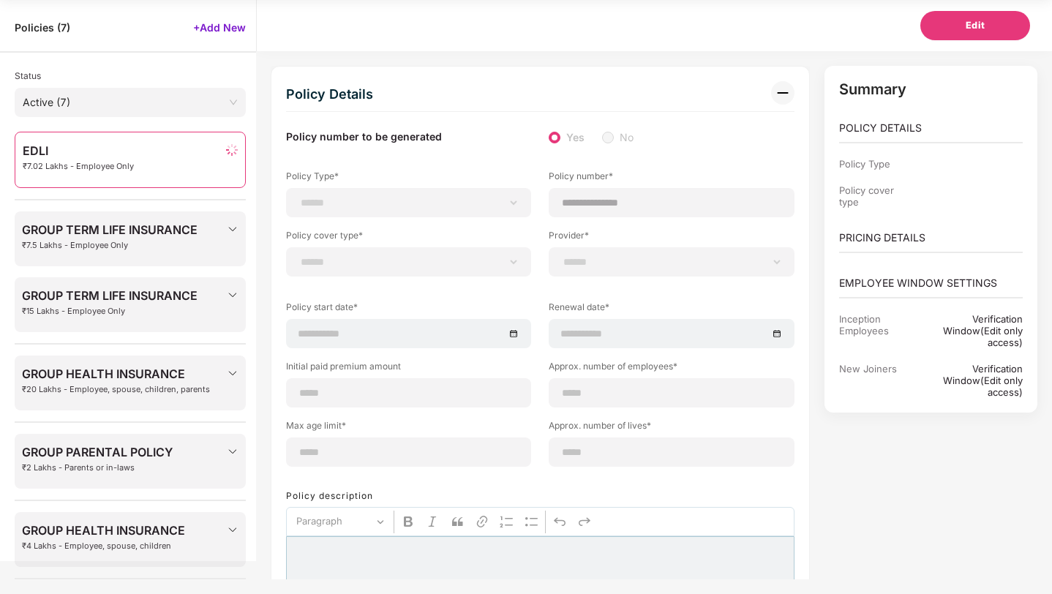
type input "********"
type input "**********"
type input "***"
type input "**"
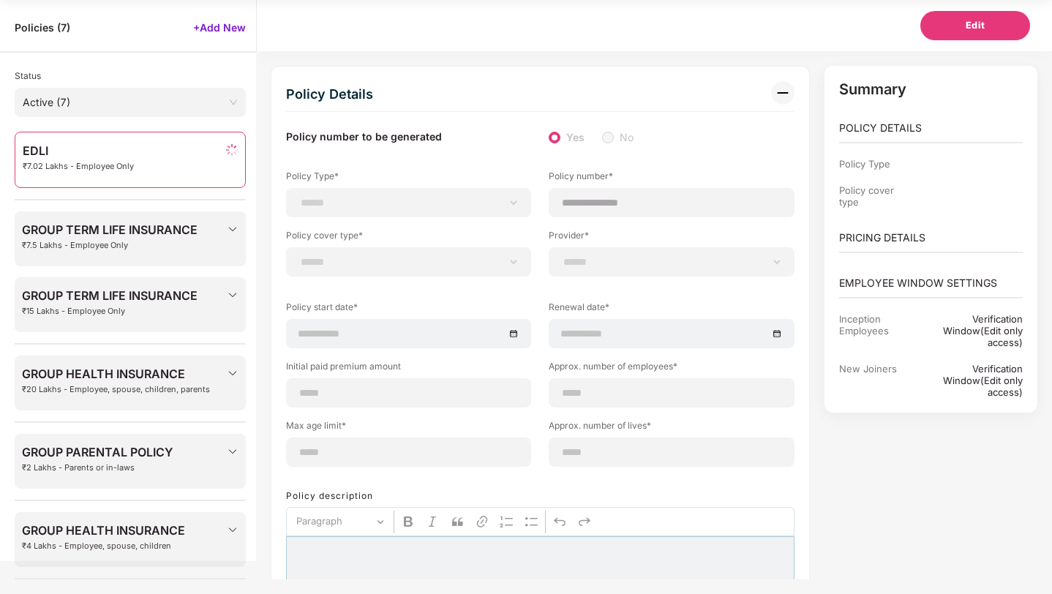
type input "*"
type input "**"
type input "******"
type input "**********"
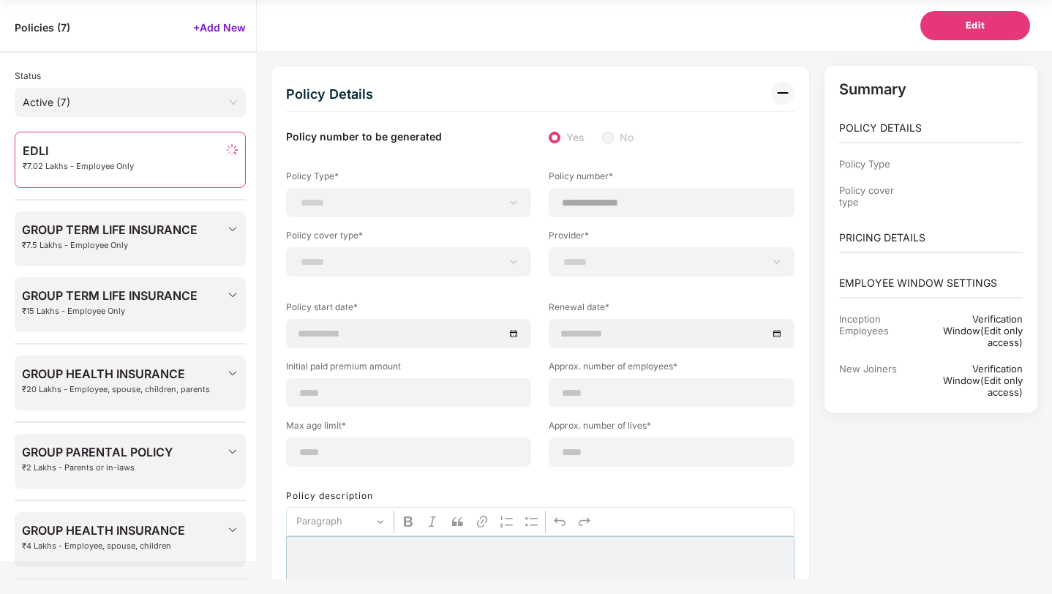
type input "**********"
type input "*********"
select select "*"
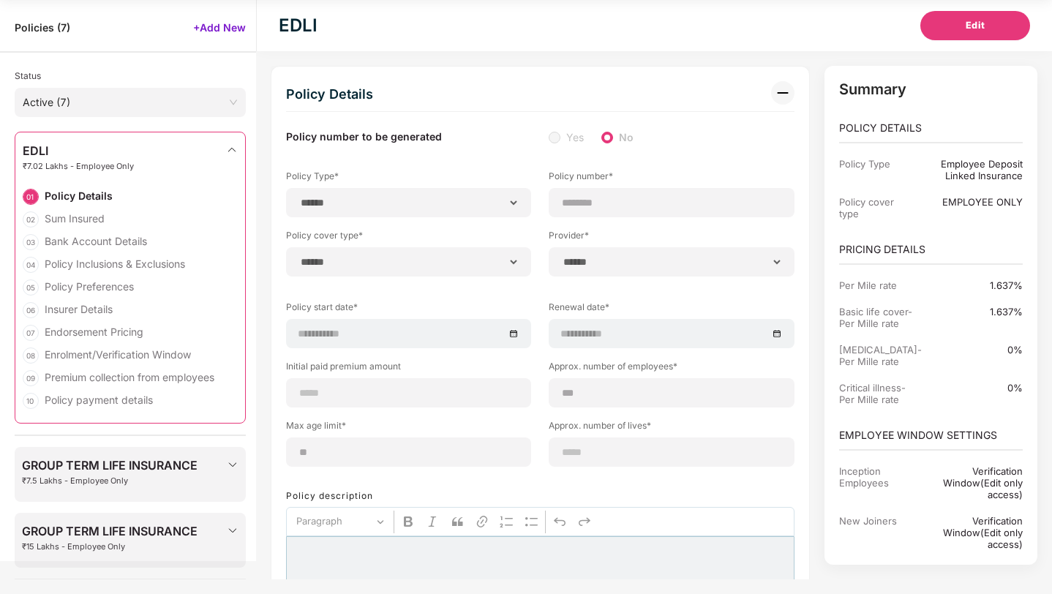
click at [162, 89] on input "search" at bounding box center [125, 99] width 205 height 22
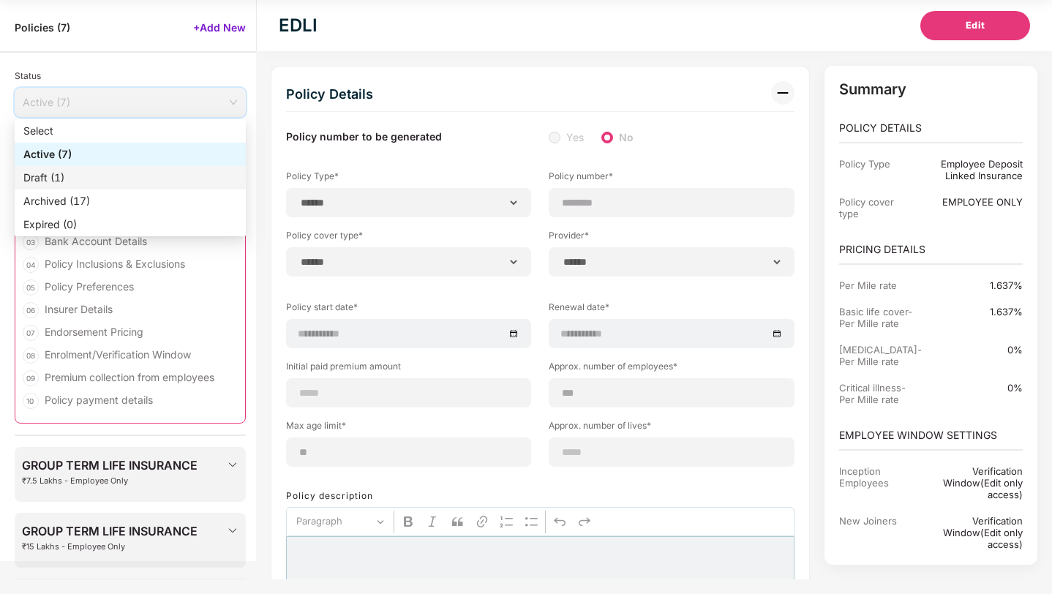
click at [71, 171] on div "Draft (1)" at bounding box center [130, 178] width 214 height 16
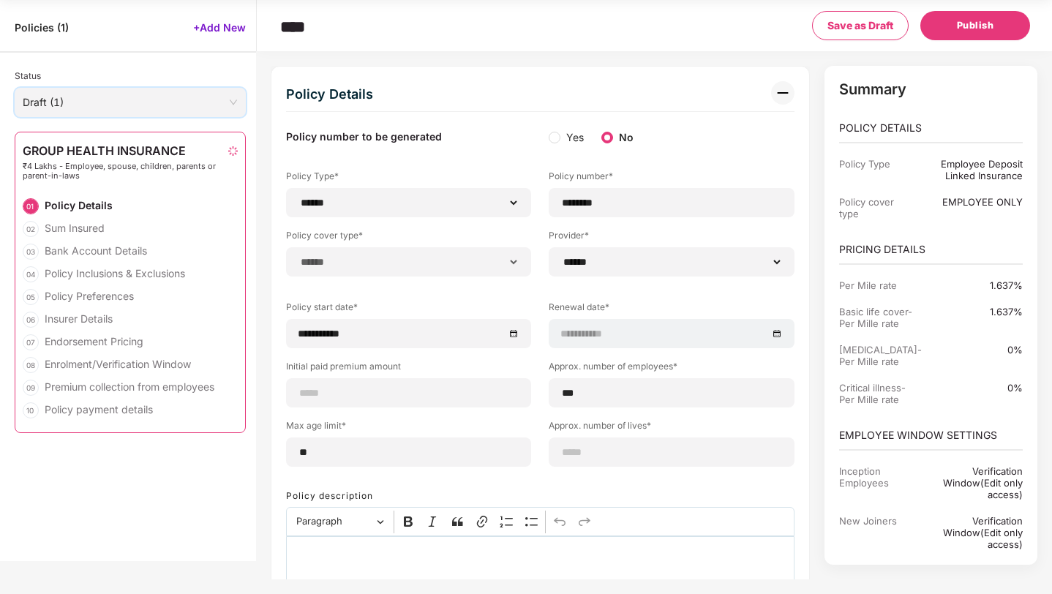
type input "**********"
type input "***"
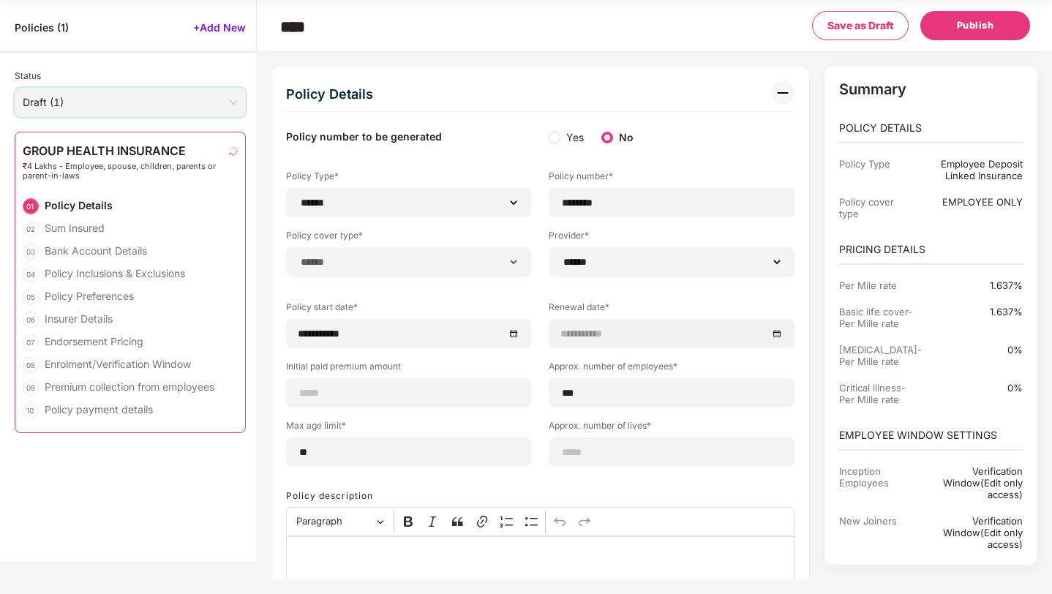
type input "******"
type input "**********"
type input "*****"
type input "**********"
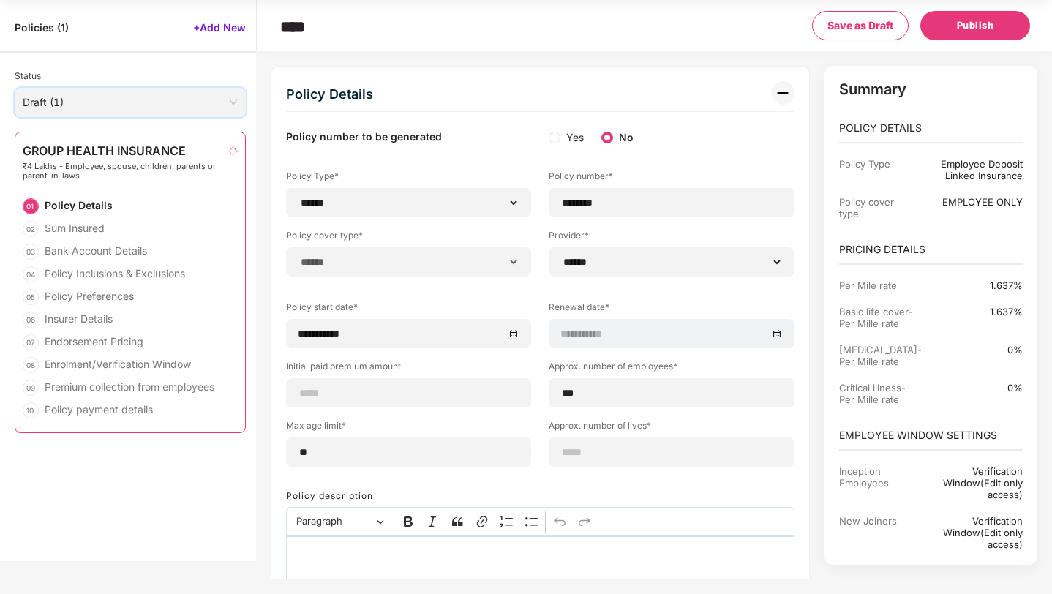
type input "**********"
type input "*******"
type input "**********"
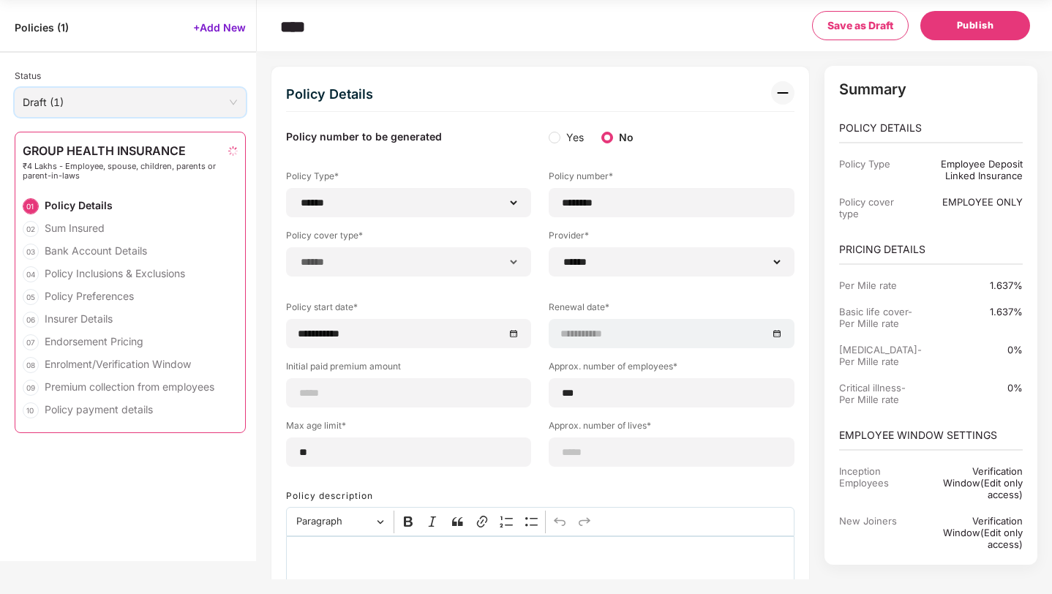
type input "**********"
select select "**********"
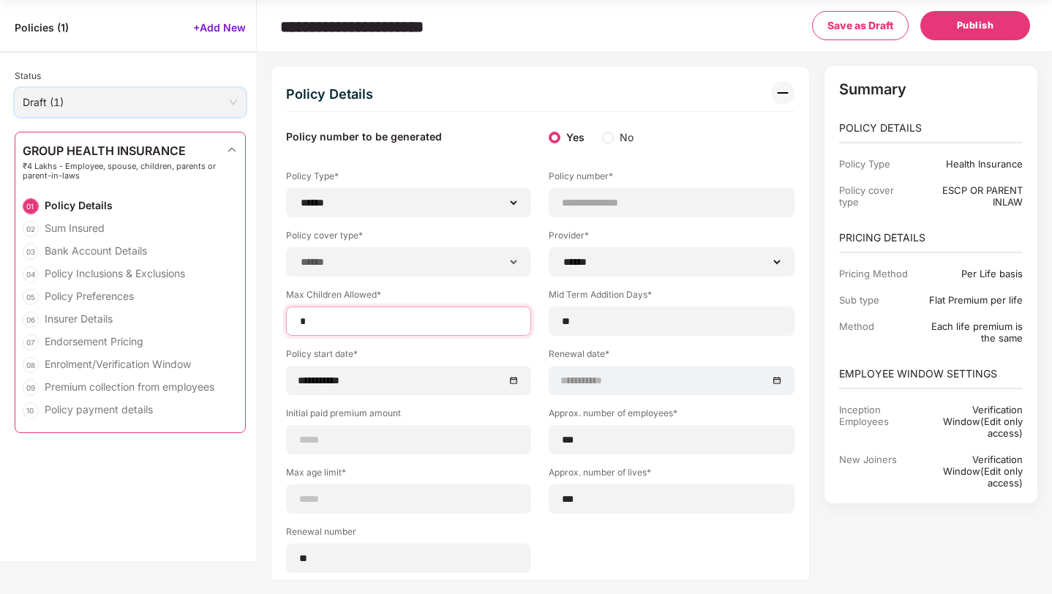
click at [342, 320] on input "*" at bounding box center [408, 321] width 220 height 15
type input "*"
click at [970, 22] on span "Publish" at bounding box center [975, 25] width 37 height 15
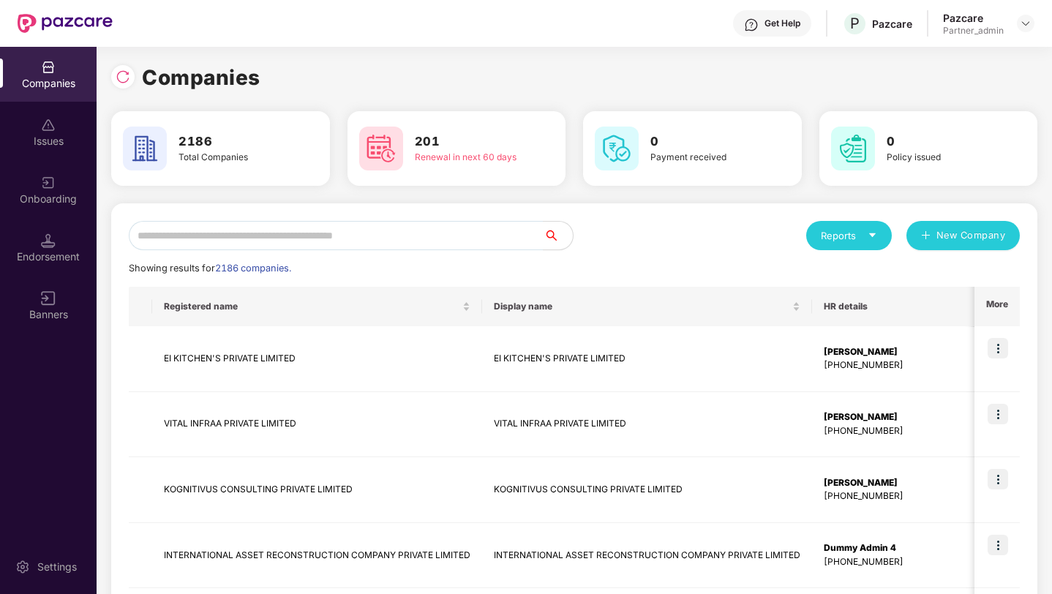
scroll to position [0, 0]
click at [189, 234] on input "text" at bounding box center [336, 235] width 415 height 29
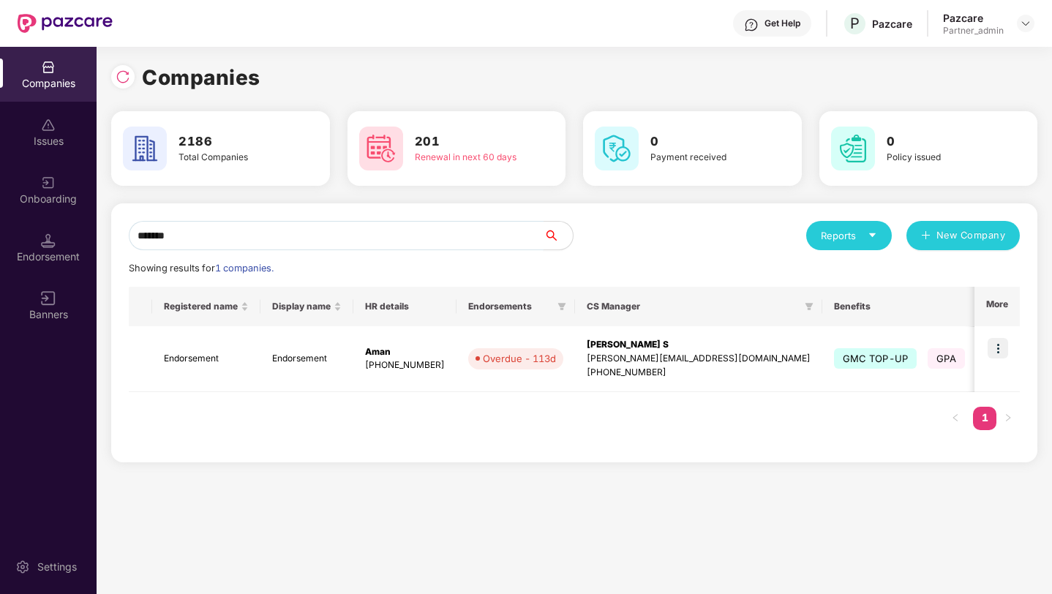
click at [222, 231] on input "*******" at bounding box center [336, 235] width 415 height 29
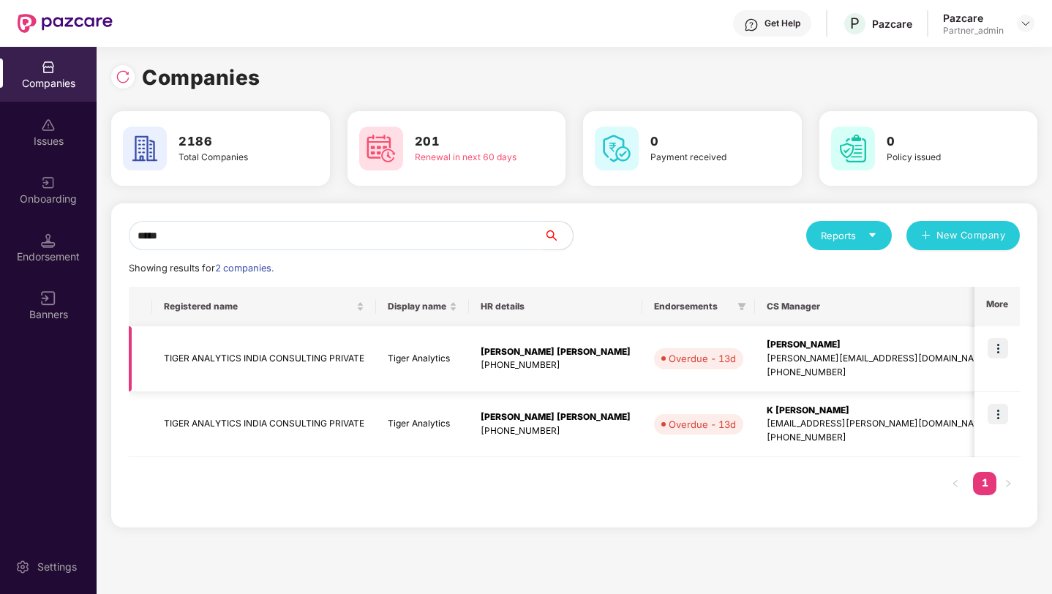
type input "*****"
click at [1000, 346] on img at bounding box center [997, 348] width 20 height 20
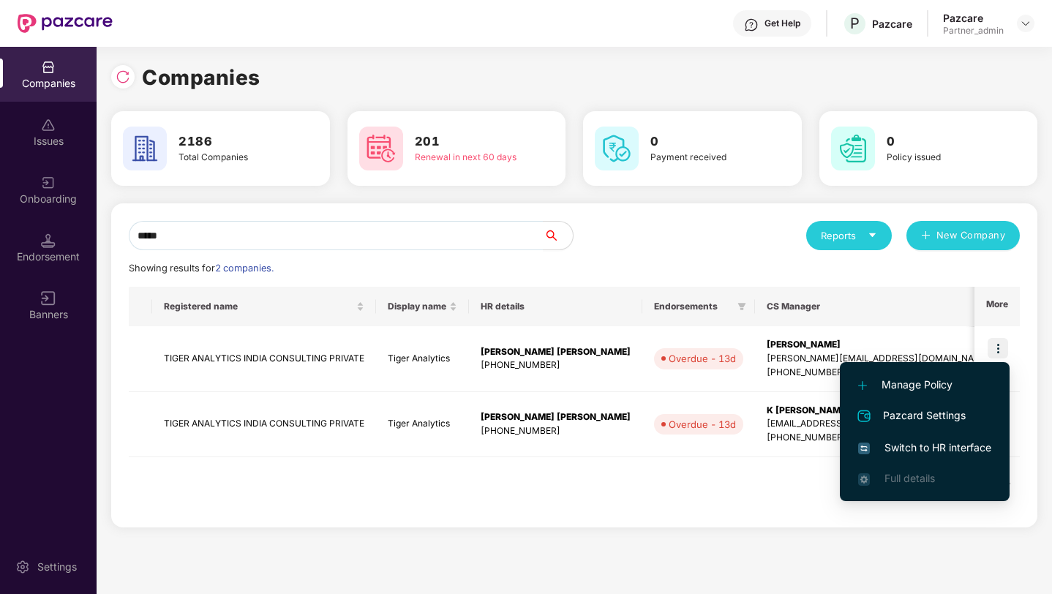
click at [929, 445] on span "Switch to HR interface" at bounding box center [924, 448] width 133 height 16
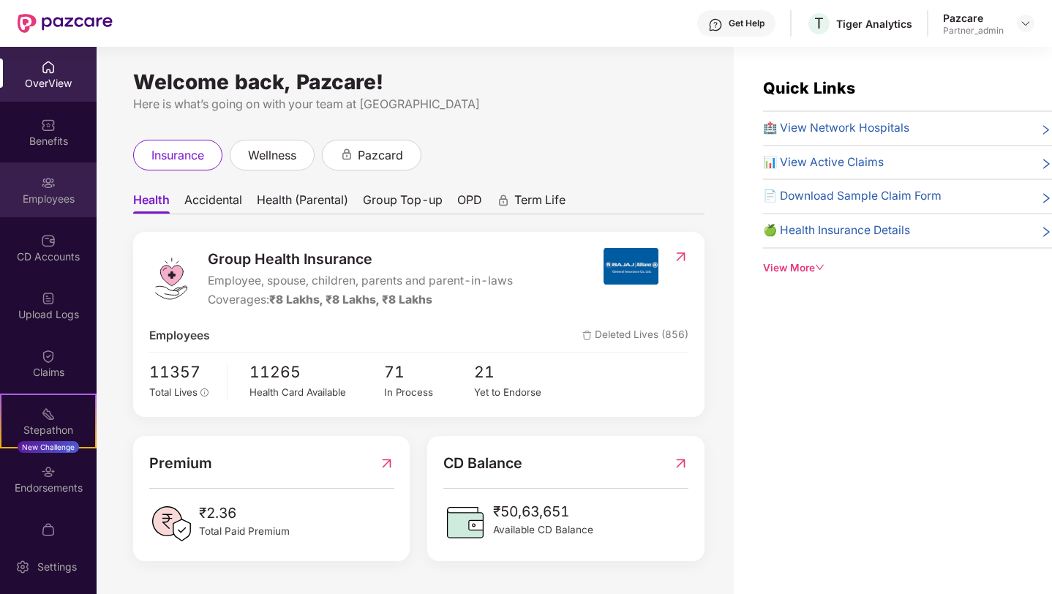
click at [63, 204] on div "Employees" at bounding box center [48, 199] width 97 height 15
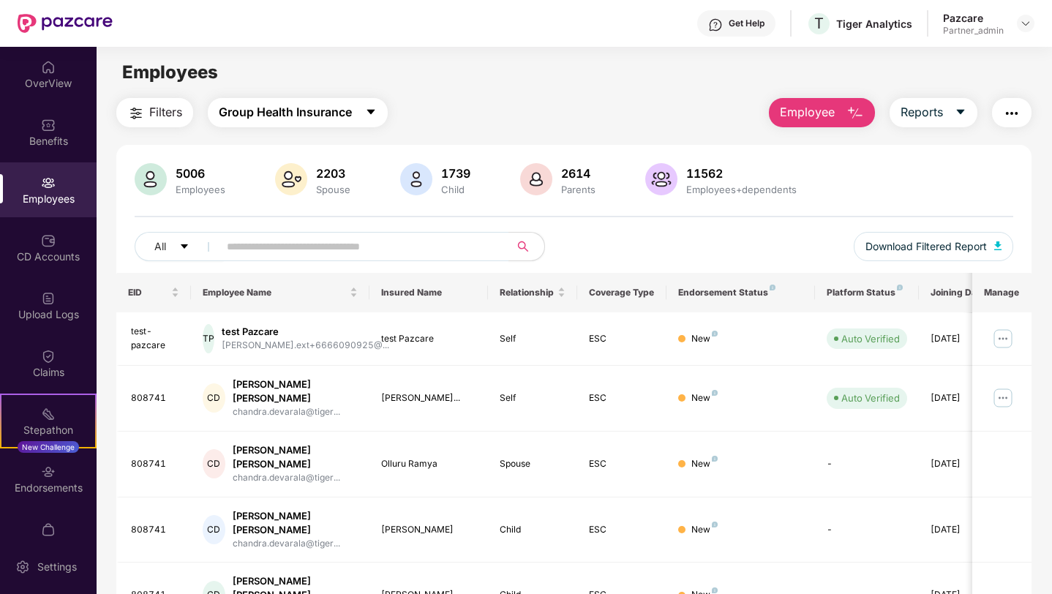
click at [312, 111] on span "Group Health Insurance" at bounding box center [285, 112] width 133 height 18
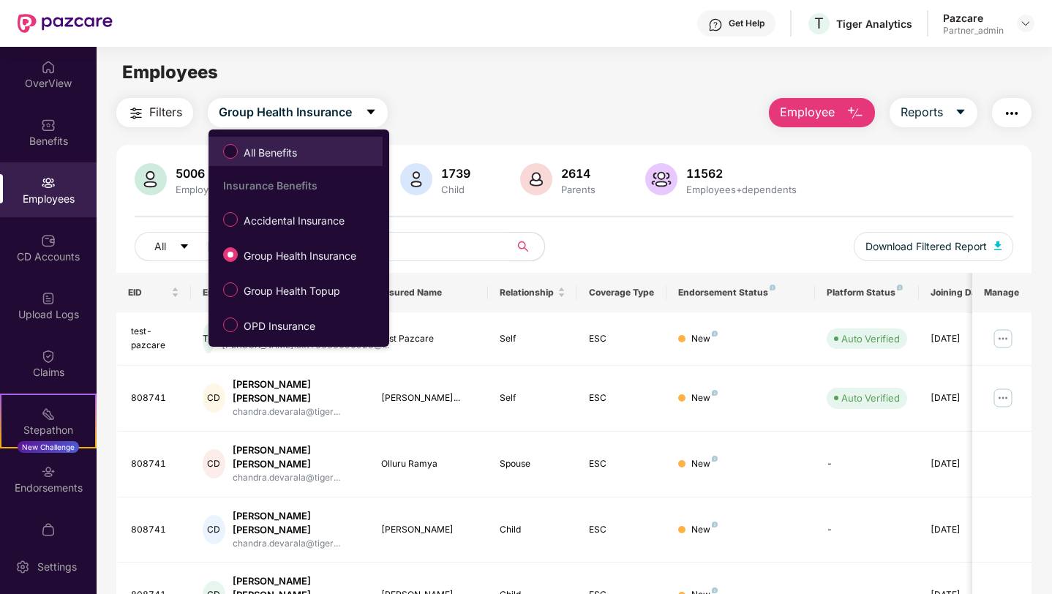
click at [295, 151] on span "All Benefits" at bounding box center [270, 153] width 65 height 16
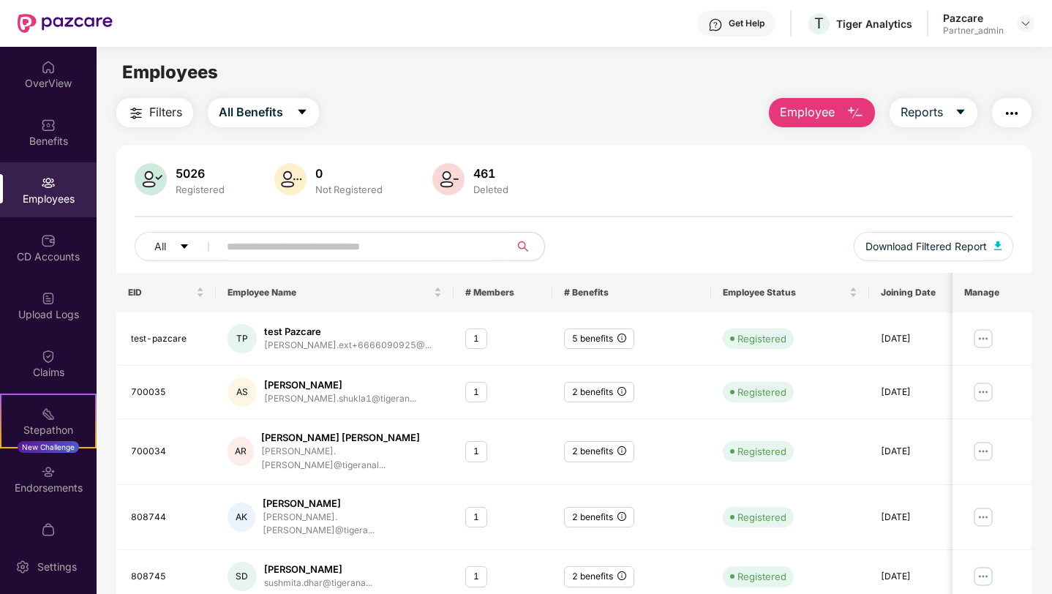
click at [290, 242] on input "text" at bounding box center [358, 246] width 263 height 22
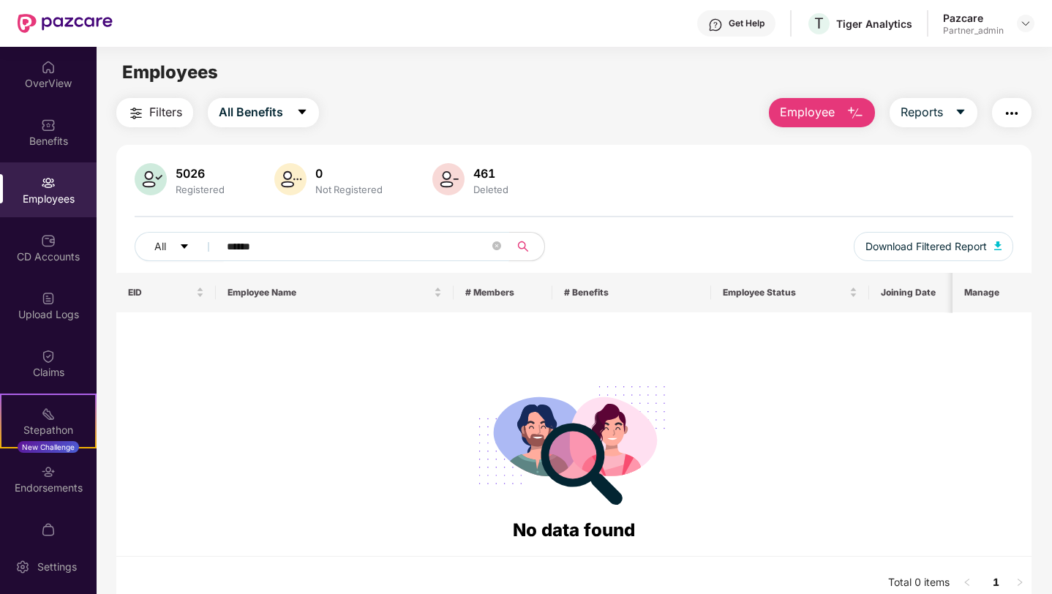
click at [285, 251] on input "******" at bounding box center [358, 246] width 263 height 22
type input "******"
click at [262, 108] on span "All Benefits" at bounding box center [251, 112] width 64 height 18
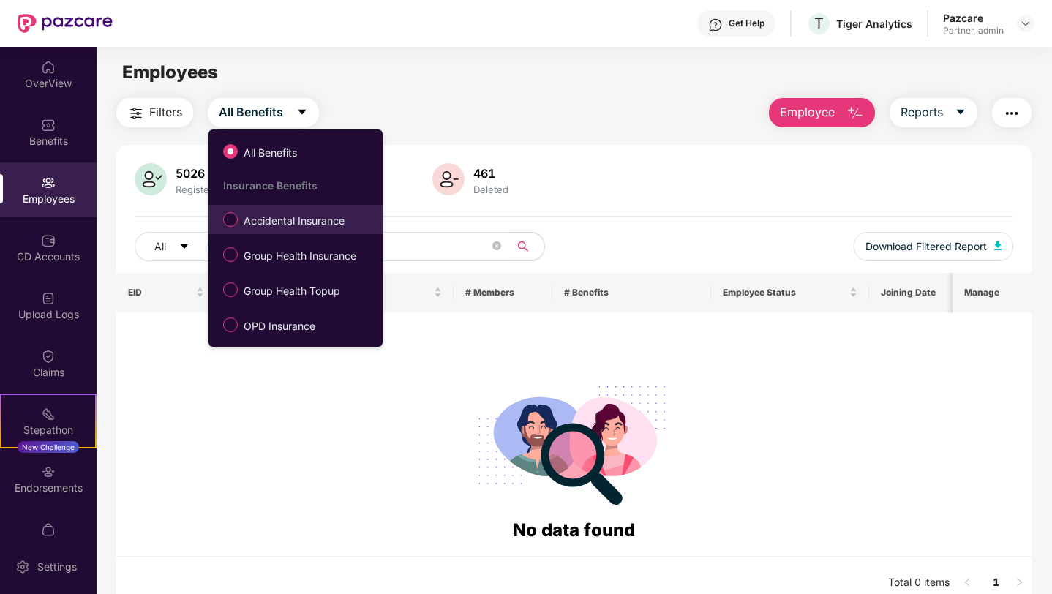
click at [260, 217] on span "Accidental Insurance" at bounding box center [294, 221] width 113 height 16
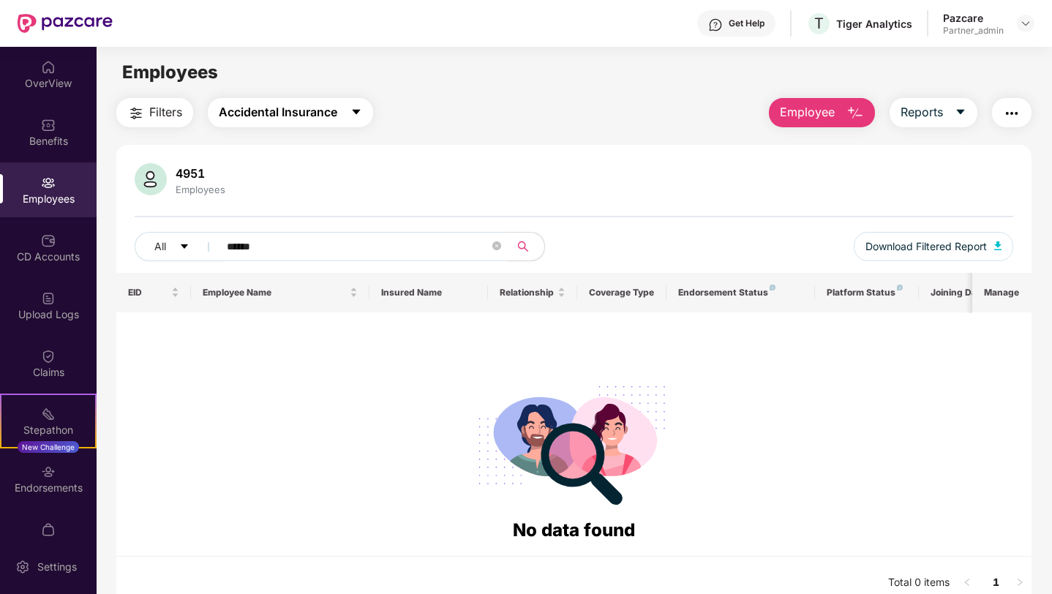
click at [295, 112] on span "Accidental Insurance" at bounding box center [278, 112] width 118 height 18
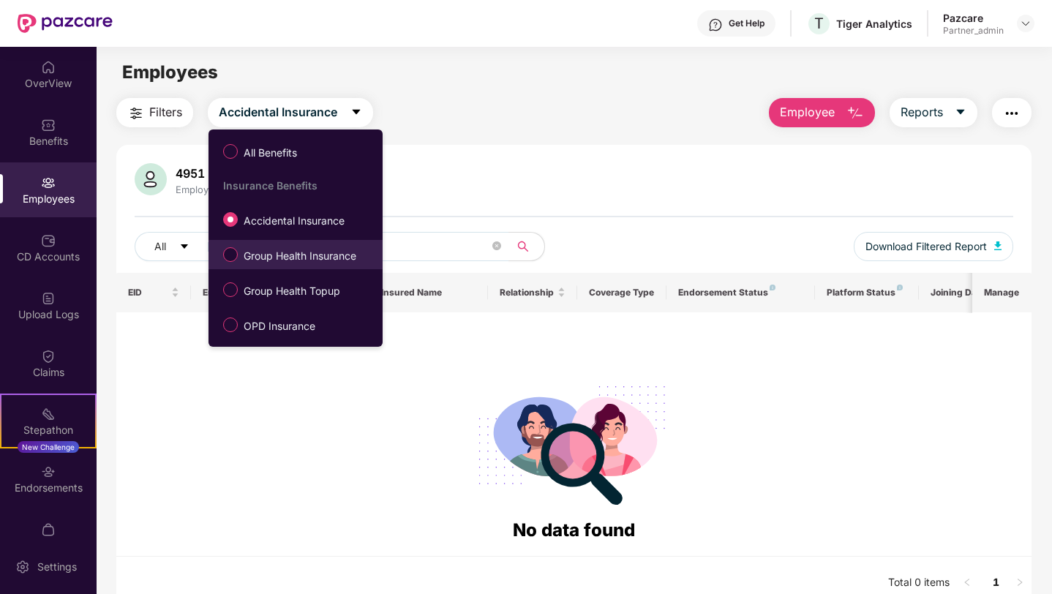
click at [295, 256] on span "Group Health Insurance" at bounding box center [300, 256] width 124 height 16
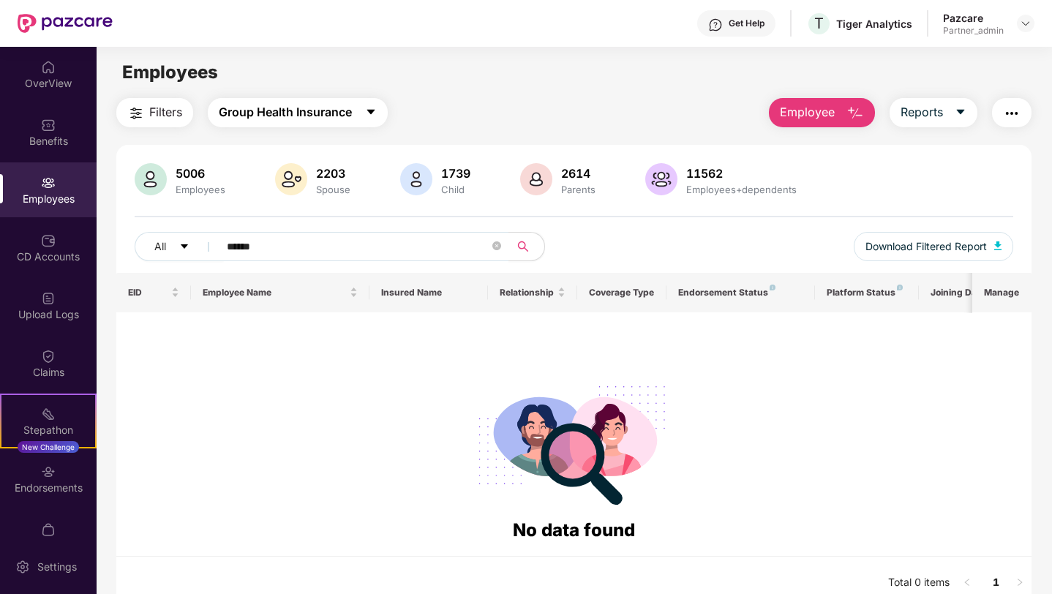
click at [317, 114] on span "Group Health Insurance" at bounding box center [285, 112] width 133 height 18
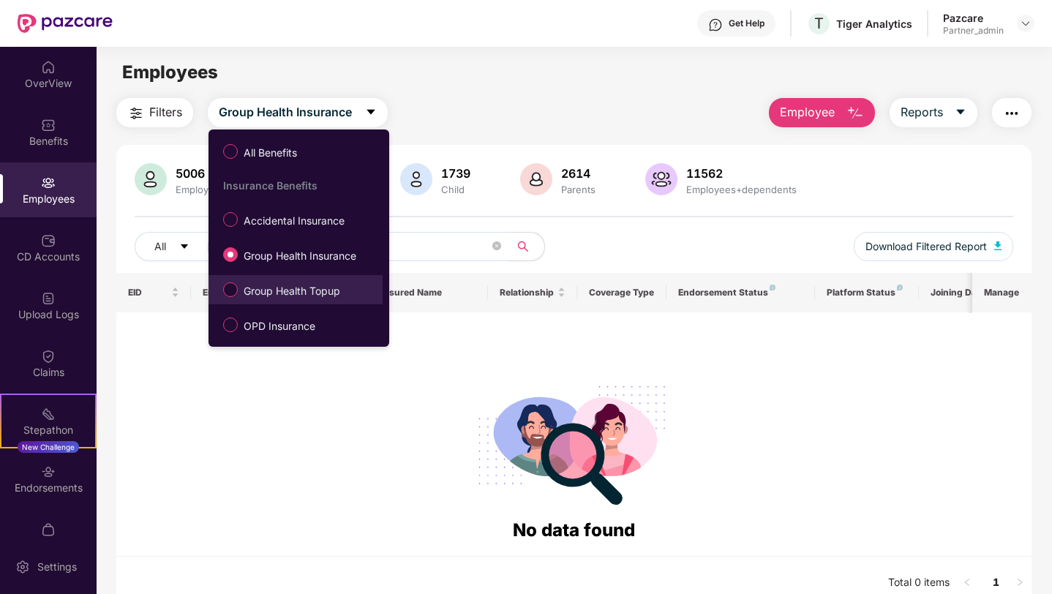
click at [296, 286] on span "Group Health Topup" at bounding box center [292, 291] width 108 height 16
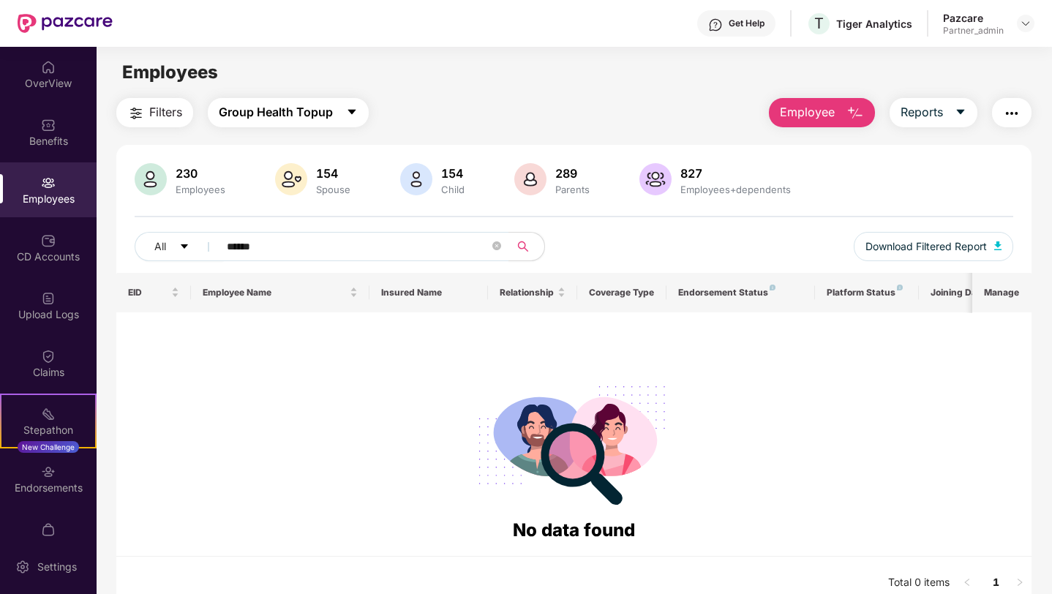
click at [308, 113] on span "Group Health Topup" at bounding box center [276, 112] width 114 height 18
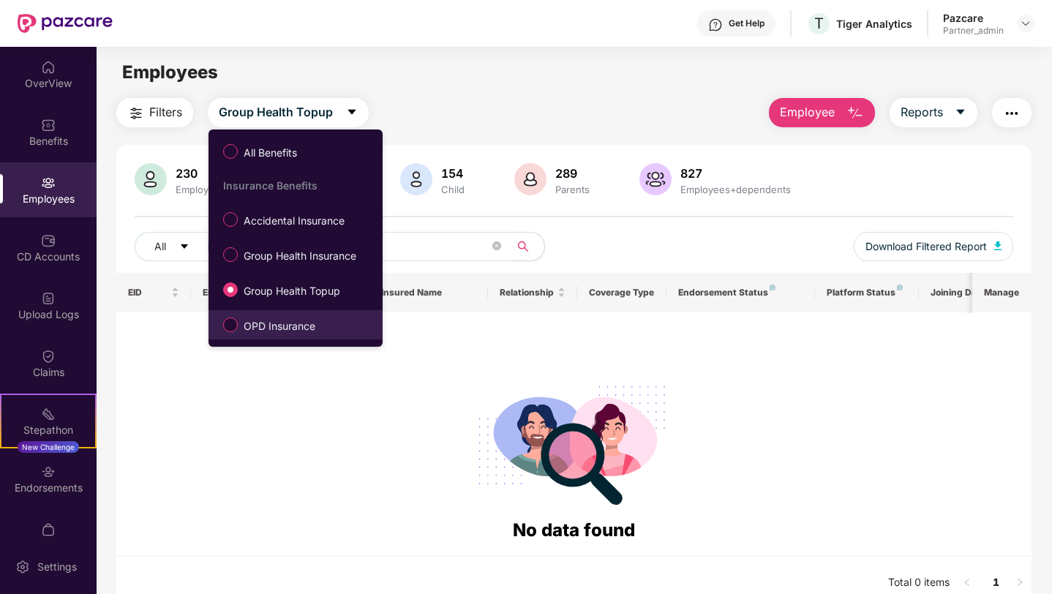
click at [291, 320] on span "OPD Insurance" at bounding box center [279, 326] width 83 height 16
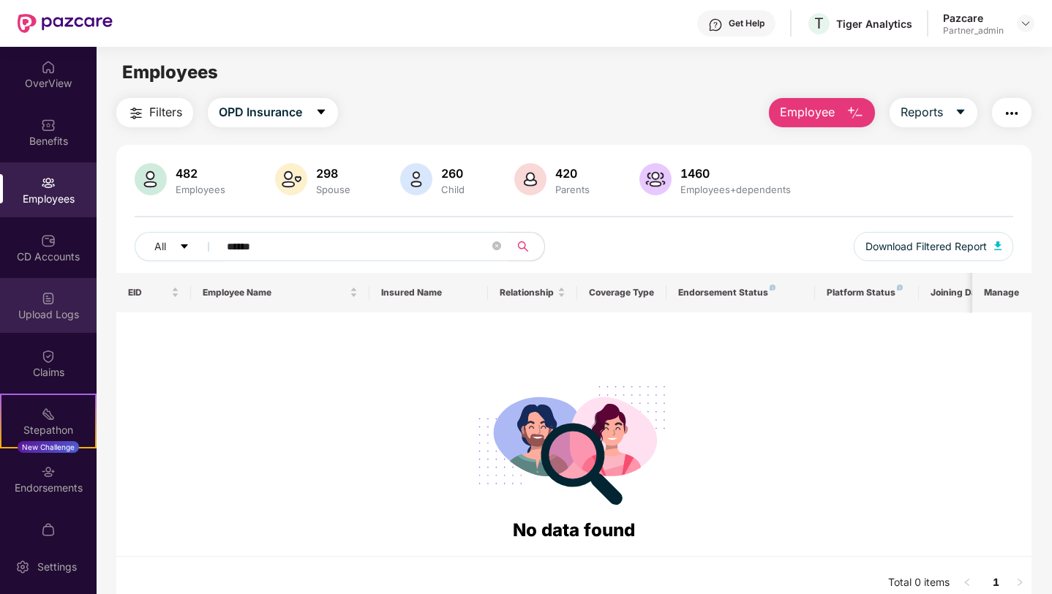
click at [64, 317] on div "Upload Logs" at bounding box center [48, 314] width 97 height 15
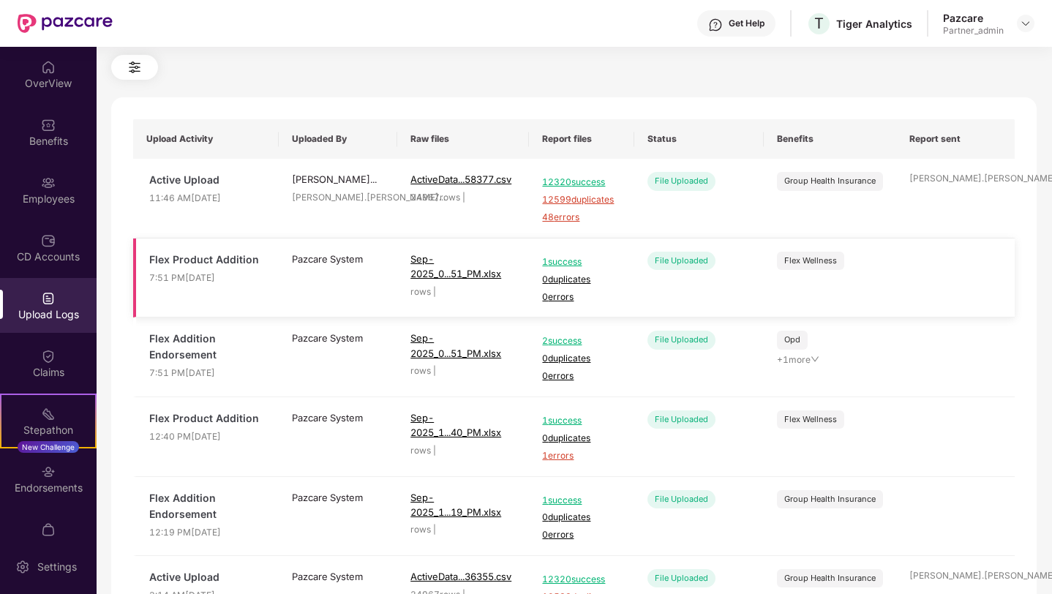
scroll to position [47, 0]
click at [56, 195] on div "Employees" at bounding box center [48, 199] width 97 height 15
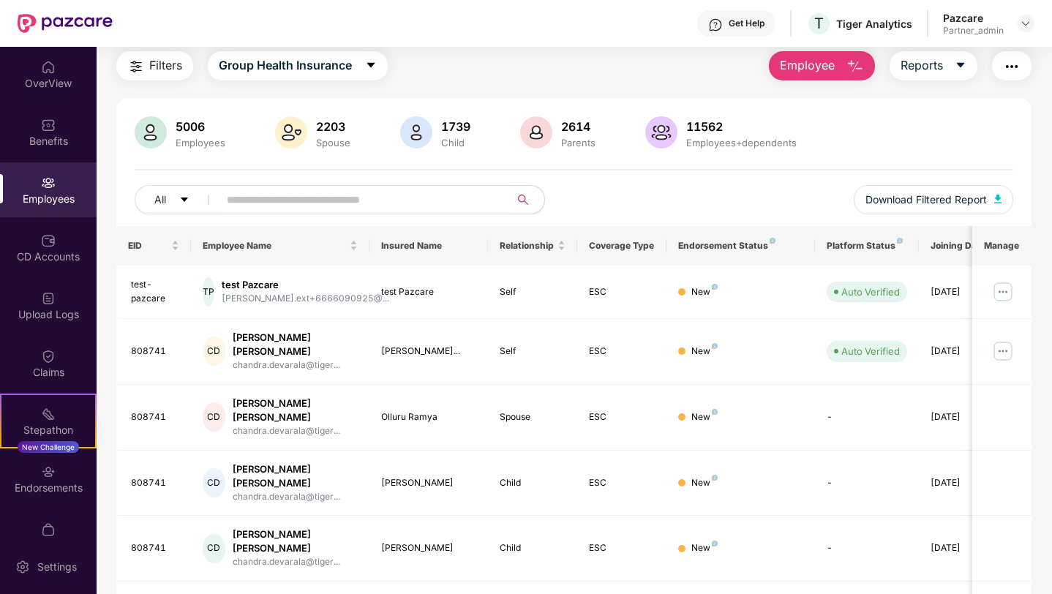
click at [151, 72] on span "Filters" at bounding box center [165, 65] width 33 height 18
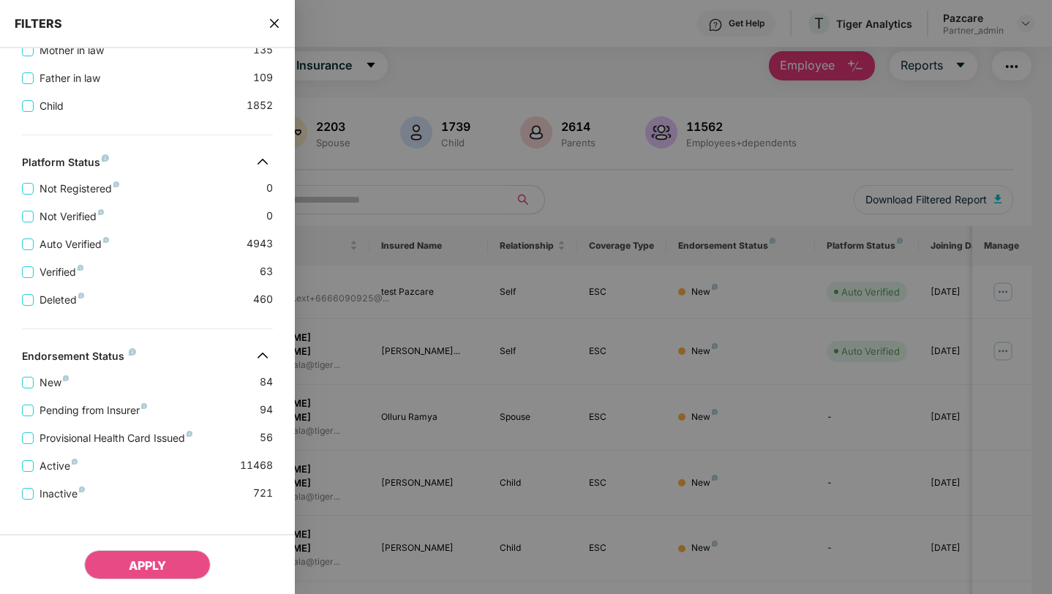
scroll to position [509, 0]
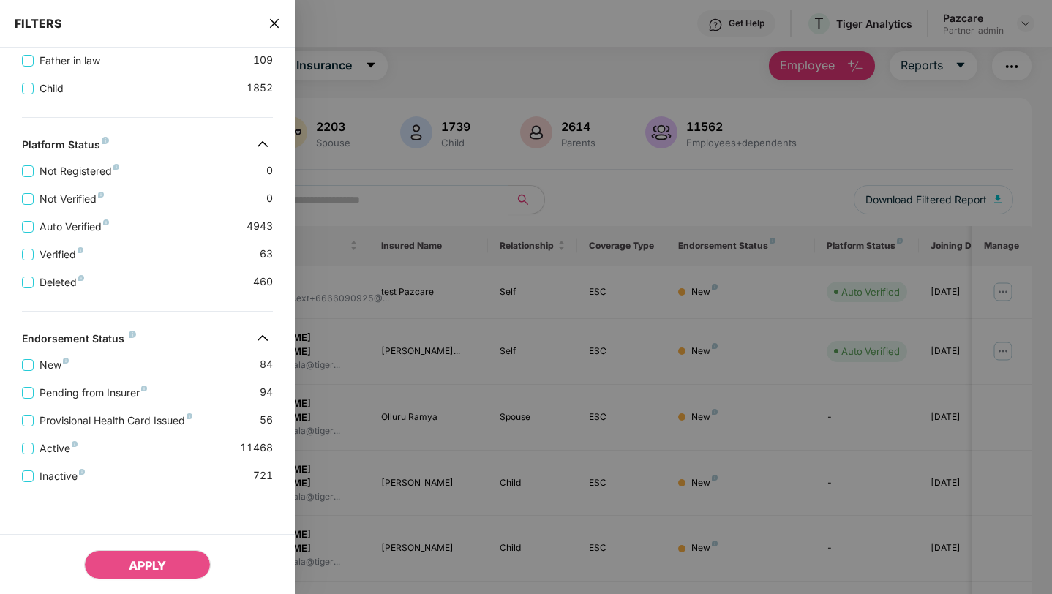
click at [274, 20] on icon "close" at bounding box center [274, 24] width 12 height 12
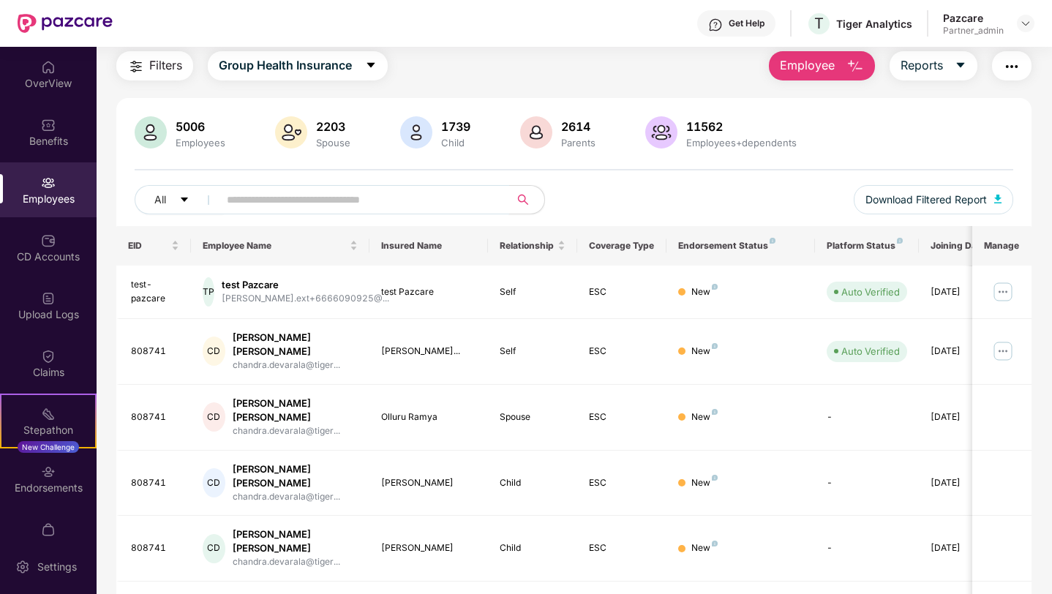
click at [271, 196] on input "text" at bounding box center [358, 200] width 263 height 22
paste input "******"
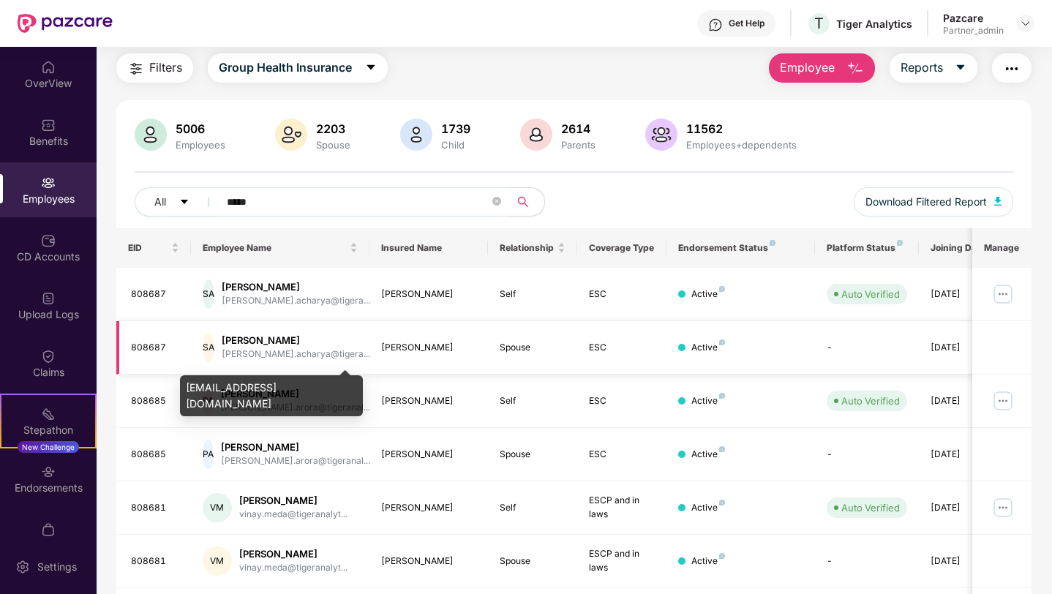
scroll to position [0, 0]
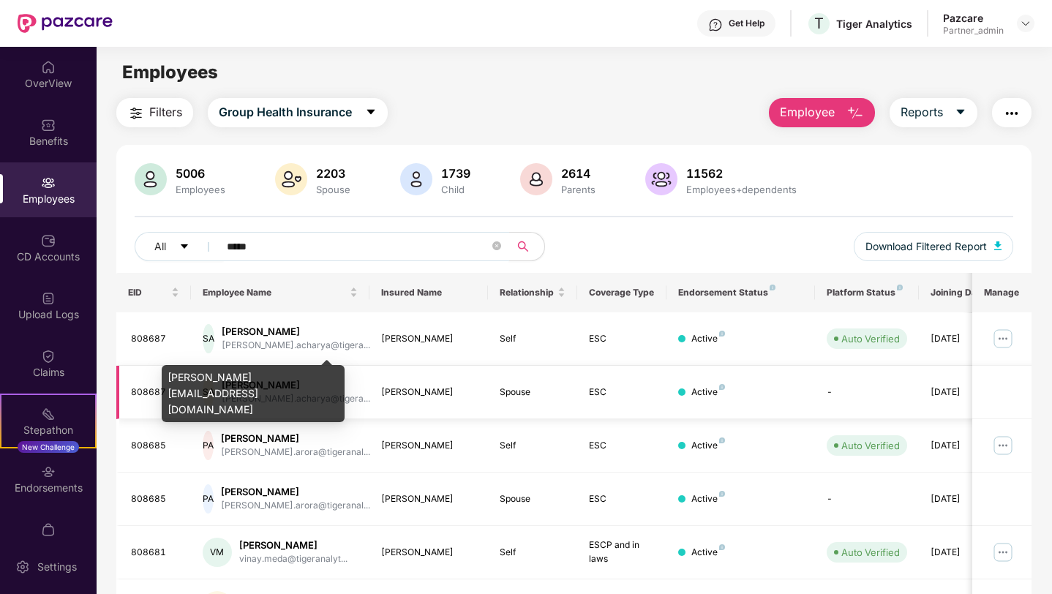
type input "******"
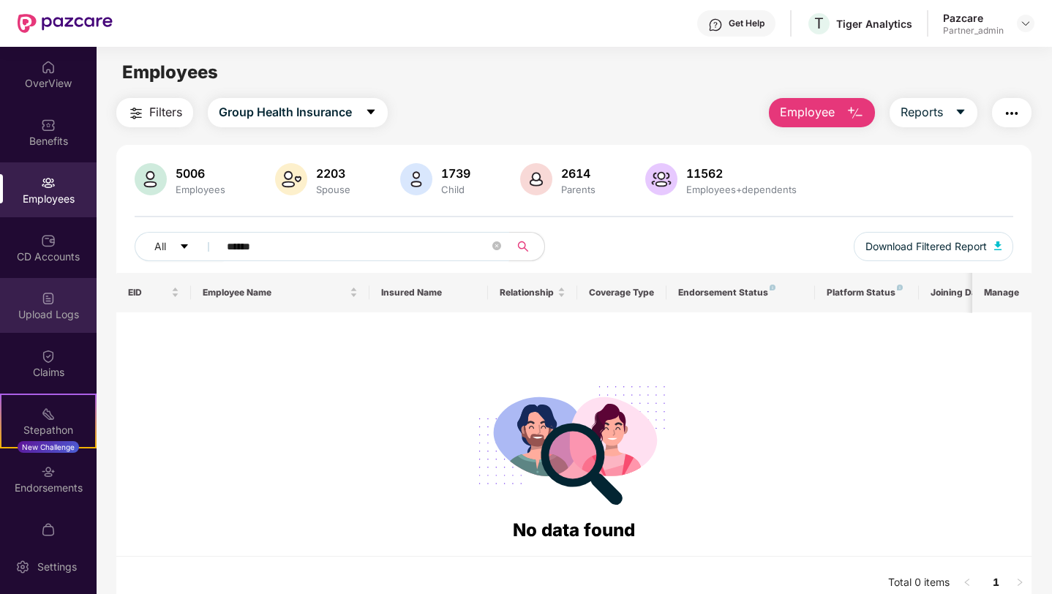
click at [58, 317] on div "Upload Logs" at bounding box center [48, 314] width 97 height 15
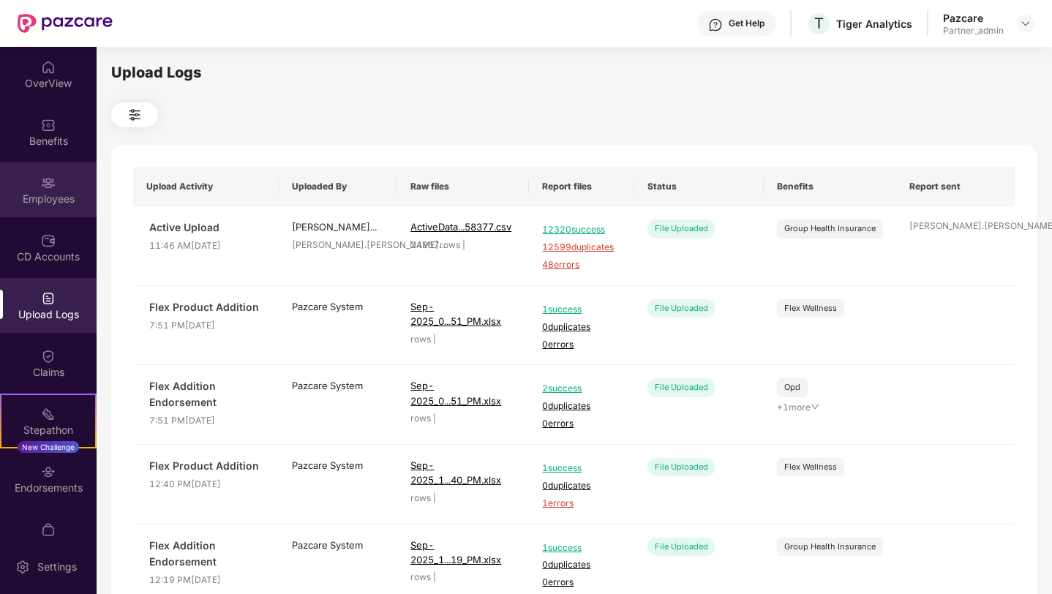
click at [43, 203] on div "Employees" at bounding box center [48, 199] width 97 height 15
